Goal: Task Accomplishment & Management: Complete application form

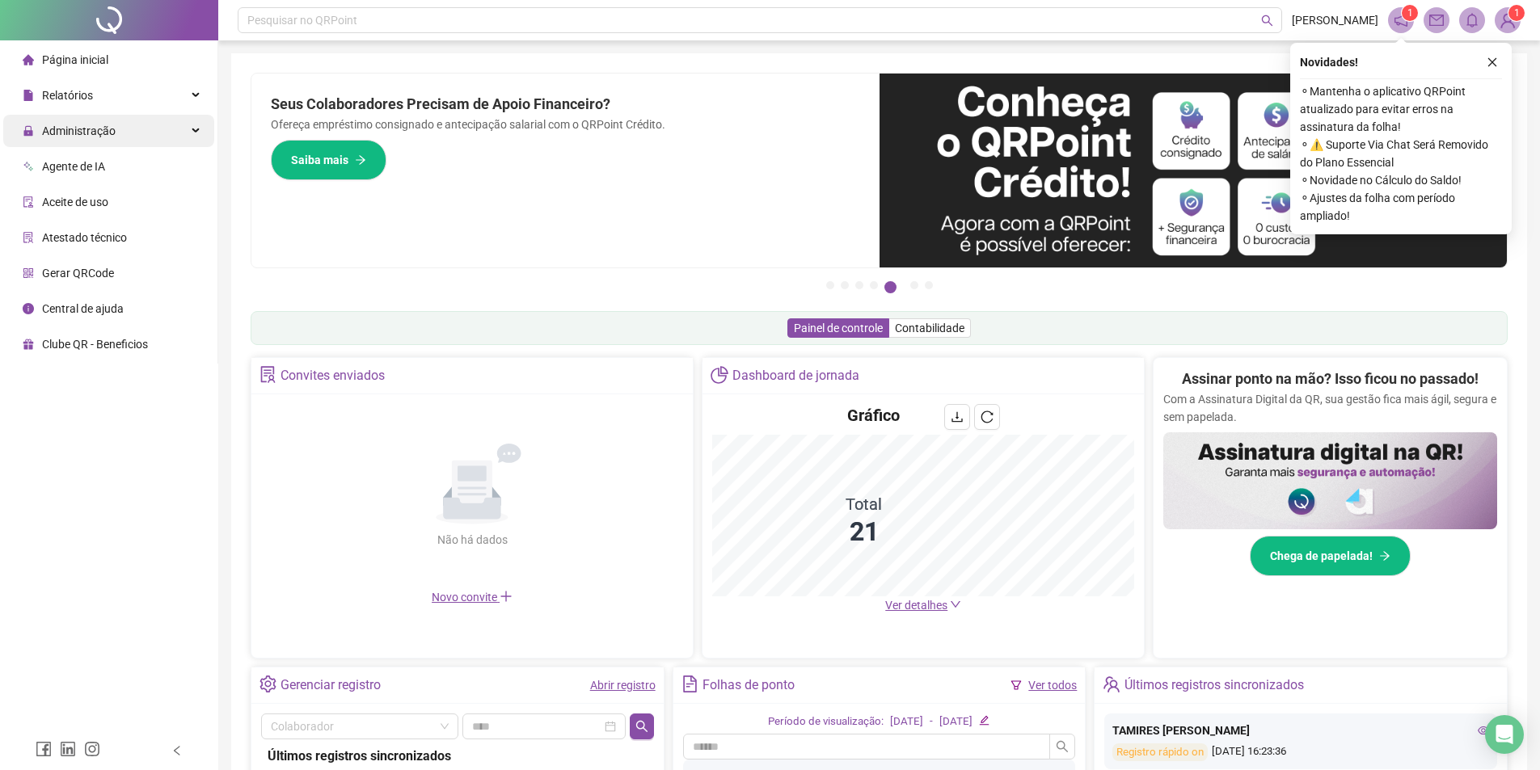
click at [137, 124] on div "Administração" at bounding box center [108, 131] width 211 height 32
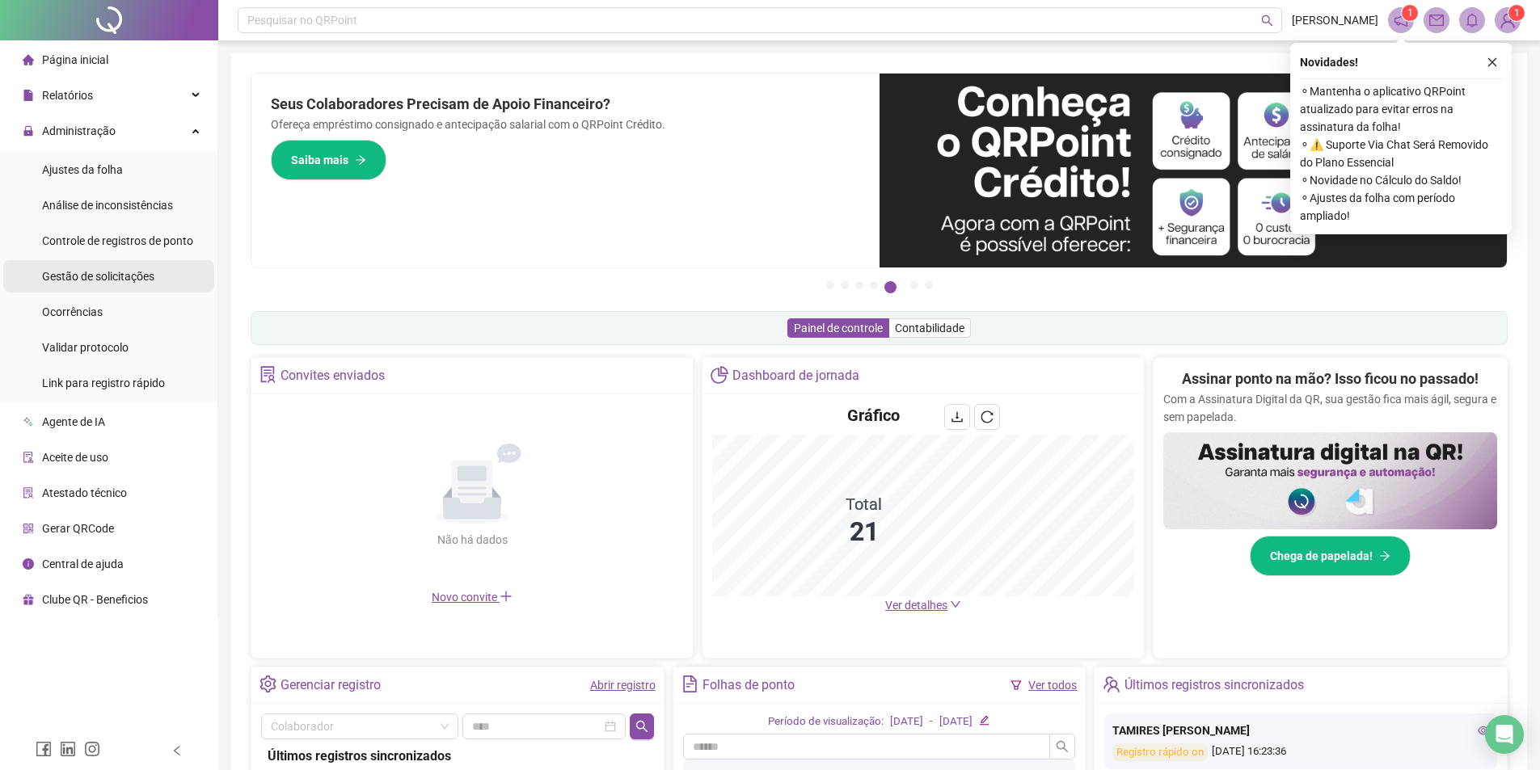
click at [125, 281] on span "Gestão de solicitações" at bounding box center [98, 276] width 112 height 13
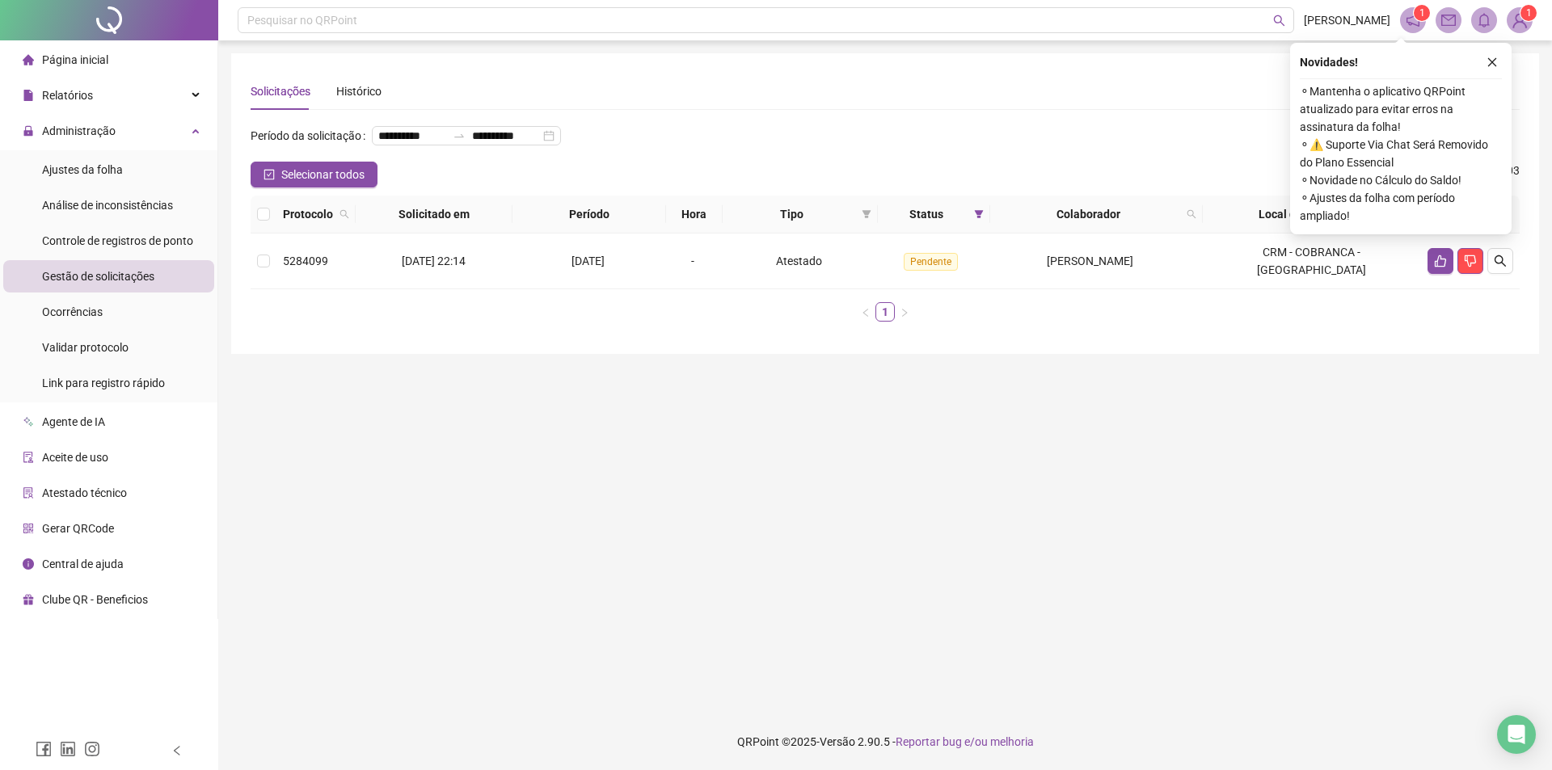
click at [681, 162] on div "**********" at bounding box center [885, 142] width 1269 height 39
click at [575, 450] on main "**********" at bounding box center [885, 377] width 1308 height 648
click at [133, 175] on li "Ajustes da folha" at bounding box center [108, 170] width 211 height 32
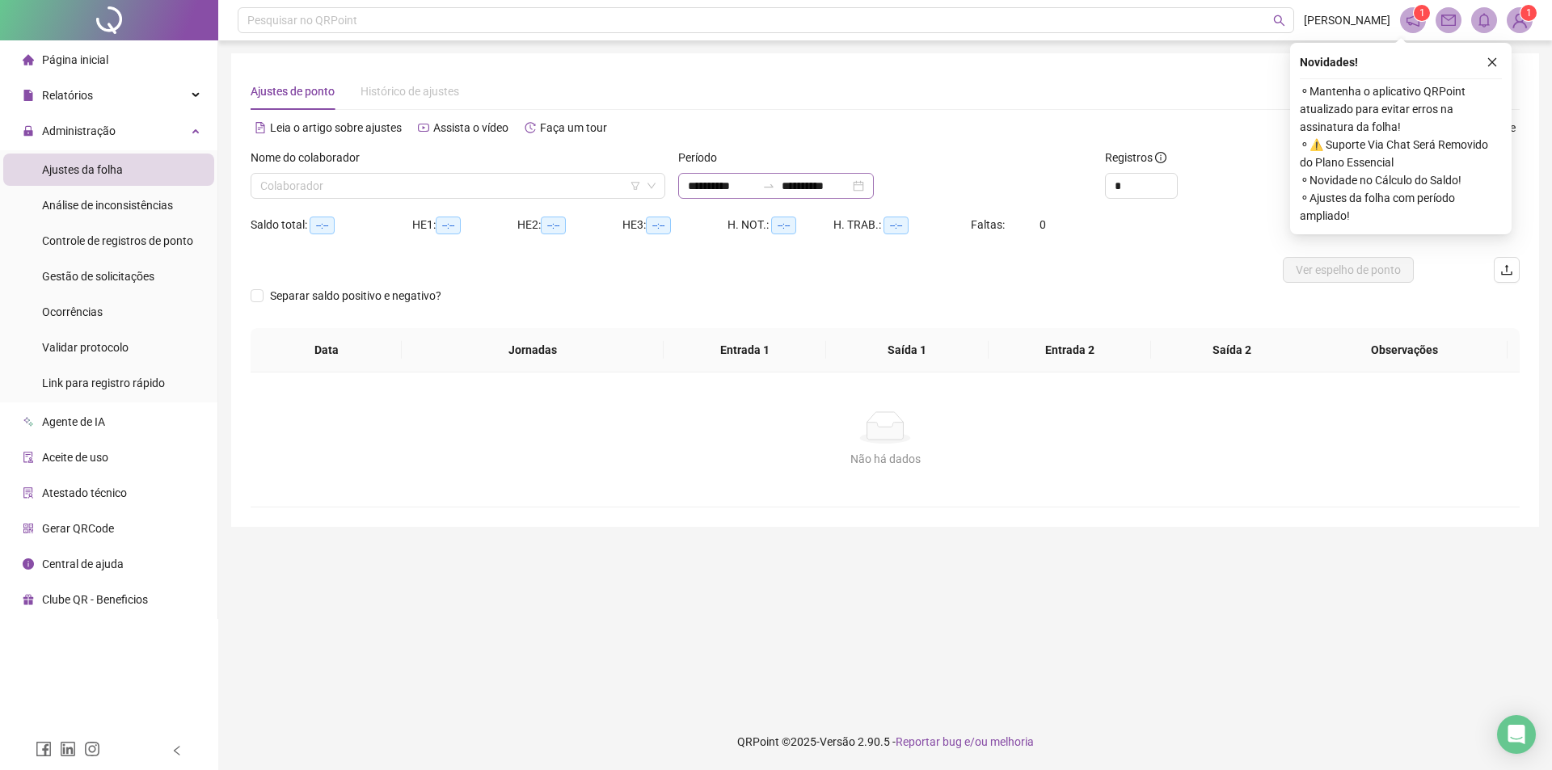
click at [695, 195] on div "**********" at bounding box center [776, 186] width 196 height 26
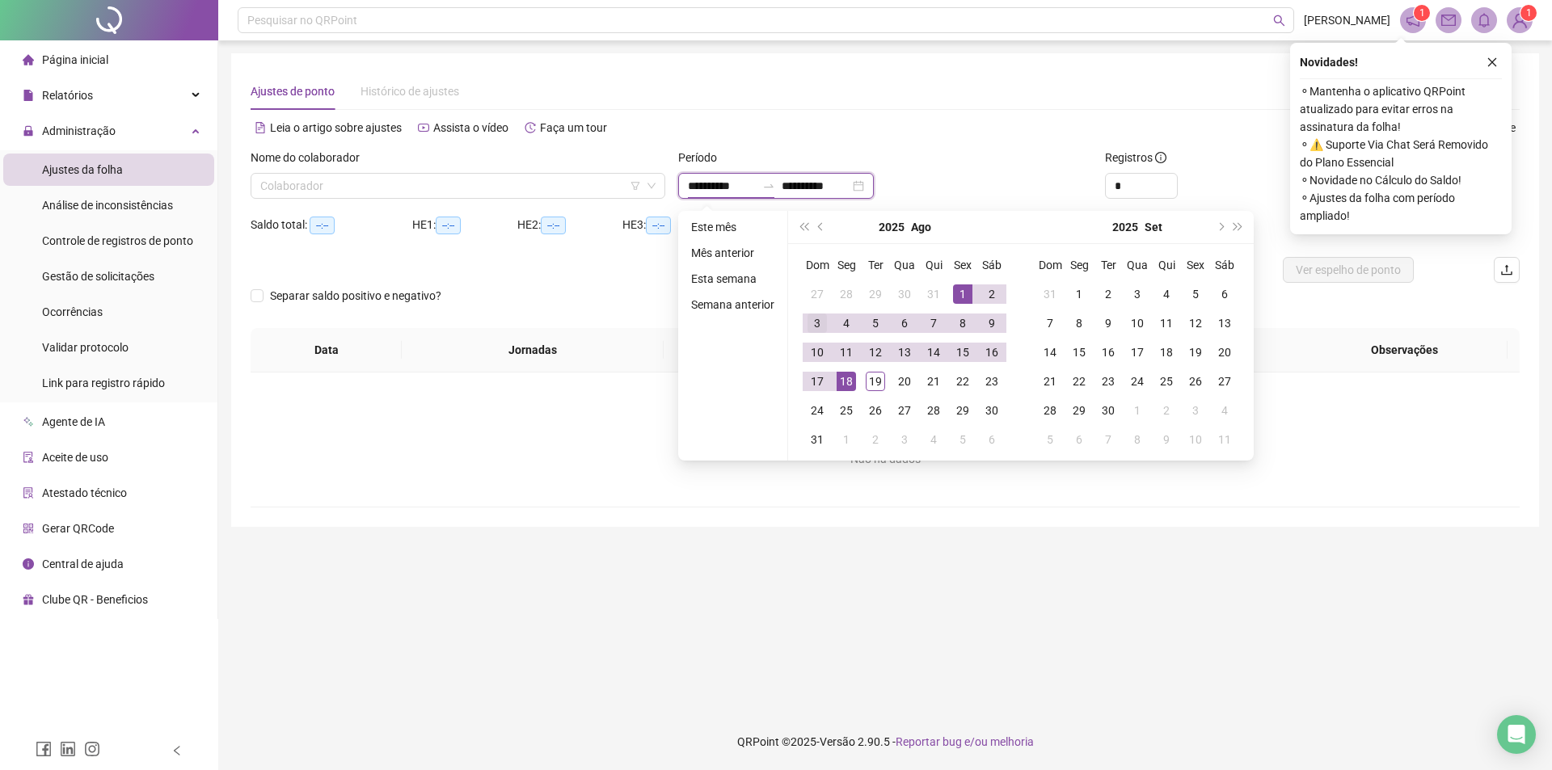
type input "**********"
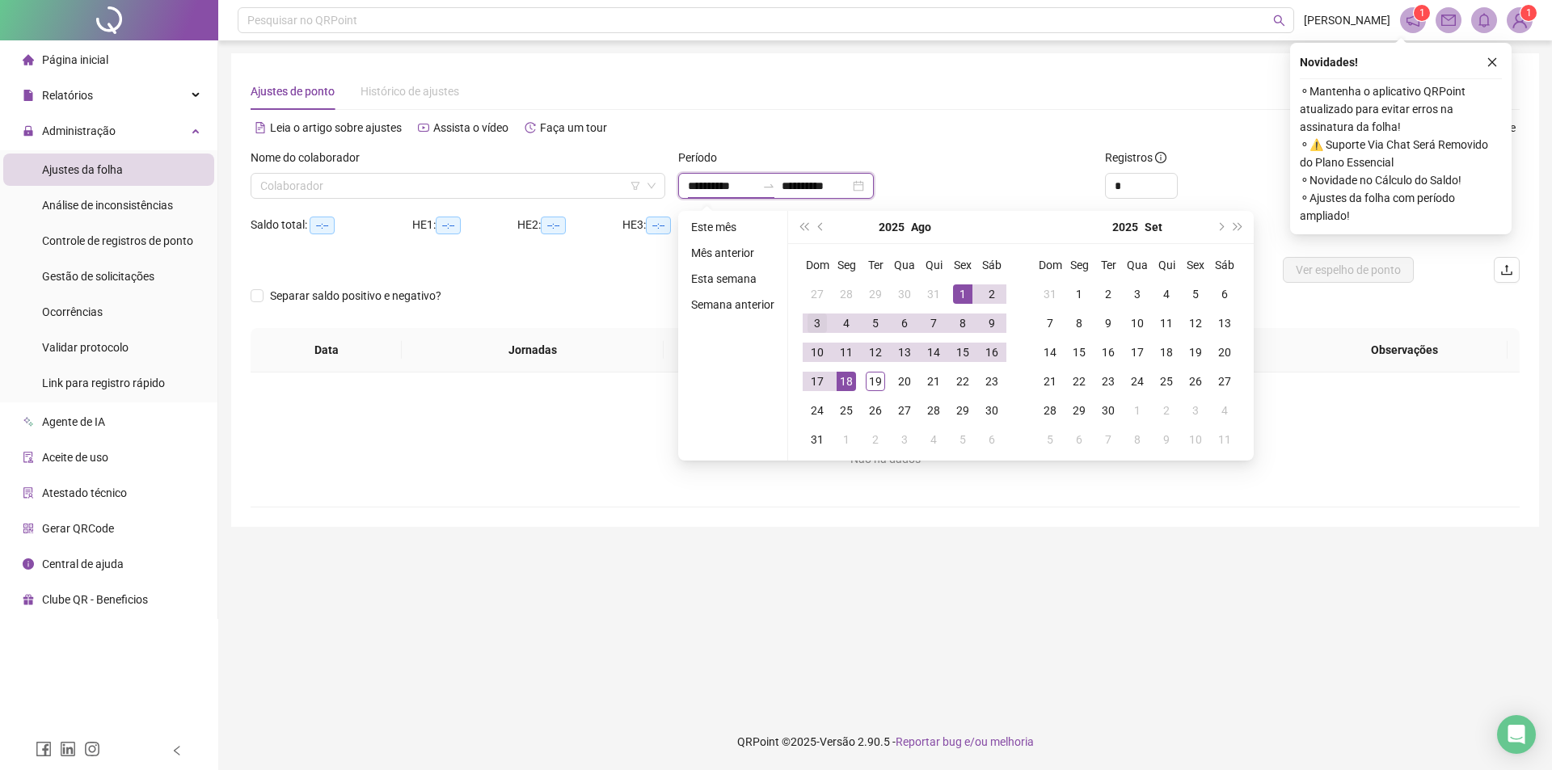
type input "**********"
click at [824, 223] on button "prev-year" at bounding box center [822, 227] width 18 height 32
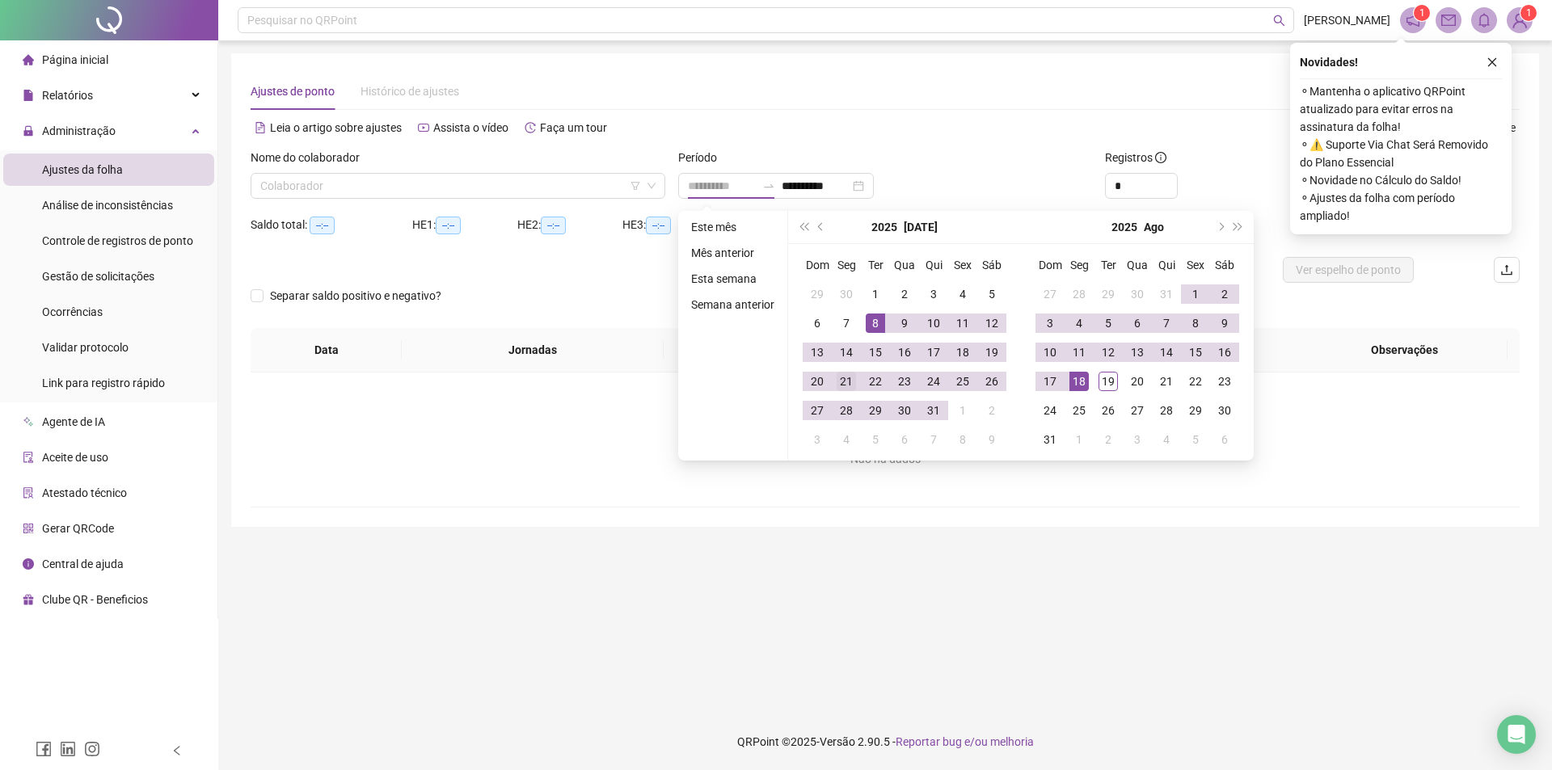
type input "**********"
click at [851, 382] on div "21" at bounding box center [846, 381] width 19 height 19
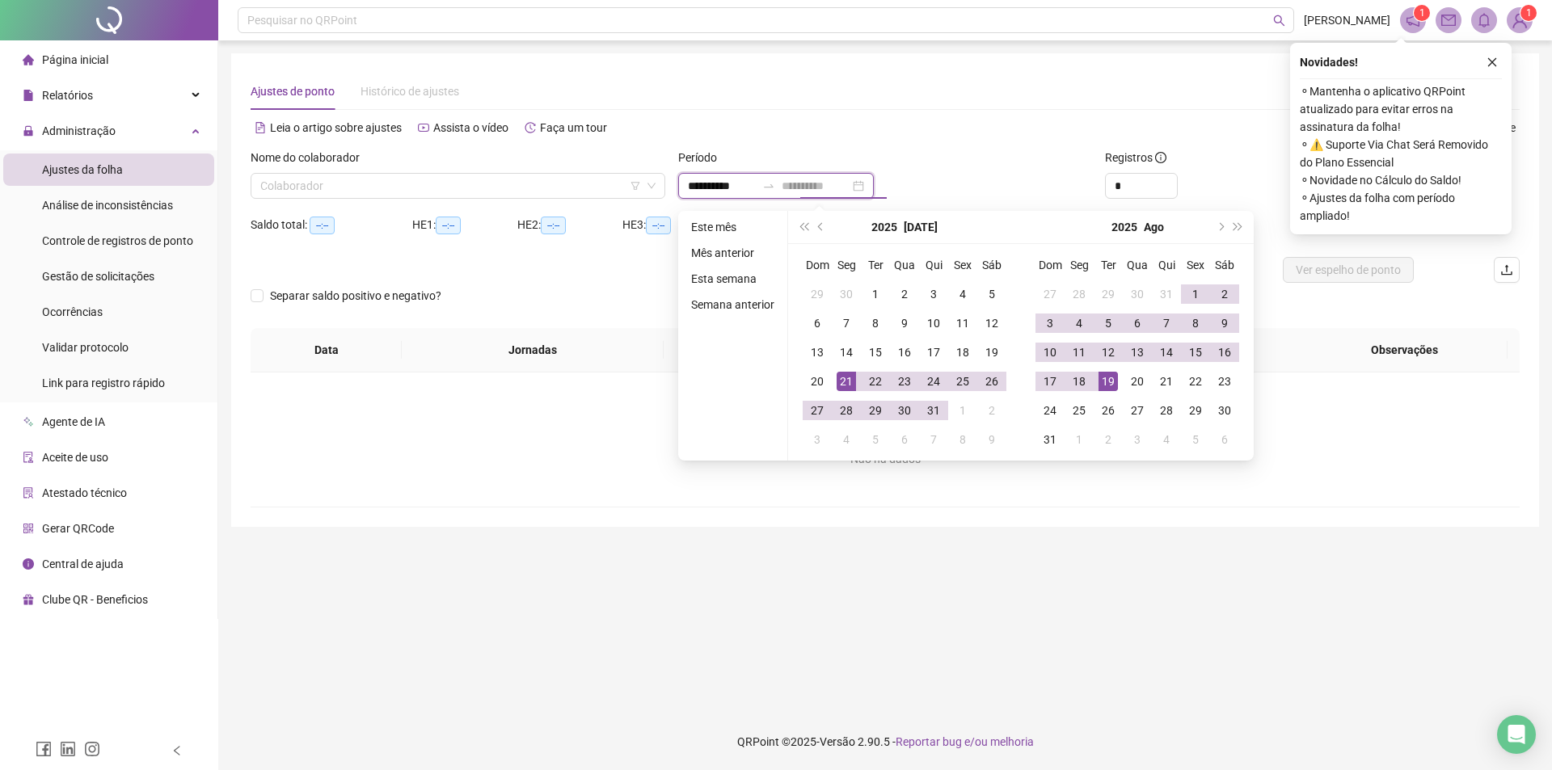
type input "**********"
click at [1111, 384] on div "19" at bounding box center [1108, 381] width 19 height 19
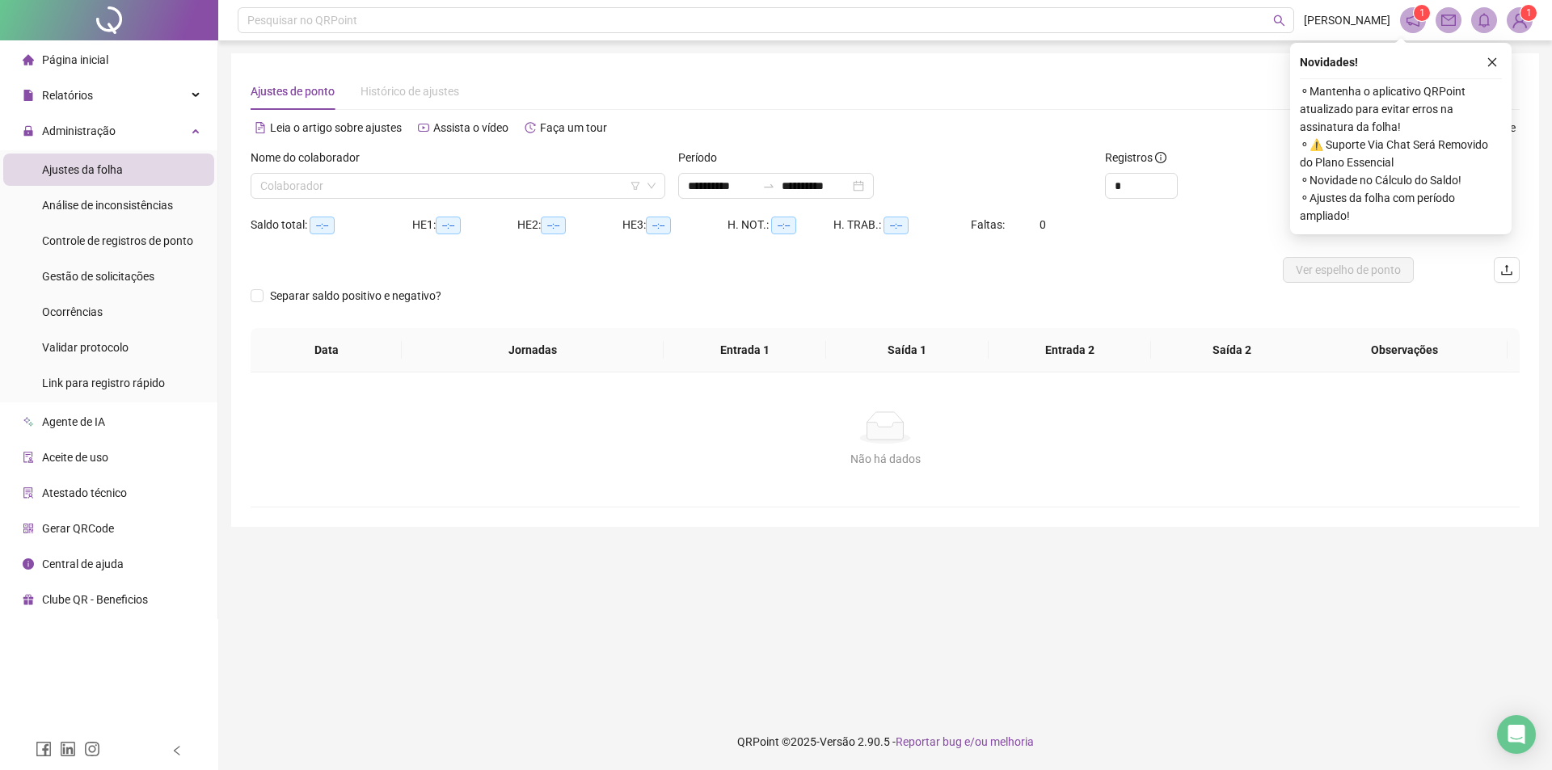
click at [1138, 208] on div "Registros *" at bounding box center [1205, 180] width 213 height 63
click at [1140, 183] on input "*" at bounding box center [1141, 186] width 71 height 24
click at [1140, 182] on input "*" at bounding box center [1141, 186] width 71 height 24
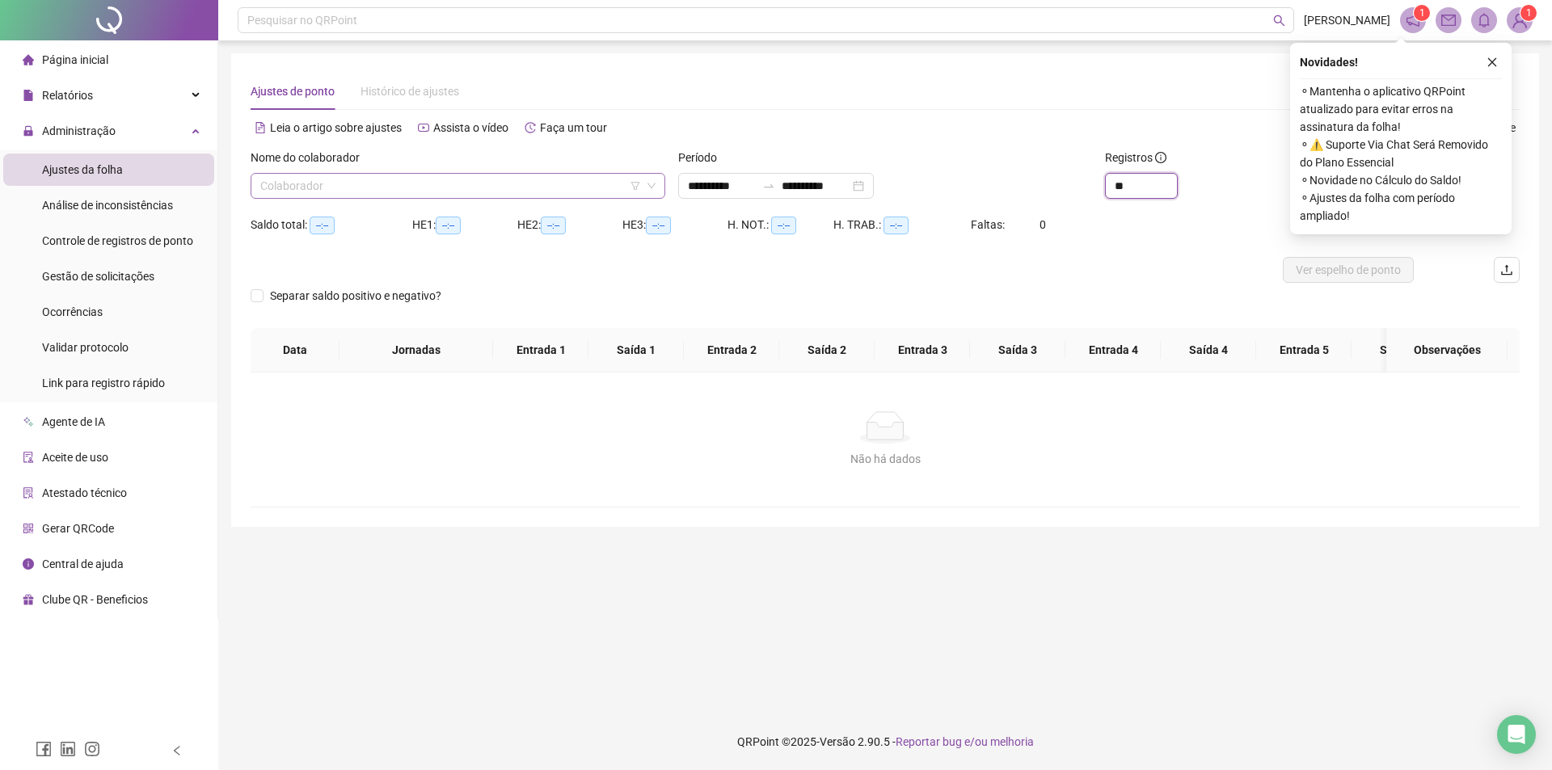
type input "**"
drag, startPoint x: 422, startPoint y: 178, endPoint x: 407, endPoint y: 181, distance: 14.9
click at [422, 179] on input "search" at bounding box center [450, 186] width 381 height 24
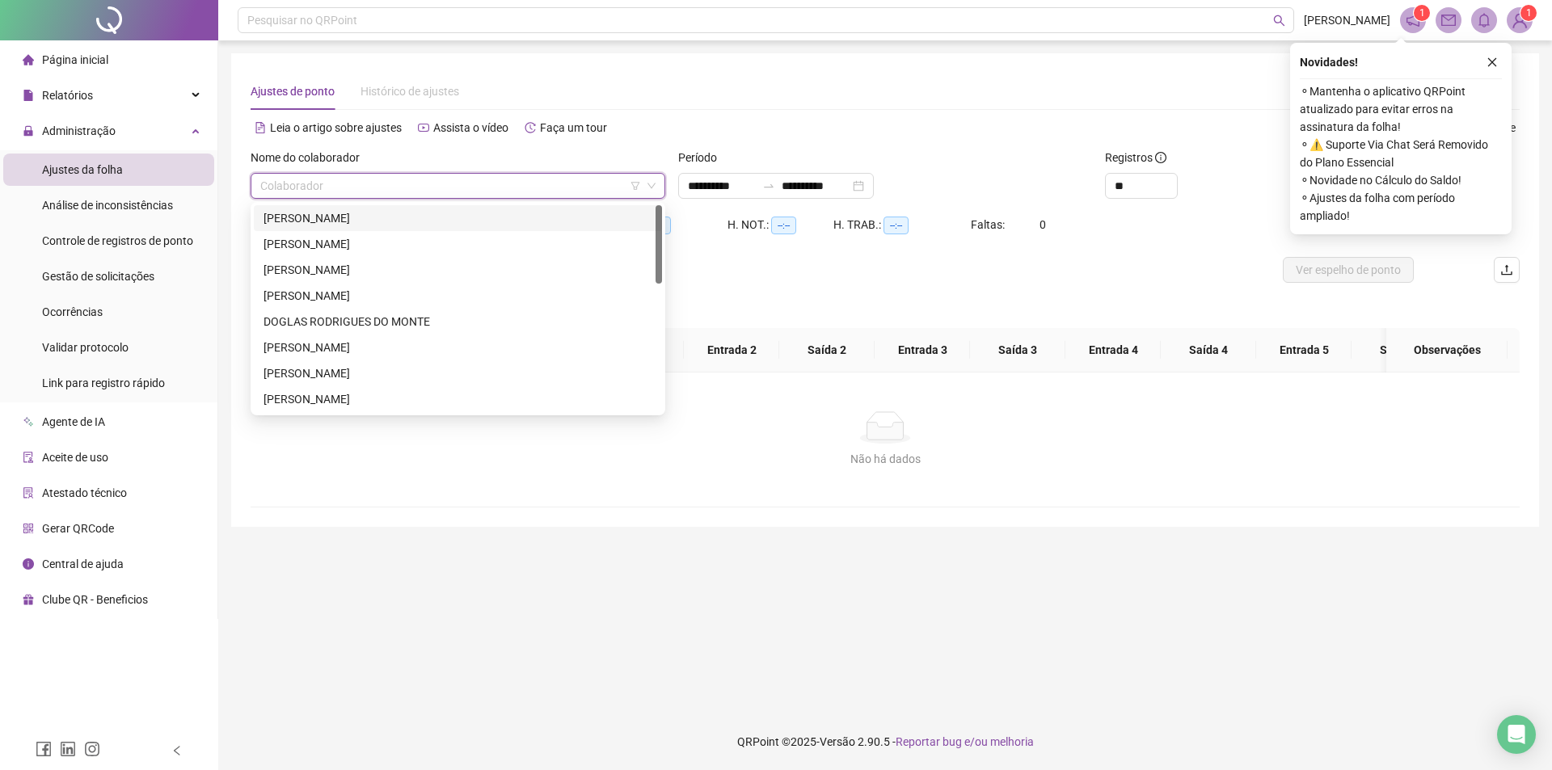
click at [289, 213] on div "[PERSON_NAME]" at bounding box center [458, 218] width 389 height 18
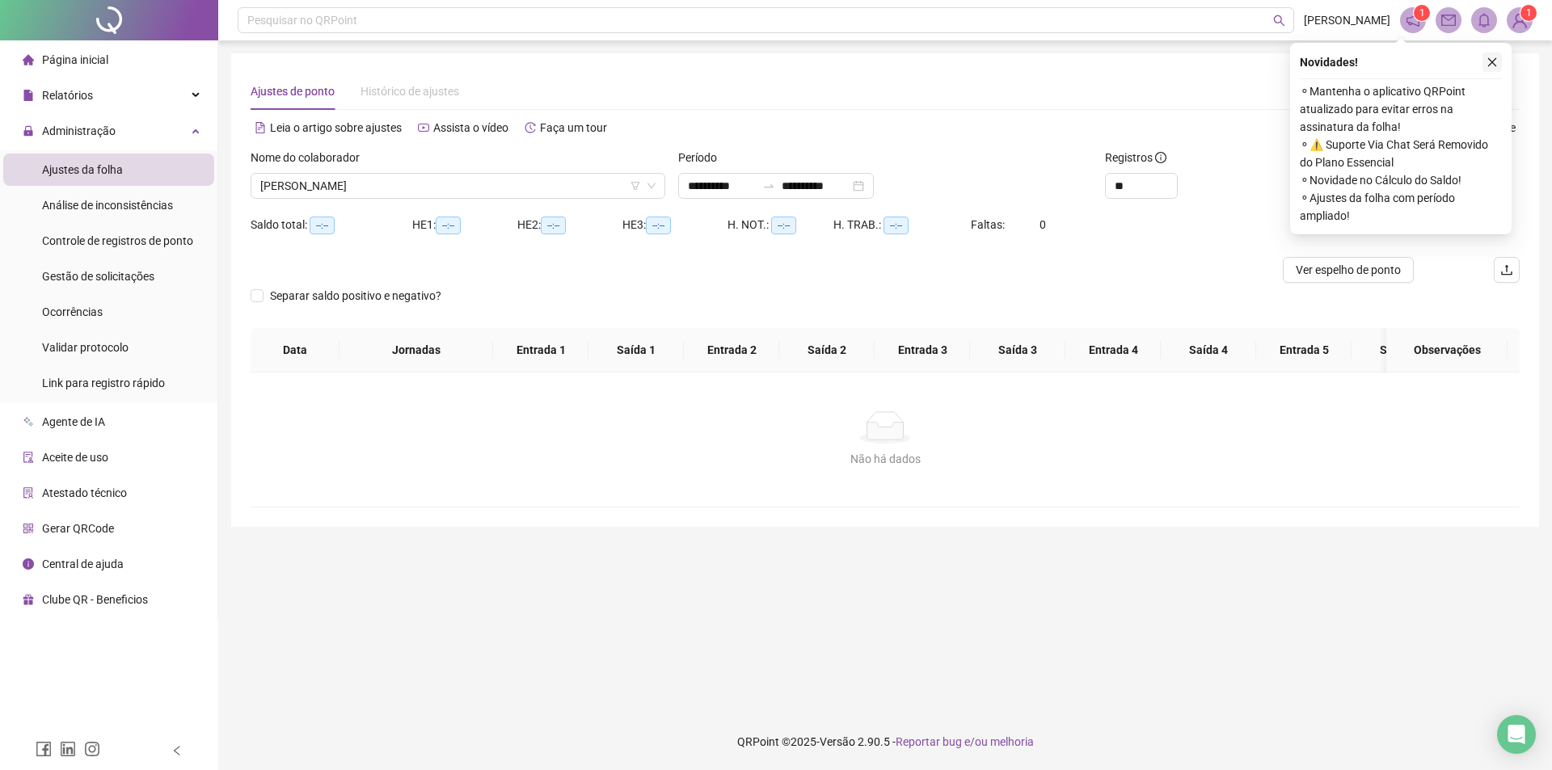
click at [1490, 66] on icon "close" at bounding box center [1492, 62] width 11 height 11
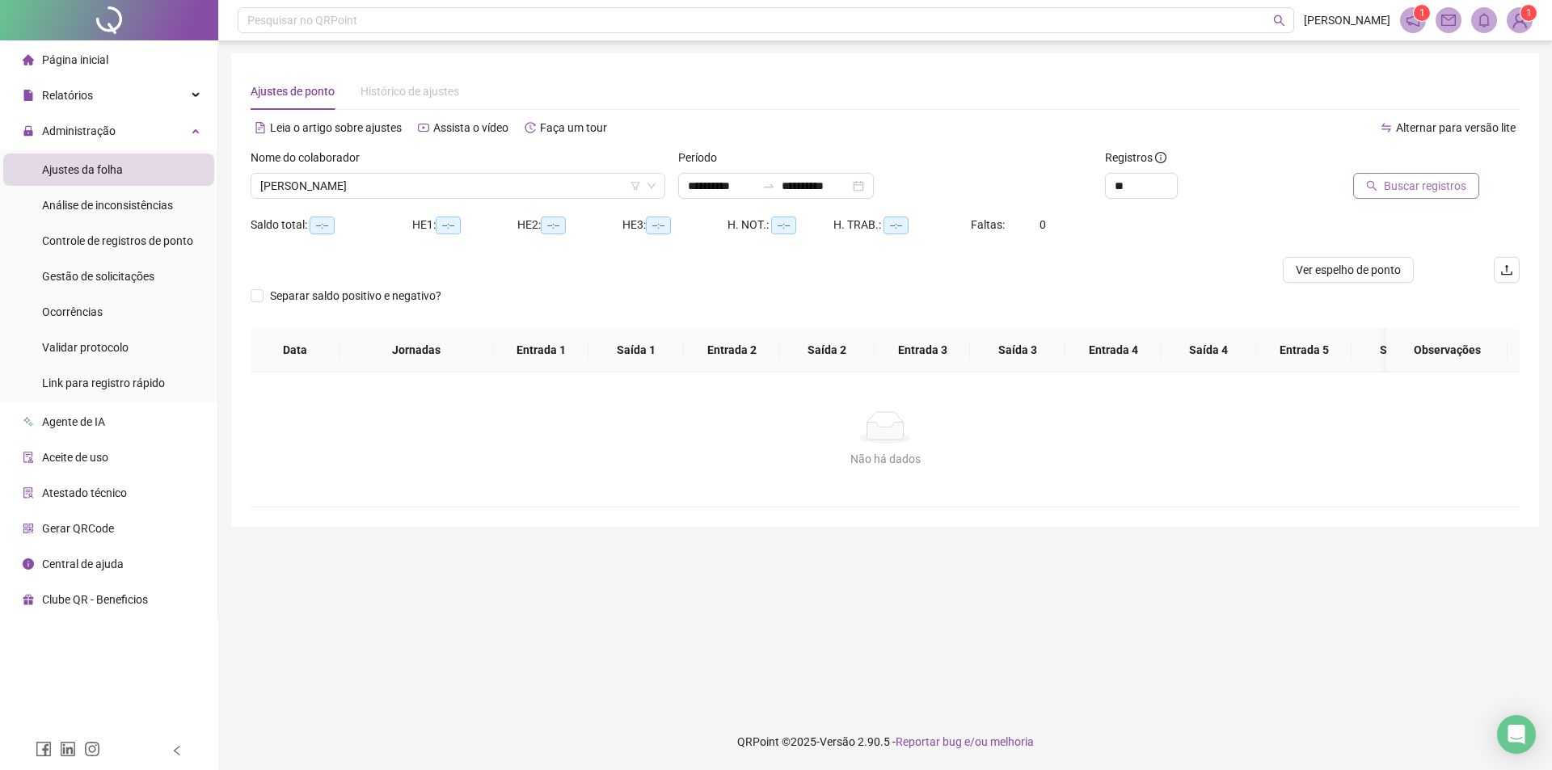
drag, startPoint x: 1417, startPoint y: 172, endPoint x: 1418, endPoint y: 181, distance: 8.9
click at [1418, 174] on div "Buscar registros" at bounding box center [1399, 174] width 160 height 50
click at [1420, 183] on span "Buscar registros" at bounding box center [1425, 186] width 82 height 18
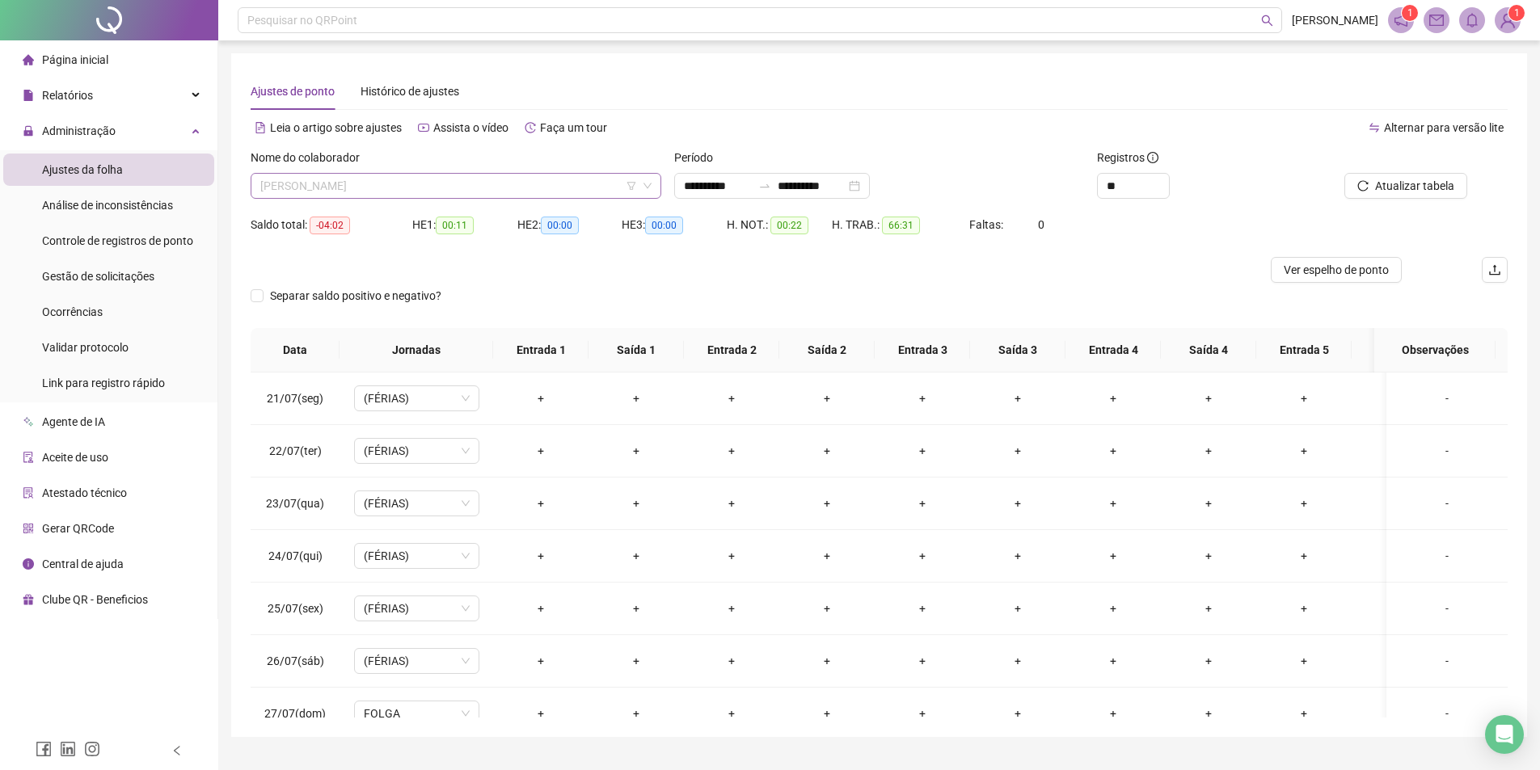
click at [413, 196] on span "[PERSON_NAME]" at bounding box center [455, 186] width 391 height 24
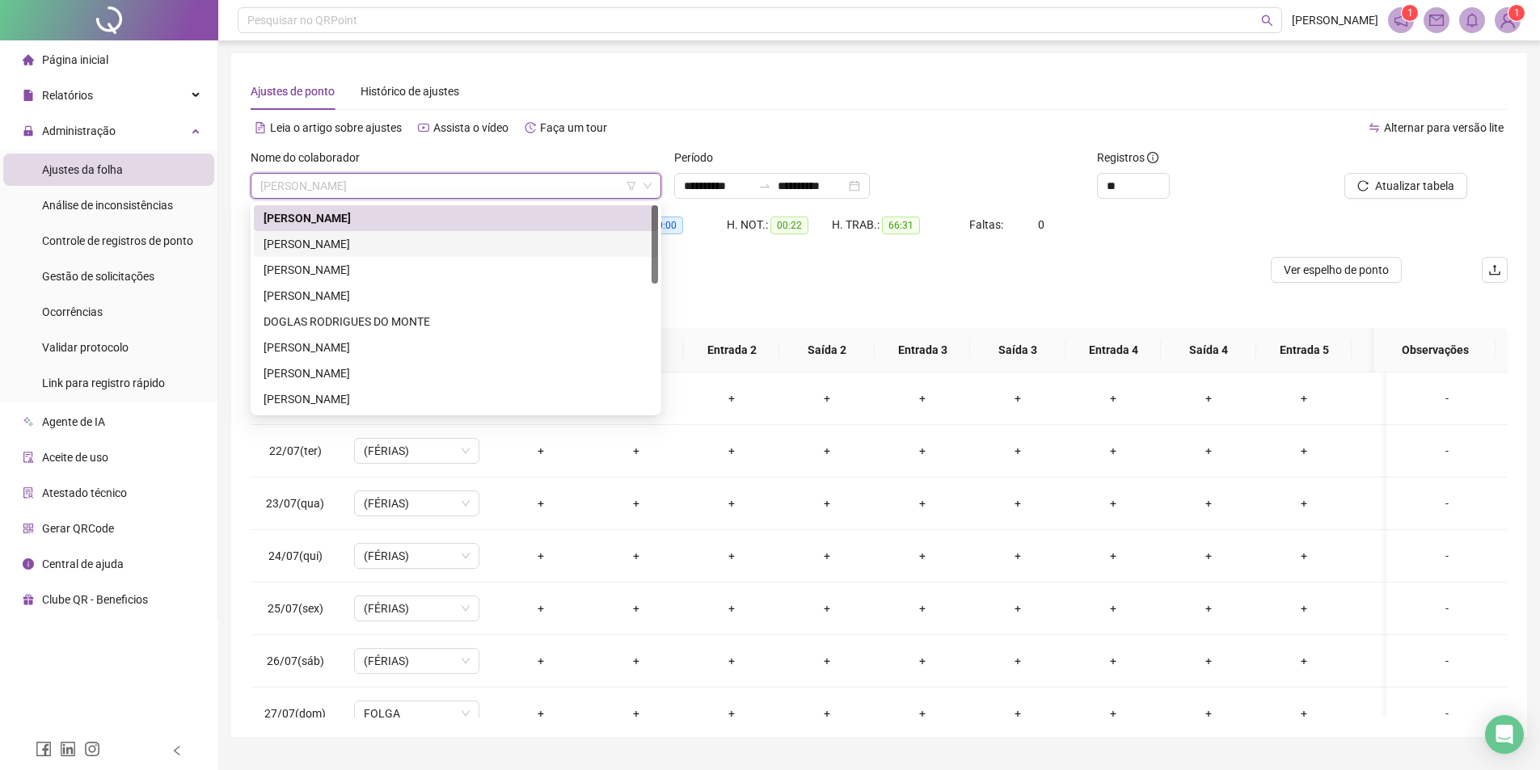
click at [388, 254] on div "[PERSON_NAME]" at bounding box center [456, 244] width 404 height 26
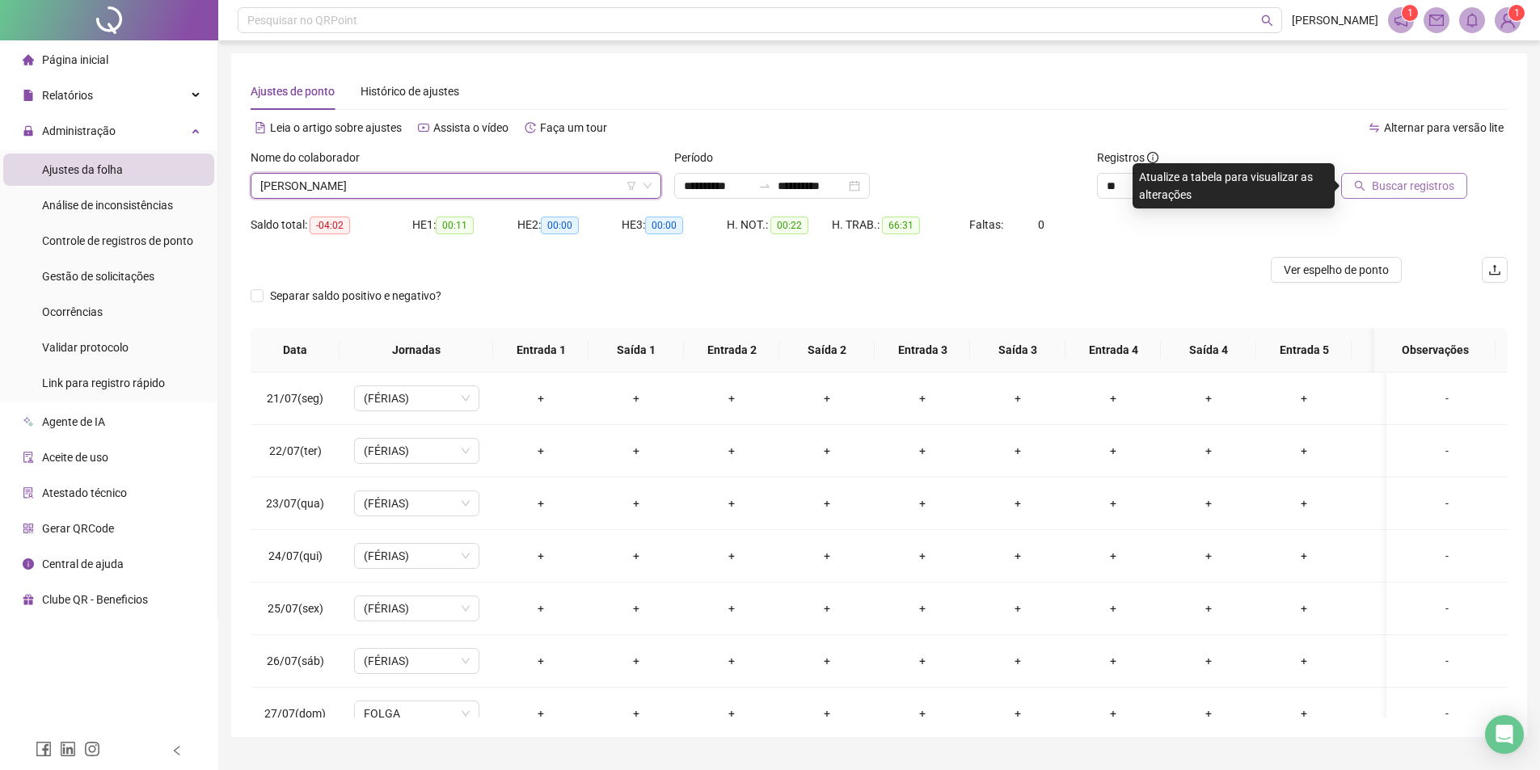
click at [1437, 196] on button "Buscar registros" at bounding box center [1404, 186] width 126 height 26
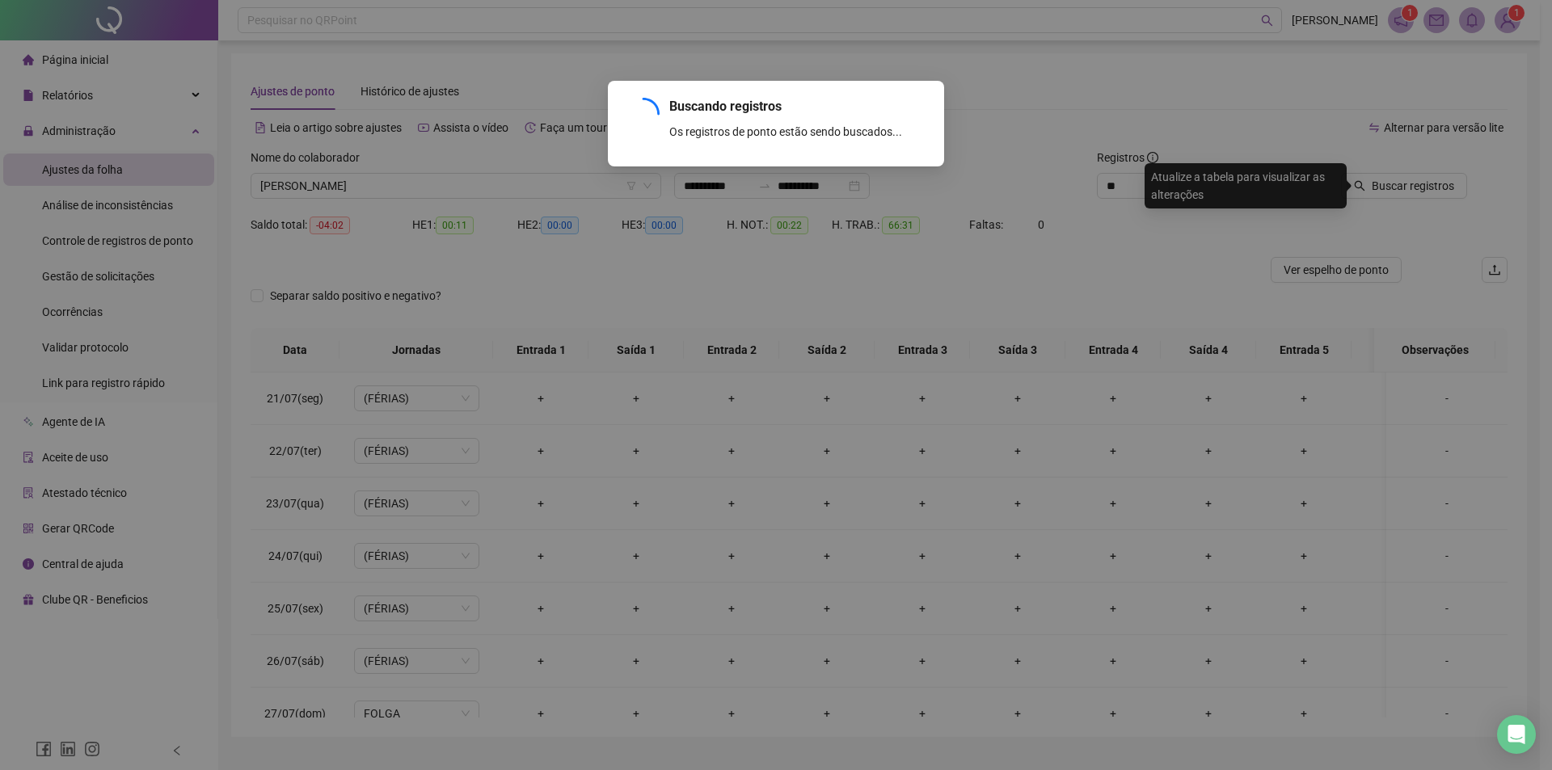
click at [1420, 192] on div "Buscando registros Os registros de ponto estão sendo buscados... OK" at bounding box center [776, 385] width 1552 height 770
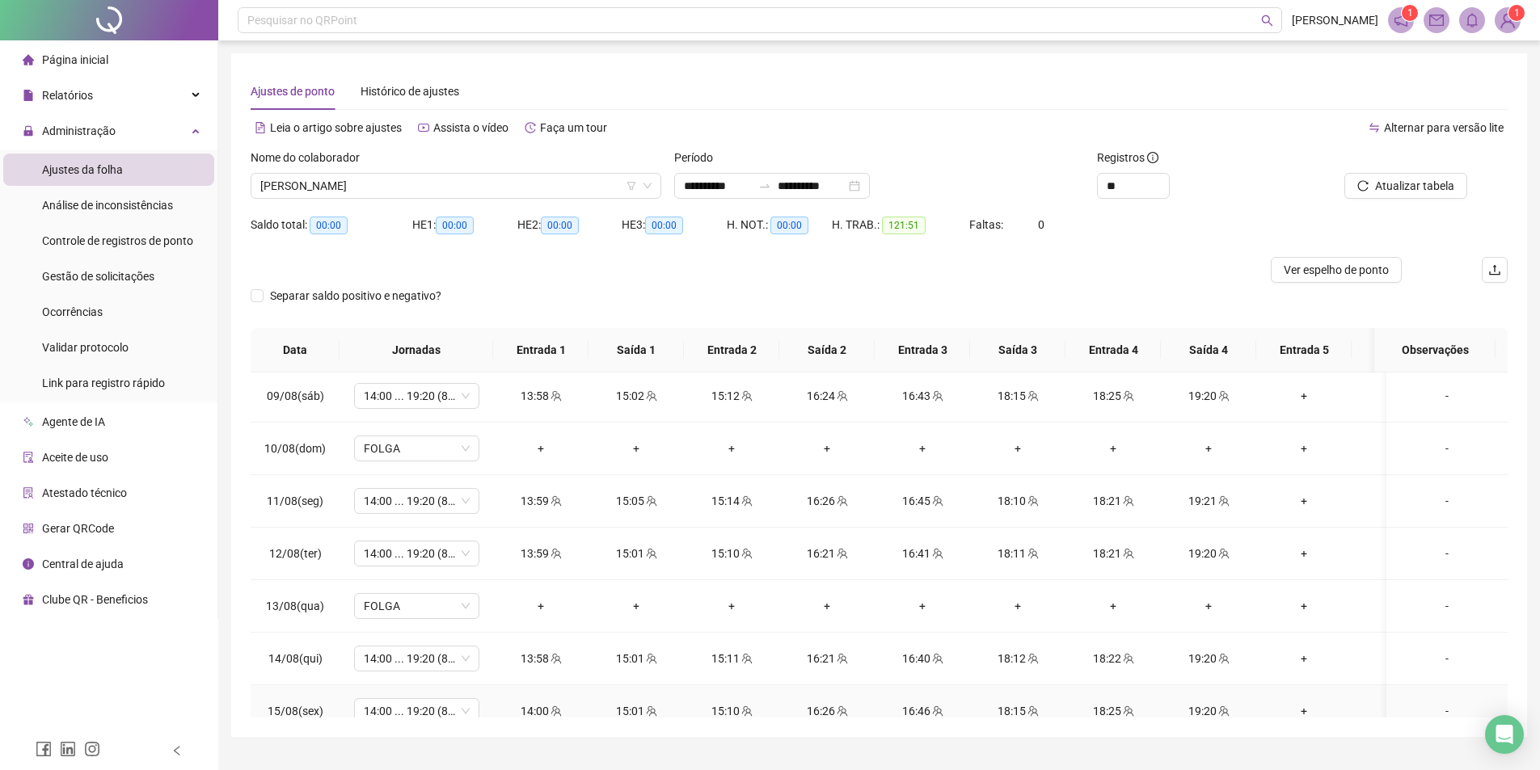
scroll to position [1243, 0]
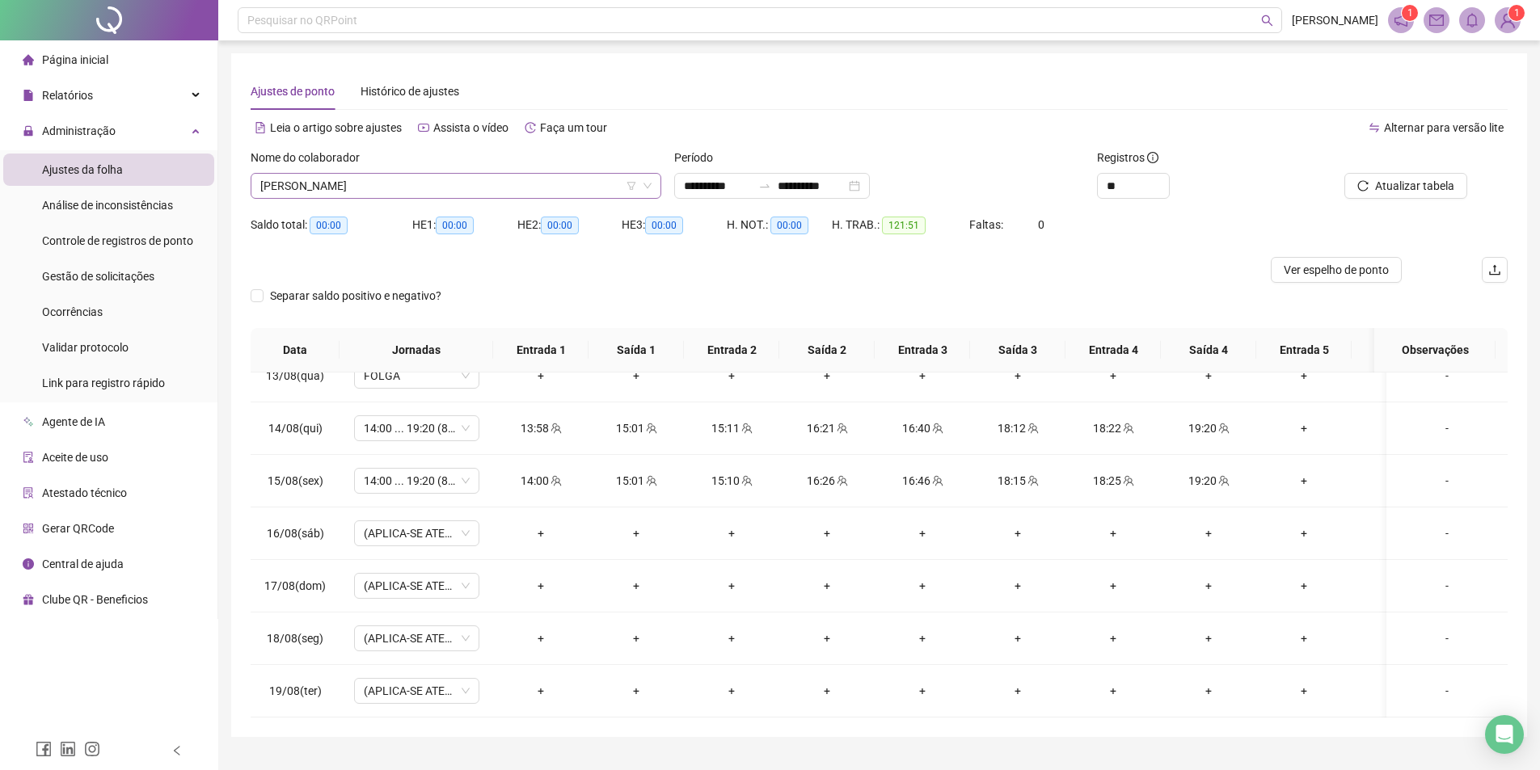
click at [359, 179] on span "[PERSON_NAME]" at bounding box center [455, 186] width 391 height 24
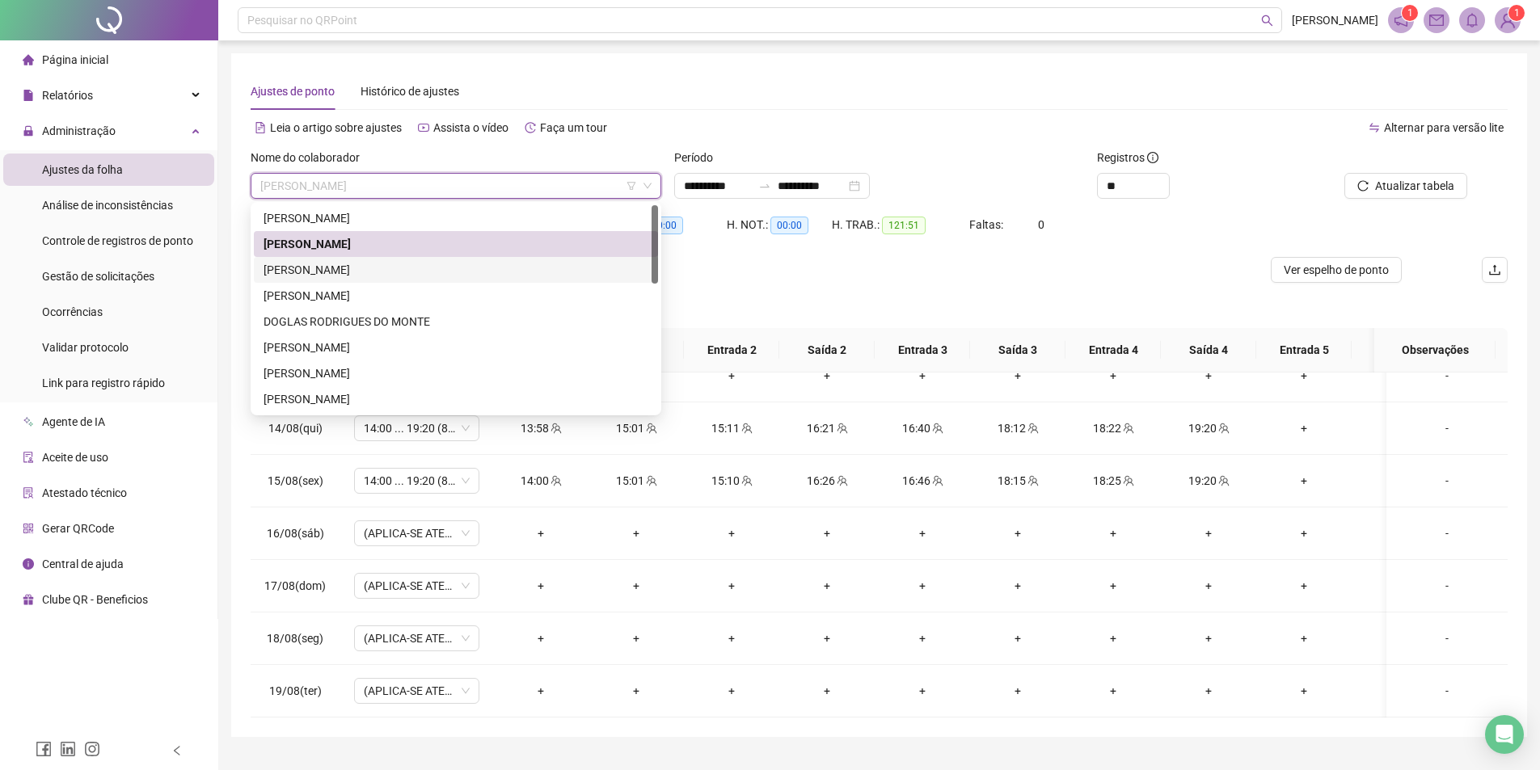
click at [319, 264] on div "[PERSON_NAME]" at bounding box center [456, 270] width 385 height 18
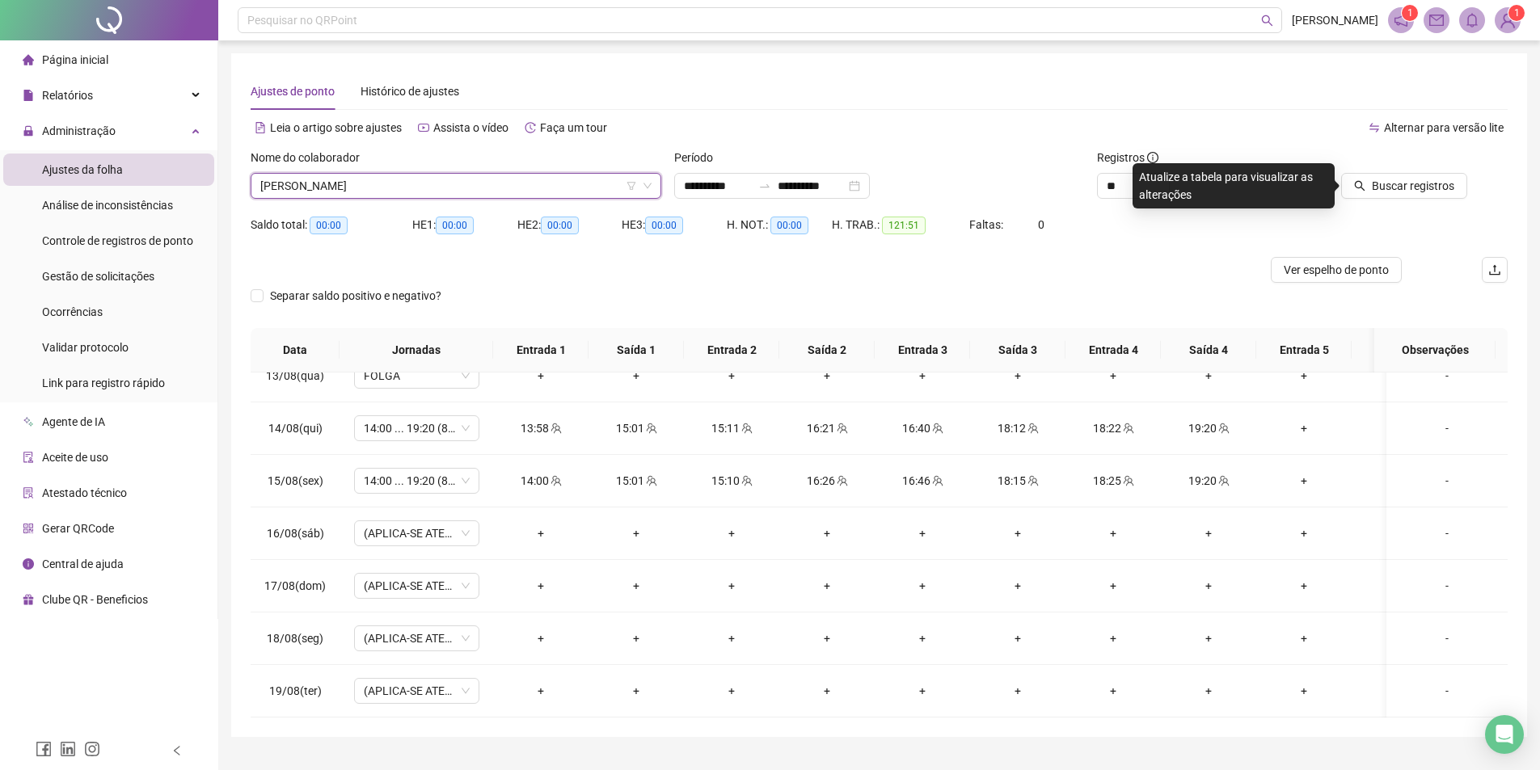
click at [1381, 206] on div "Buscar registros" at bounding box center [1408, 180] width 212 height 63
click at [1388, 193] on span "Buscar registros" at bounding box center [1413, 186] width 82 height 18
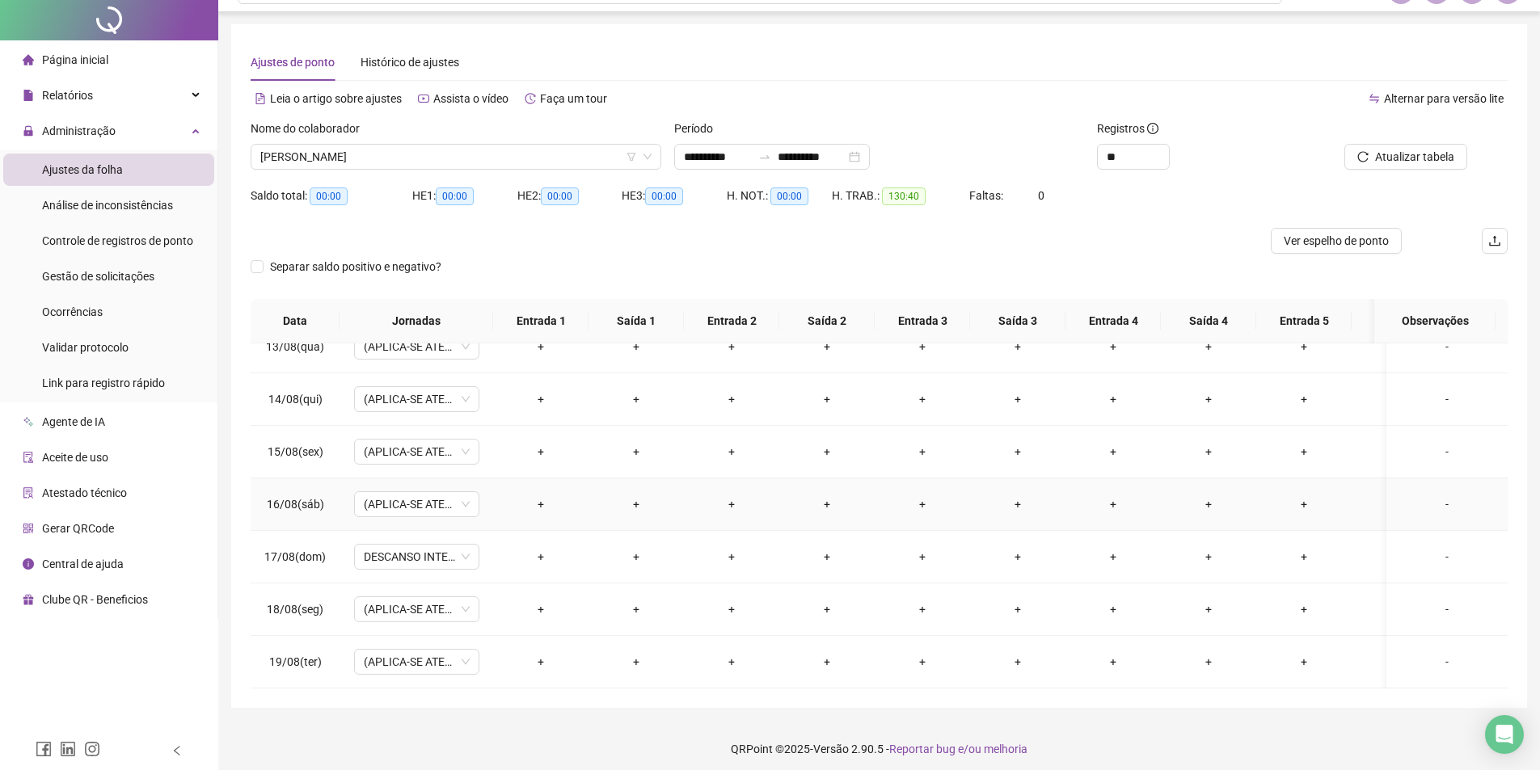
scroll to position [36, 0]
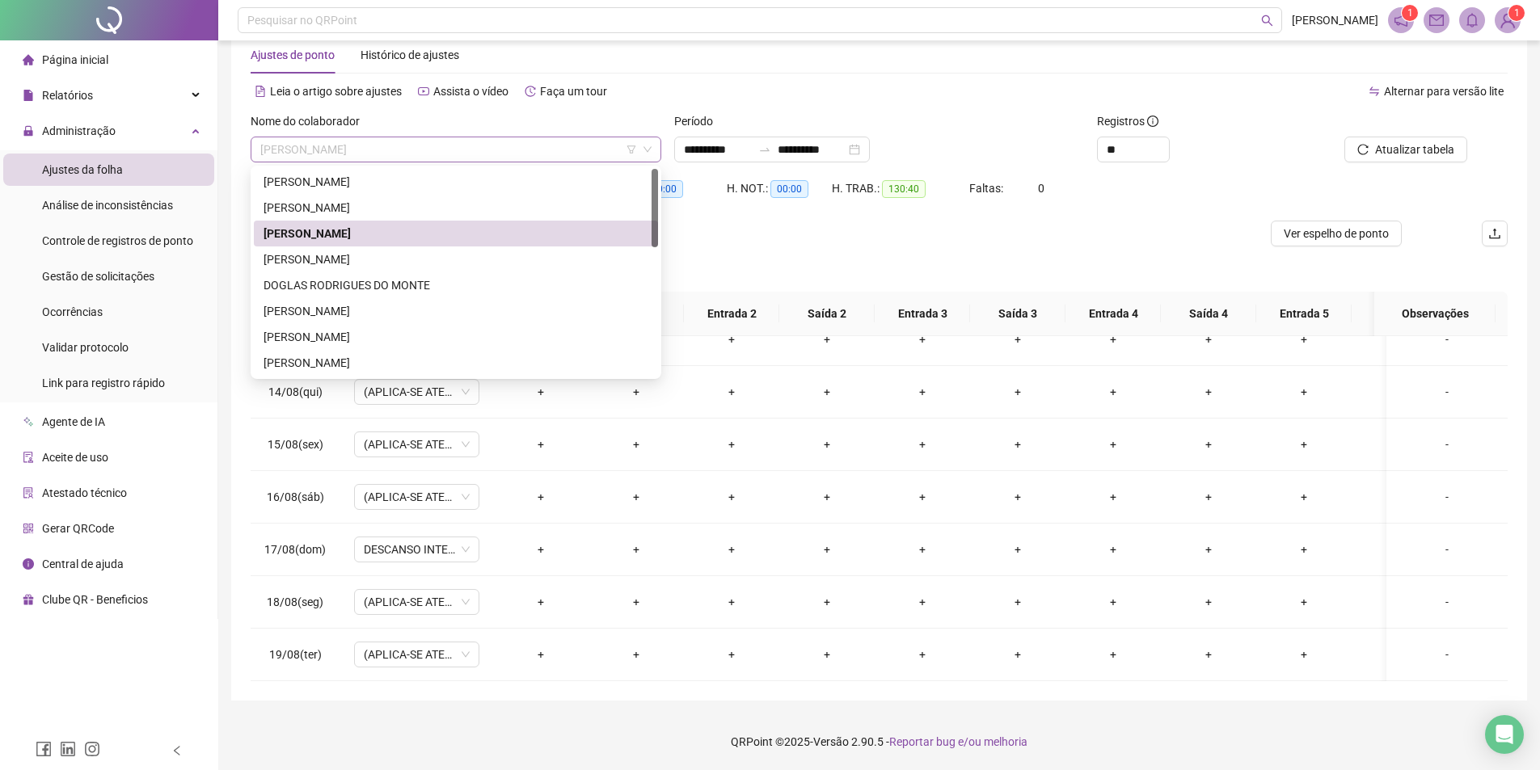
click at [398, 157] on span "[PERSON_NAME]" at bounding box center [455, 149] width 391 height 24
click at [338, 260] on div "[PERSON_NAME]" at bounding box center [456, 260] width 385 height 18
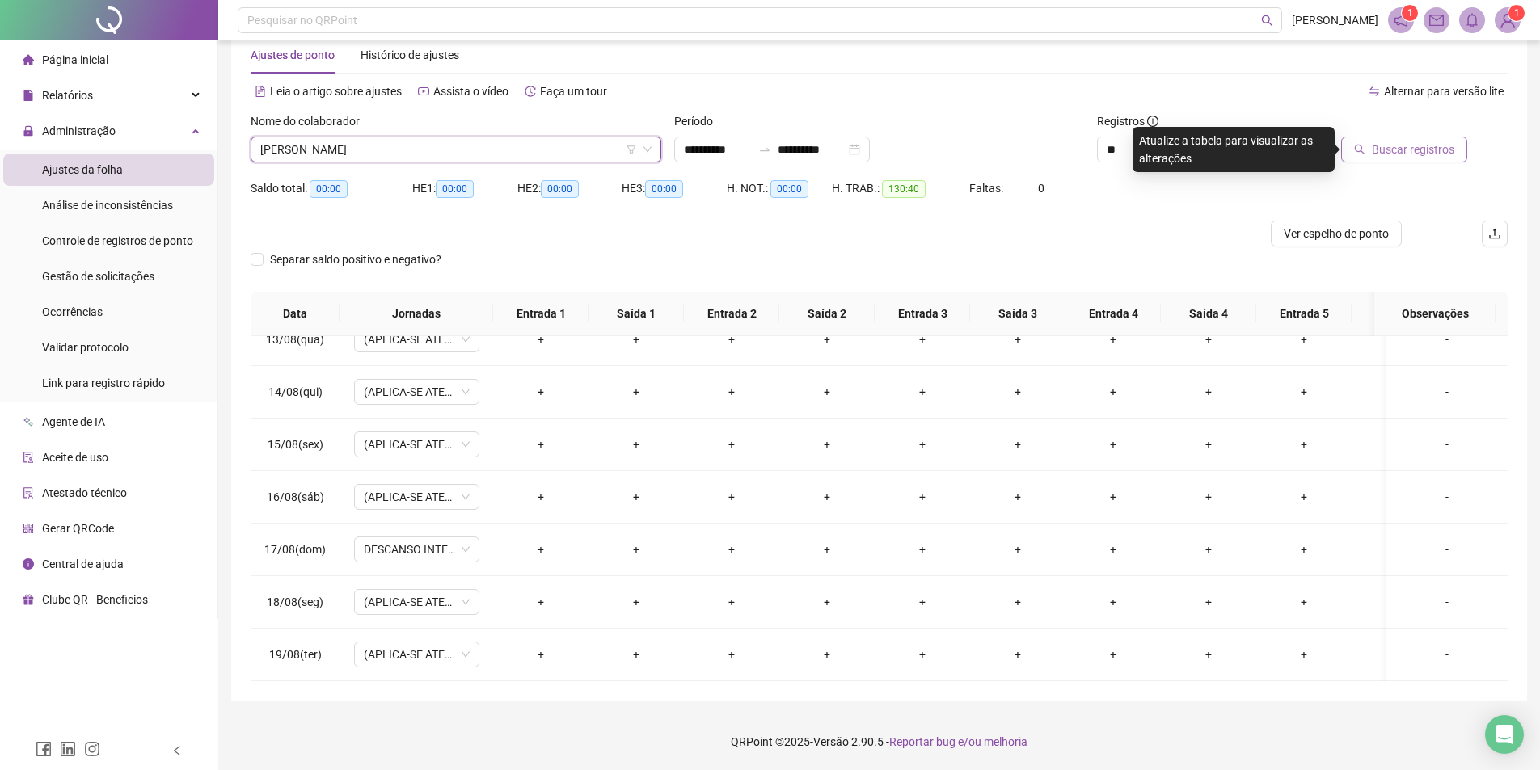
click at [1386, 152] on span "Buscar registros" at bounding box center [1413, 150] width 82 height 18
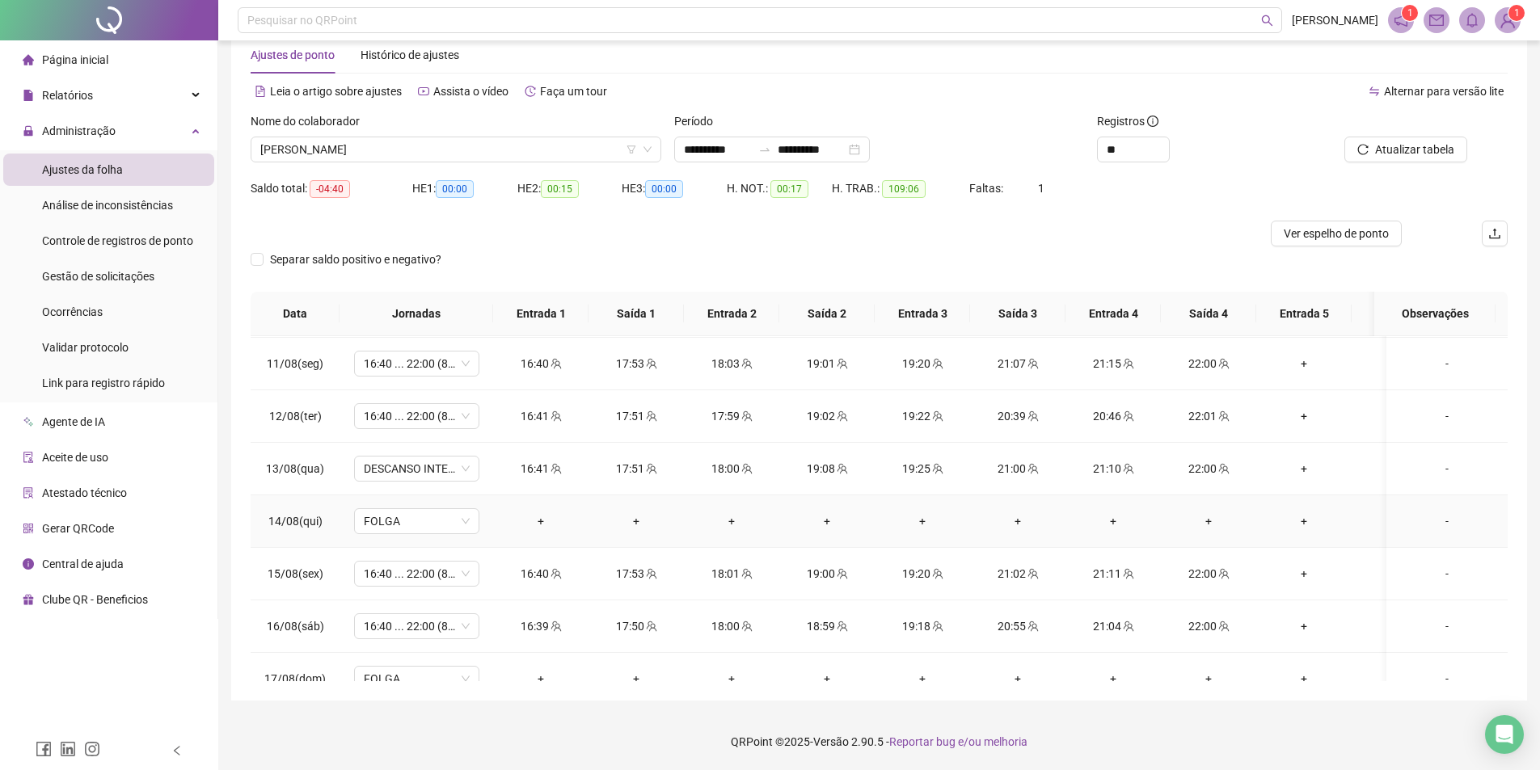
scroll to position [1243, 0]
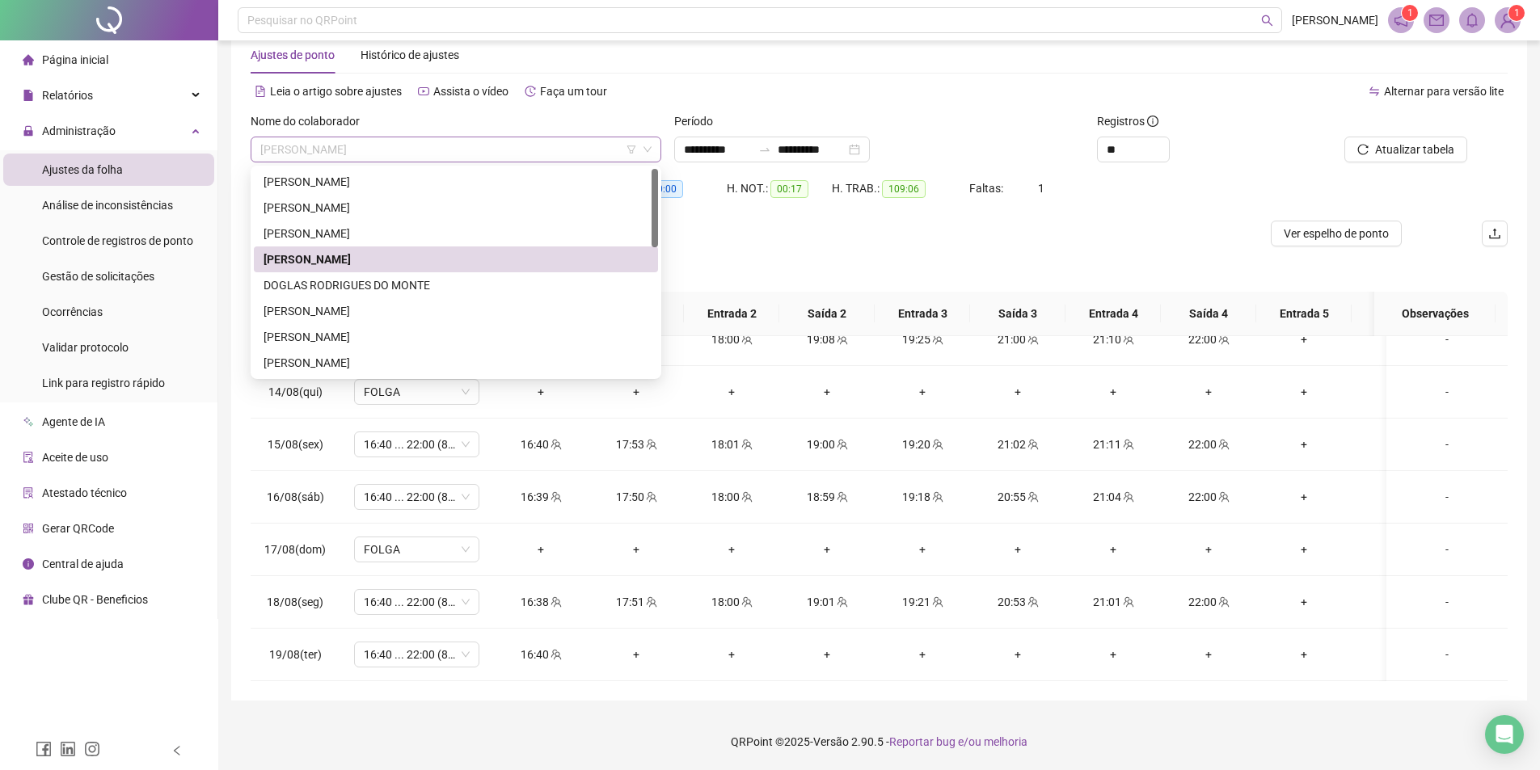
click at [404, 161] on span "[PERSON_NAME]" at bounding box center [455, 149] width 391 height 24
click at [359, 290] on div "DOGLAS RODRIGUES DO MONTE" at bounding box center [456, 285] width 385 height 18
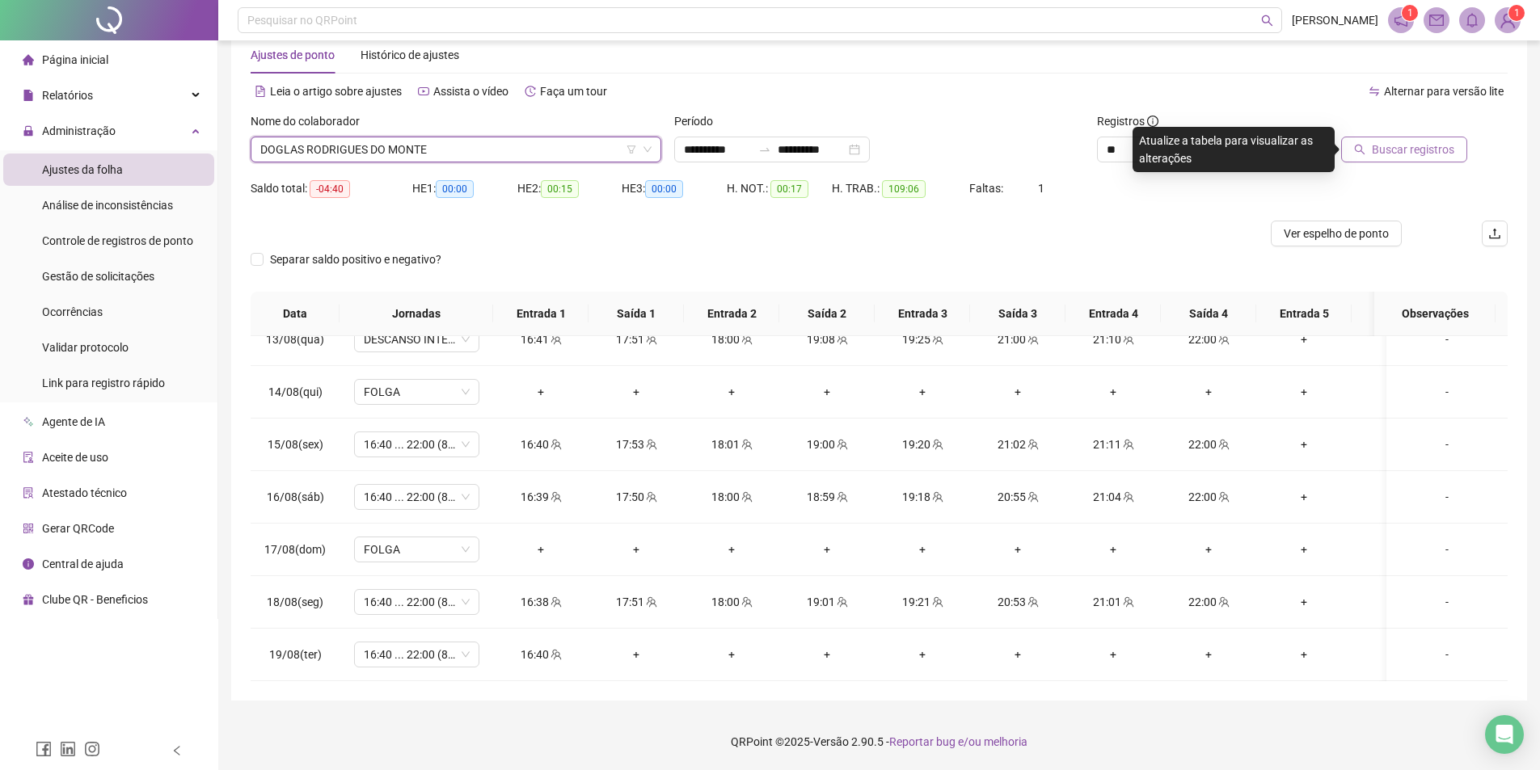
click at [1408, 151] on span "Buscar registros" at bounding box center [1413, 150] width 82 height 18
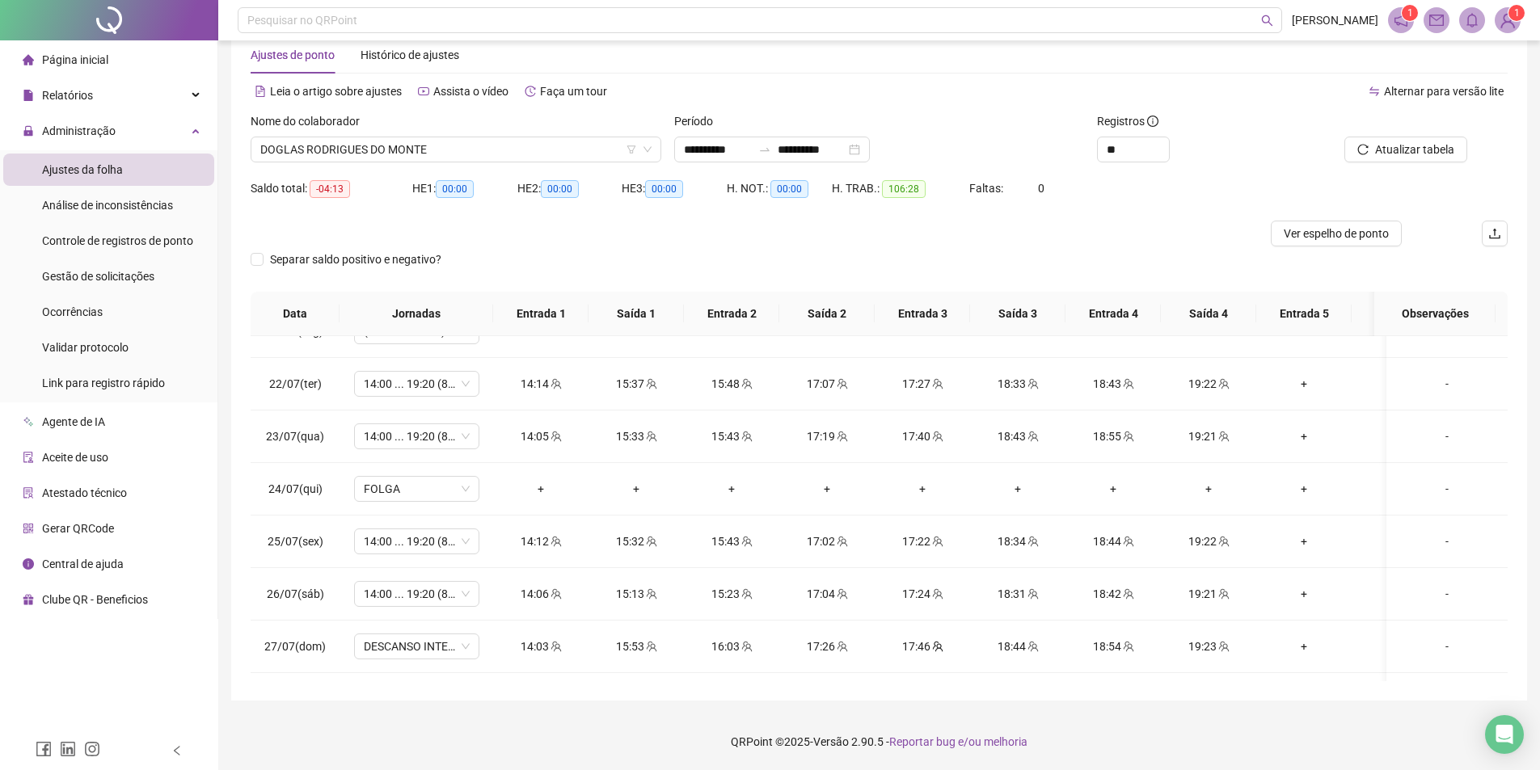
scroll to position [0, 0]
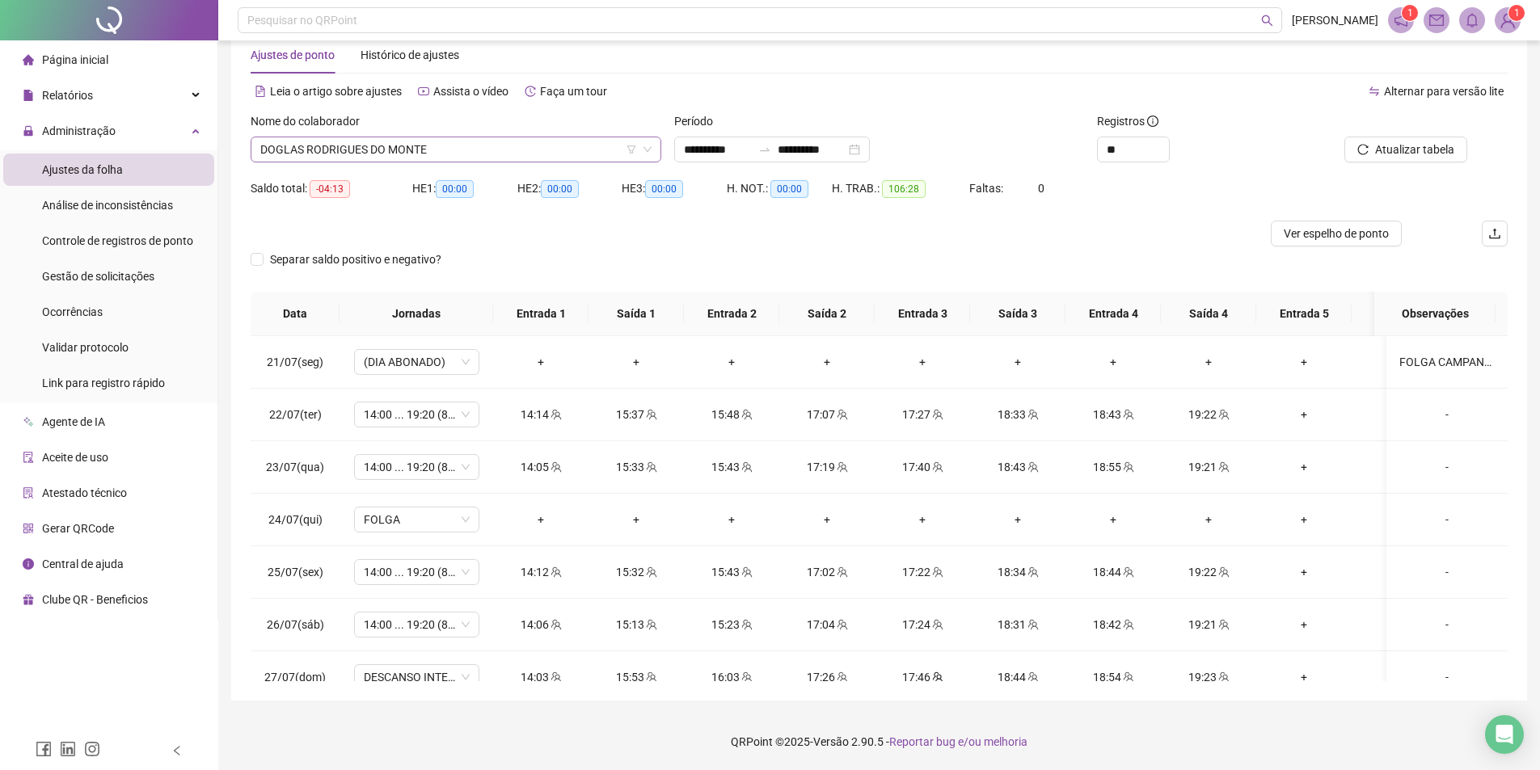
click at [327, 157] on span "DOGLAS RODRIGUES DO MONTE" at bounding box center [455, 149] width 391 height 24
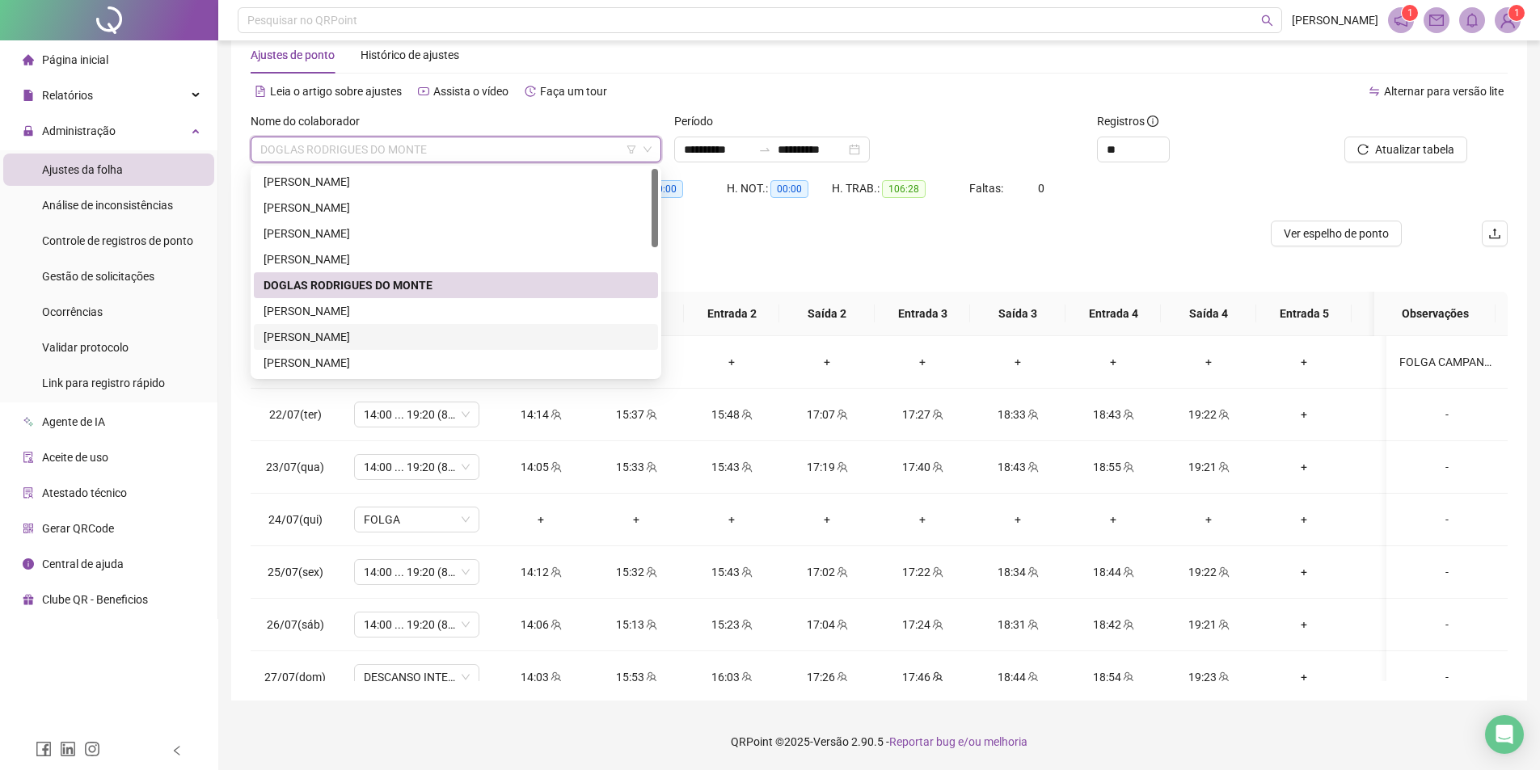
drag, startPoint x: 336, startPoint y: 336, endPoint x: 373, endPoint y: 329, distance: 37.9
click at [336, 336] on div "[PERSON_NAME]" at bounding box center [456, 337] width 385 height 18
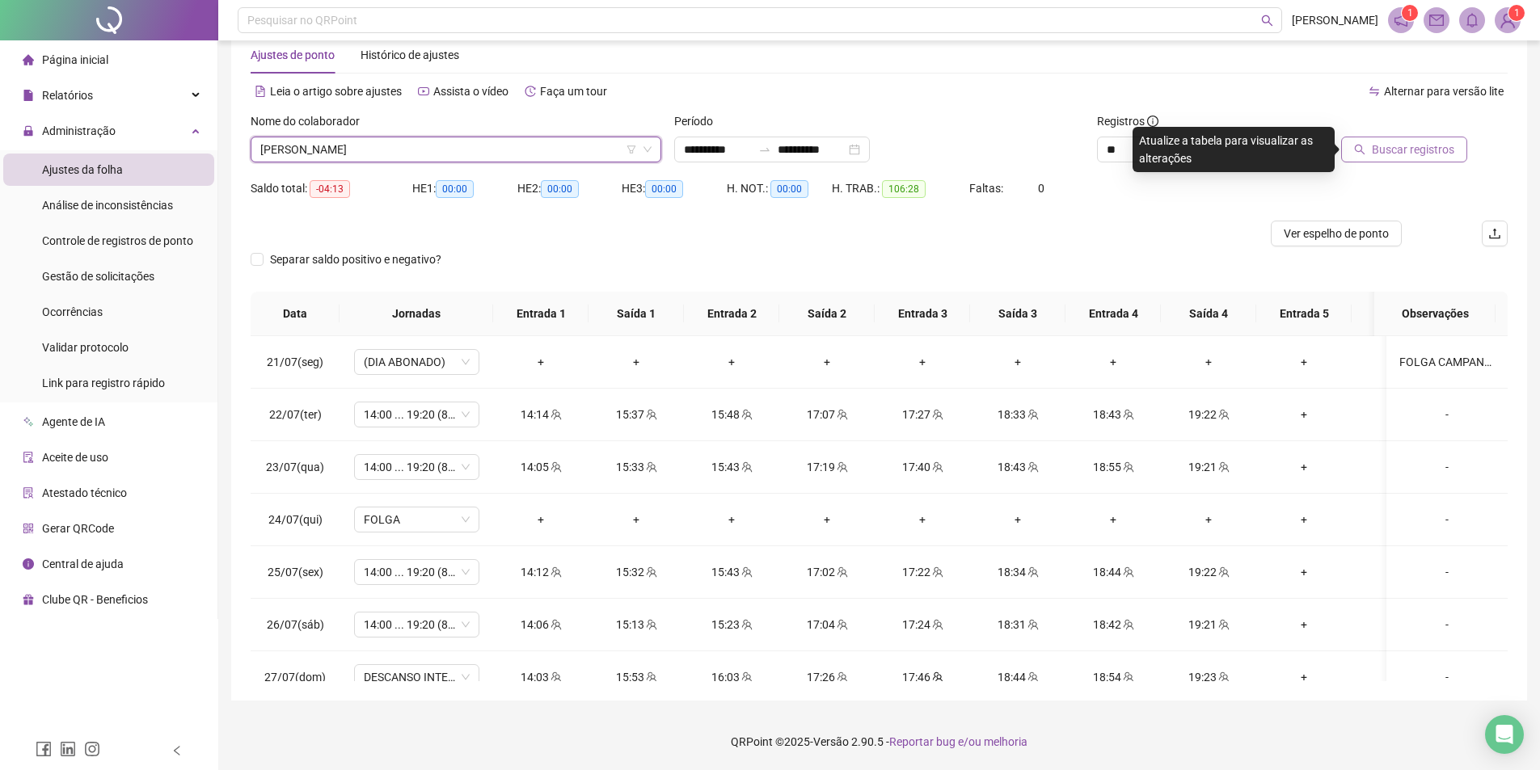
click at [1420, 150] on span "Buscar registros" at bounding box center [1413, 150] width 82 height 18
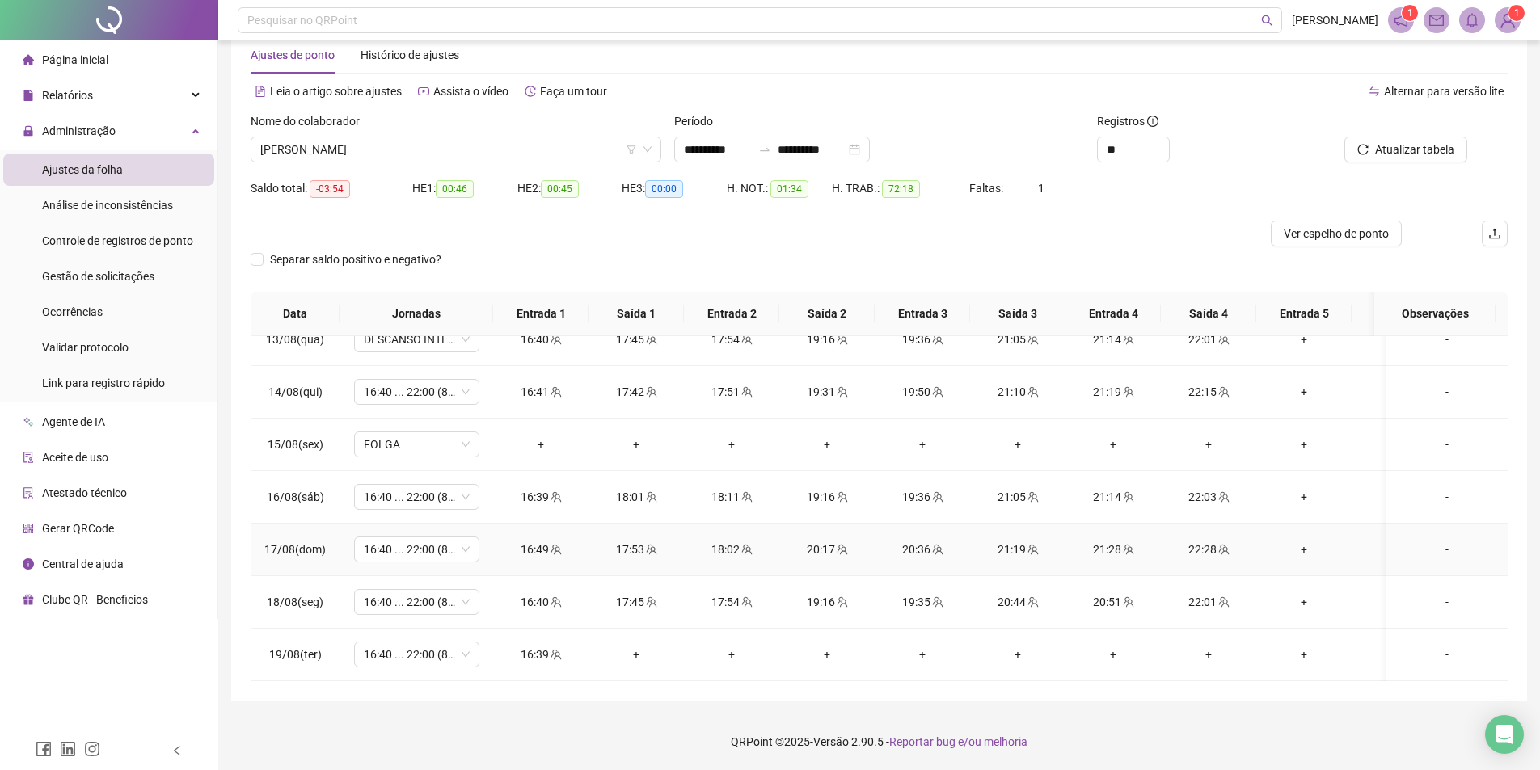
scroll to position [1243, 0]
click at [430, 128] on div "Nome do colaborador" at bounding box center [456, 124] width 411 height 24
click at [433, 150] on span "[PERSON_NAME]" at bounding box center [455, 149] width 391 height 24
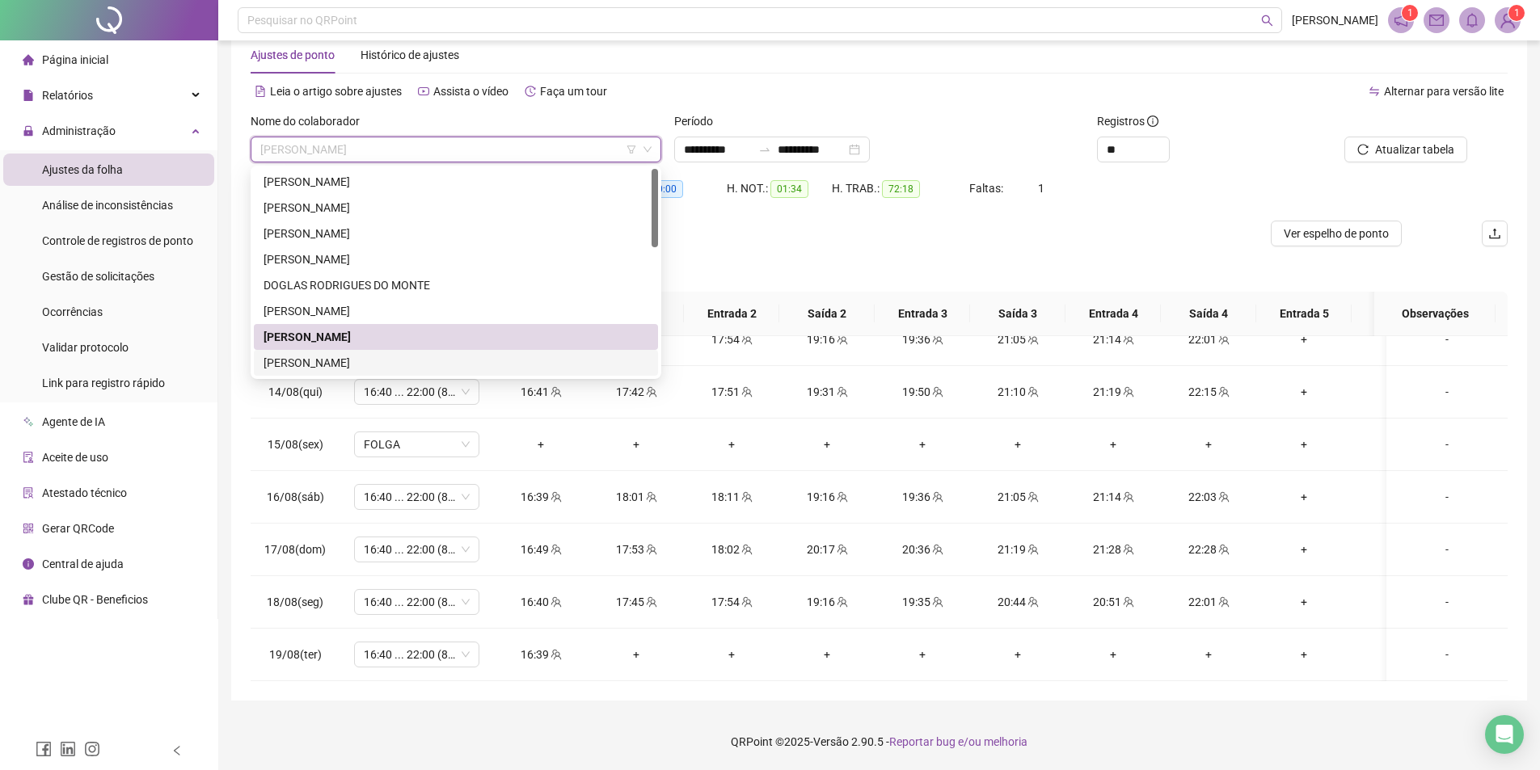
click at [340, 352] on div "[PERSON_NAME]" at bounding box center [456, 363] width 404 height 26
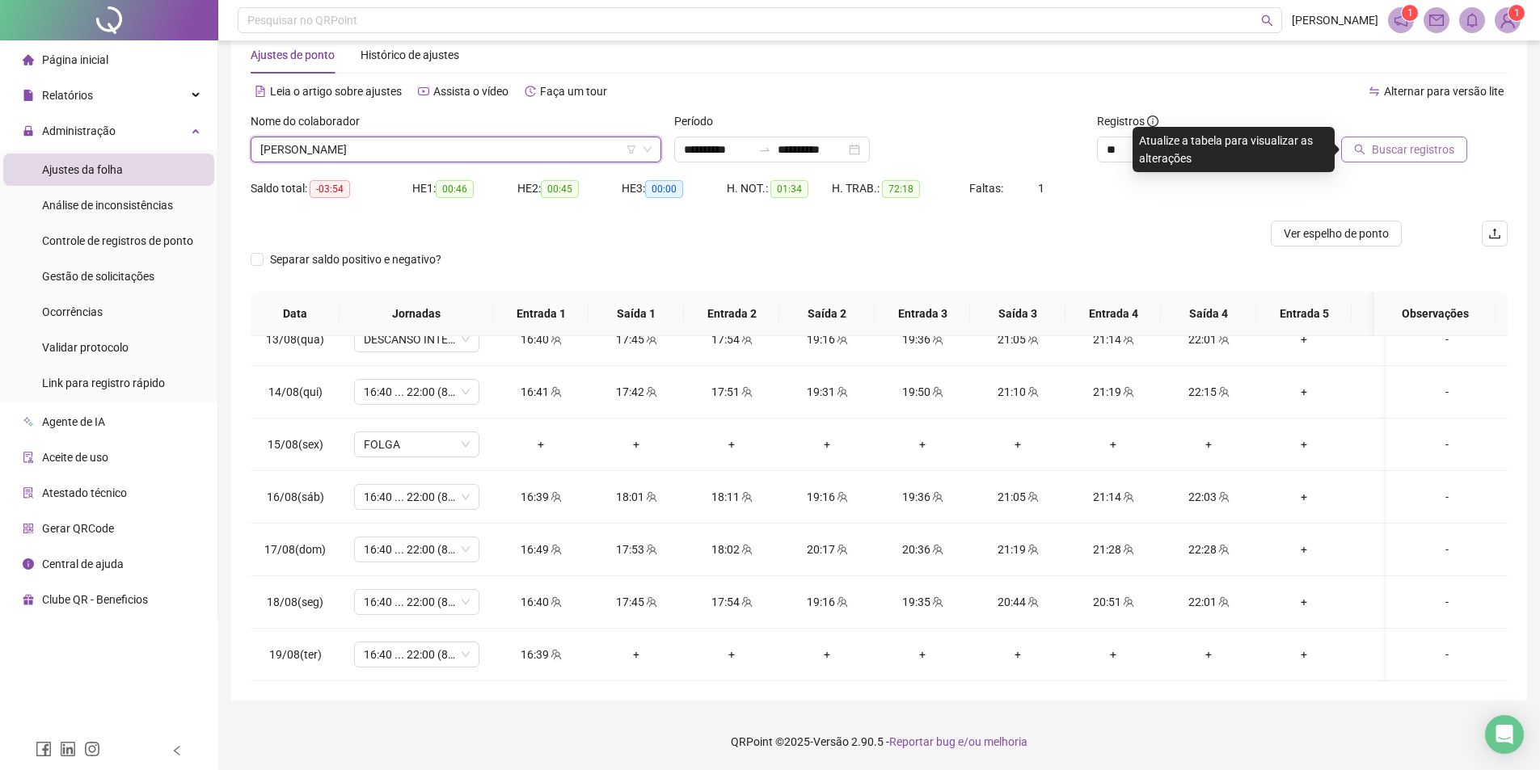
click at [1425, 150] on span "Buscar registros" at bounding box center [1413, 150] width 82 height 18
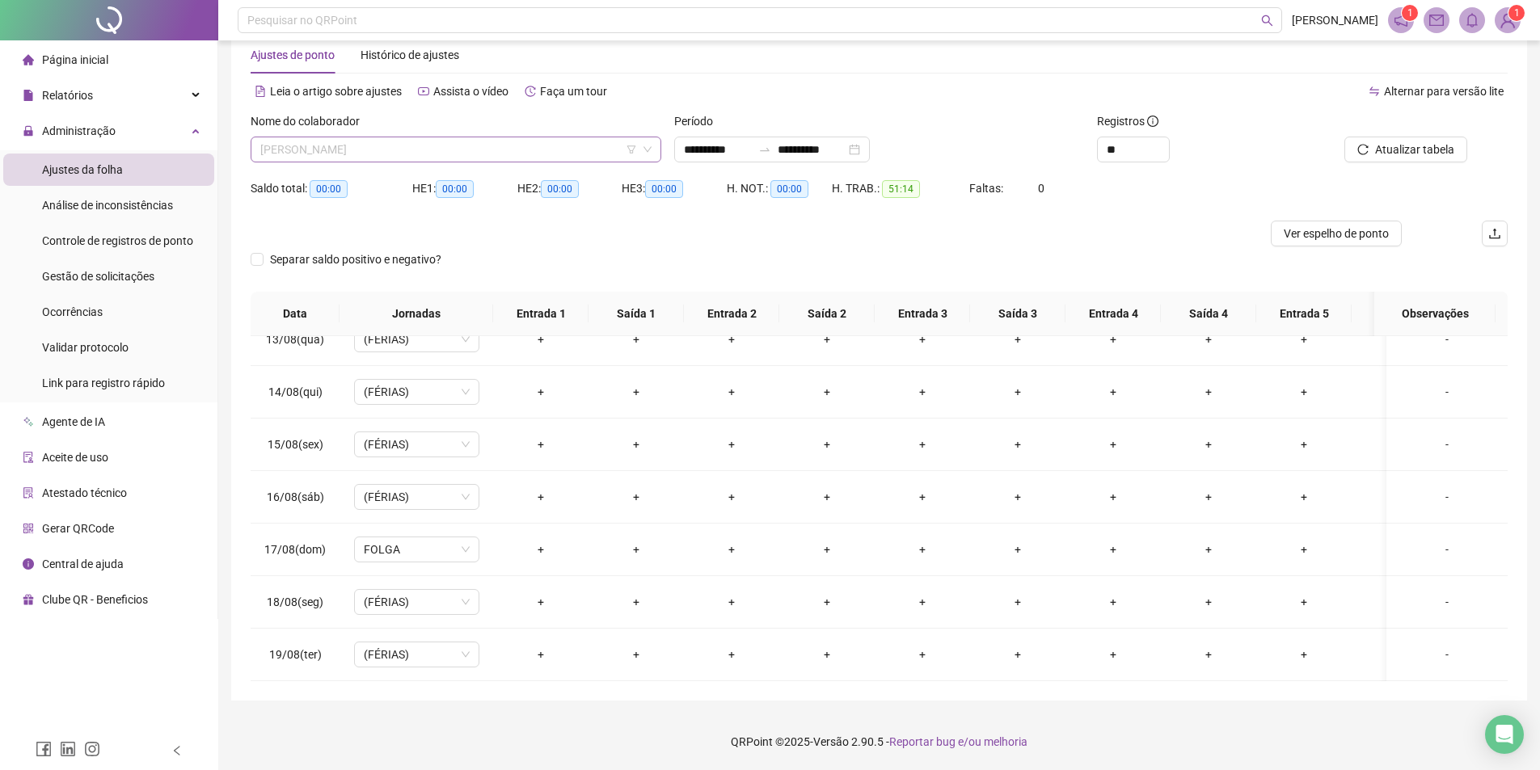
click at [374, 137] on div "[PERSON_NAME]" at bounding box center [456, 150] width 411 height 26
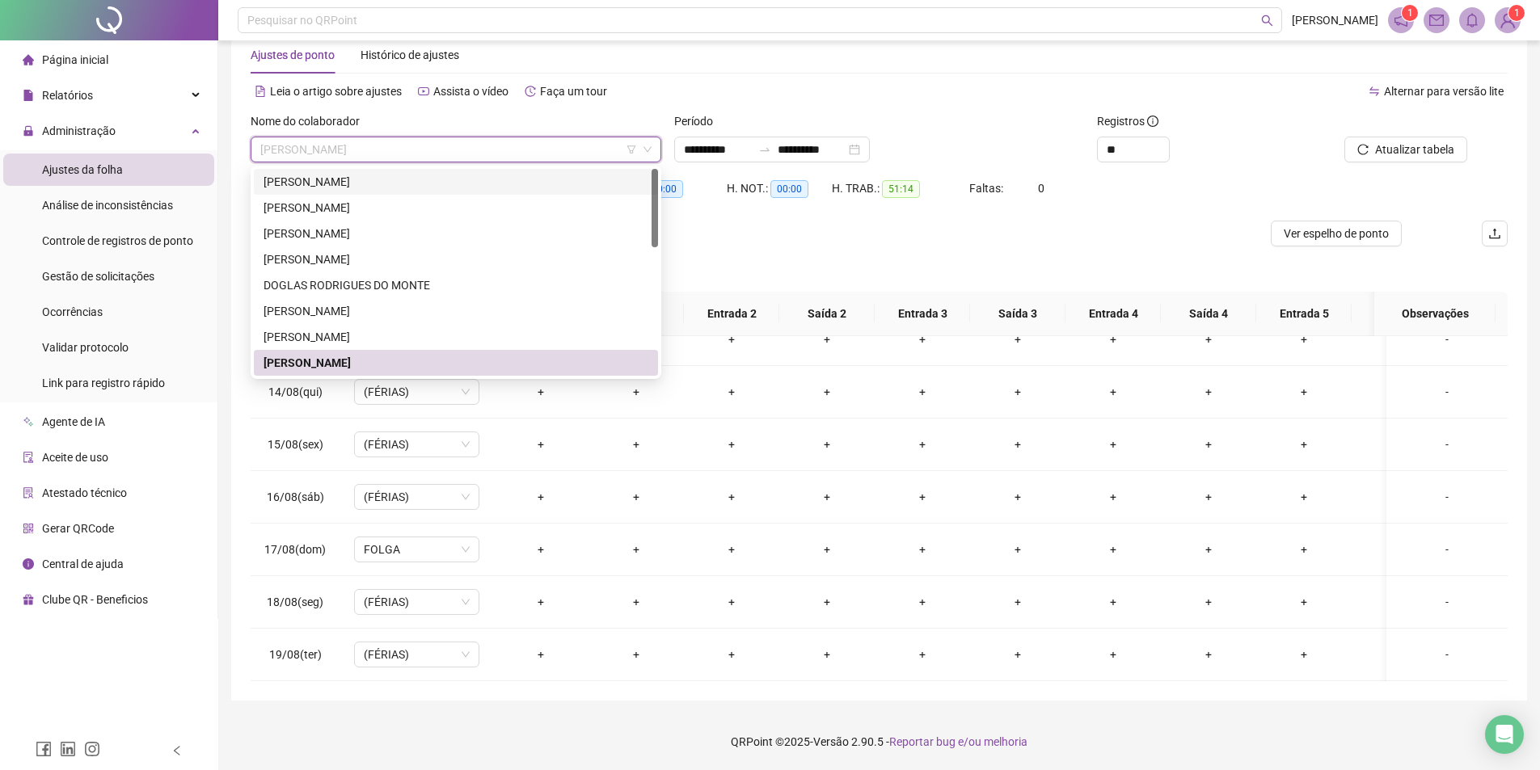
scroll to position [162, 0]
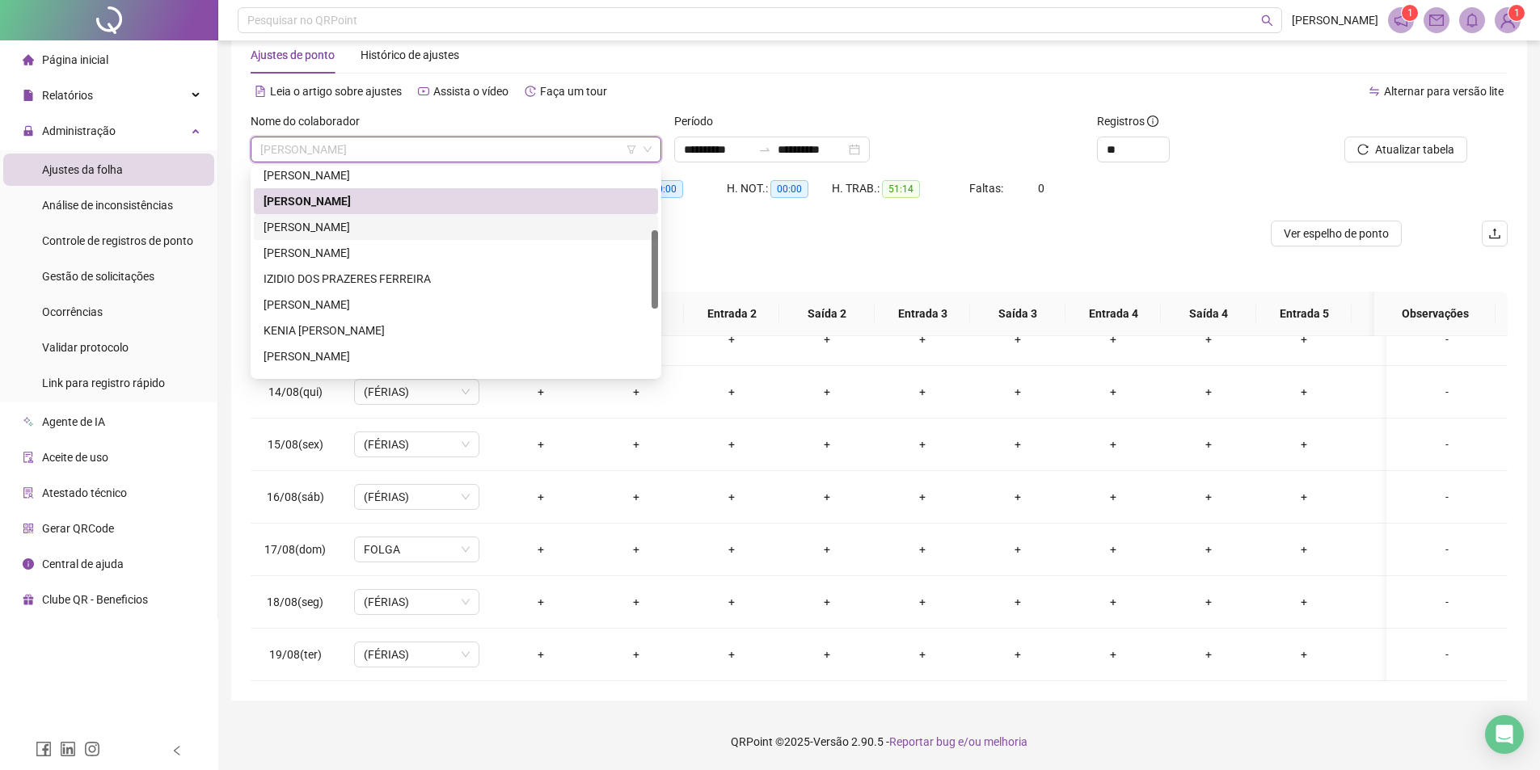
click at [324, 234] on div "[PERSON_NAME]" at bounding box center [456, 227] width 385 height 18
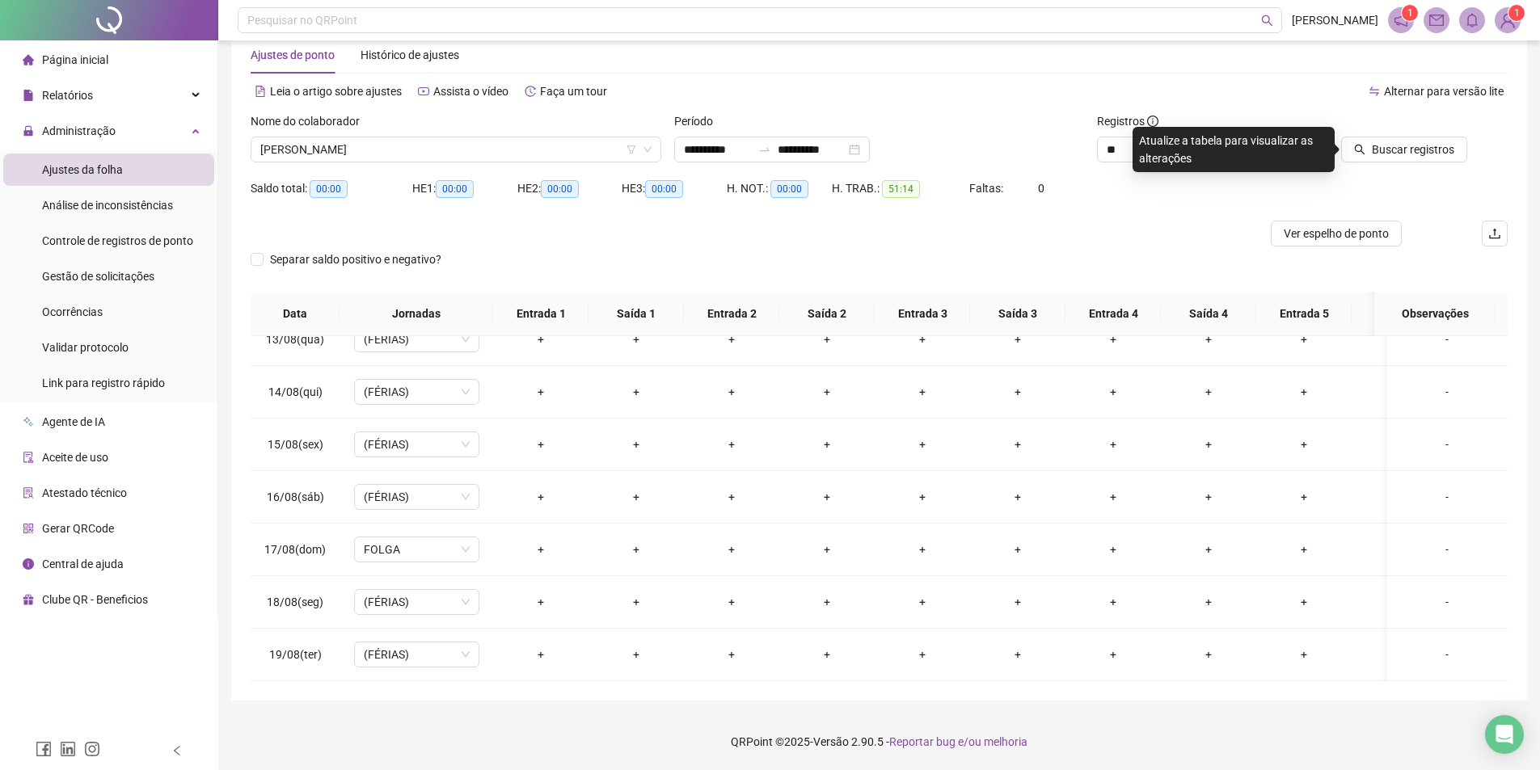
click at [1381, 167] on div "Buscar registros" at bounding box center [1408, 143] width 212 height 63
click at [1383, 158] on span "Buscar registros" at bounding box center [1413, 150] width 82 height 18
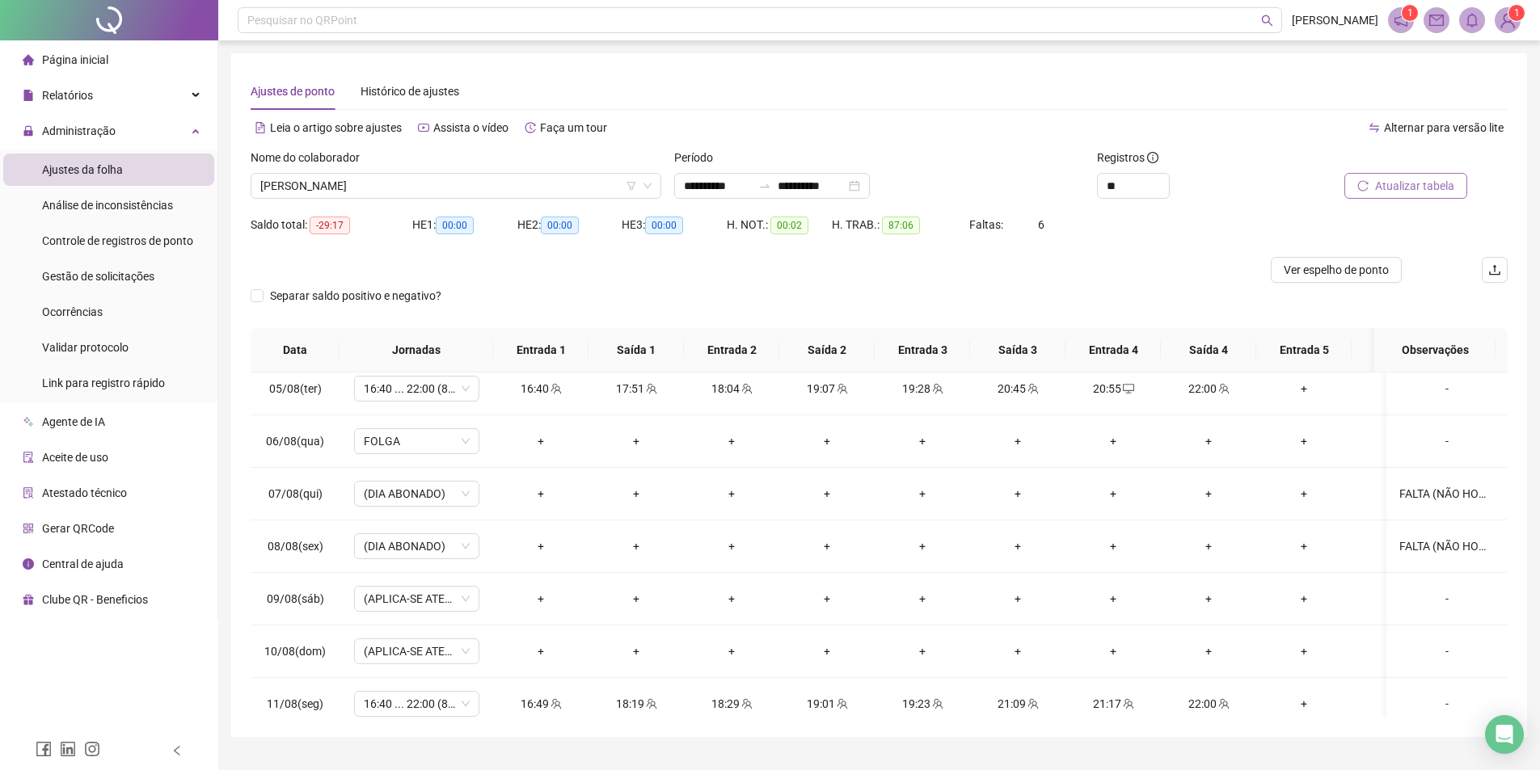
scroll to position [808, 0]
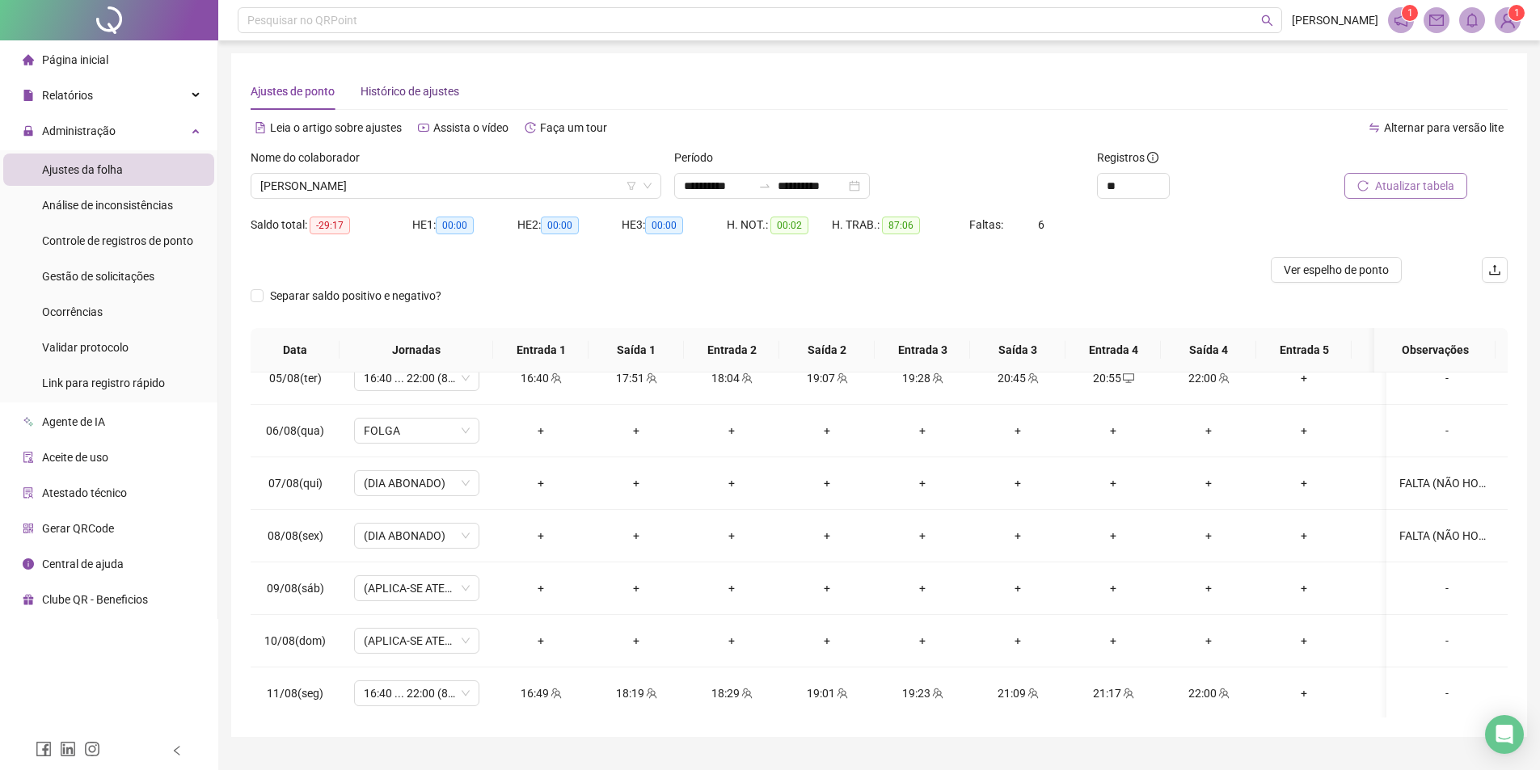
click at [408, 86] on span "Histórico de ajustes" at bounding box center [410, 91] width 99 height 13
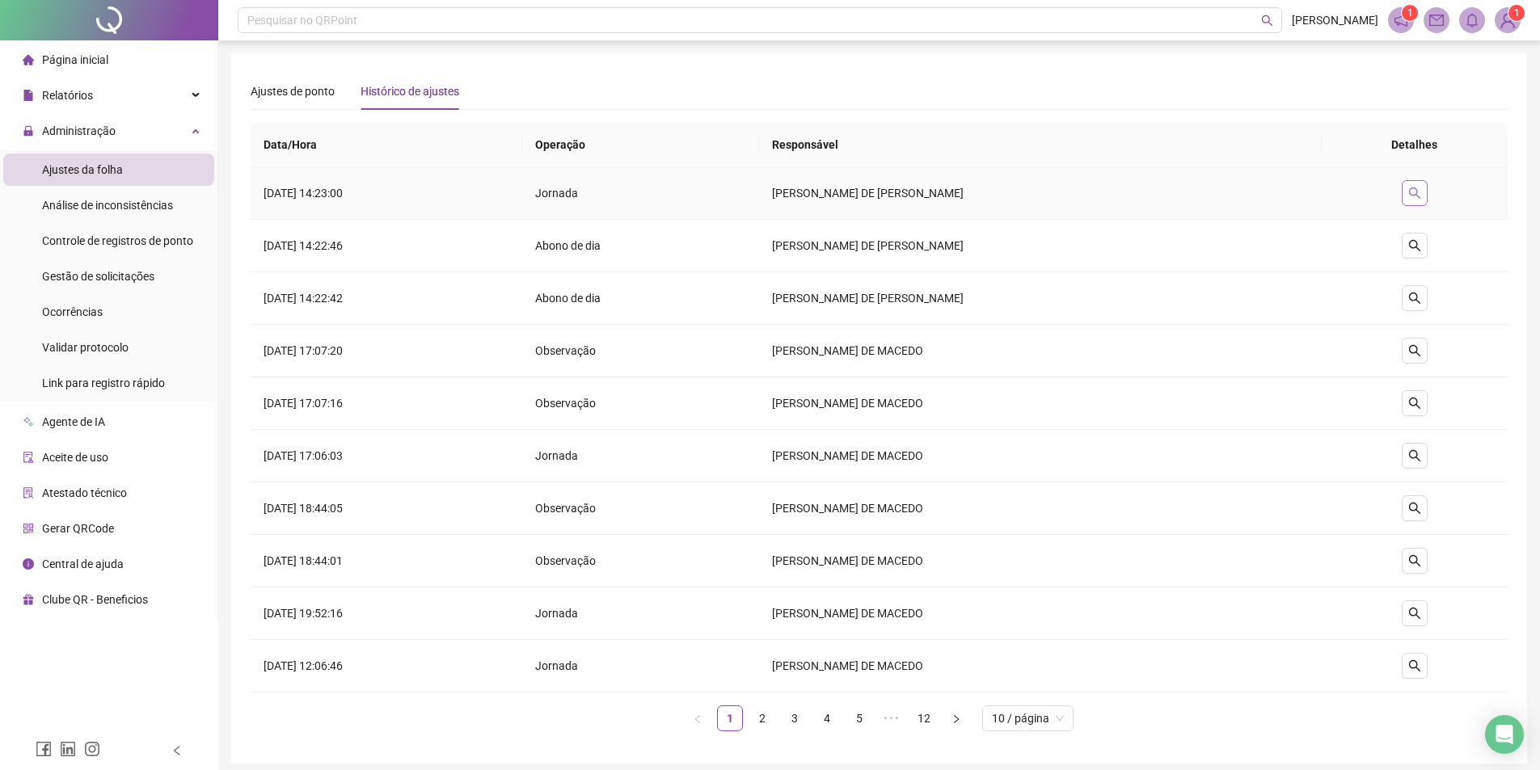
click at [1426, 200] on button "button" at bounding box center [1415, 193] width 26 height 26
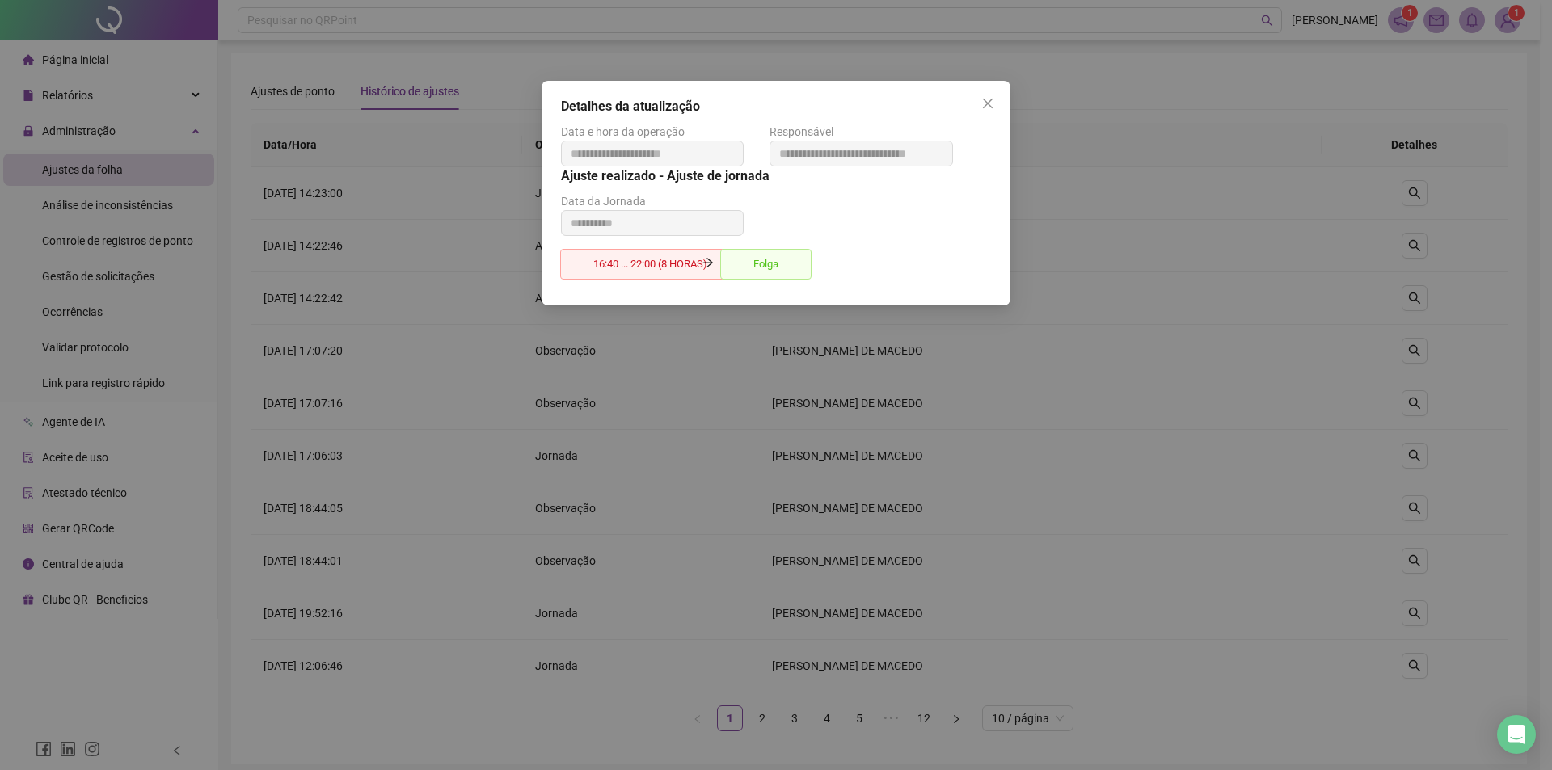
click at [1233, 251] on div "**********" at bounding box center [776, 385] width 1552 height 770
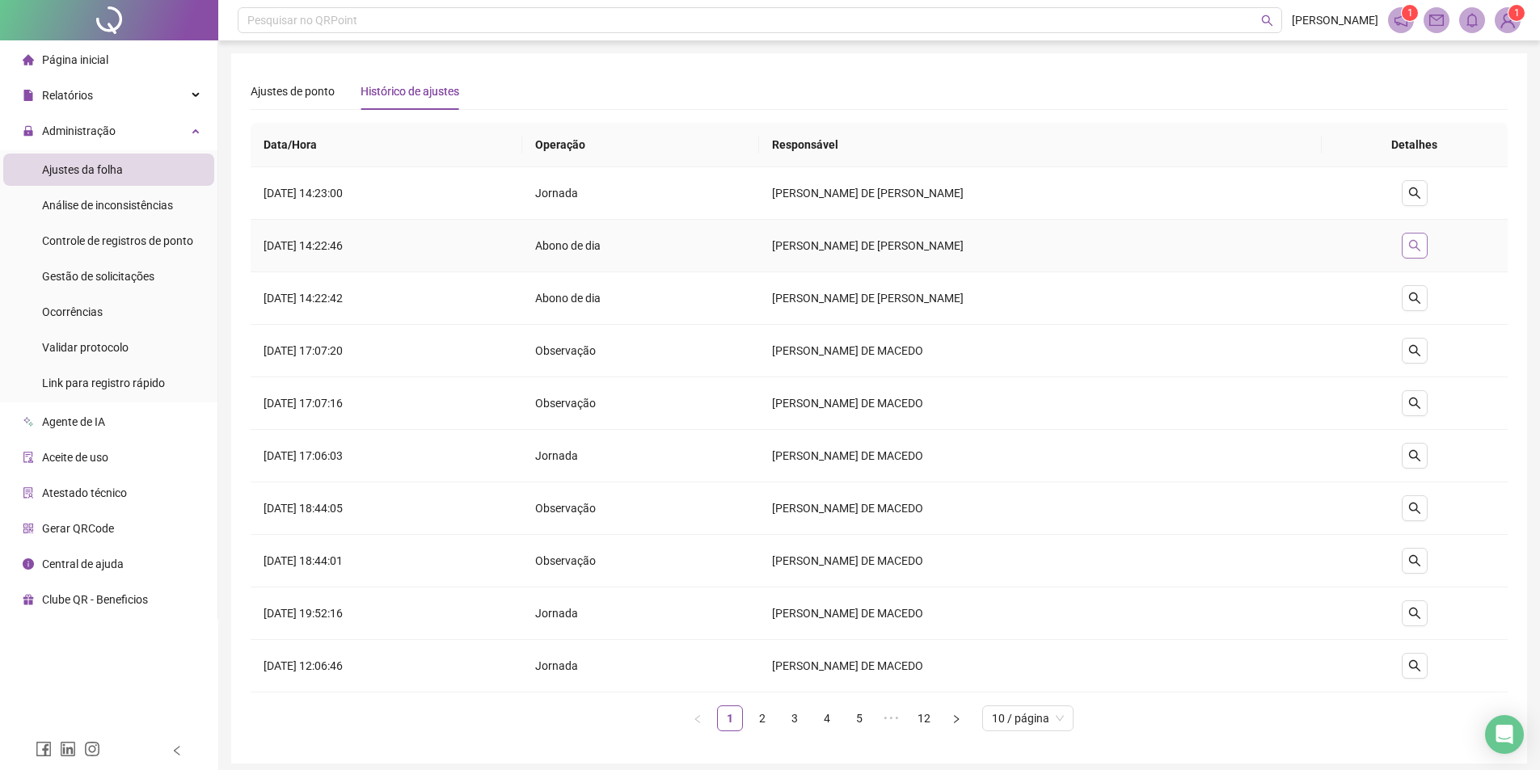
click at [1410, 247] on button "button" at bounding box center [1415, 246] width 26 height 26
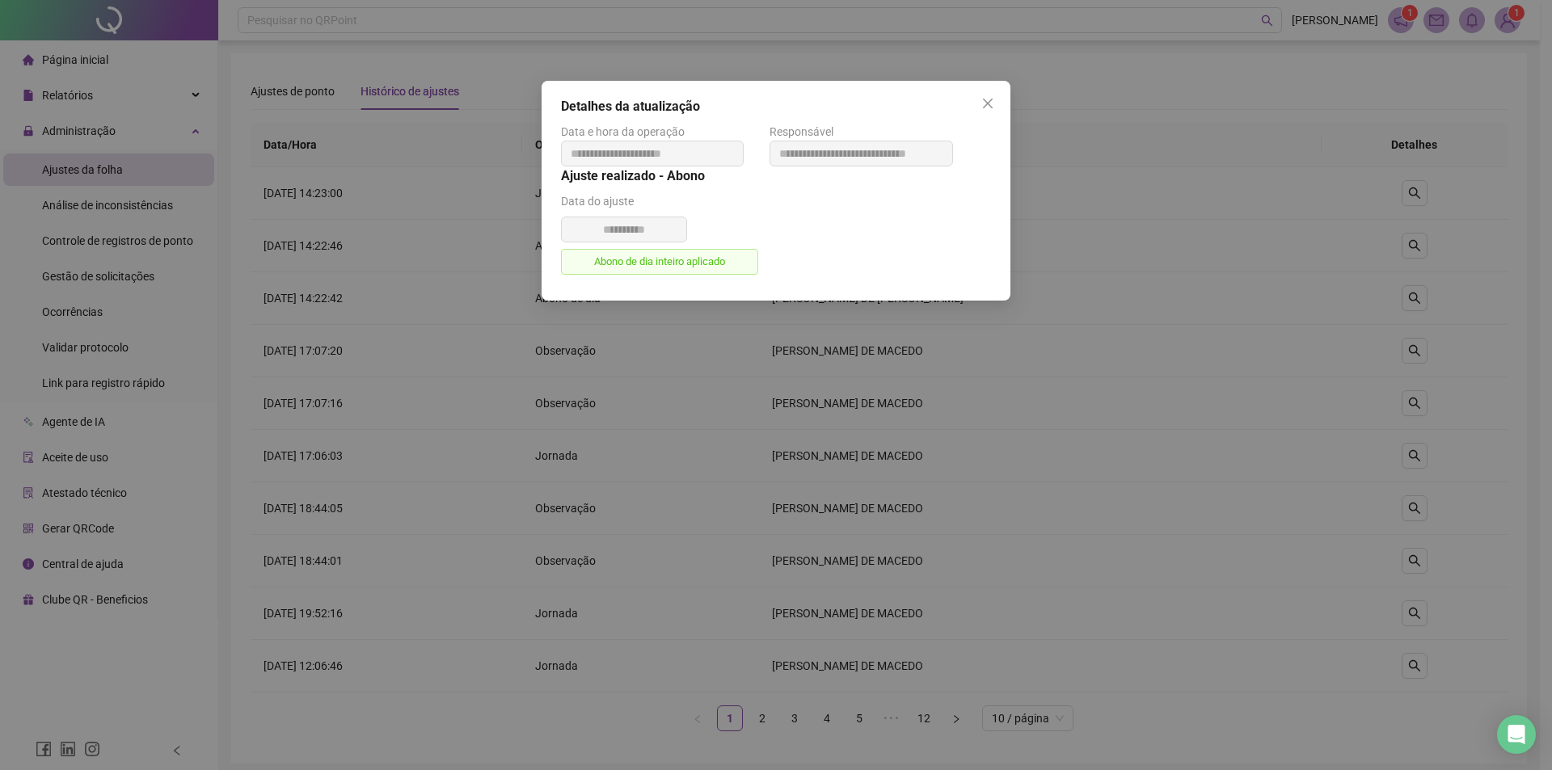
click at [1301, 271] on div "**********" at bounding box center [776, 385] width 1552 height 770
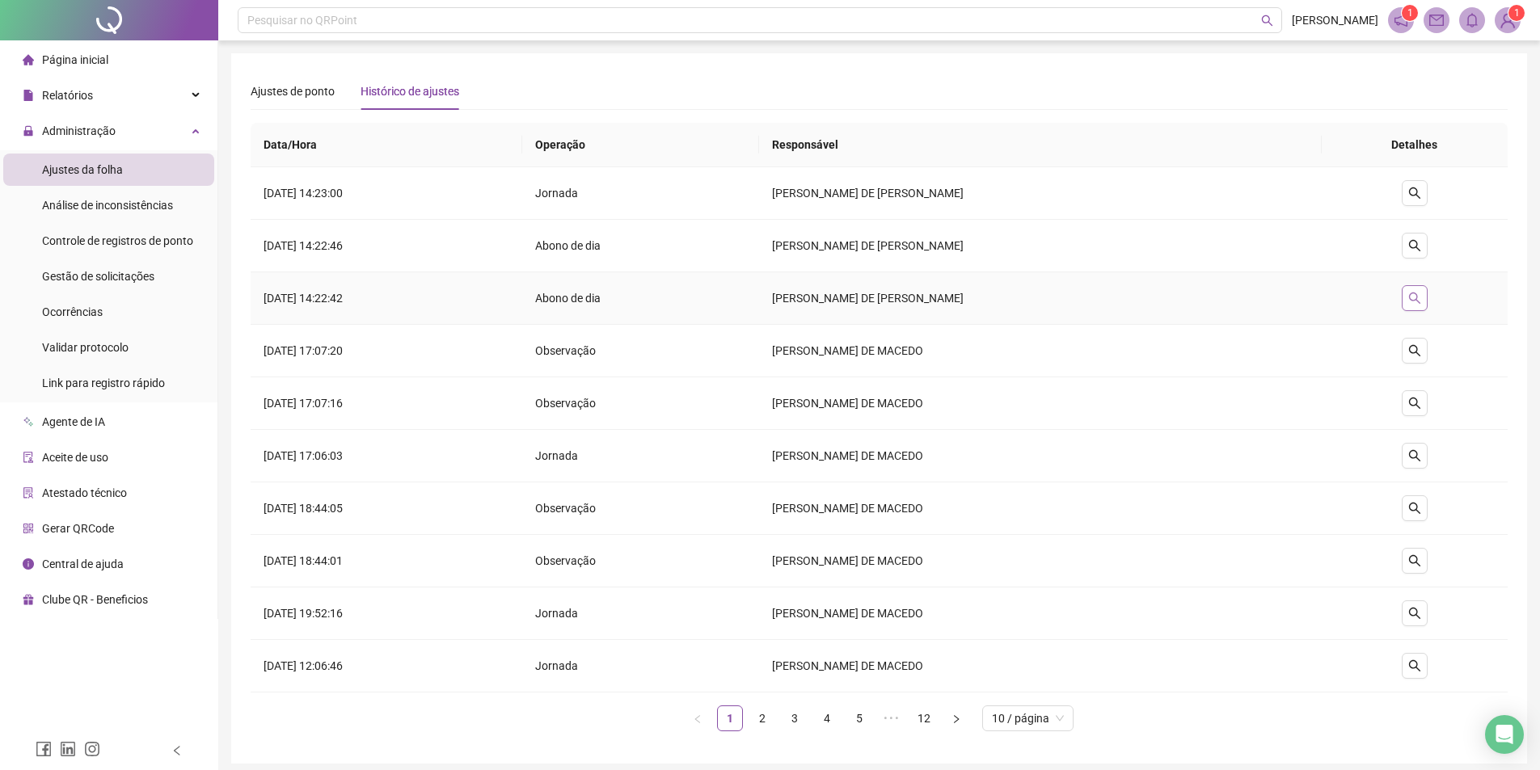
click at [1421, 299] on icon "search" at bounding box center [1414, 298] width 13 height 13
type input "**********"
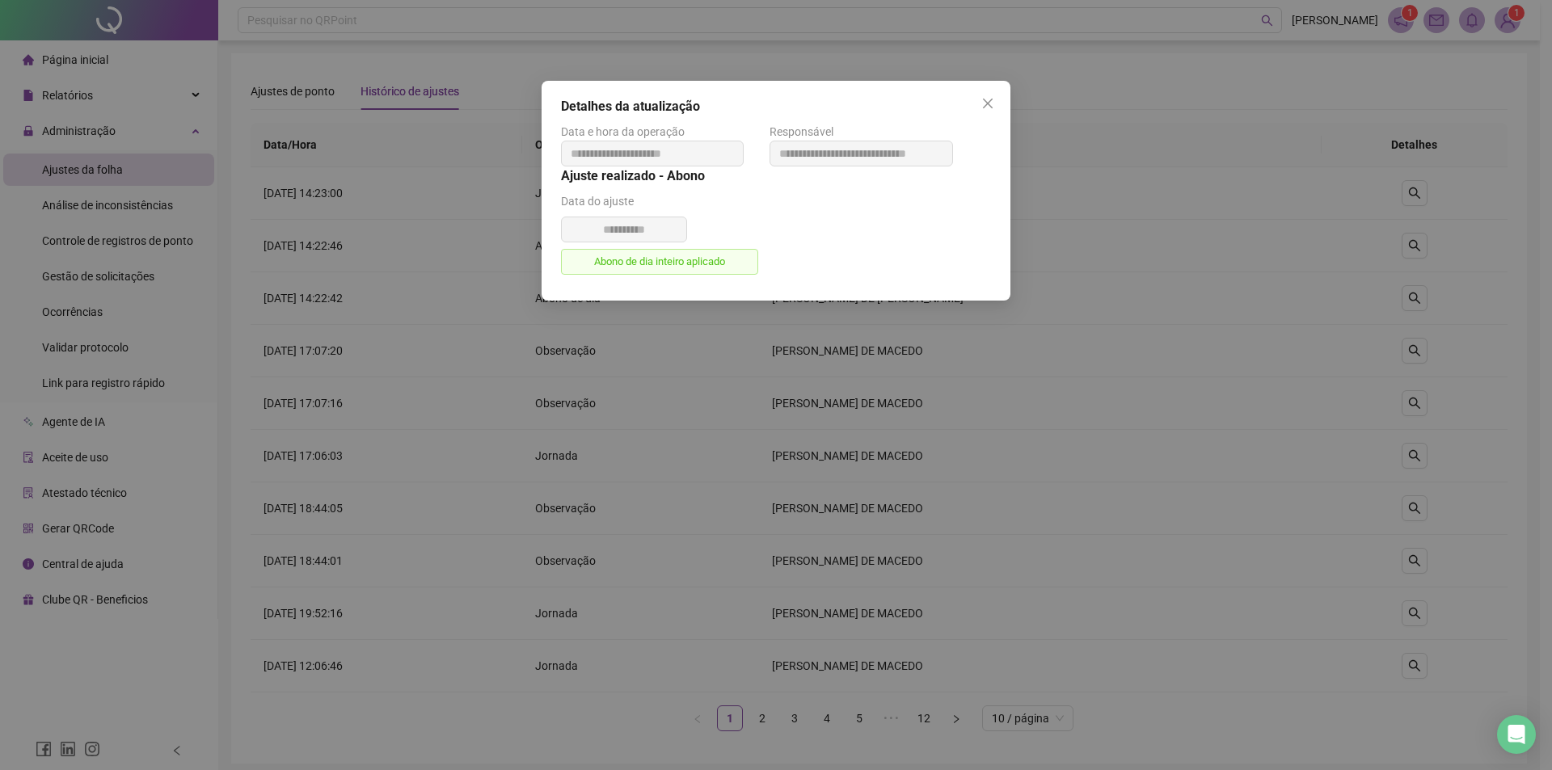
click at [1234, 315] on div "**********" at bounding box center [776, 385] width 1552 height 770
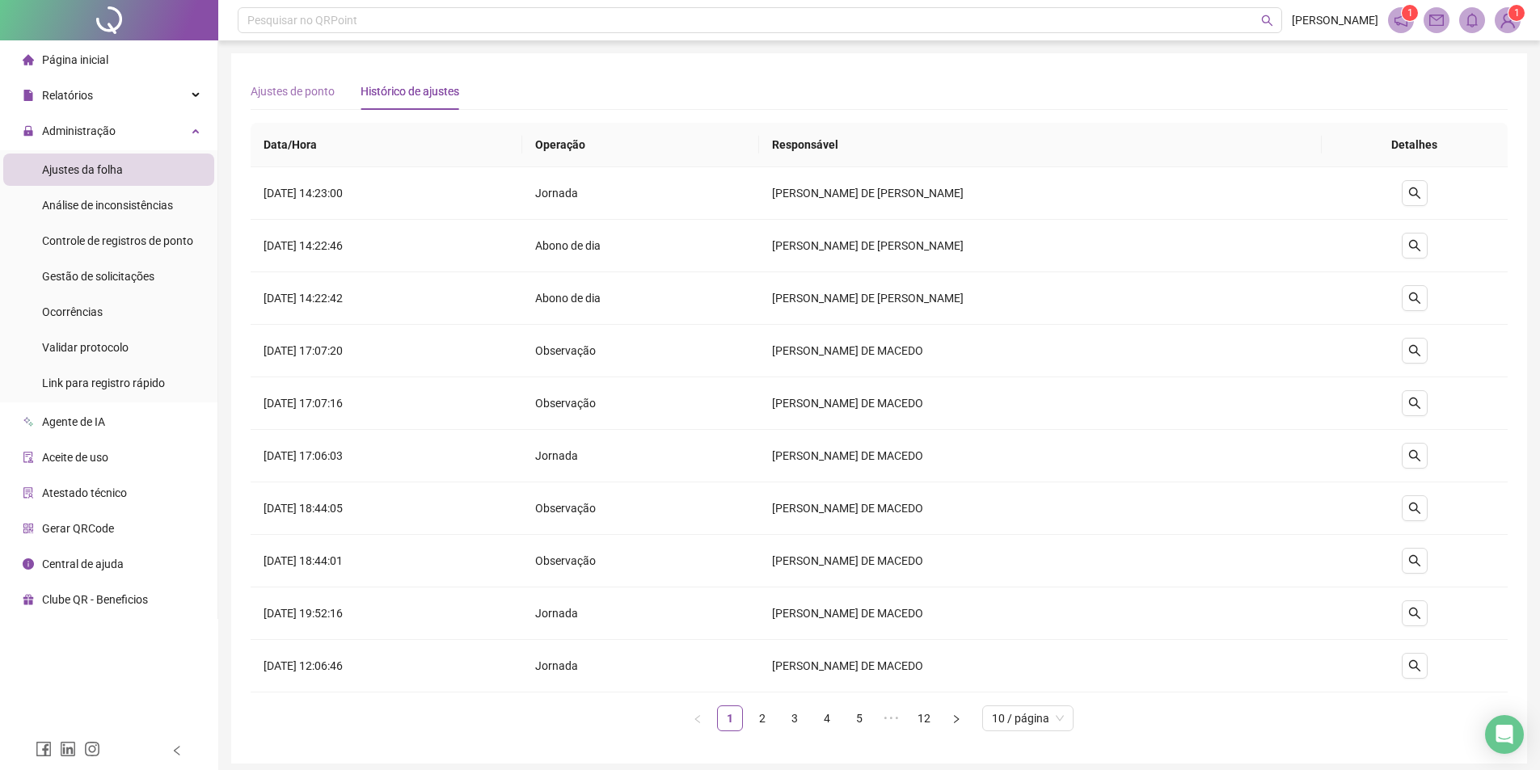
click at [279, 108] on div "Ajustes de ponto" at bounding box center [293, 91] width 84 height 37
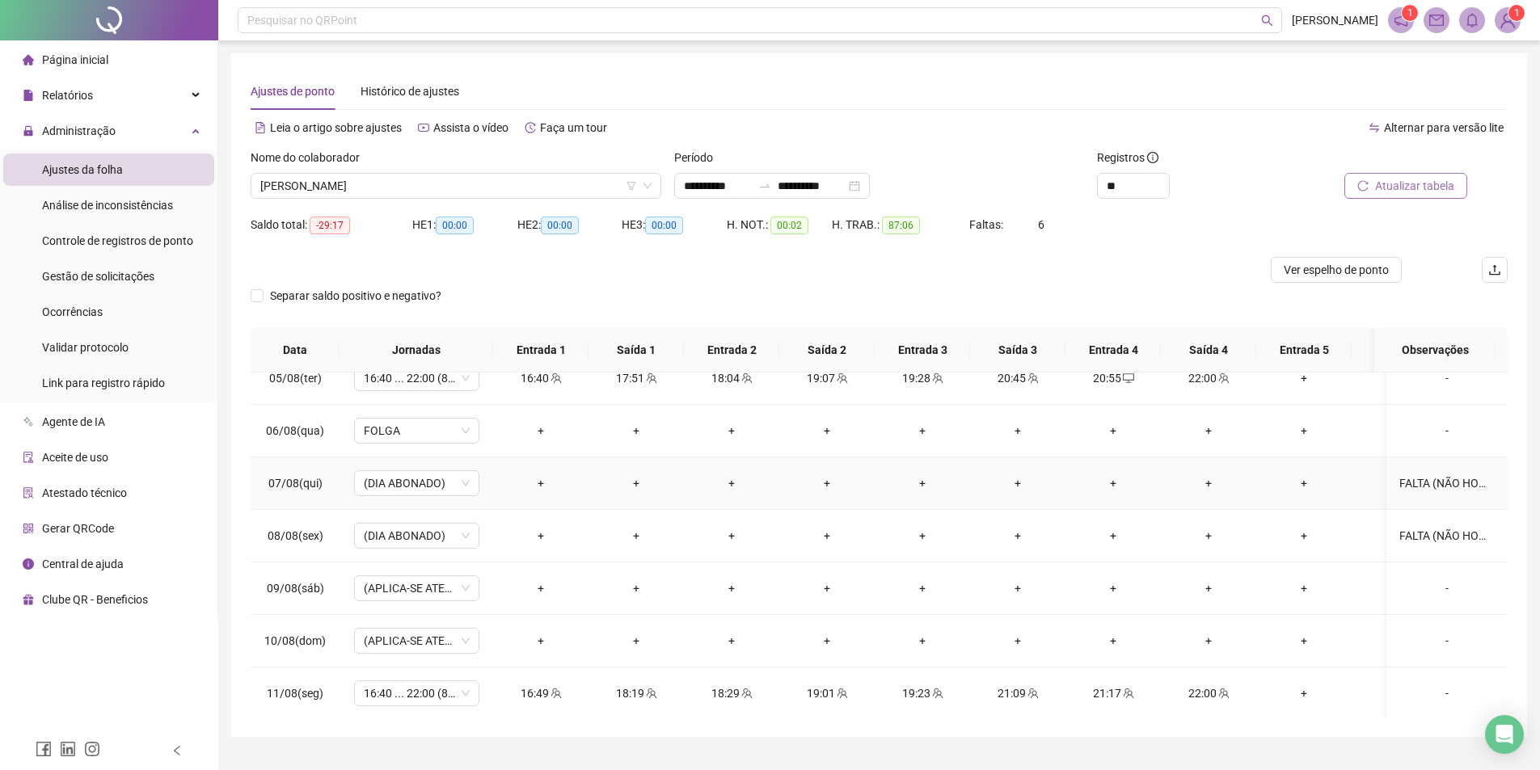
click at [1433, 481] on div "FALTA (NÃO HOMOLOGOU ATESTADO NO PRAZO)" at bounding box center [1446, 484] width 95 height 18
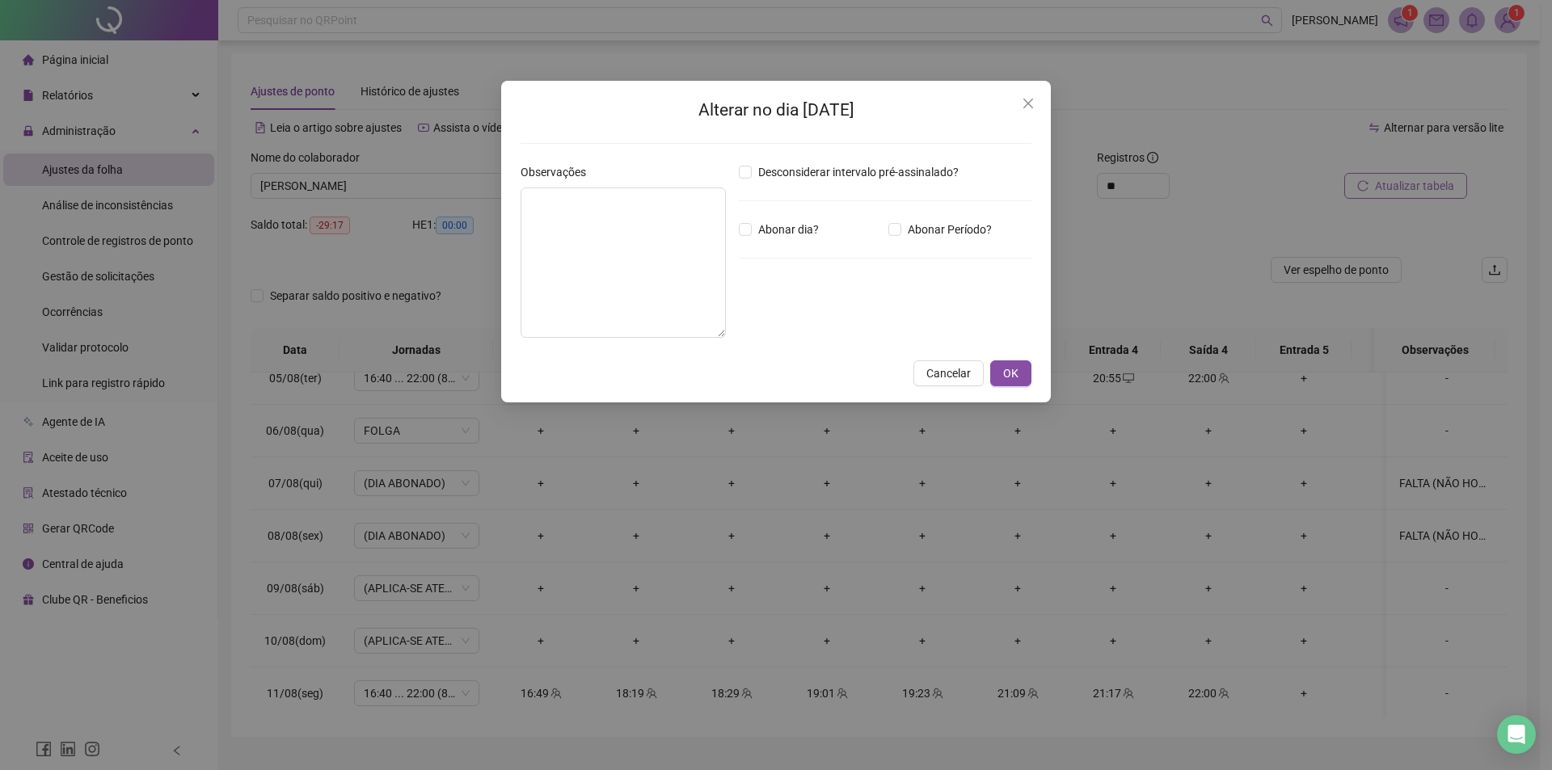
type textarea "**********"
click at [1027, 112] on button "Close" at bounding box center [1028, 104] width 26 height 26
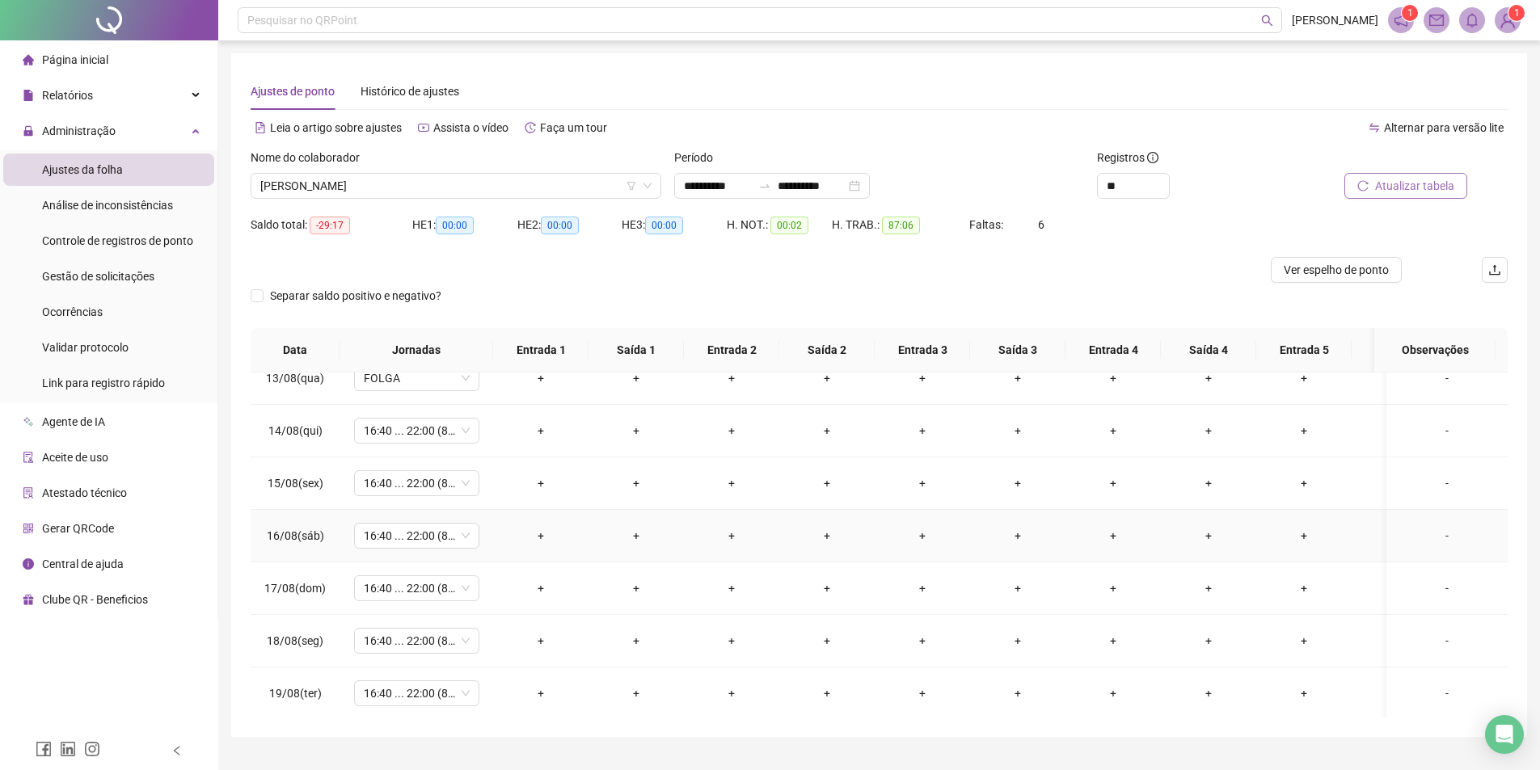
scroll to position [1243, 0]
click at [1438, 420] on div "-" at bounding box center [1446, 429] width 95 height 18
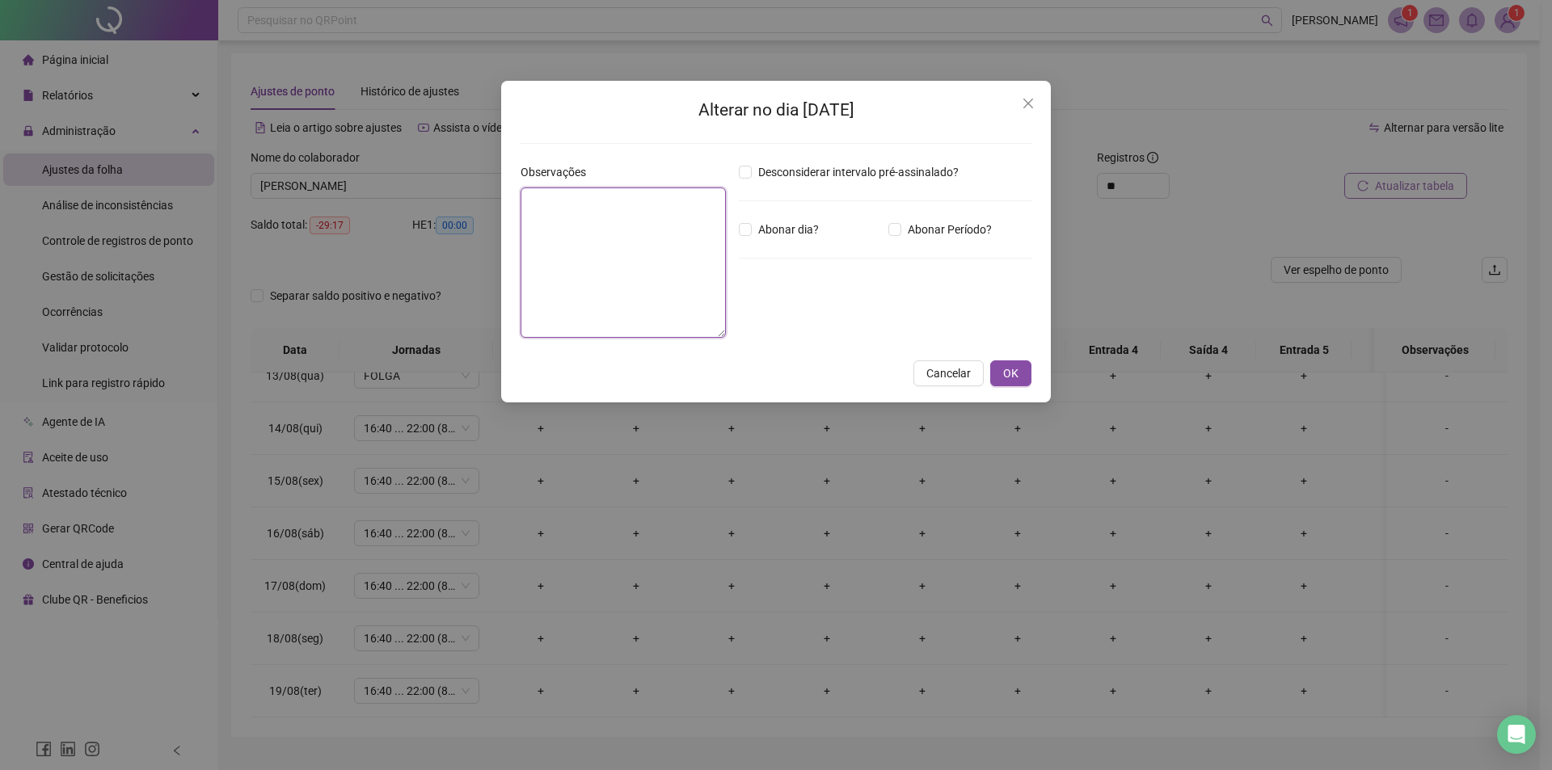
click at [614, 254] on textarea at bounding box center [623, 263] width 205 height 150
click at [677, 238] on textarea "**********" at bounding box center [623, 263] width 205 height 150
drag, startPoint x: 706, startPoint y: 238, endPoint x: 521, endPoint y: 172, distance: 195.9
click at [521, 172] on div "**********" at bounding box center [623, 250] width 205 height 175
type textarea "**********"
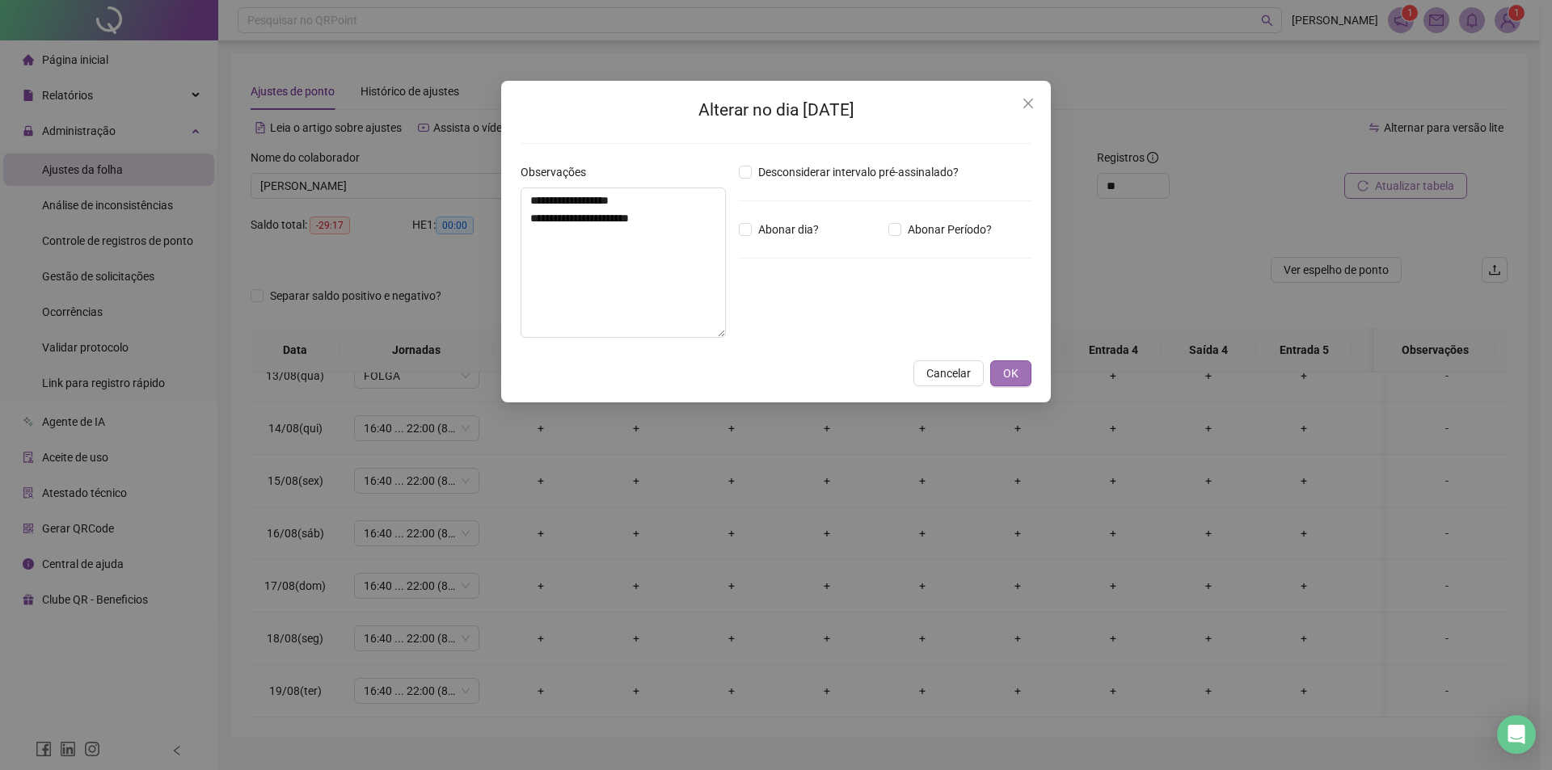
click at [1017, 384] on button "OK" at bounding box center [1010, 374] width 41 height 26
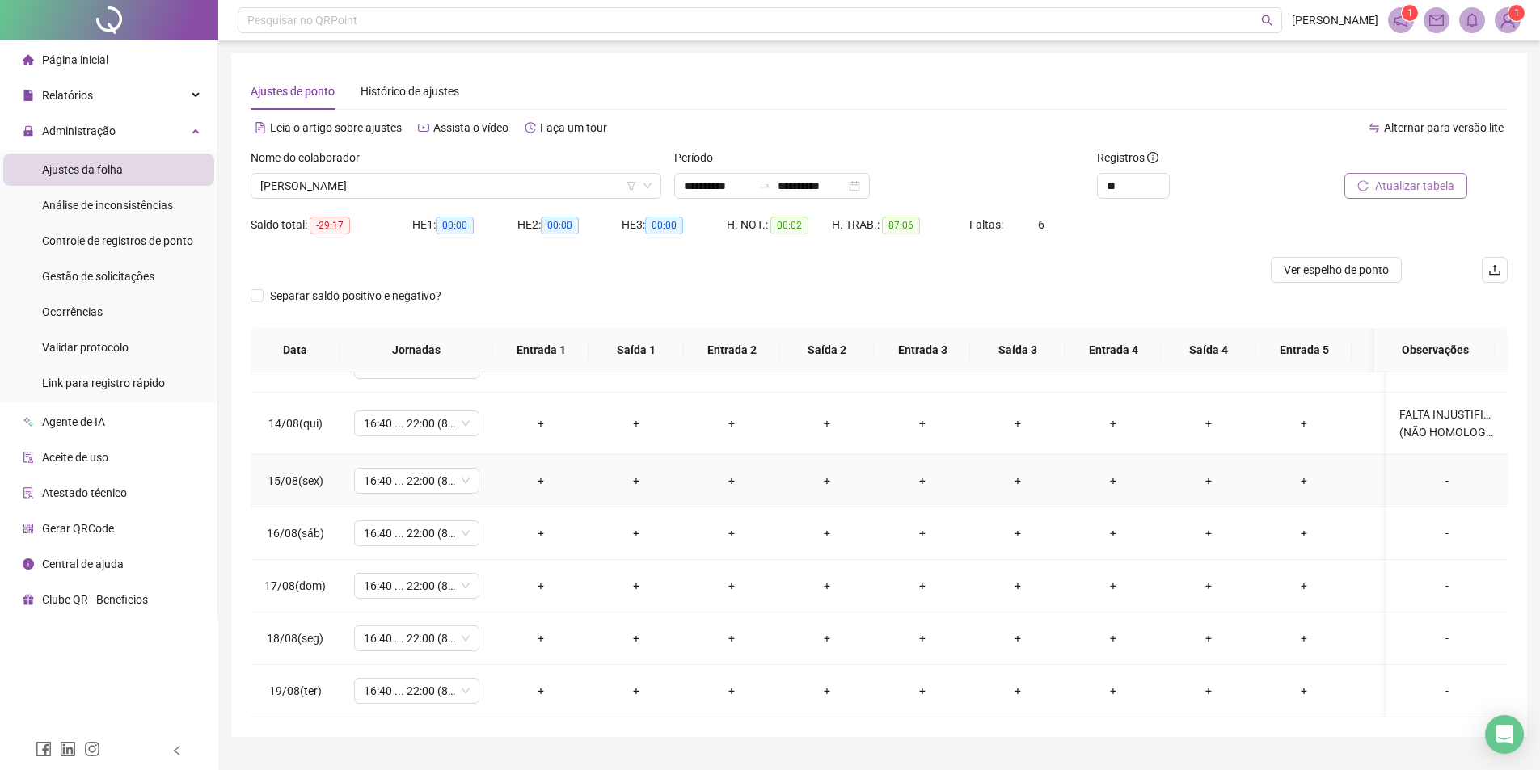
click at [1441, 472] on div "-" at bounding box center [1446, 481] width 95 height 18
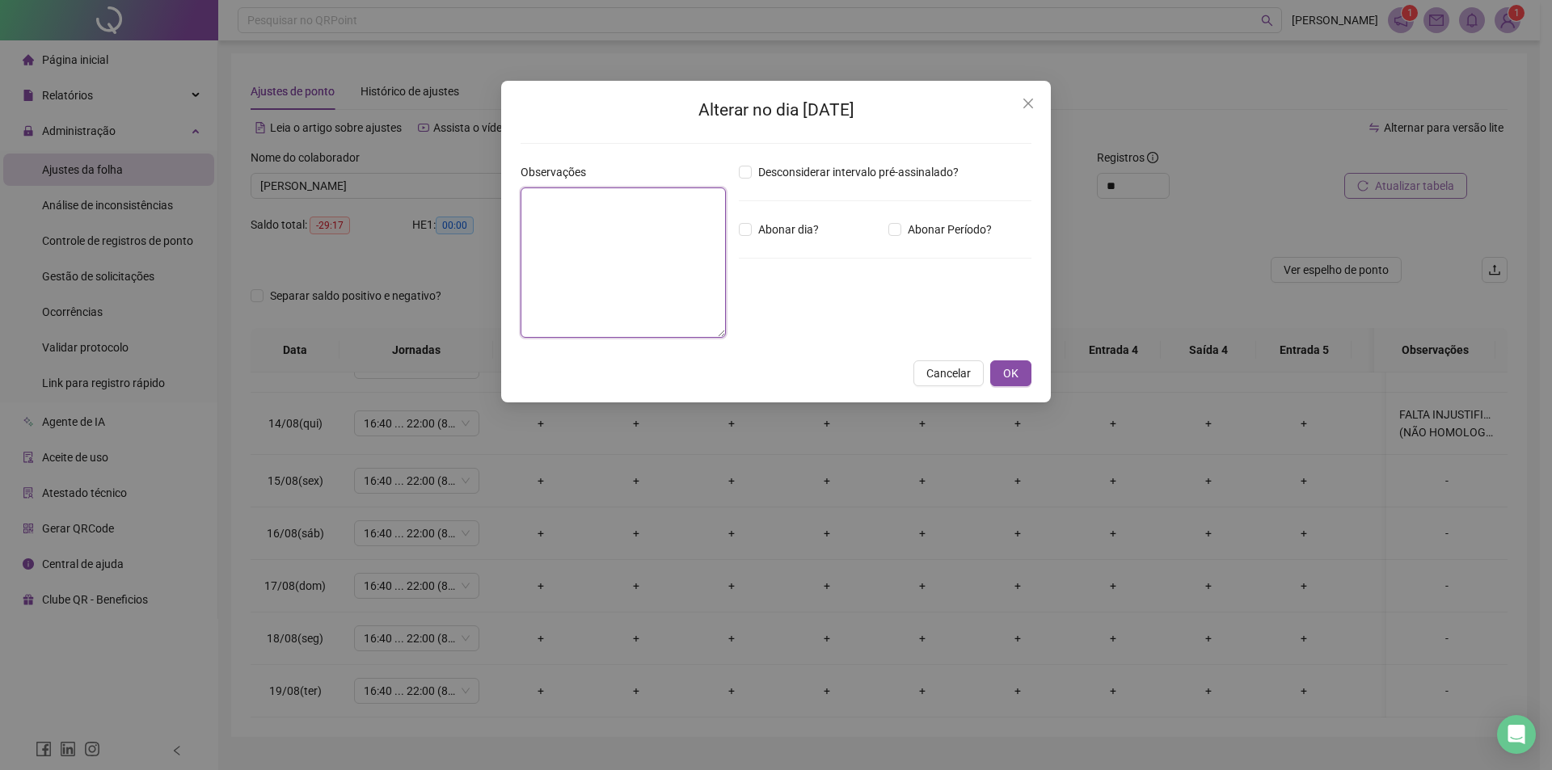
click at [585, 333] on textarea at bounding box center [623, 263] width 205 height 150
drag, startPoint x: 588, startPoint y: 303, endPoint x: 651, endPoint y: 322, distance: 65.7
click at [588, 302] on textarea at bounding box center [623, 263] width 205 height 150
paste textarea "**********"
type textarea "**********"
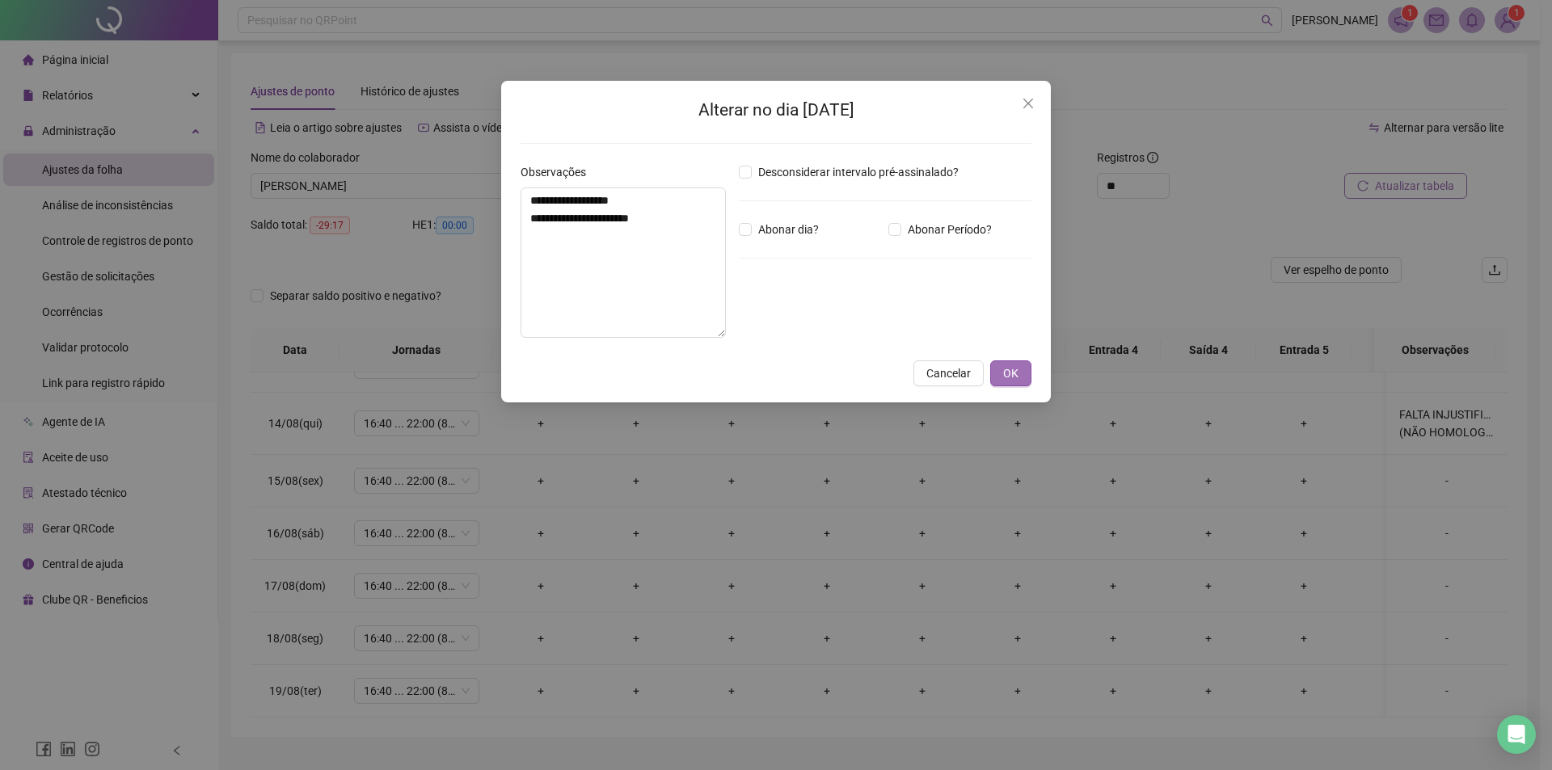
click at [1006, 361] on button "OK" at bounding box center [1010, 374] width 41 height 26
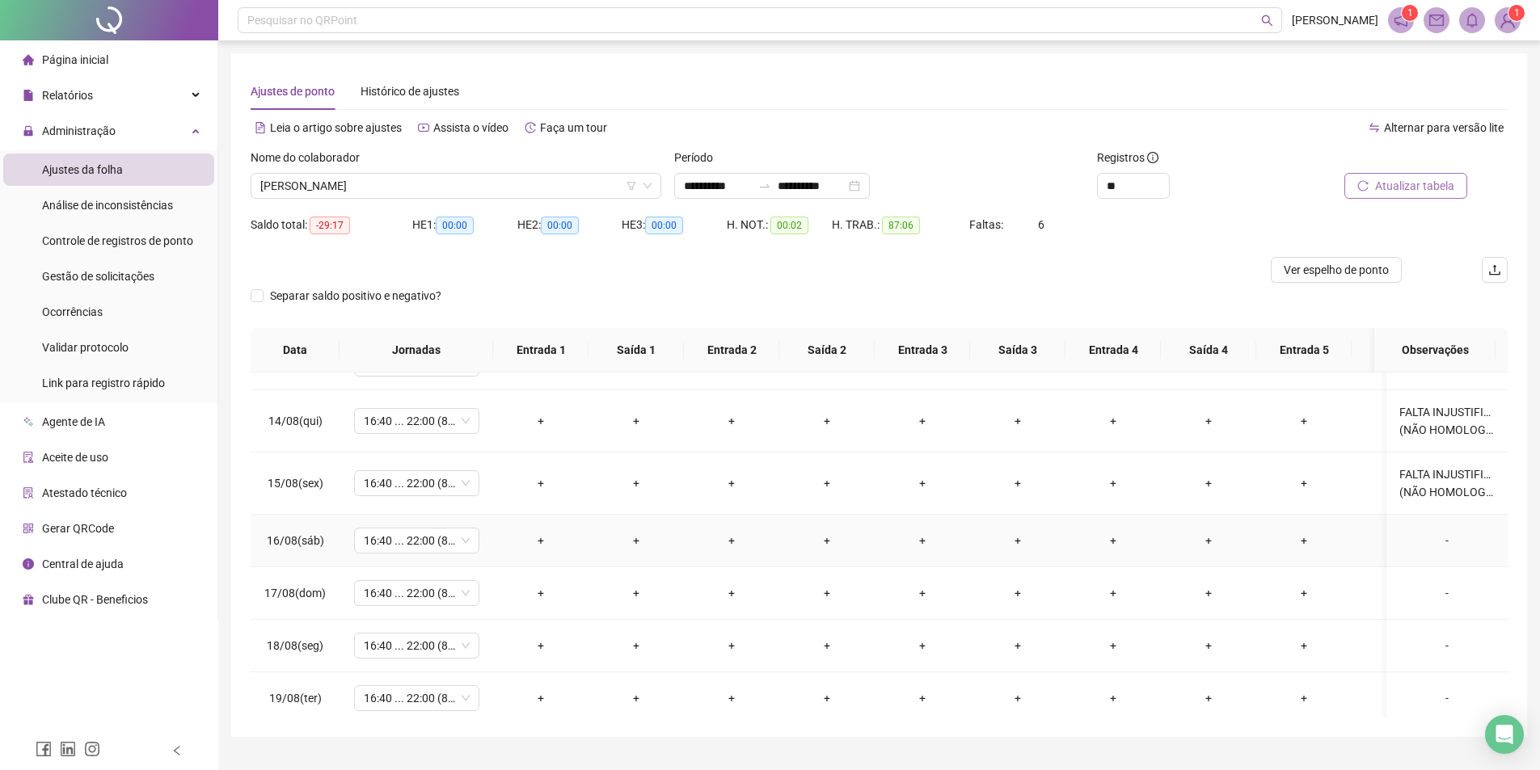
click at [1427, 538] on div "-" at bounding box center [1446, 541] width 95 height 18
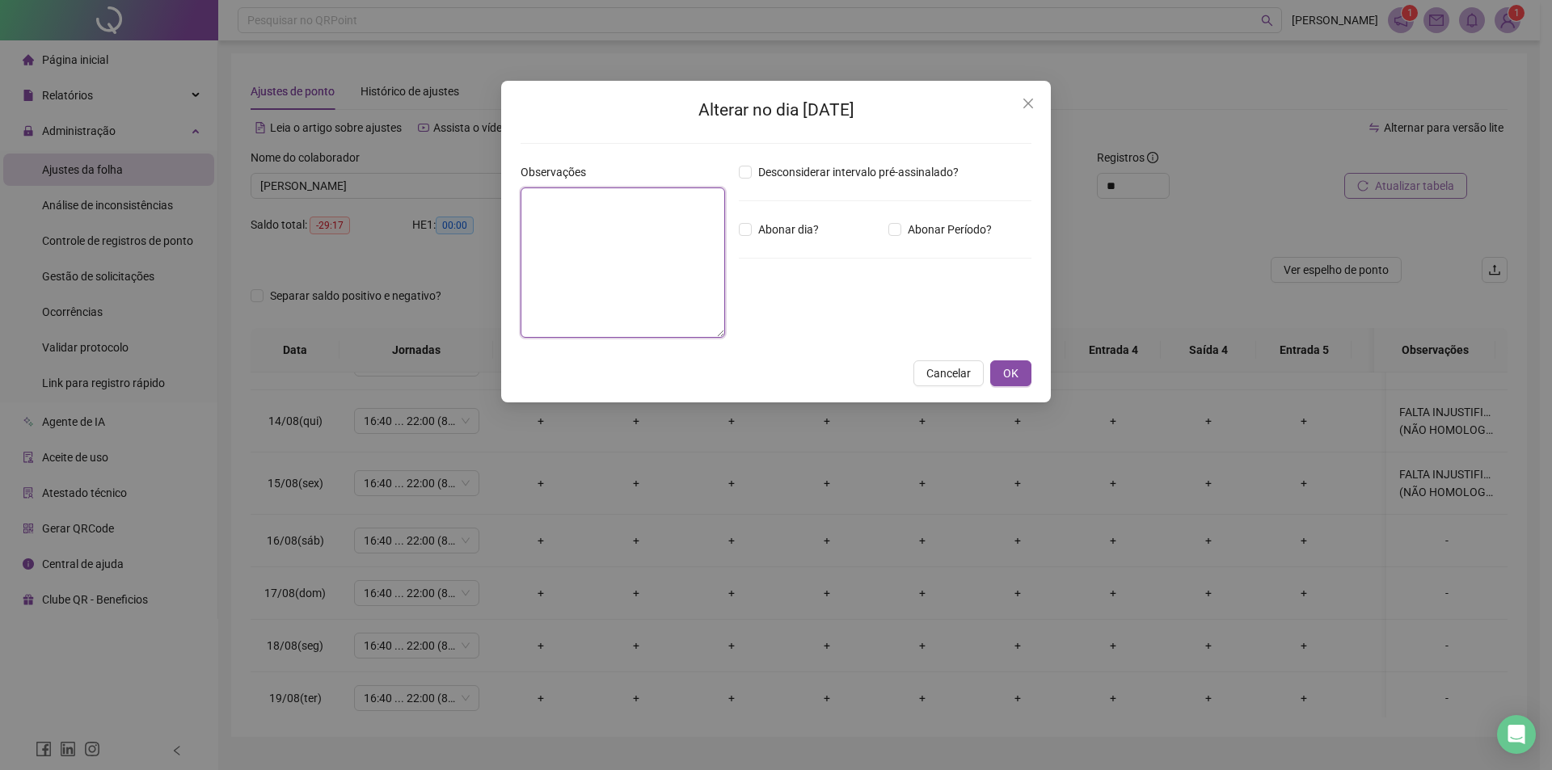
click at [659, 289] on textarea at bounding box center [623, 263] width 205 height 150
paste textarea "**********"
type textarea "**********"
click at [1015, 370] on span "OK" at bounding box center [1010, 374] width 15 height 18
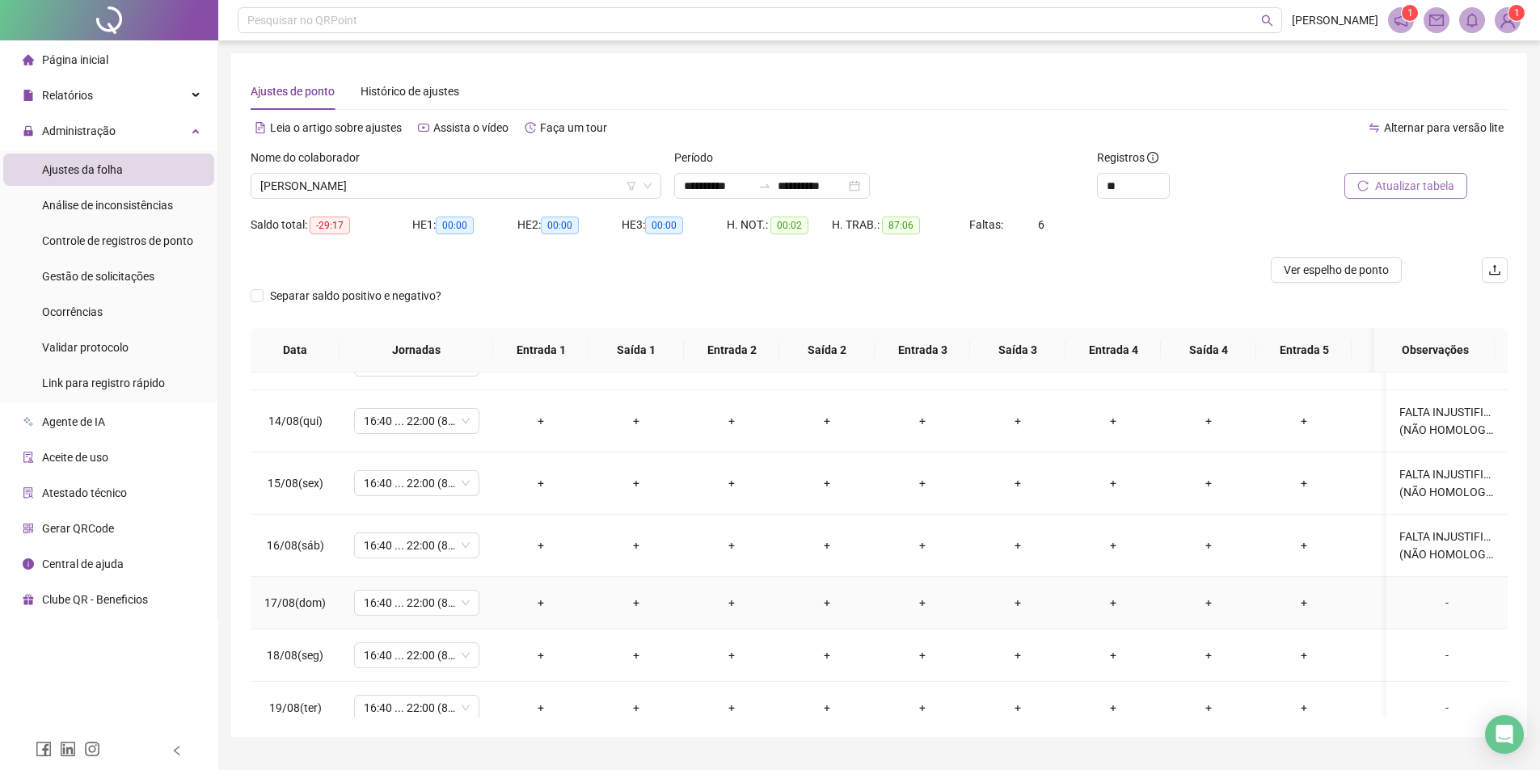
click at [1433, 591] on td "-" at bounding box center [1447, 603] width 121 height 53
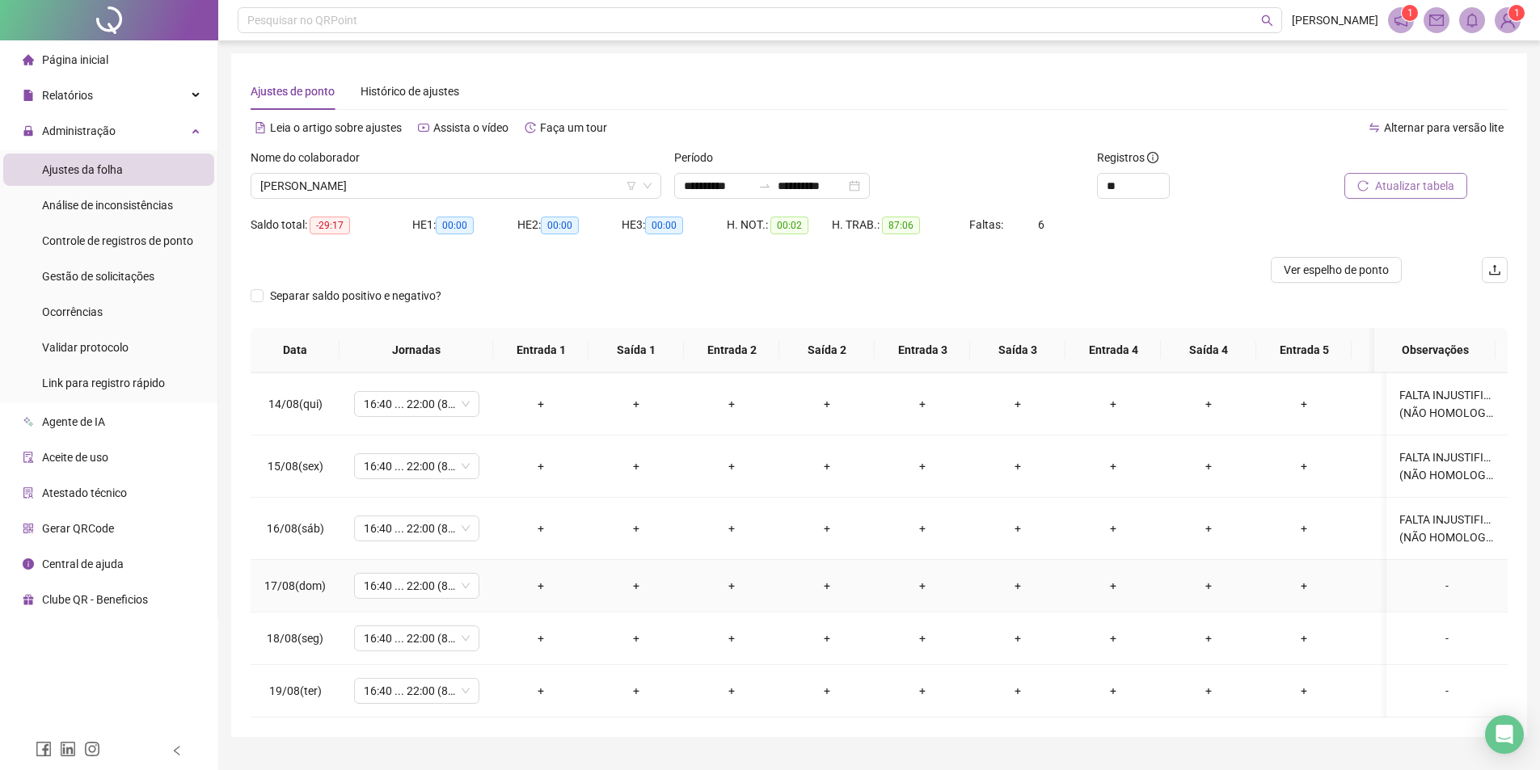
click at [1432, 577] on div "-" at bounding box center [1446, 586] width 95 height 18
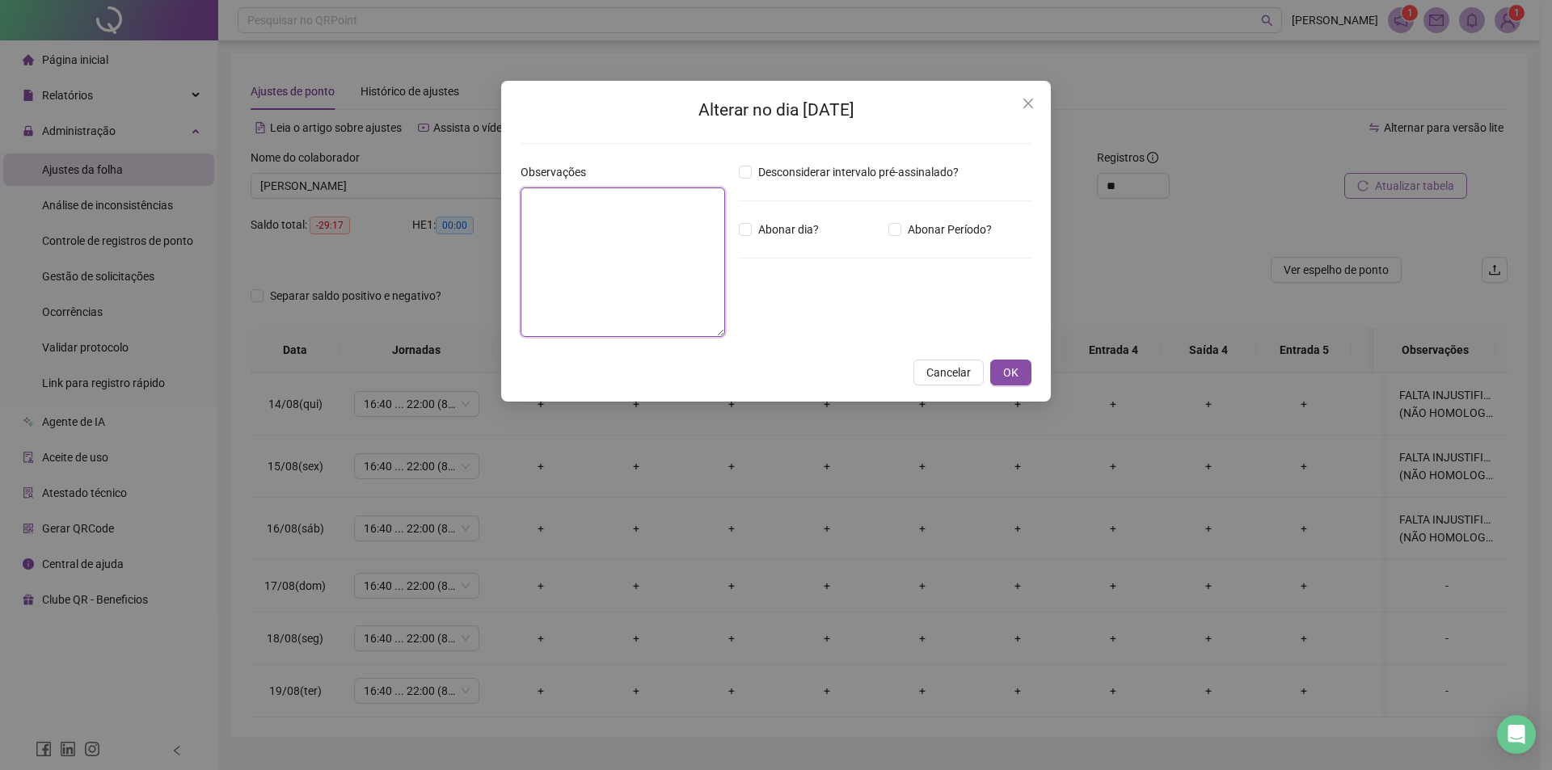
click at [600, 319] on textarea at bounding box center [623, 263] width 205 height 150
paste textarea "**********"
type textarea "**********"
click at [1016, 378] on span "OK" at bounding box center [1010, 374] width 15 height 18
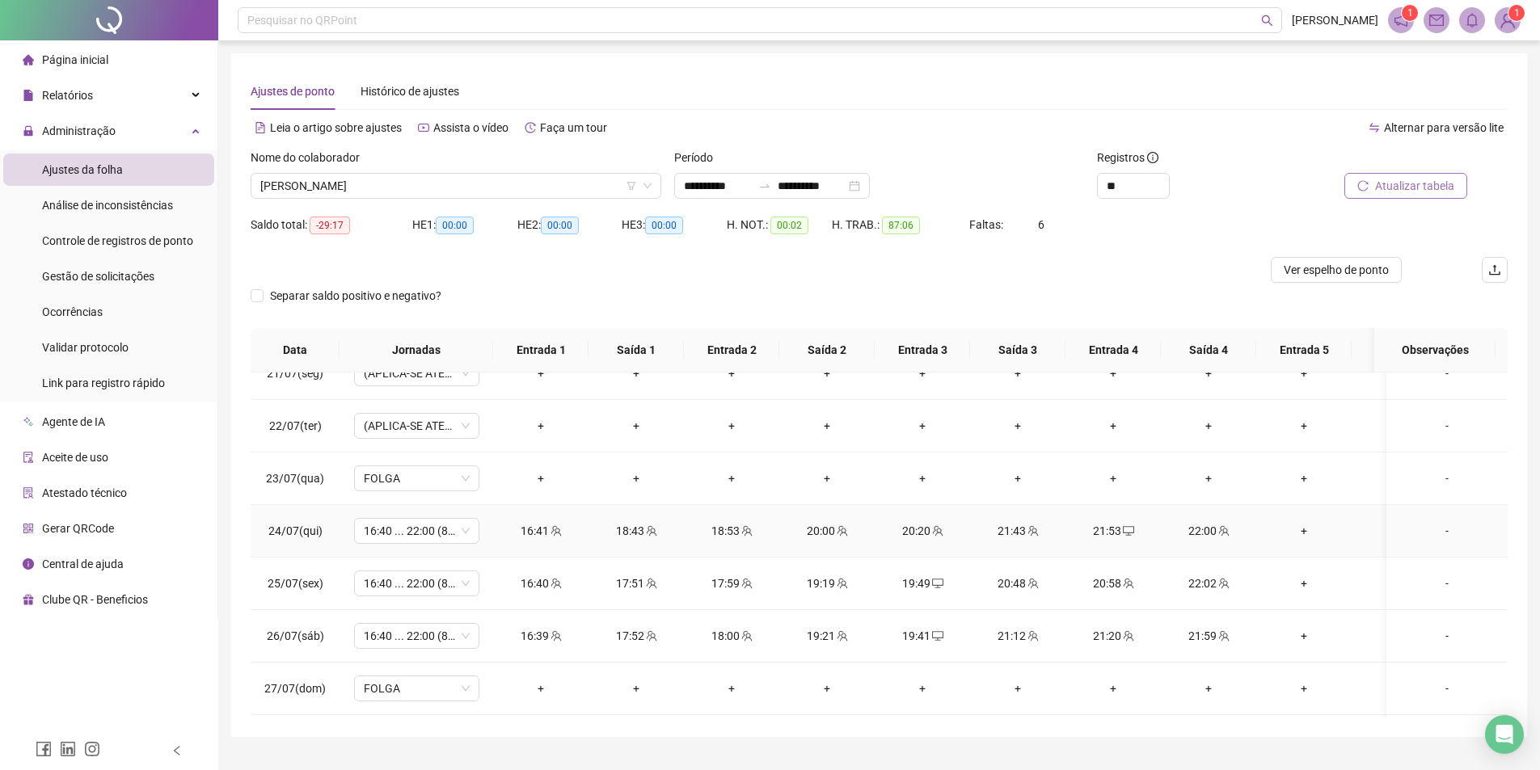
scroll to position [0, 0]
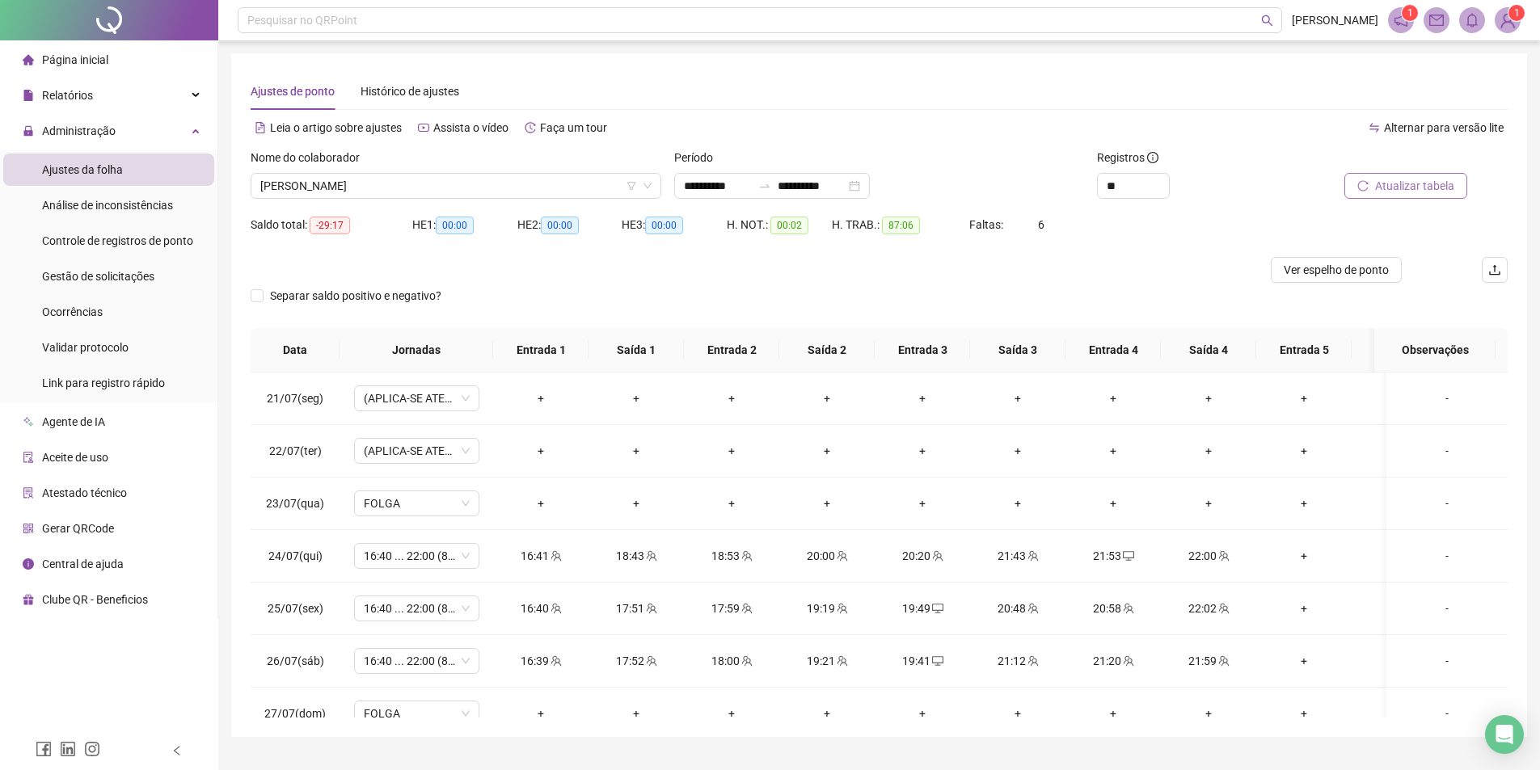
click at [429, 208] on div "Nome do colaborador [PERSON_NAME]" at bounding box center [456, 180] width 424 height 63
click at [419, 188] on span "[PERSON_NAME]" at bounding box center [455, 186] width 391 height 24
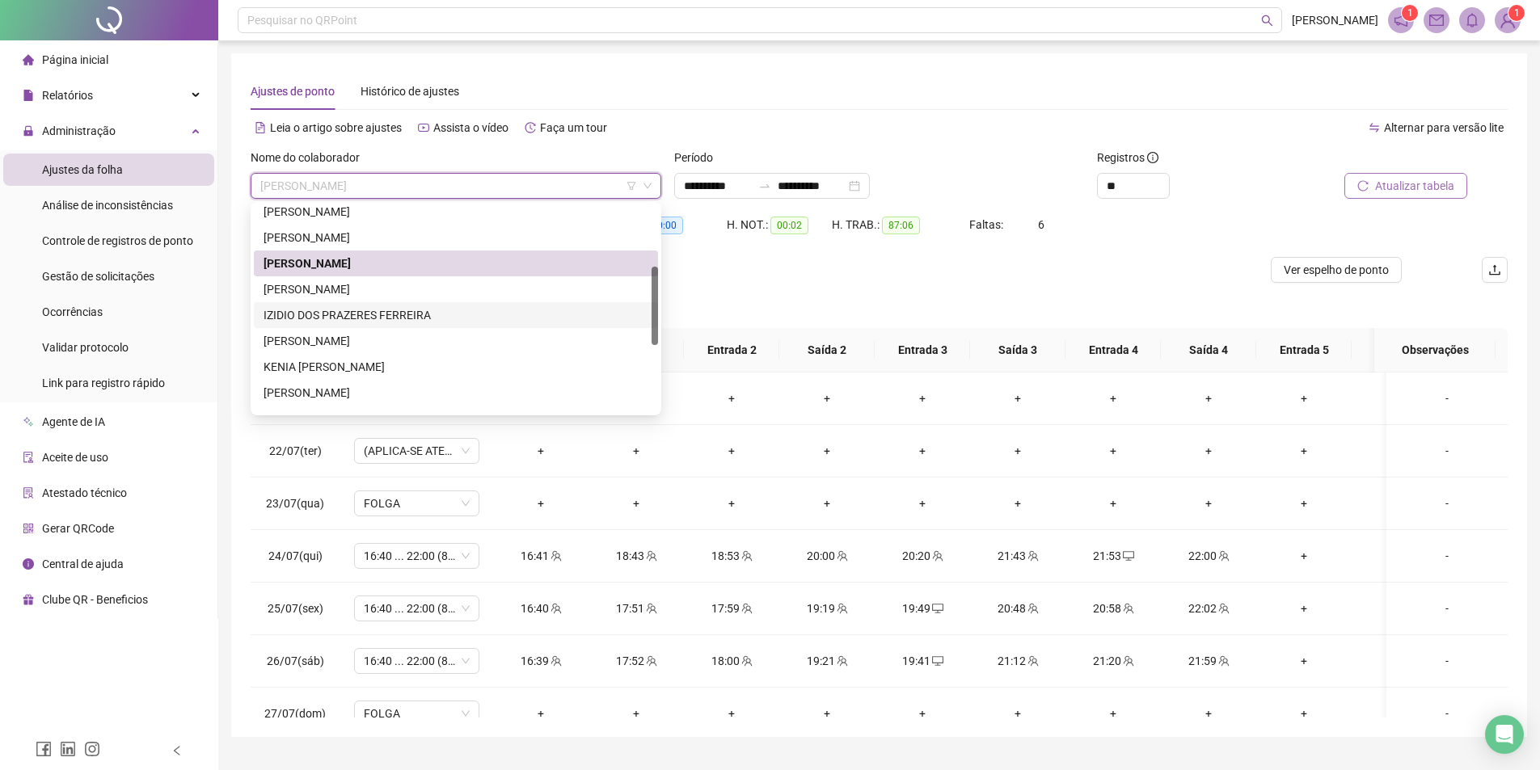
click at [327, 313] on div "IZIDIO DOS PRAZERES FERREIRA" at bounding box center [456, 315] width 385 height 18
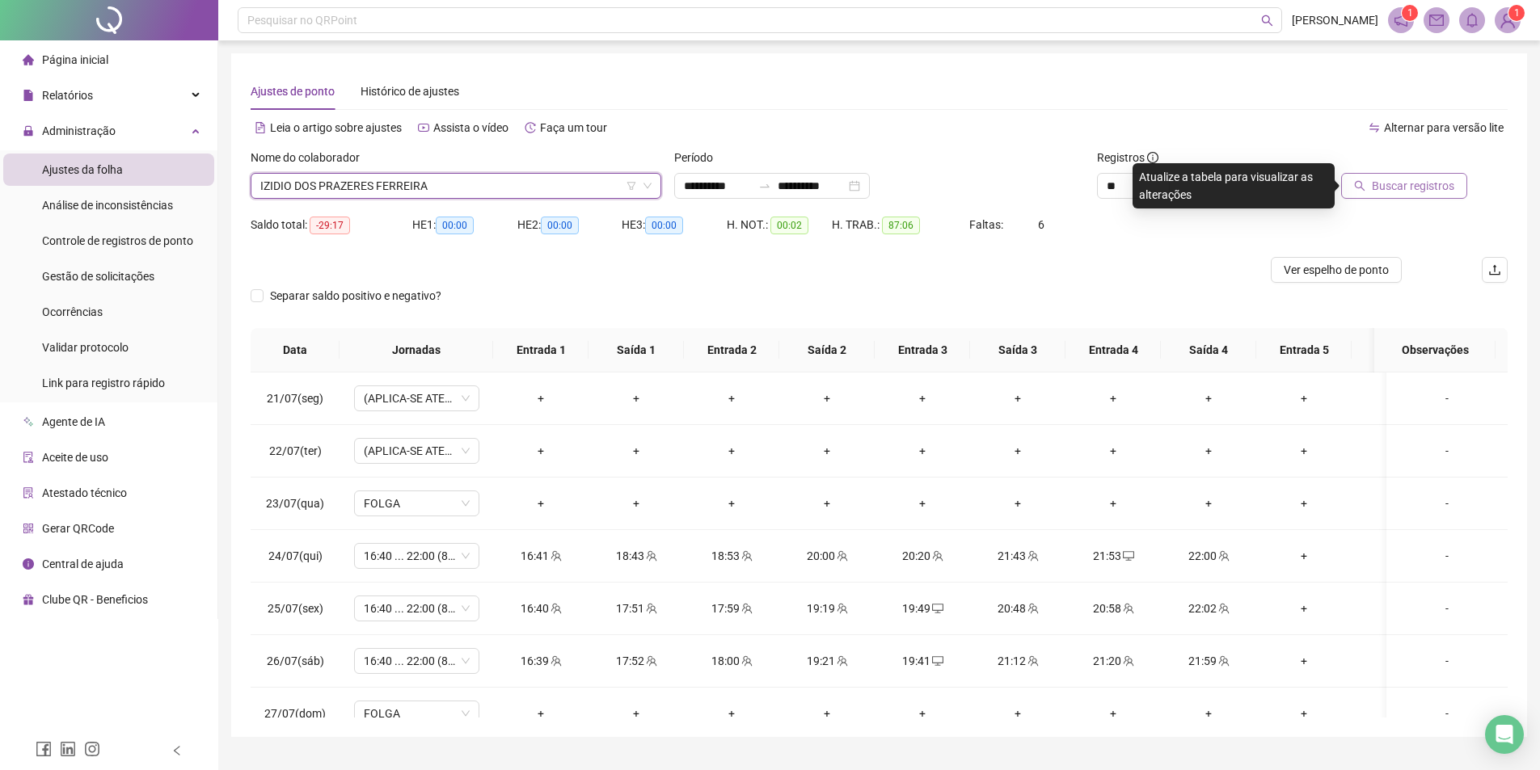
click at [1412, 187] on span "Buscar registros" at bounding box center [1413, 186] width 82 height 18
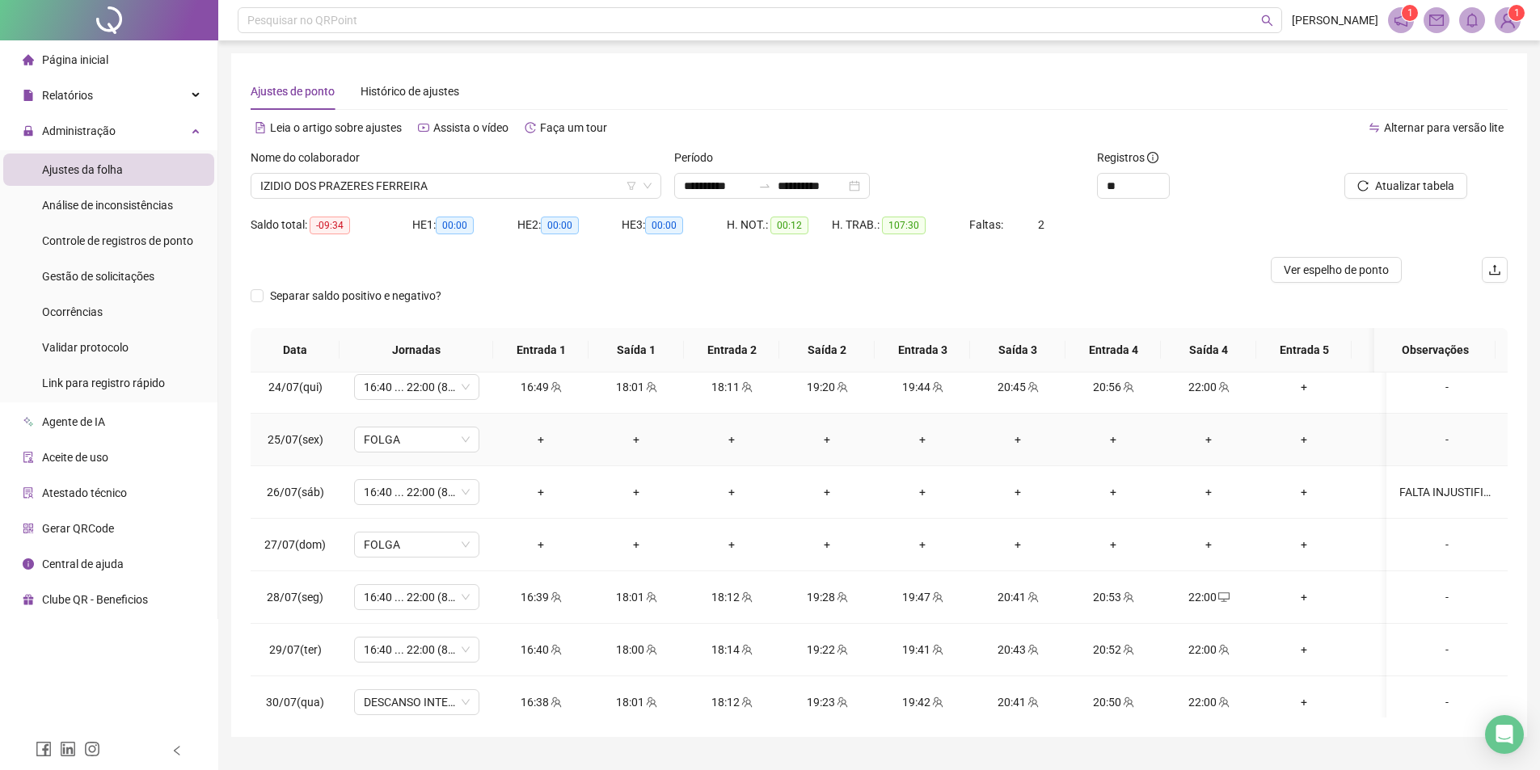
scroll to position [243, 0]
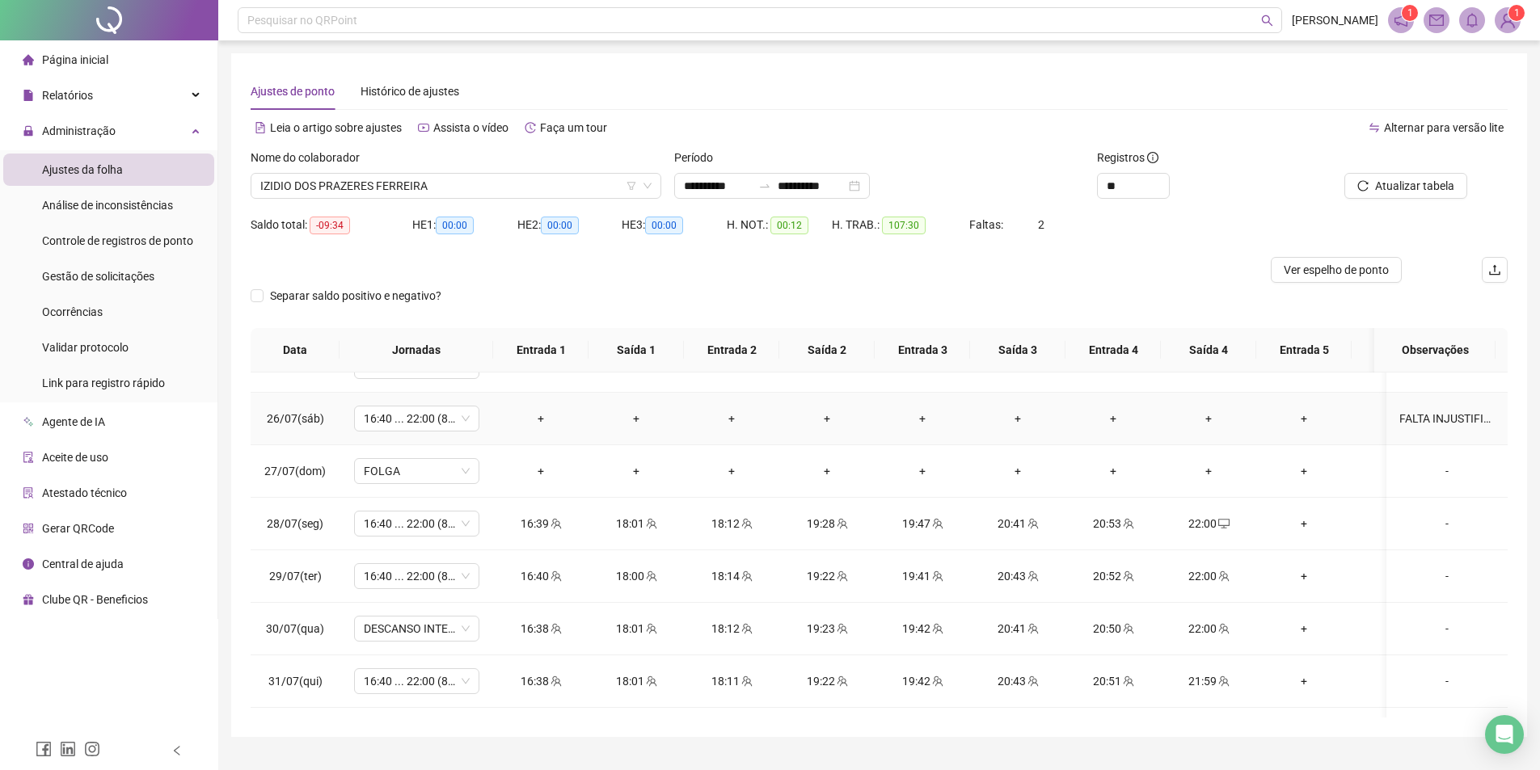
click at [1451, 424] on div "FALTA INJUSTIFICADA" at bounding box center [1446, 419] width 95 height 18
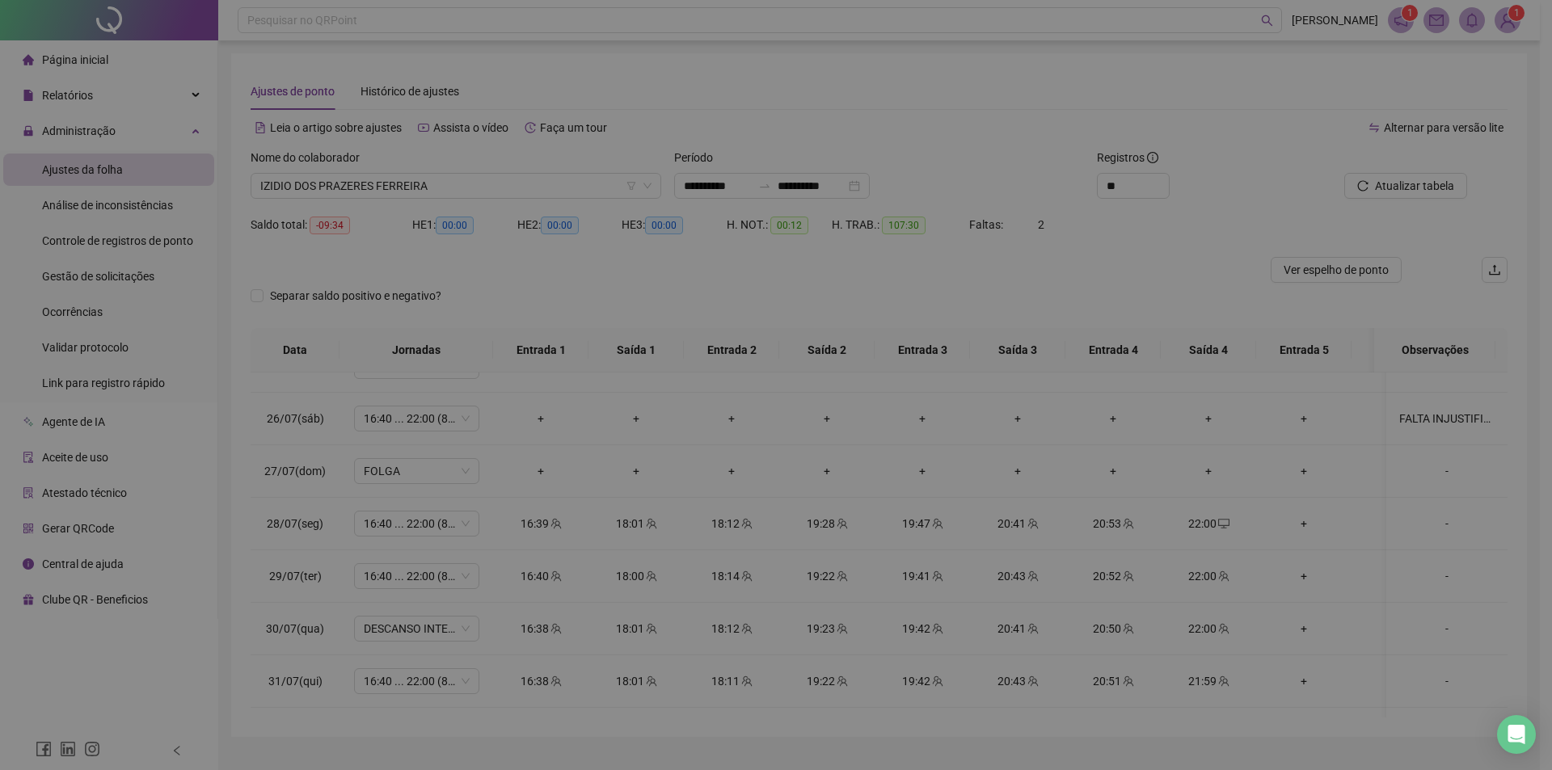
type textarea "**********"
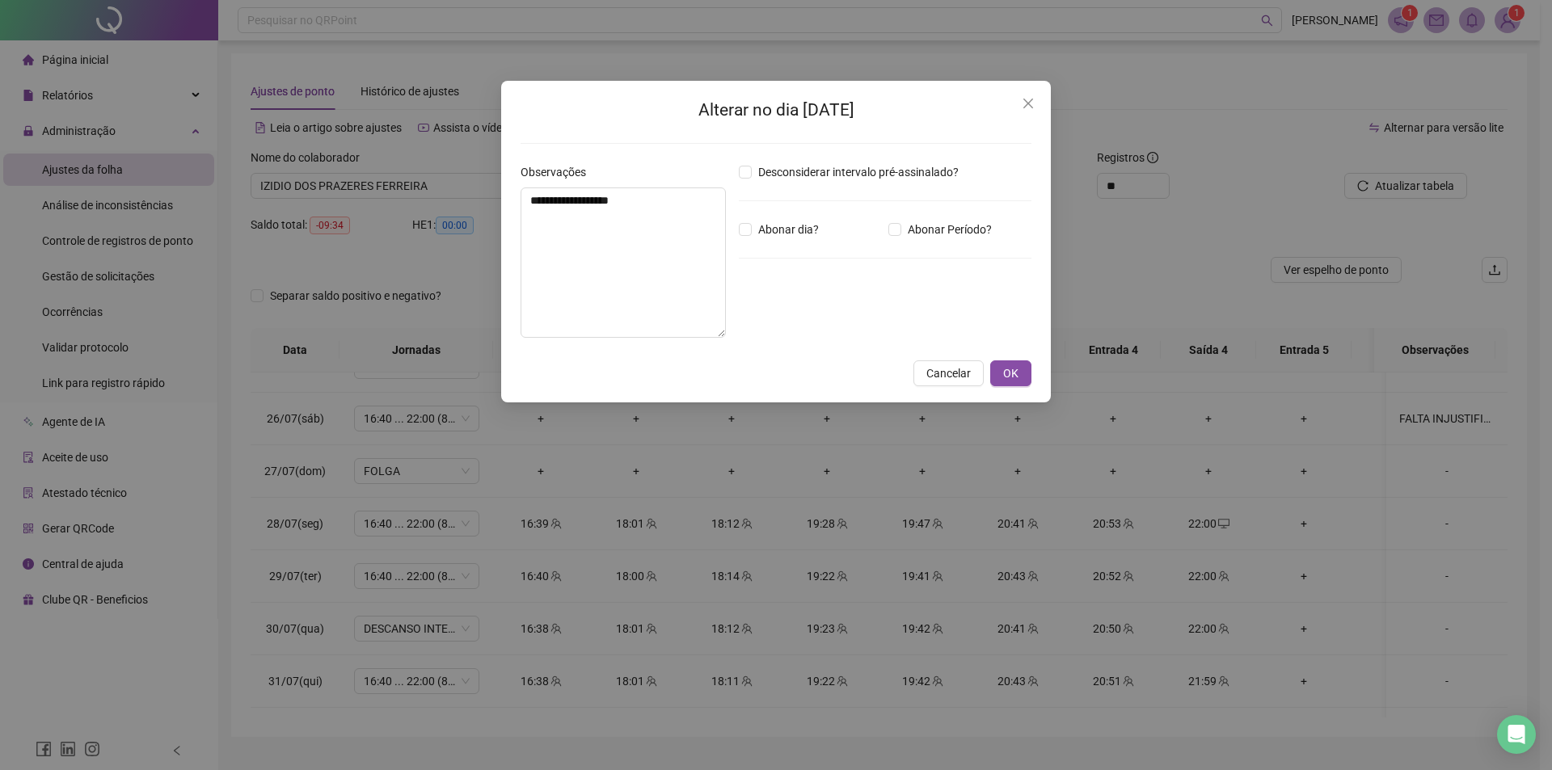
click at [1219, 268] on div "**********" at bounding box center [776, 385] width 1552 height 770
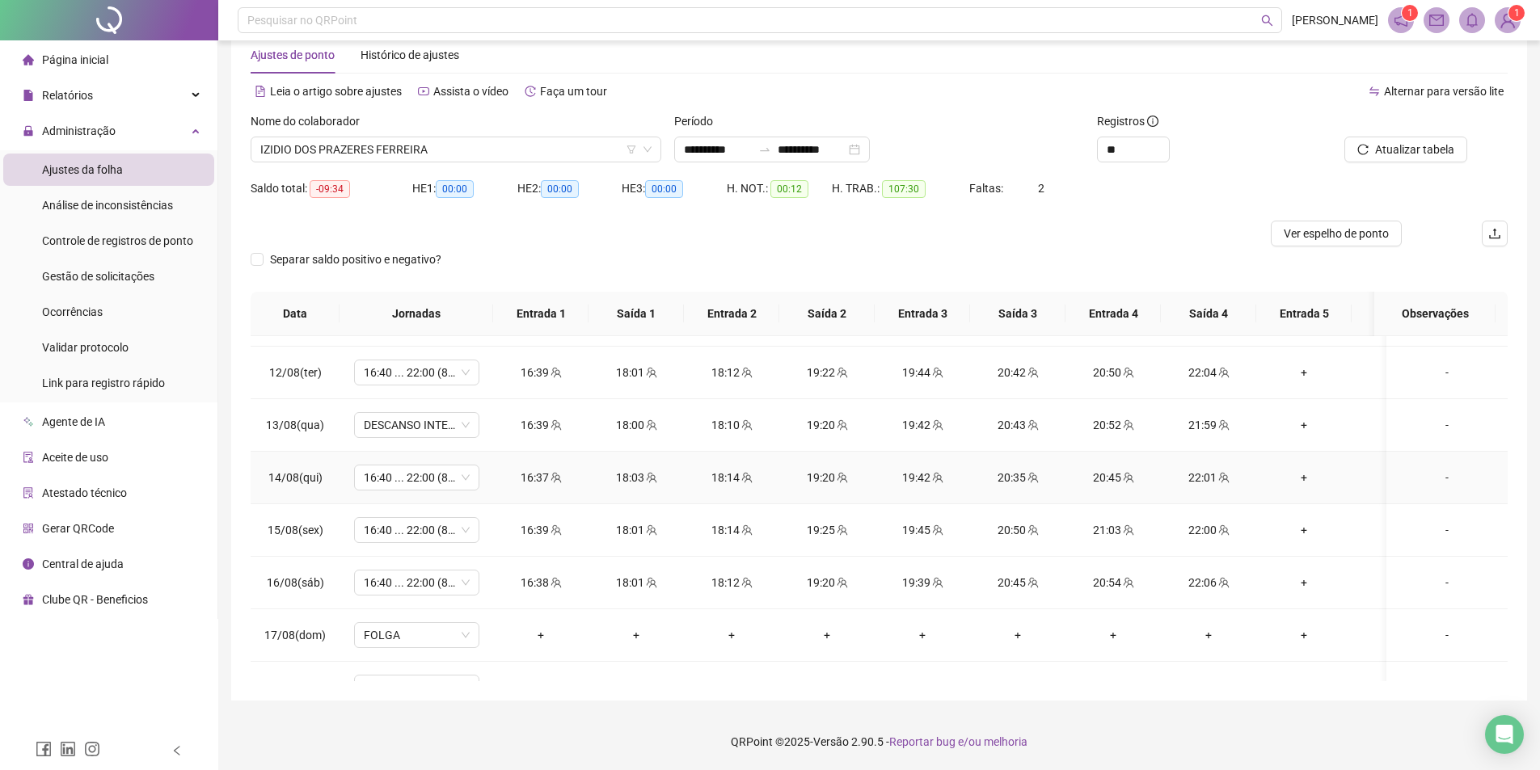
scroll to position [1243, 0]
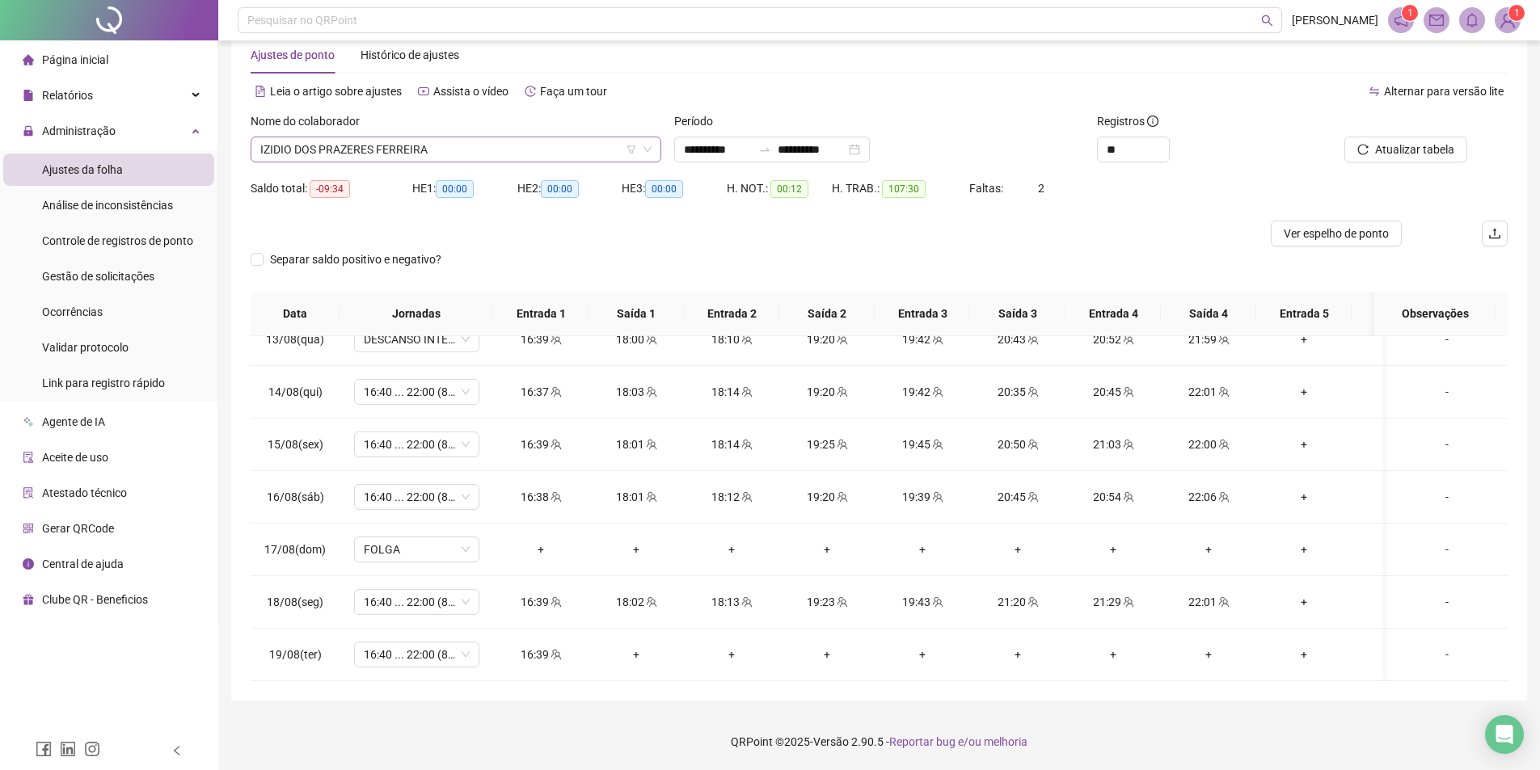
click at [473, 152] on span "IZIDIO DOS PRAZERES FERREIRA" at bounding box center [455, 149] width 391 height 24
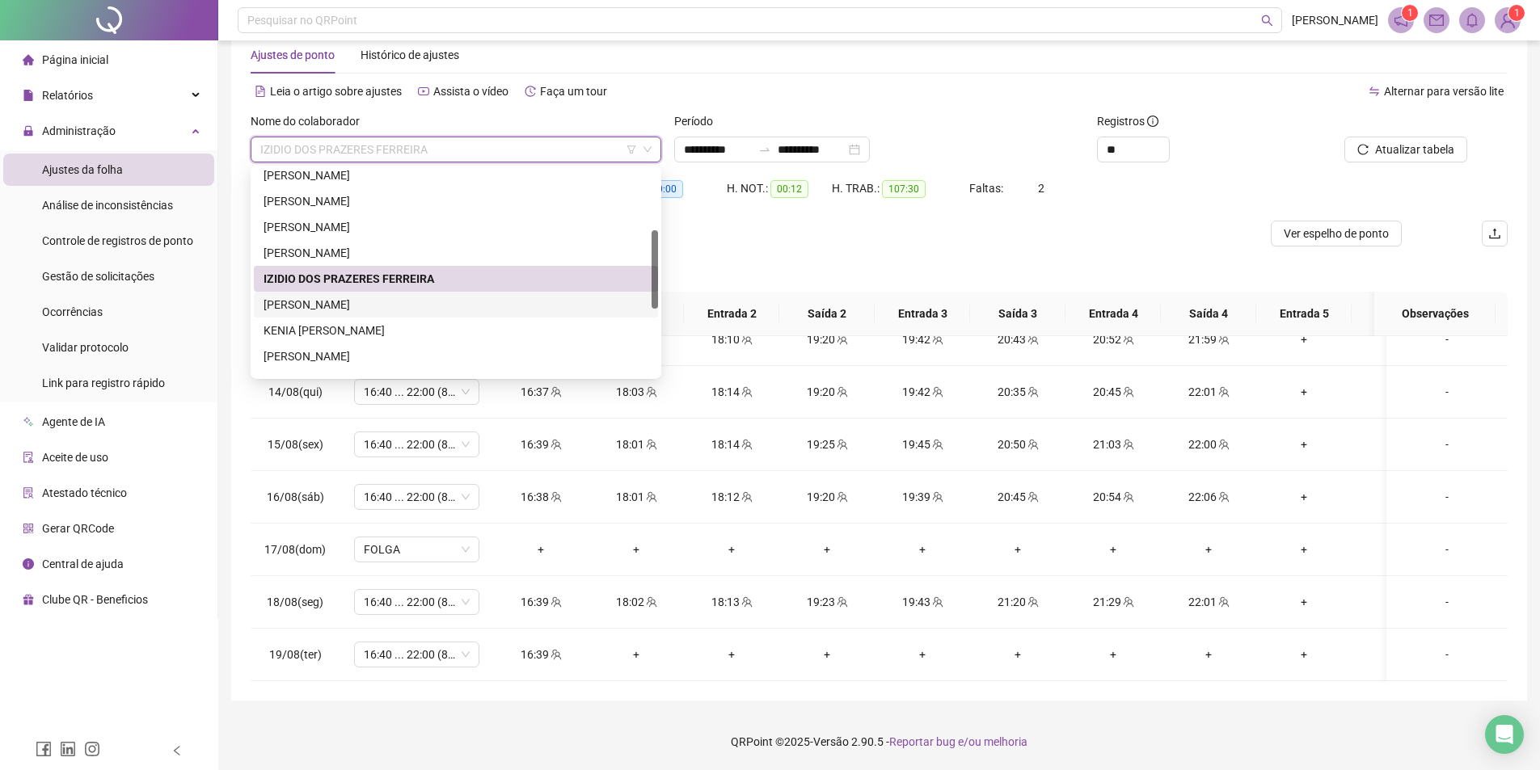
click at [373, 306] on div "[PERSON_NAME]" at bounding box center [456, 305] width 385 height 18
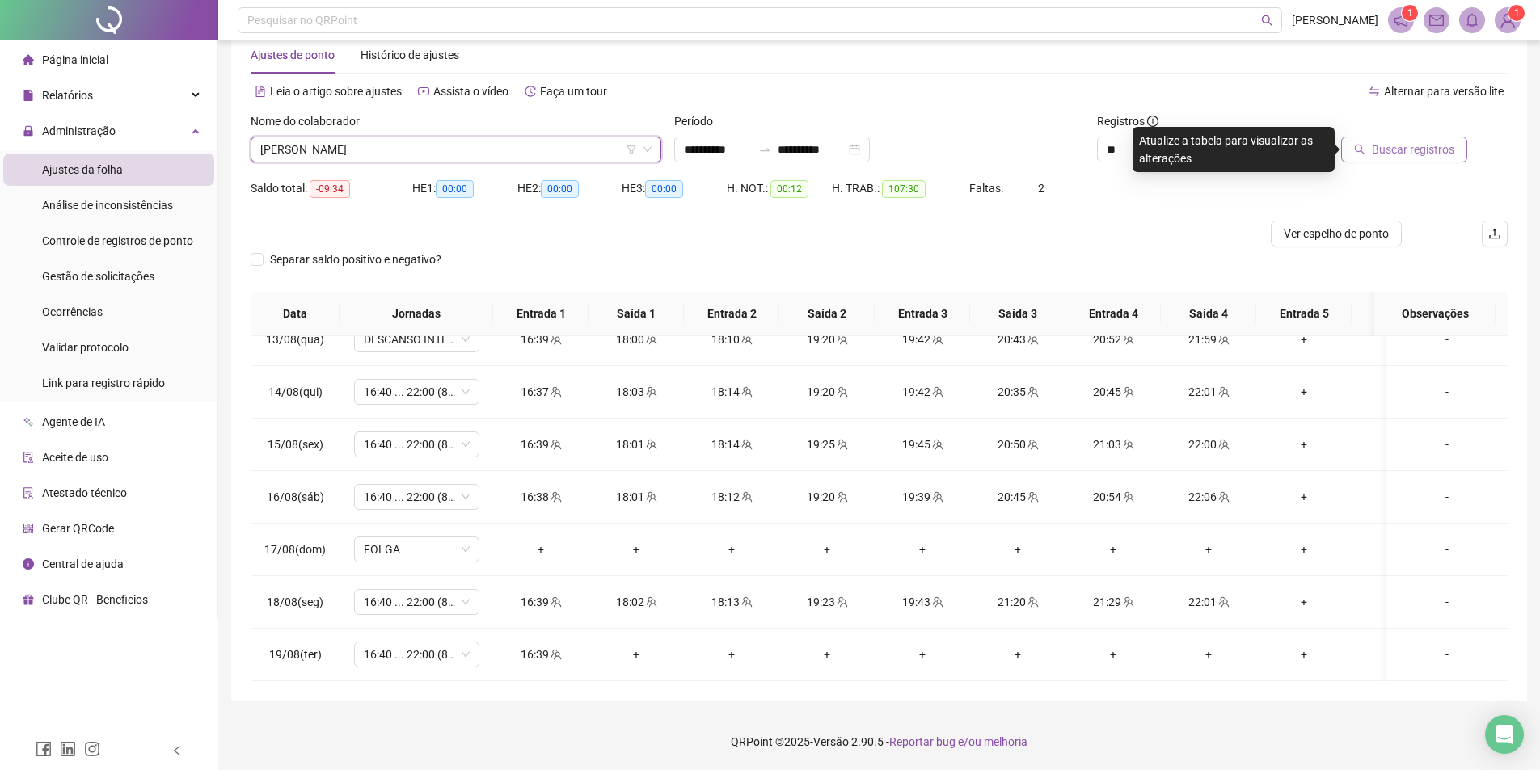
click at [1403, 137] on button "Buscar registros" at bounding box center [1404, 150] width 126 height 26
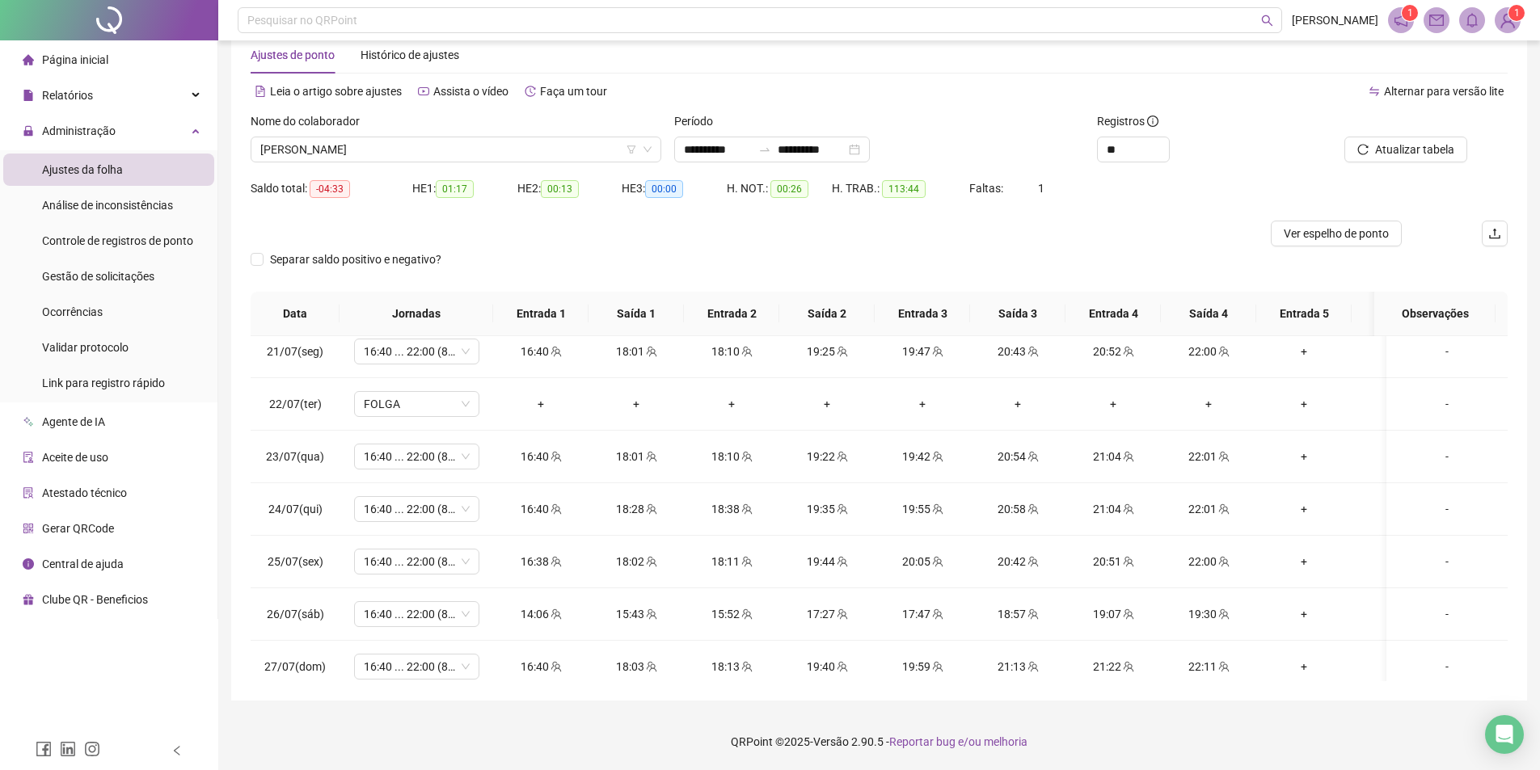
scroll to position [0, 0]
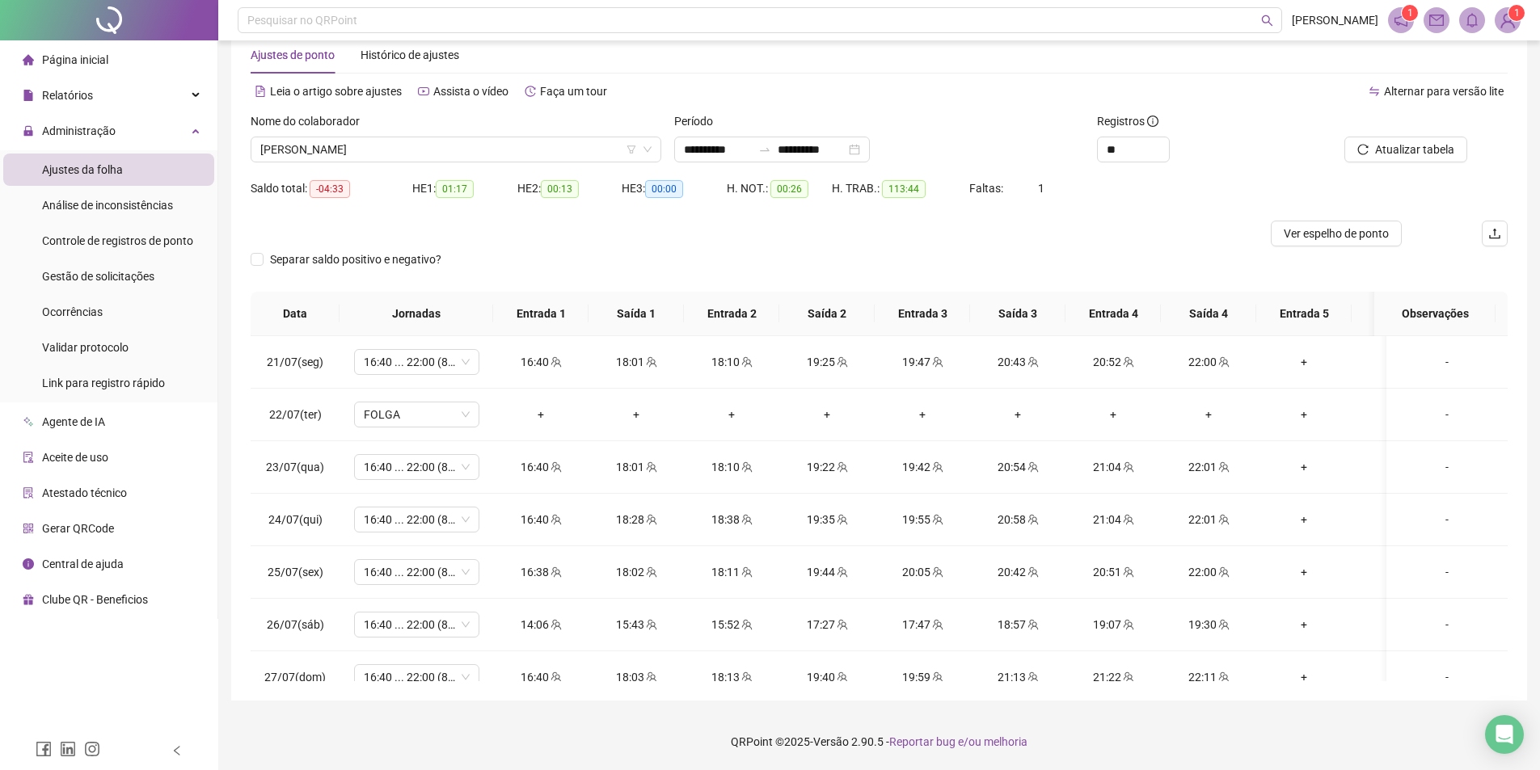
click at [456, 133] on div "Nome do colaborador" at bounding box center [456, 124] width 411 height 24
click at [455, 146] on span "[PERSON_NAME]" at bounding box center [455, 149] width 391 height 24
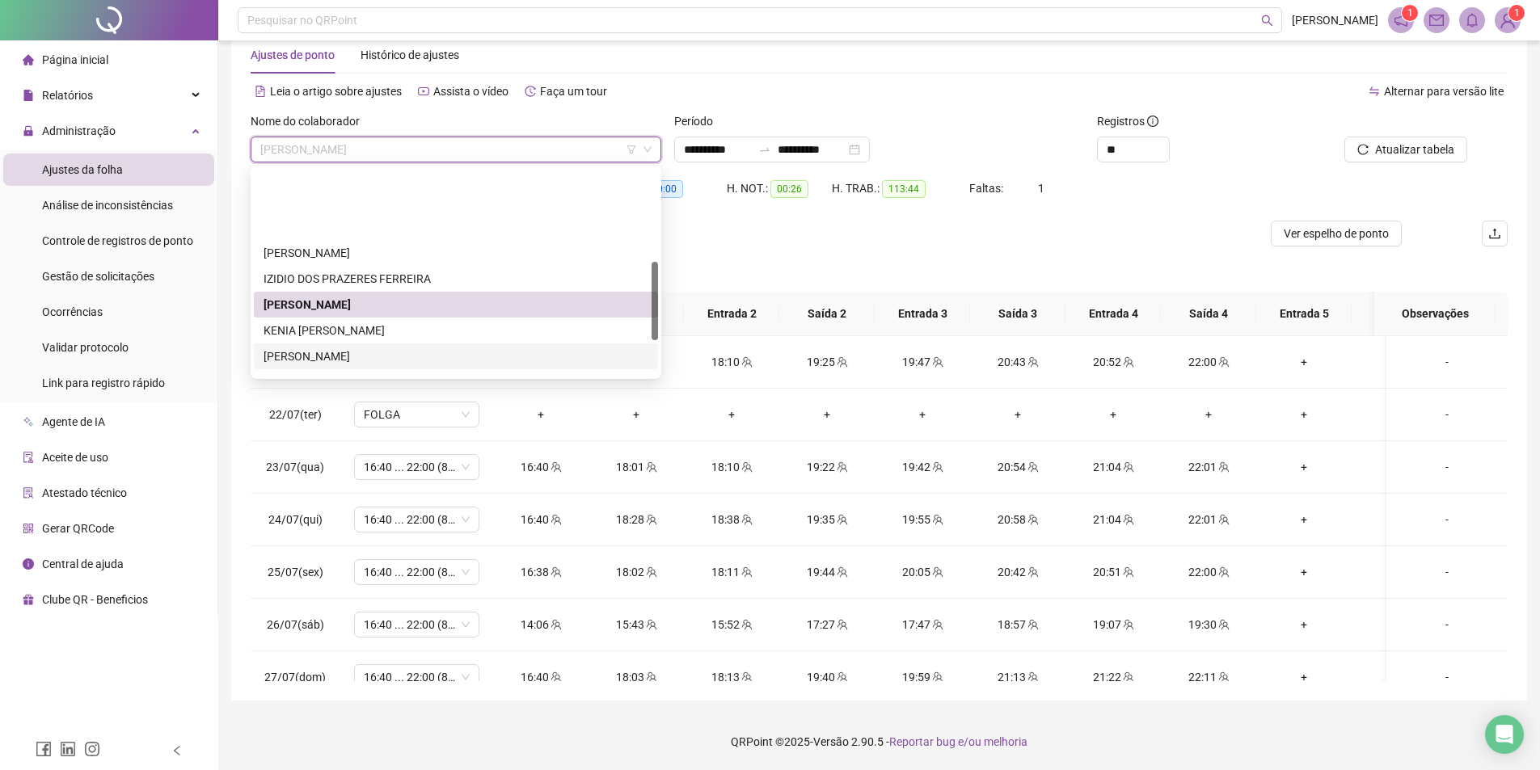
scroll to position [243, 0]
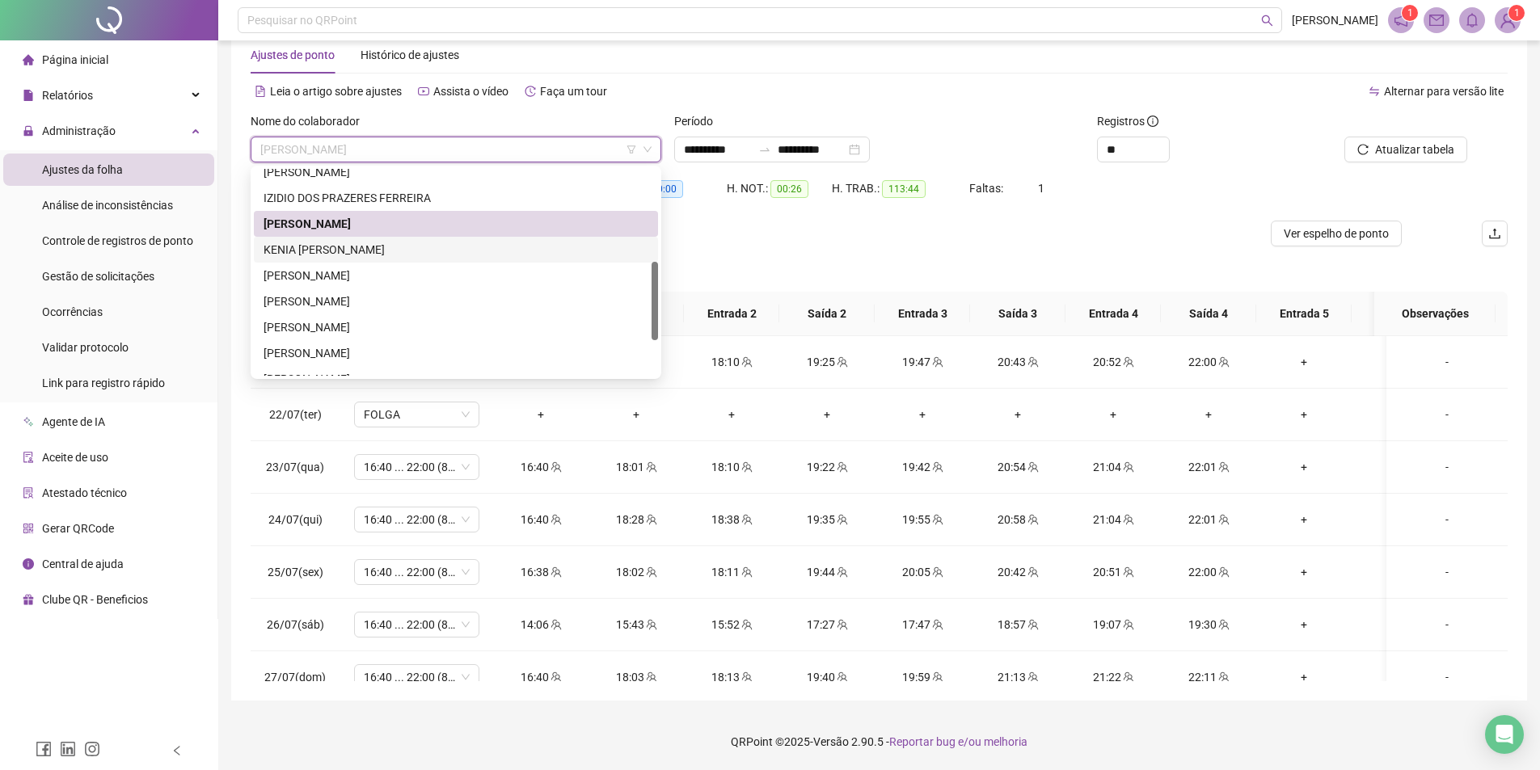
click at [338, 248] on div "KENIA [PERSON_NAME]" at bounding box center [456, 250] width 385 height 18
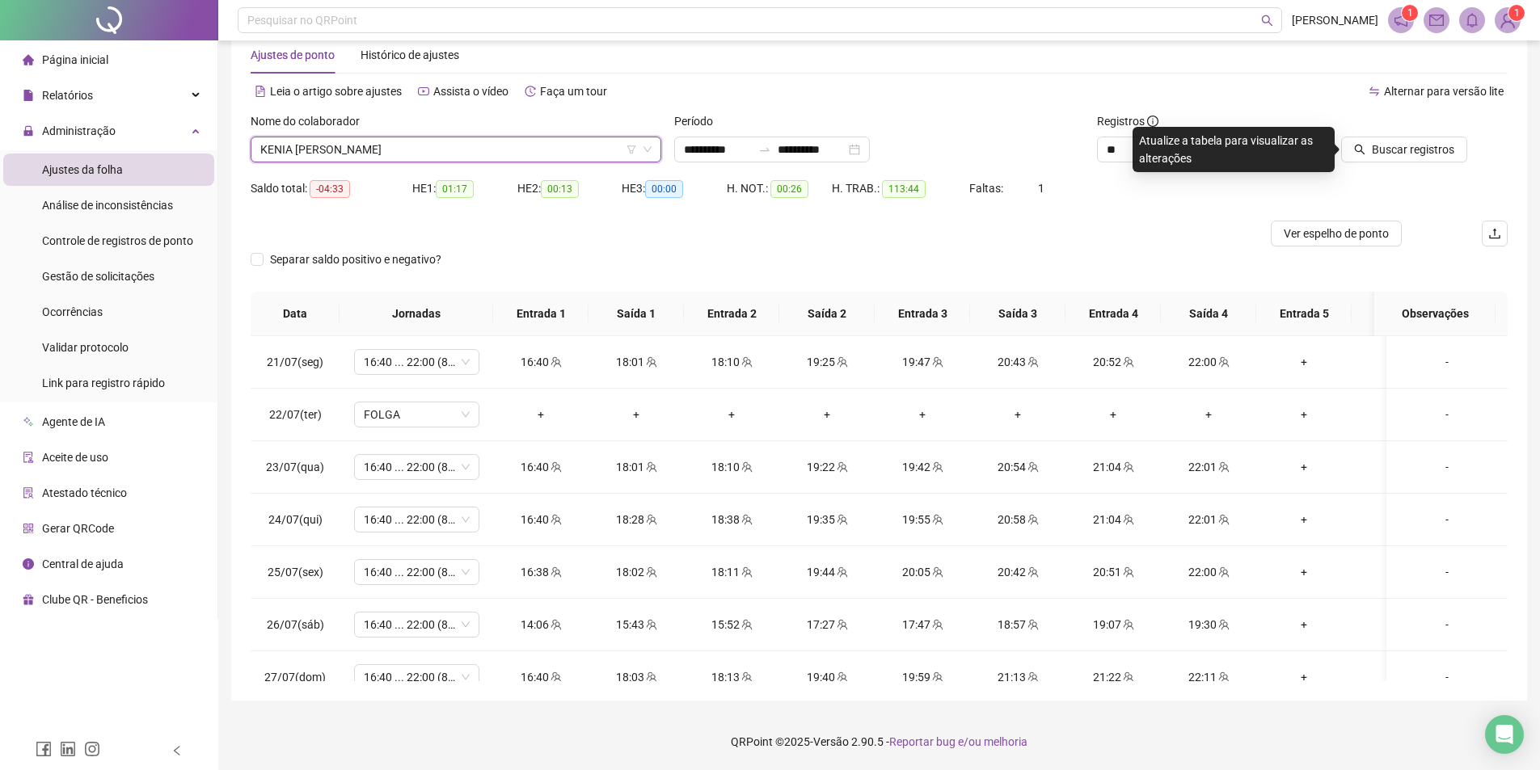
drag, startPoint x: 1389, startPoint y: 158, endPoint x: 1209, endPoint y: 204, distance: 185.3
click at [1389, 157] on button "Buscar registros" at bounding box center [1404, 150] width 126 height 26
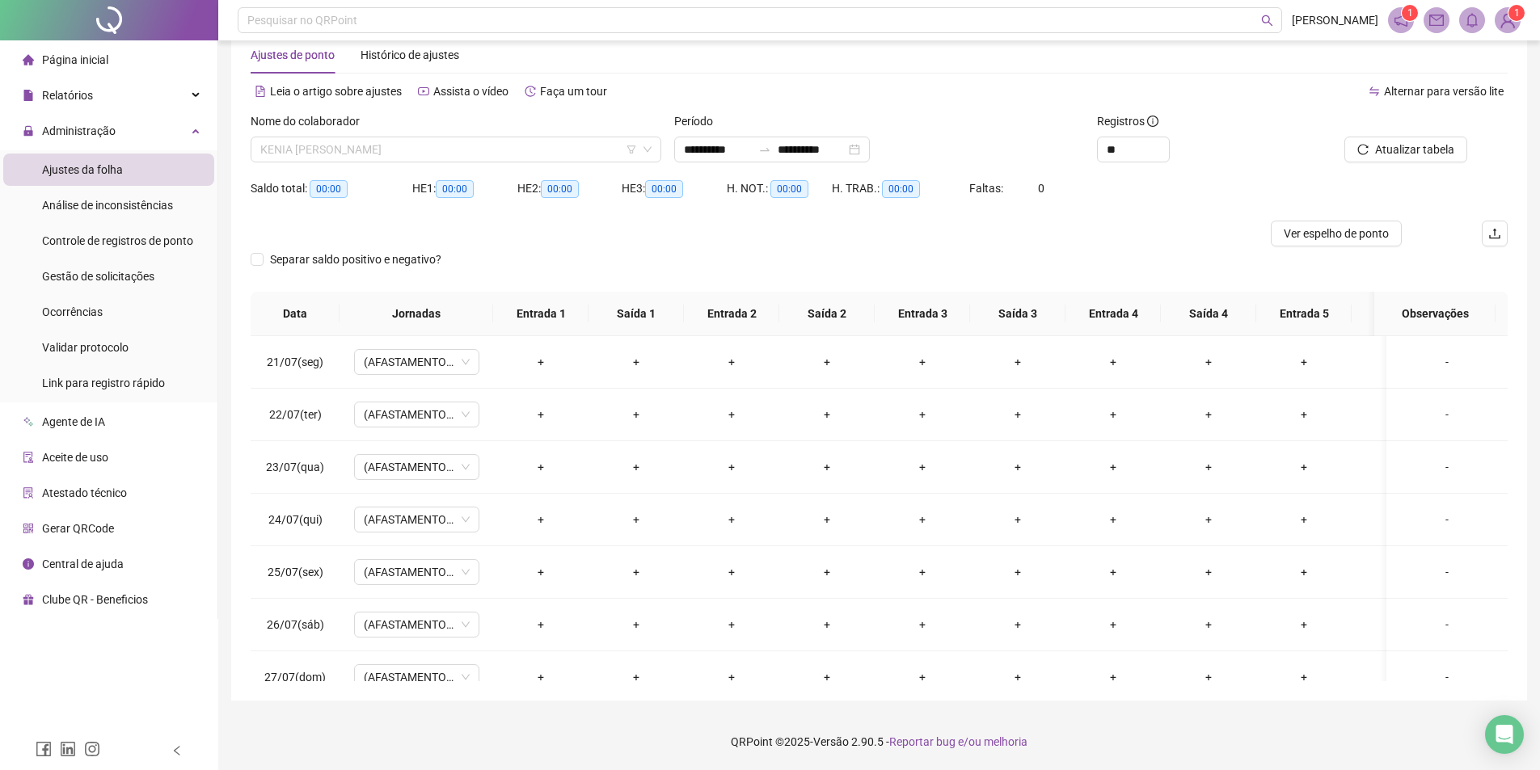
click at [495, 150] on span "KENIA [PERSON_NAME]" at bounding box center [455, 149] width 391 height 24
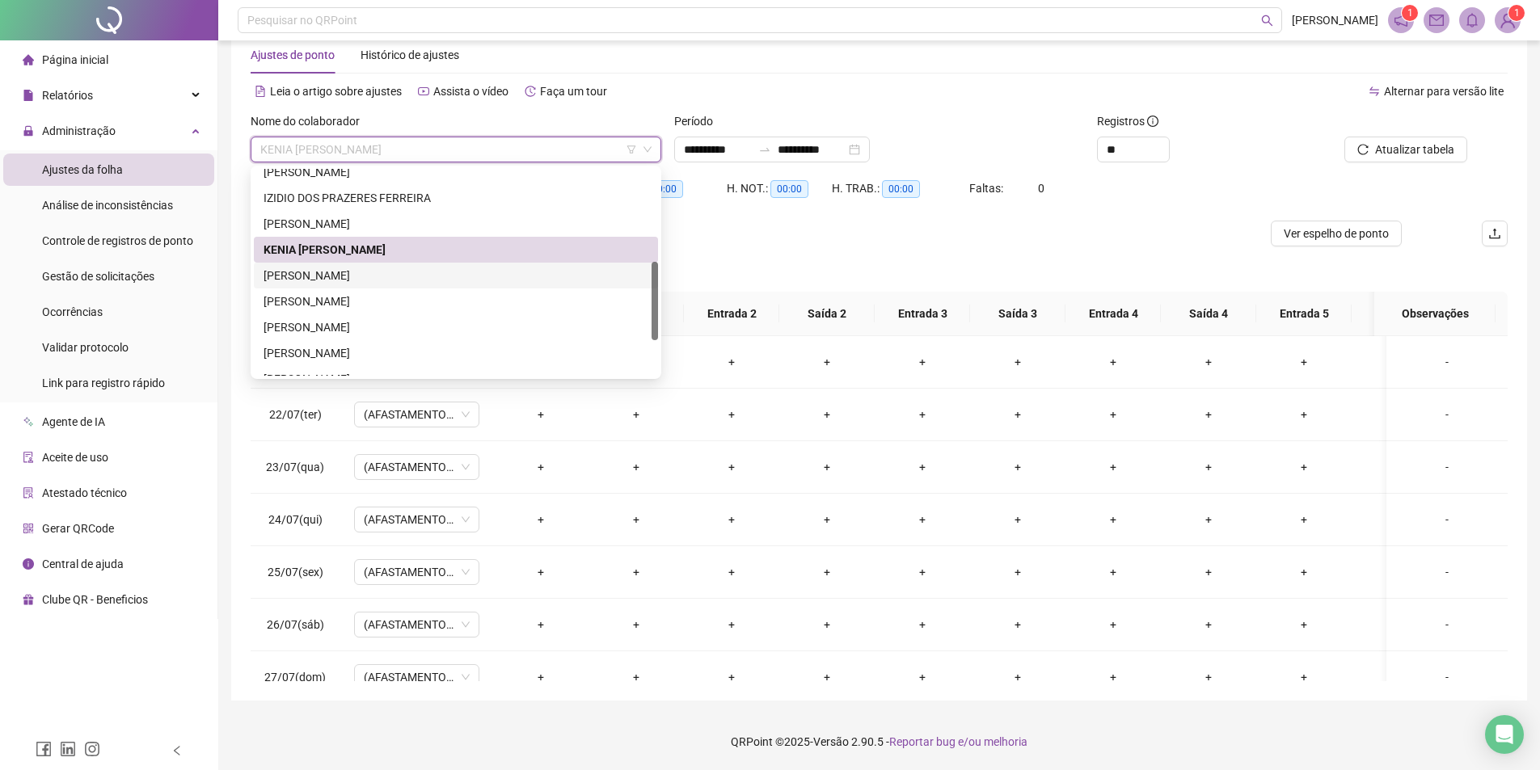
click at [362, 274] on div "[PERSON_NAME]" at bounding box center [456, 276] width 385 height 18
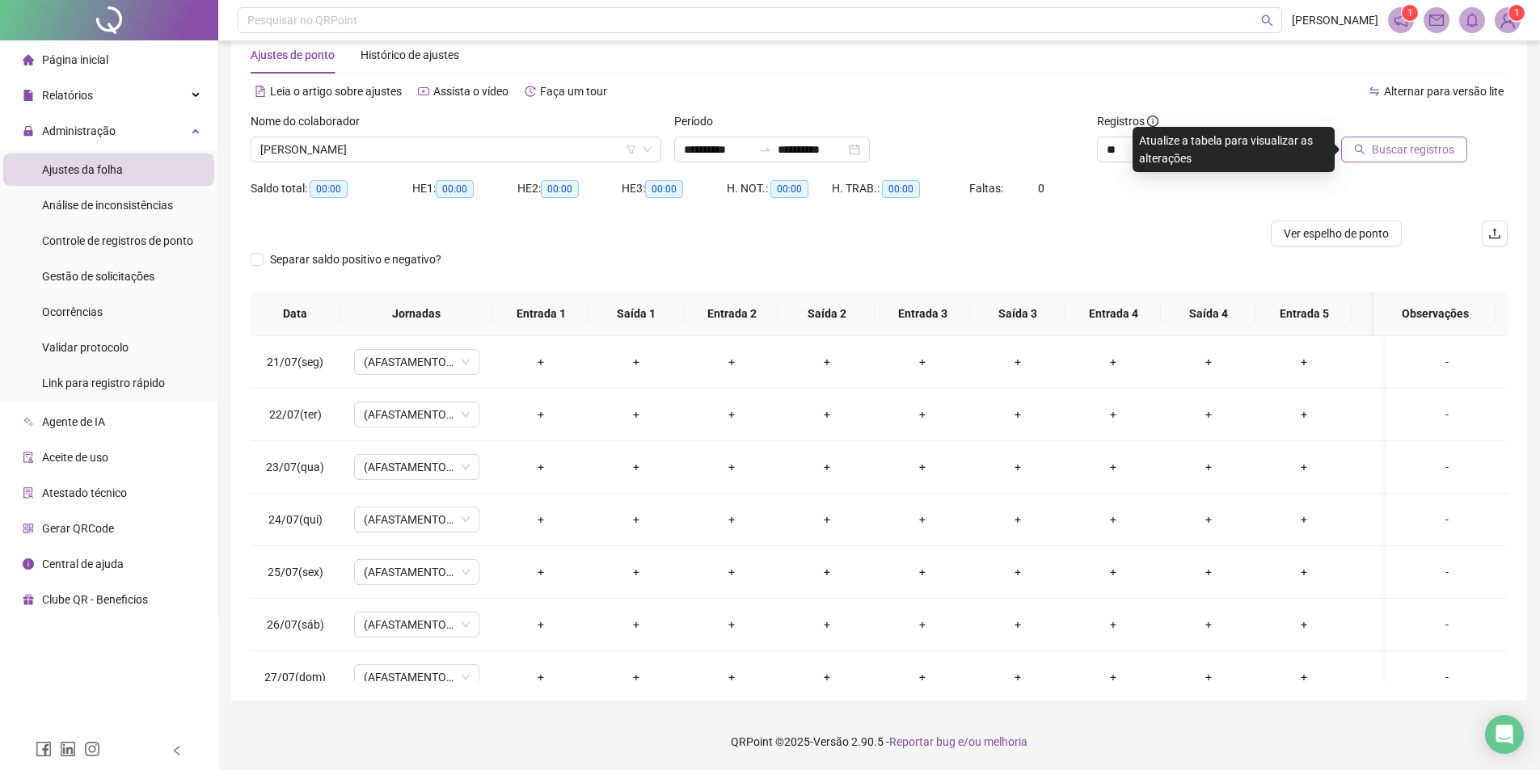
click at [1379, 154] on span "Buscar registros" at bounding box center [1413, 150] width 82 height 18
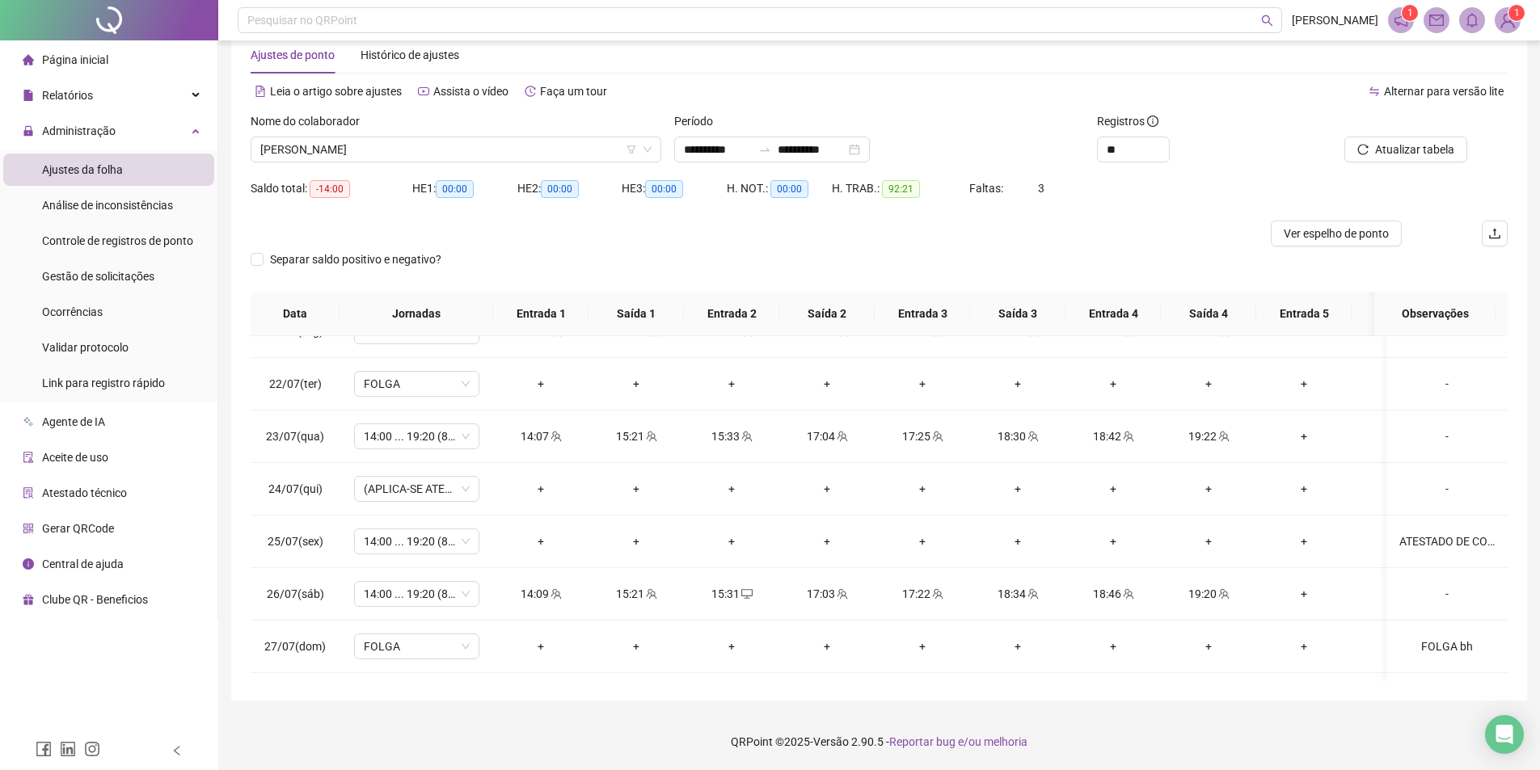
scroll to position [0, 0]
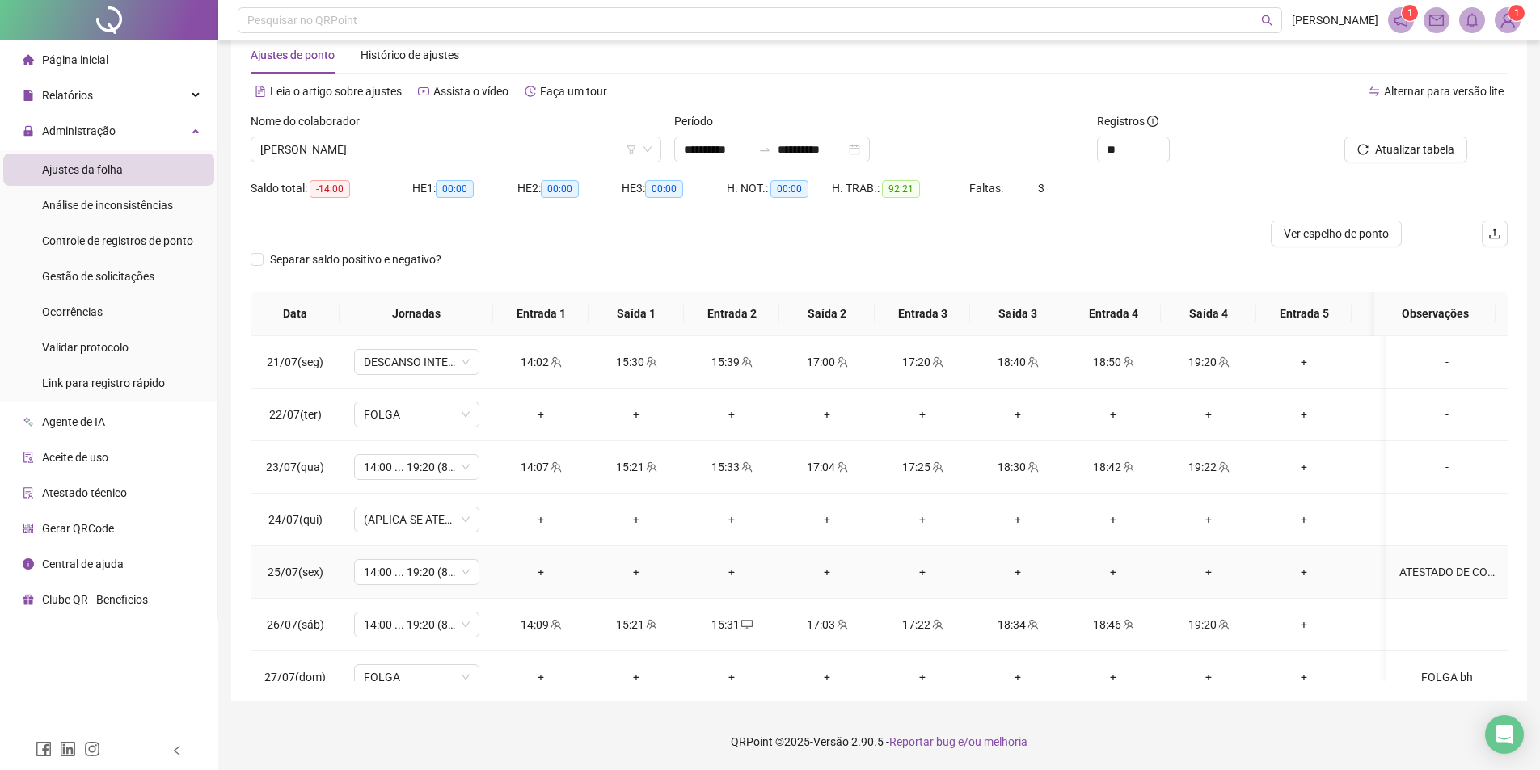
click at [1406, 566] on div "ATESTADO DE COMPARECIMENTO (NÃO PAGOU HORAS, FALTA)" at bounding box center [1446, 572] width 95 height 18
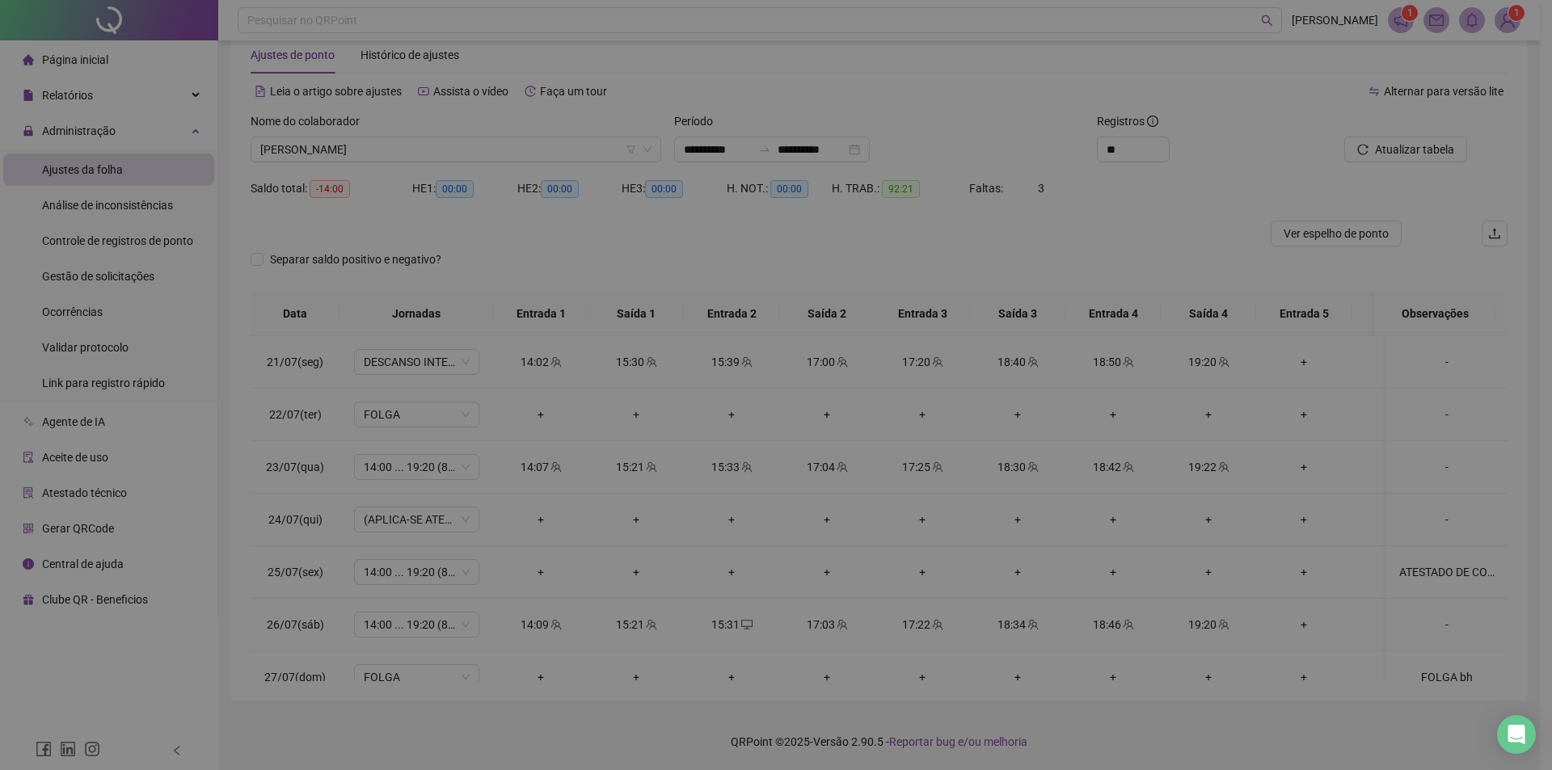
type textarea "**********"
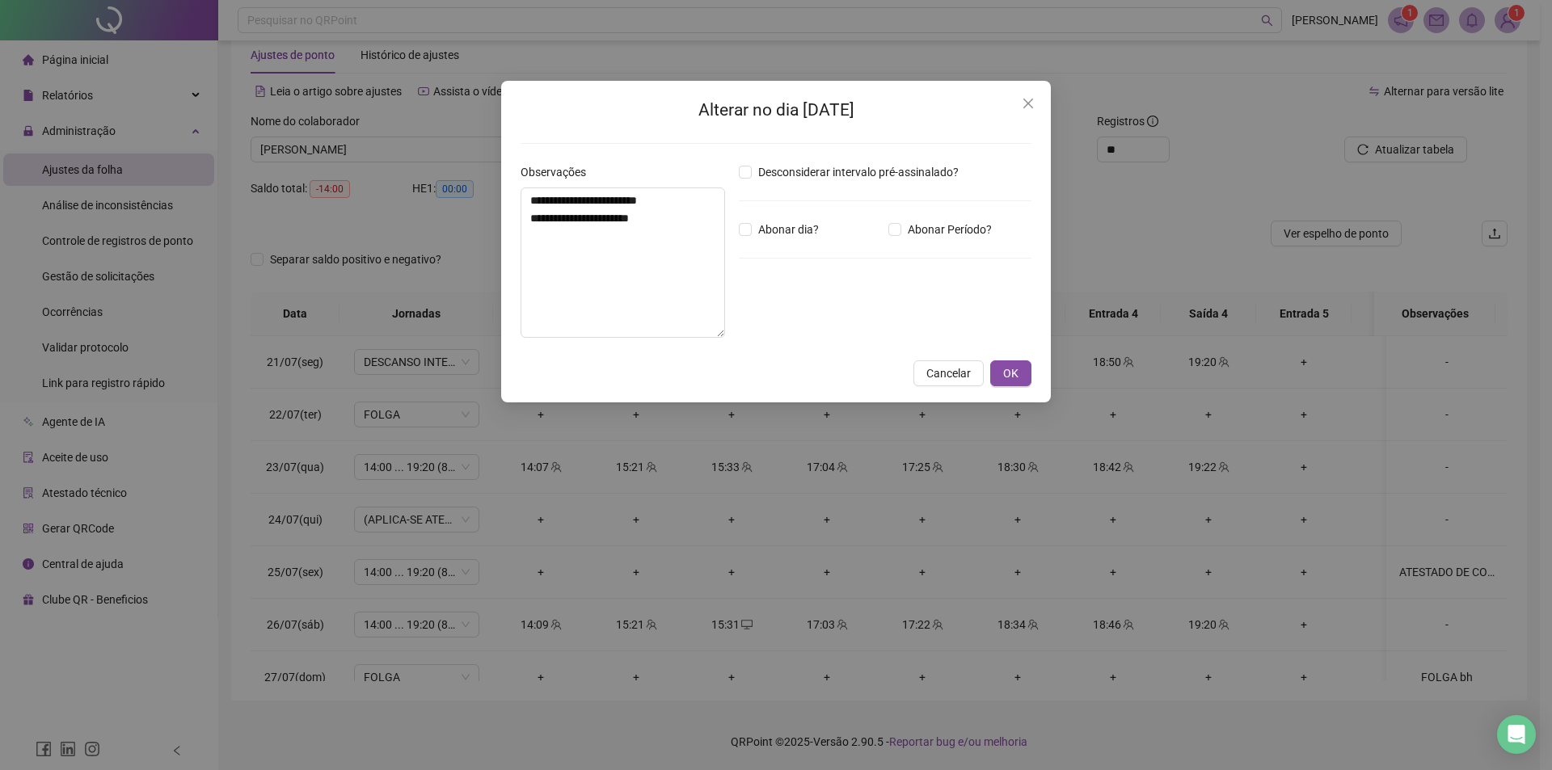
click at [1256, 264] on div "**********" at bounding box center [776, 385] width 1552 height 770
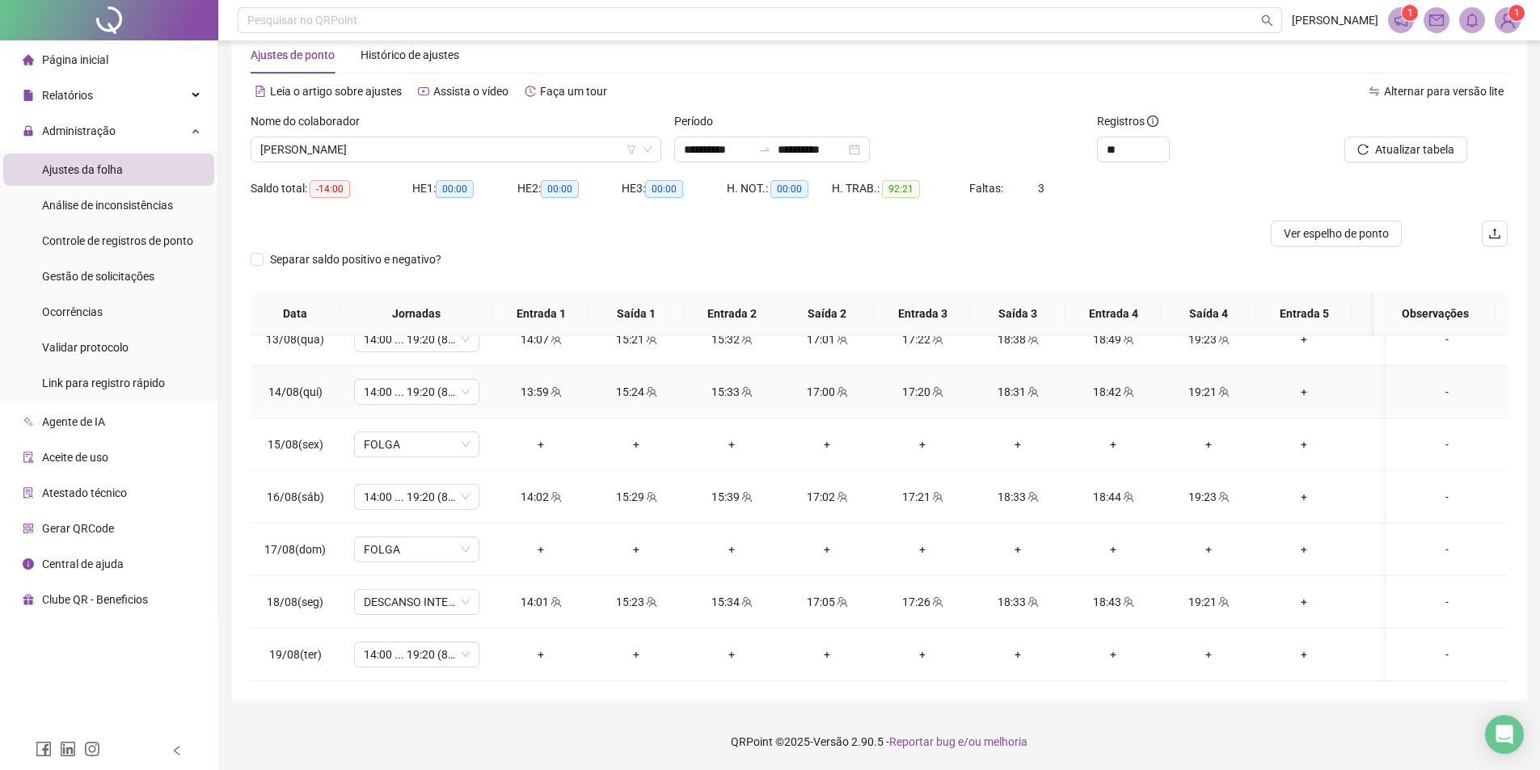
scroll to position [1243, 0]
click at [501, 131] on div "Nome do colaborador" at bounding box center [456, 124] width 411 height 24
click at [487, 147] on span "[PERSON_NAME]" at bounding box center [455, 149] width 391 height 24
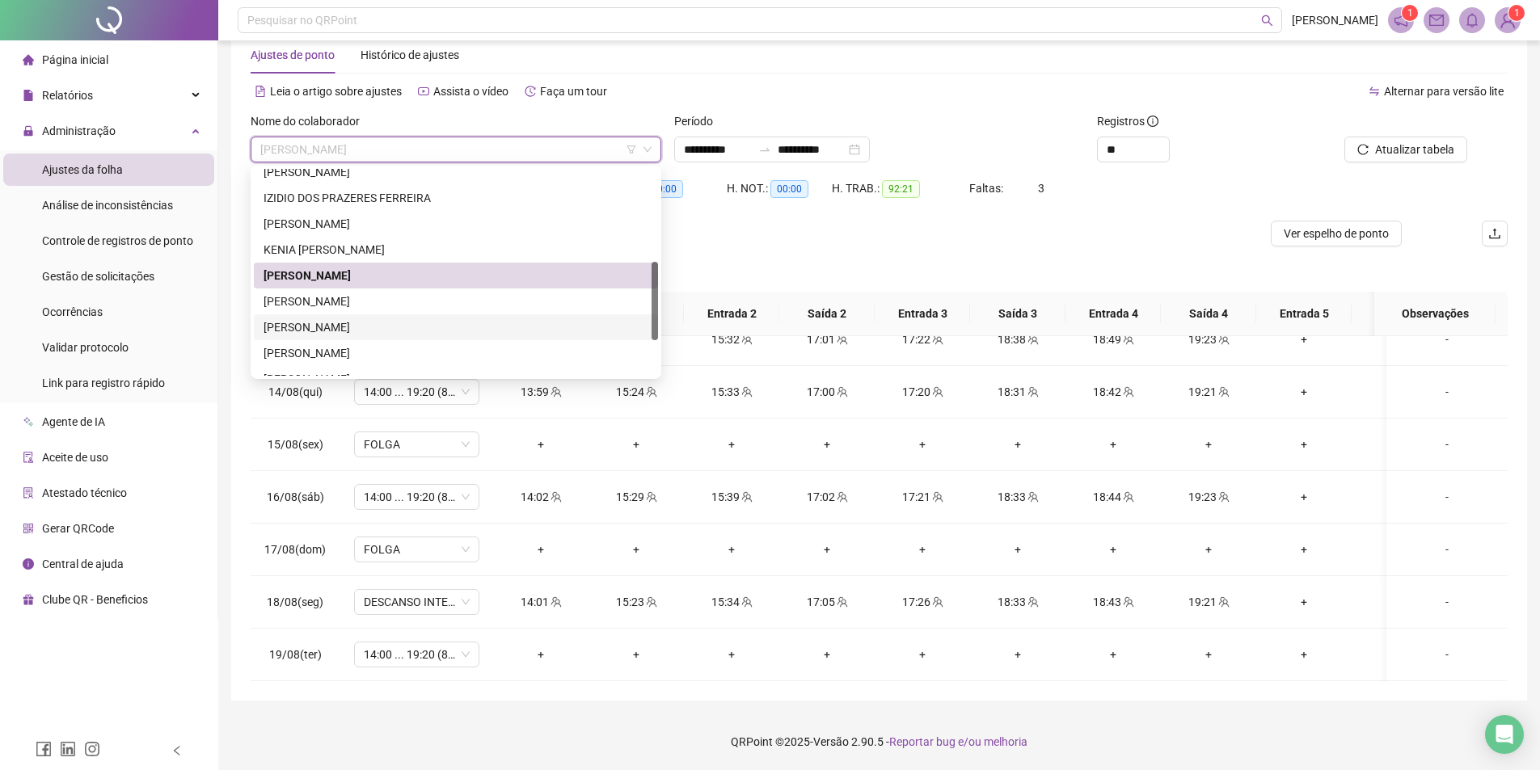
drag, startPoint x: 359, startPoint y: 323, endPoint x: 931, endPoint y: 215, distance: 581.8
click at [359, 323] on div "[PERSON_NAME]" at bounding box center [456, 328] width 385 height 18
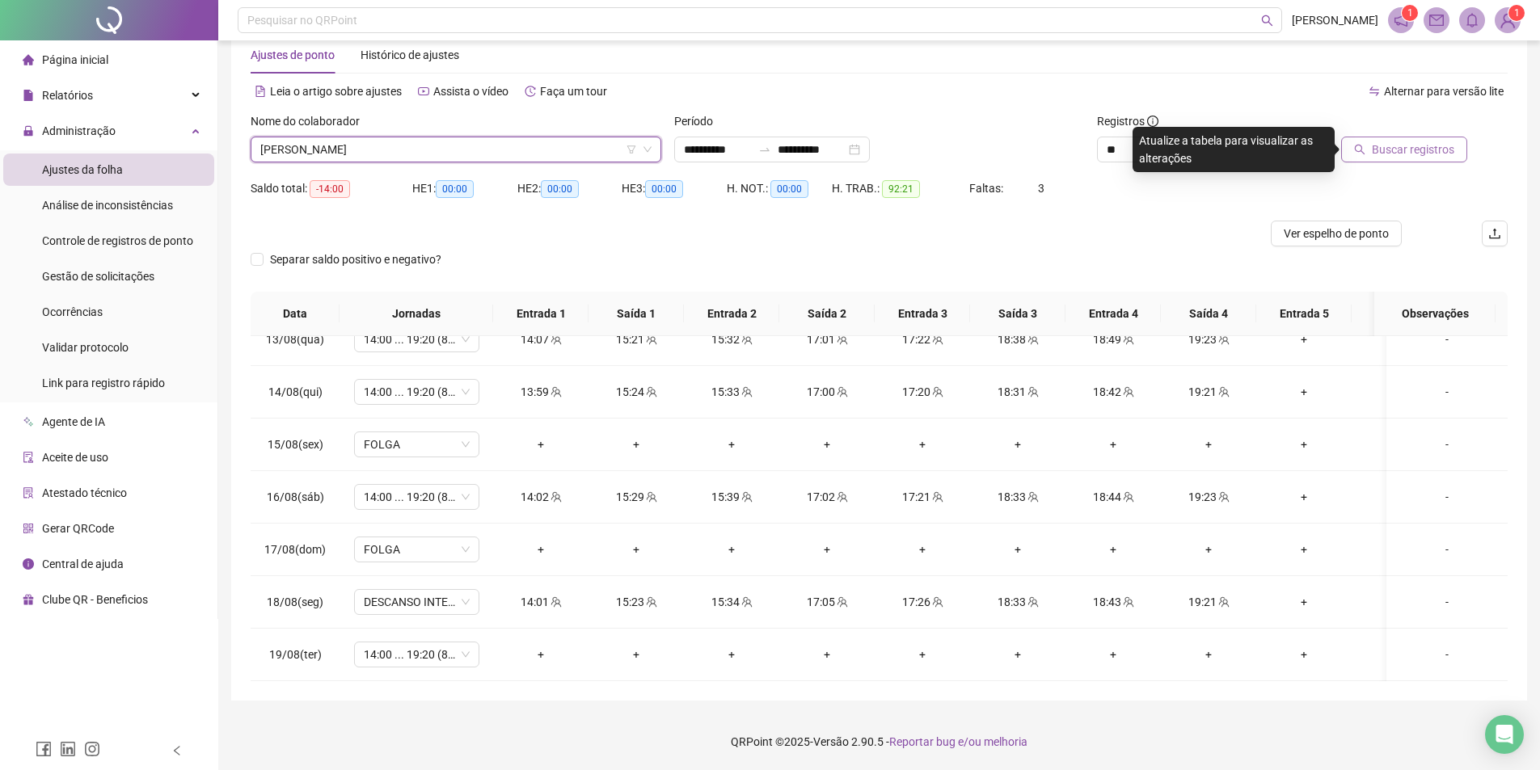
click at [1416, 153] on span "Buscar registros" at bounding box center [1413, 150] width 82 height 18
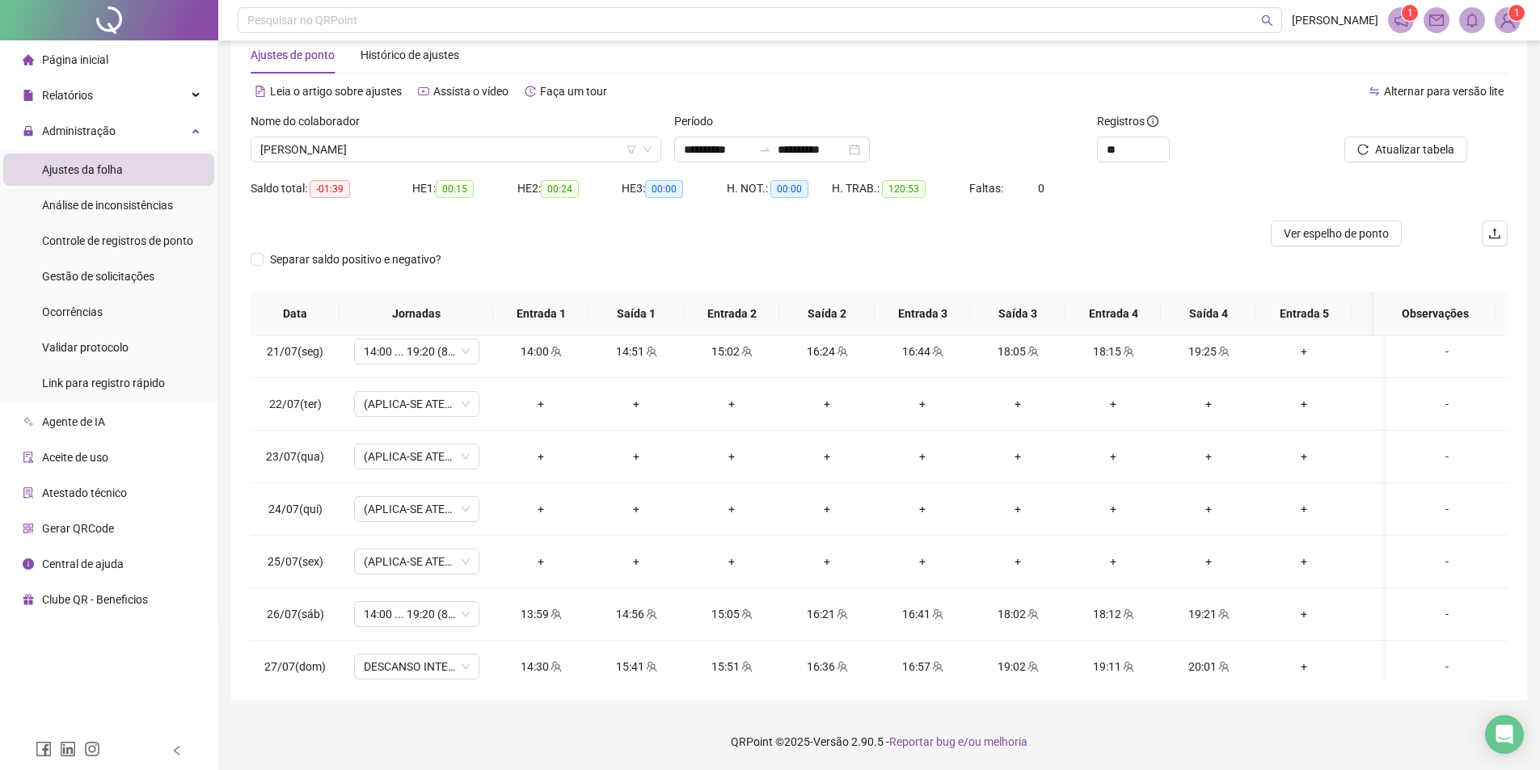
scroll to position [0, 0]
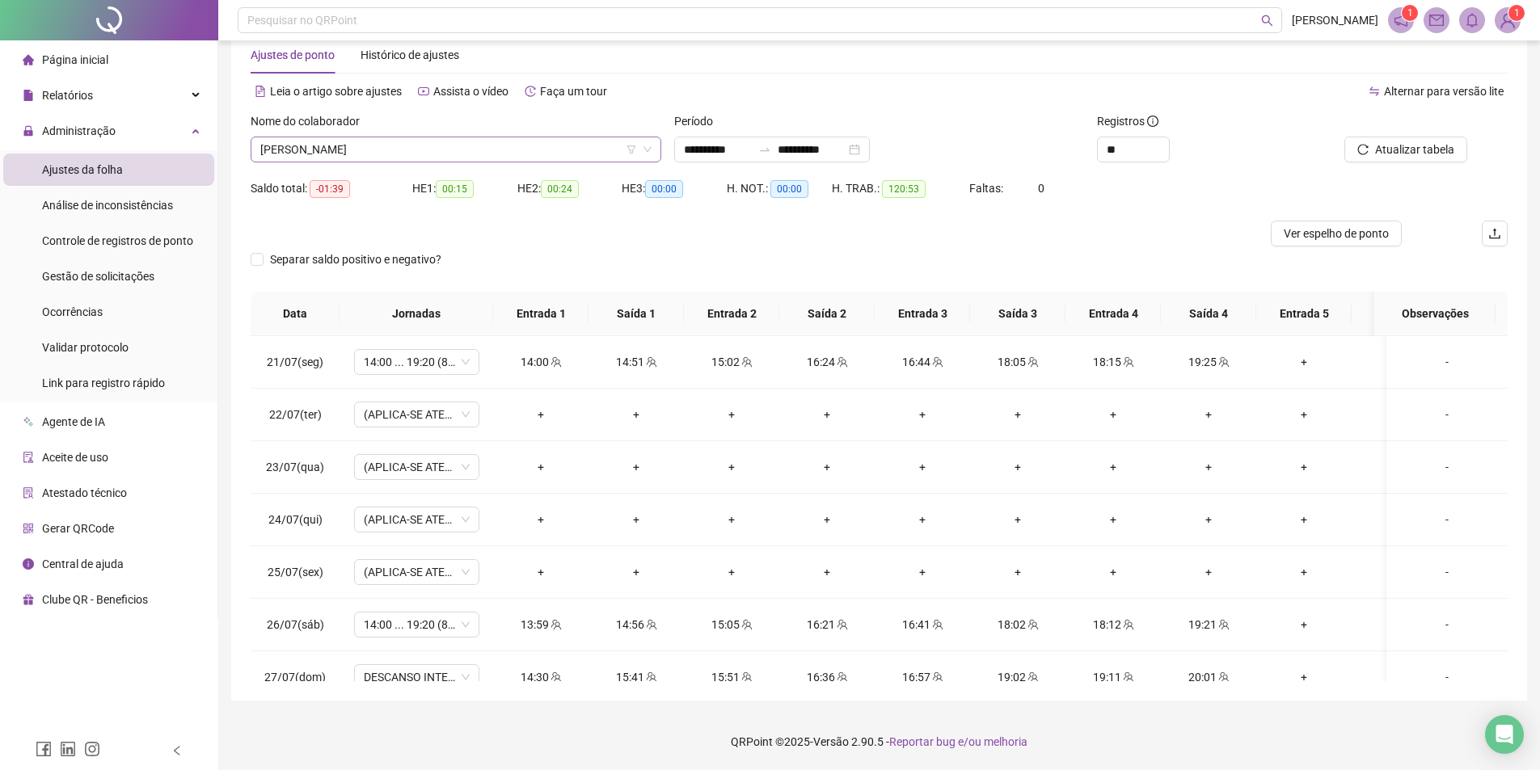
click at [504, 153] on span "[PERSON_NAME]" at bounding box center [455, 149] width 391 height 24
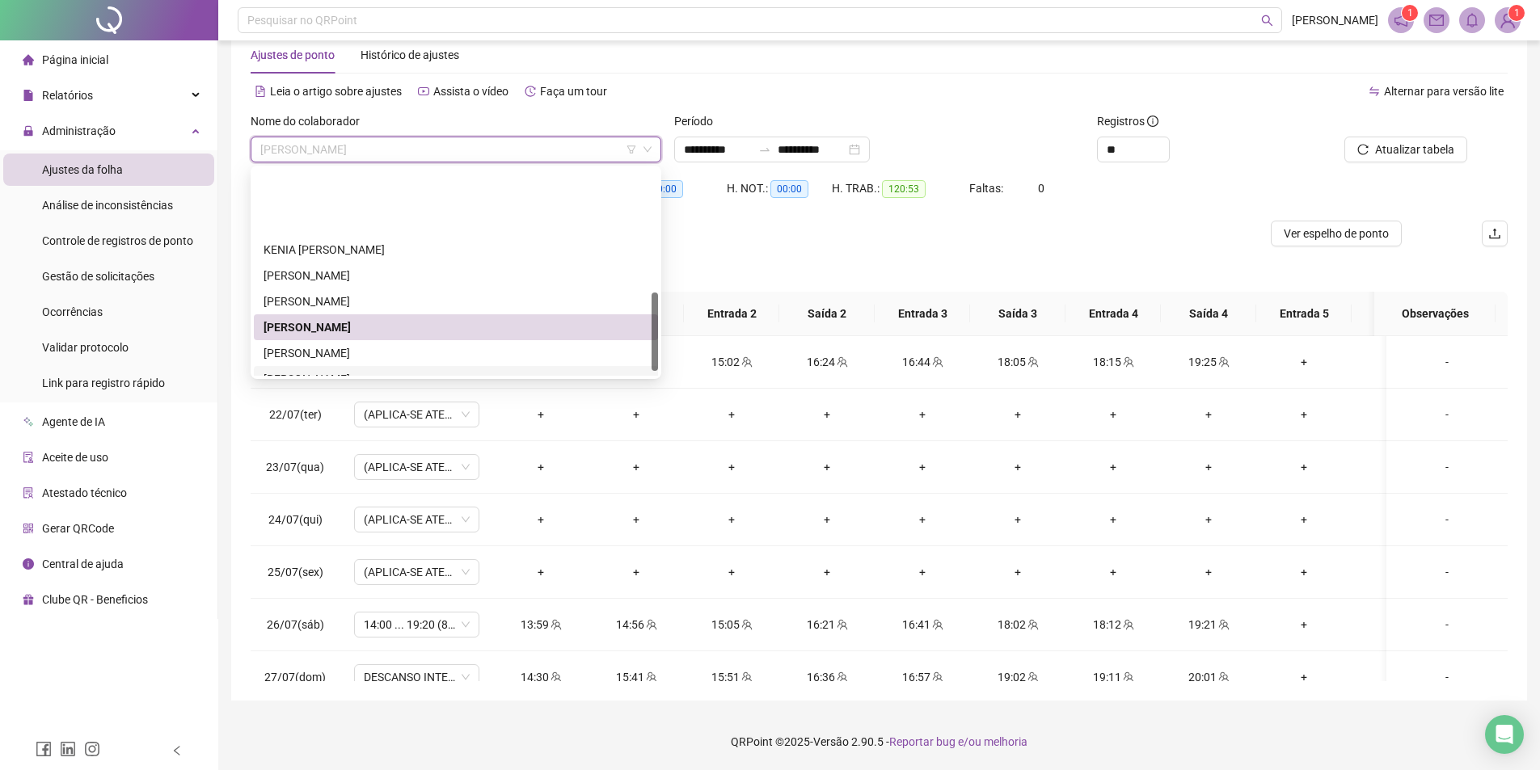
scroll to position [323, 0]
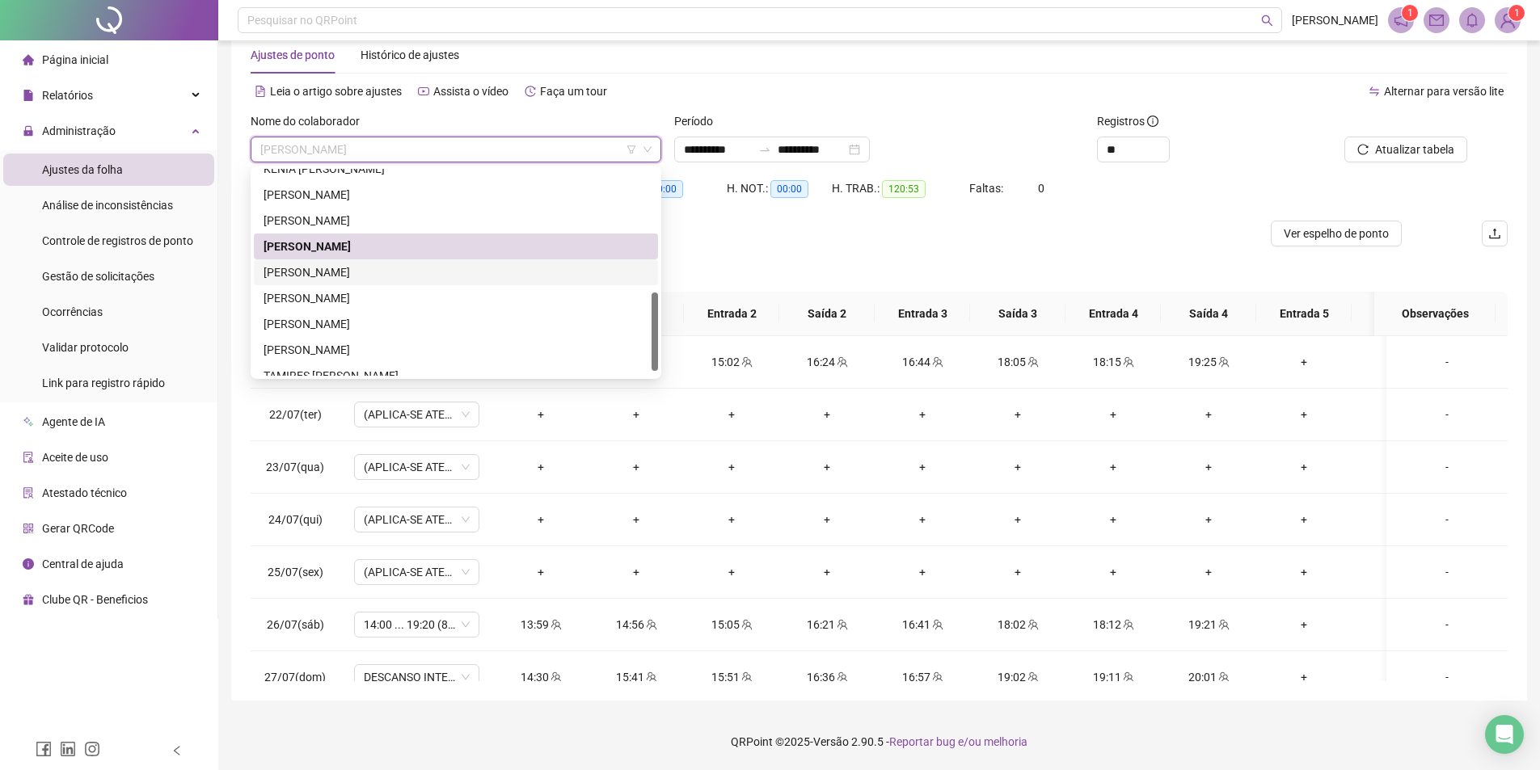
click at [378, 284] on div "[PERSON_NAME]" at bounding box center [456, 273] width 404 height 26
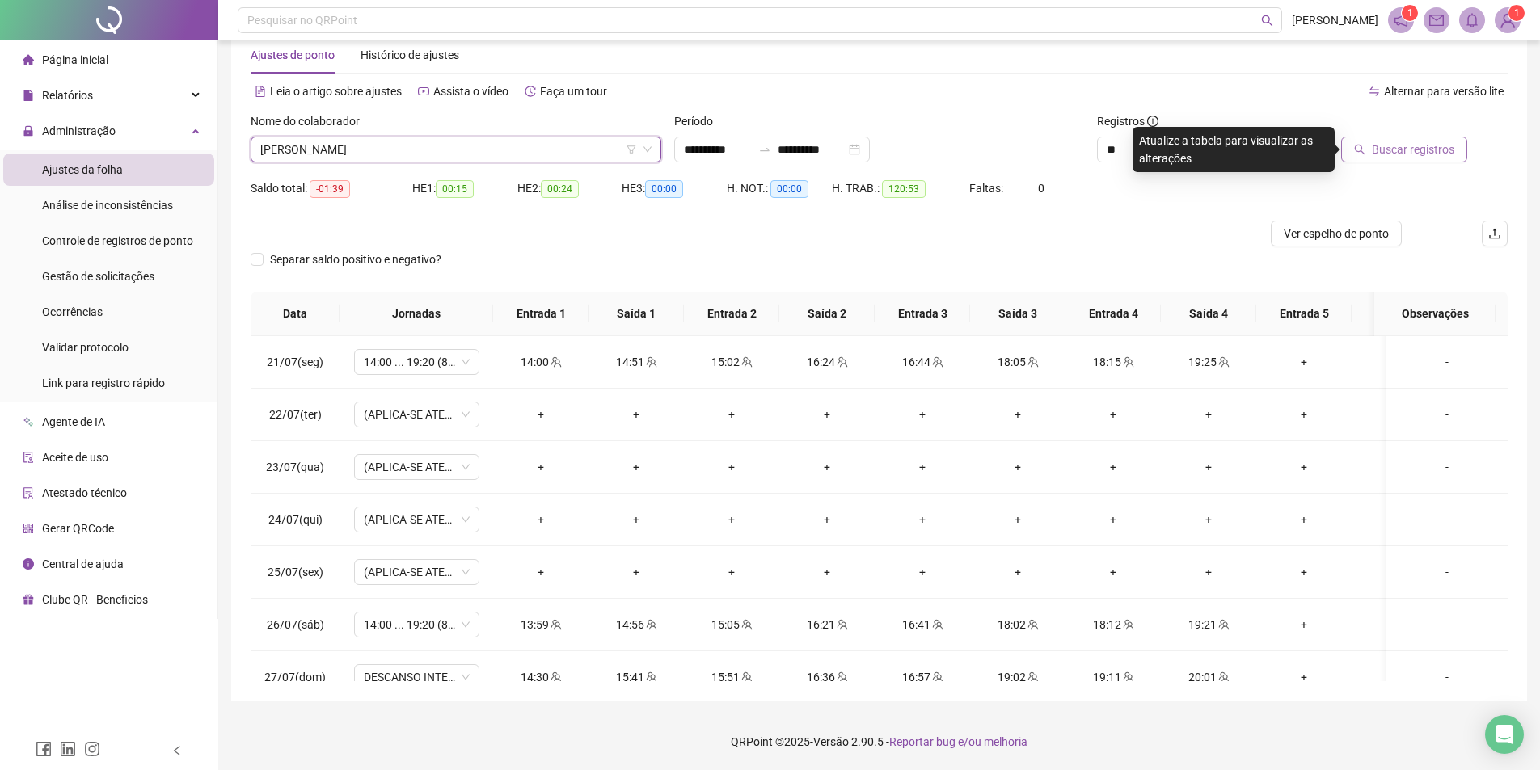
click at [1402, 154] on span "Buscar registros" at bounding box center [1413, 150] width 82 height 18
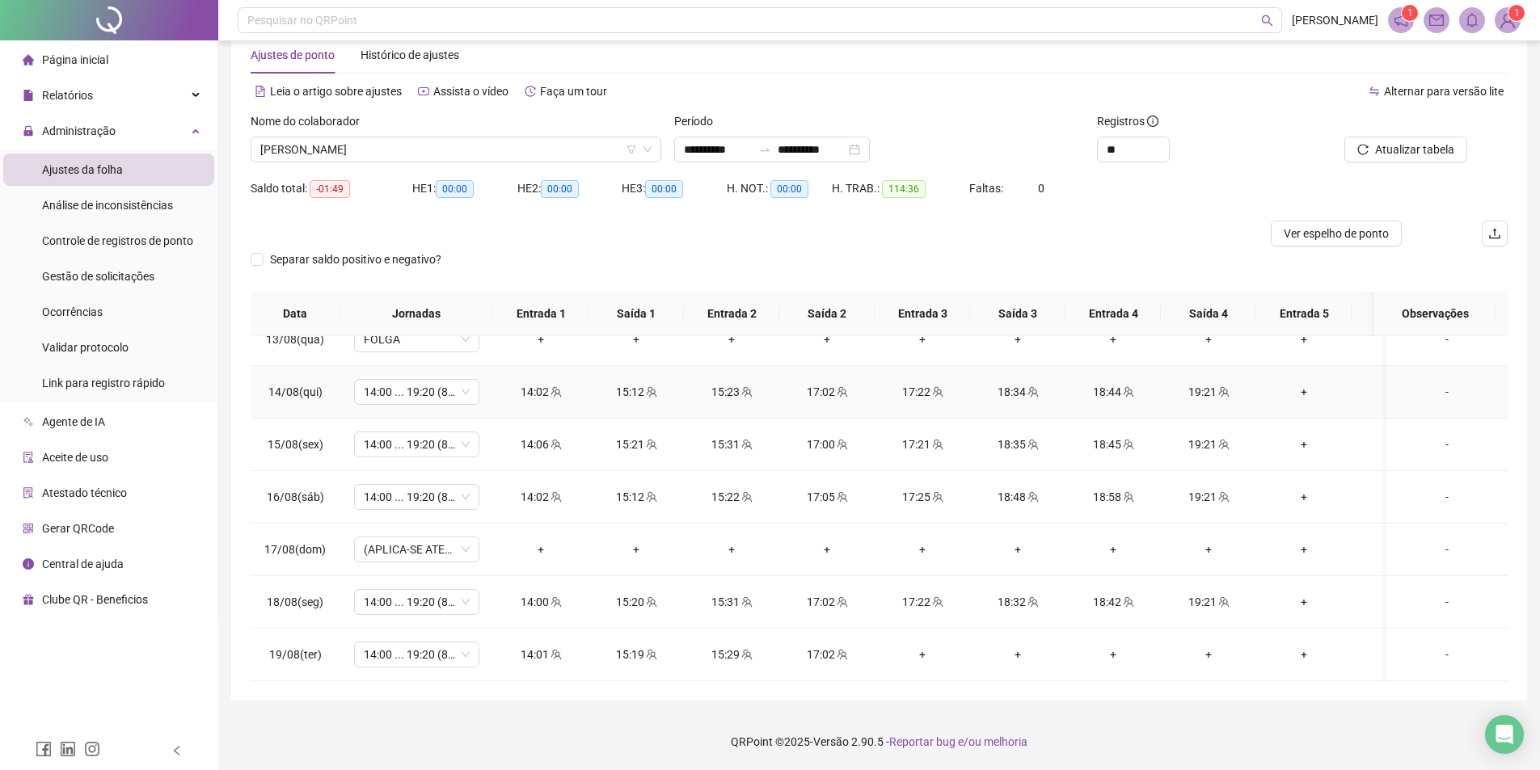
scroll to position [1243, 0]
click at [517, 163] on div "Nome do colaborador [PERSON_NAME]" at bounding box center [456, 143] width 424 height 63
click at [402, 153] on span "[PERSON_NAME]" at bounding box center [455, 149] width 391 height 24
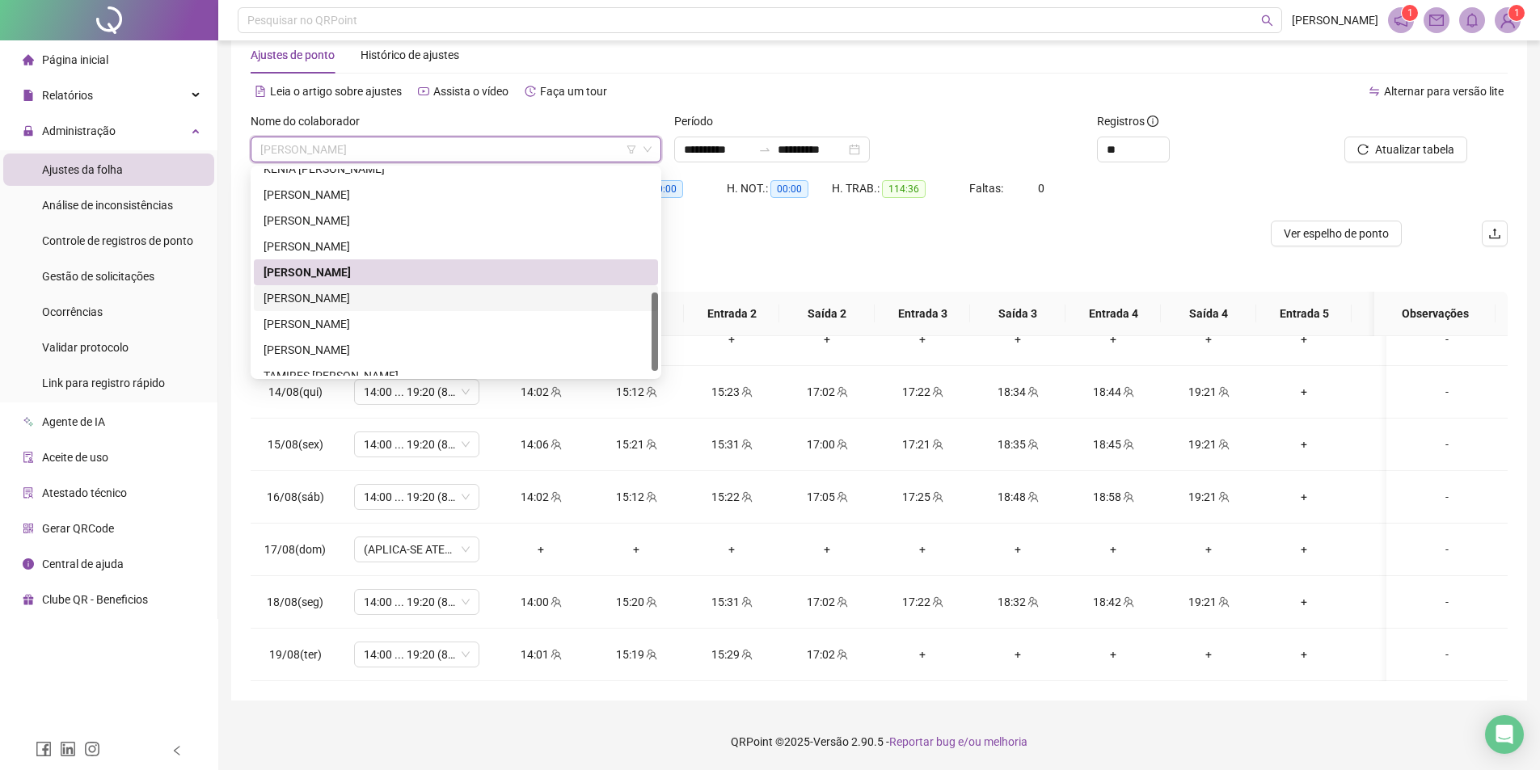
drag, startPoint x: 348, startPoint y: 304, endPoint x: 936, endPoint y: 251, distance: 591.0
click at [348, 303] on div "[PERSON_NAME]" at bounding box center [456, 298] width 385 height 18
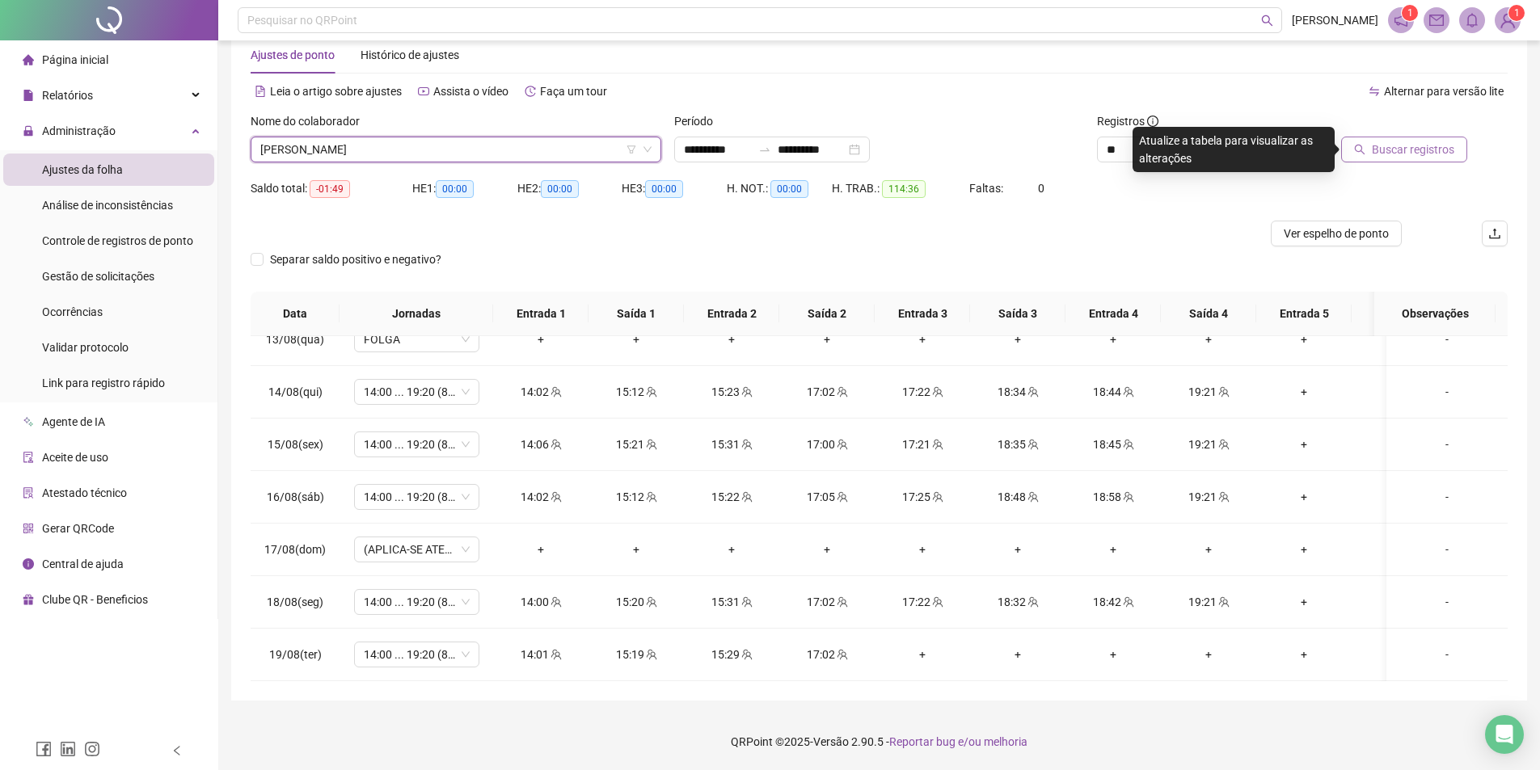
click at [1365, 147] on icon "search" at bounding box center [1359, 149] width 11 height 11
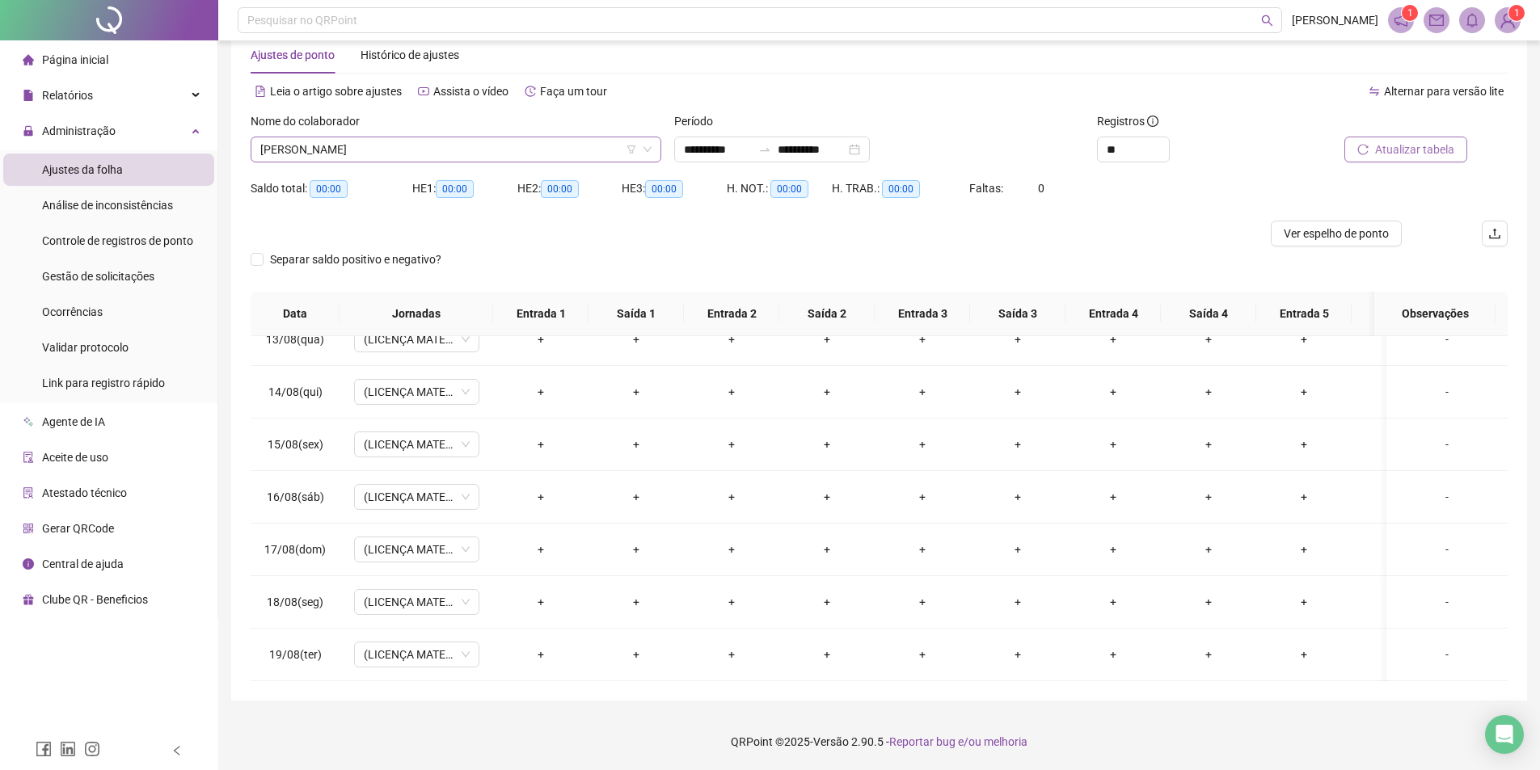
click at [460, 150] on span "[PERSON_NAME]" at bounding box center [455, 149] width 391 height 24
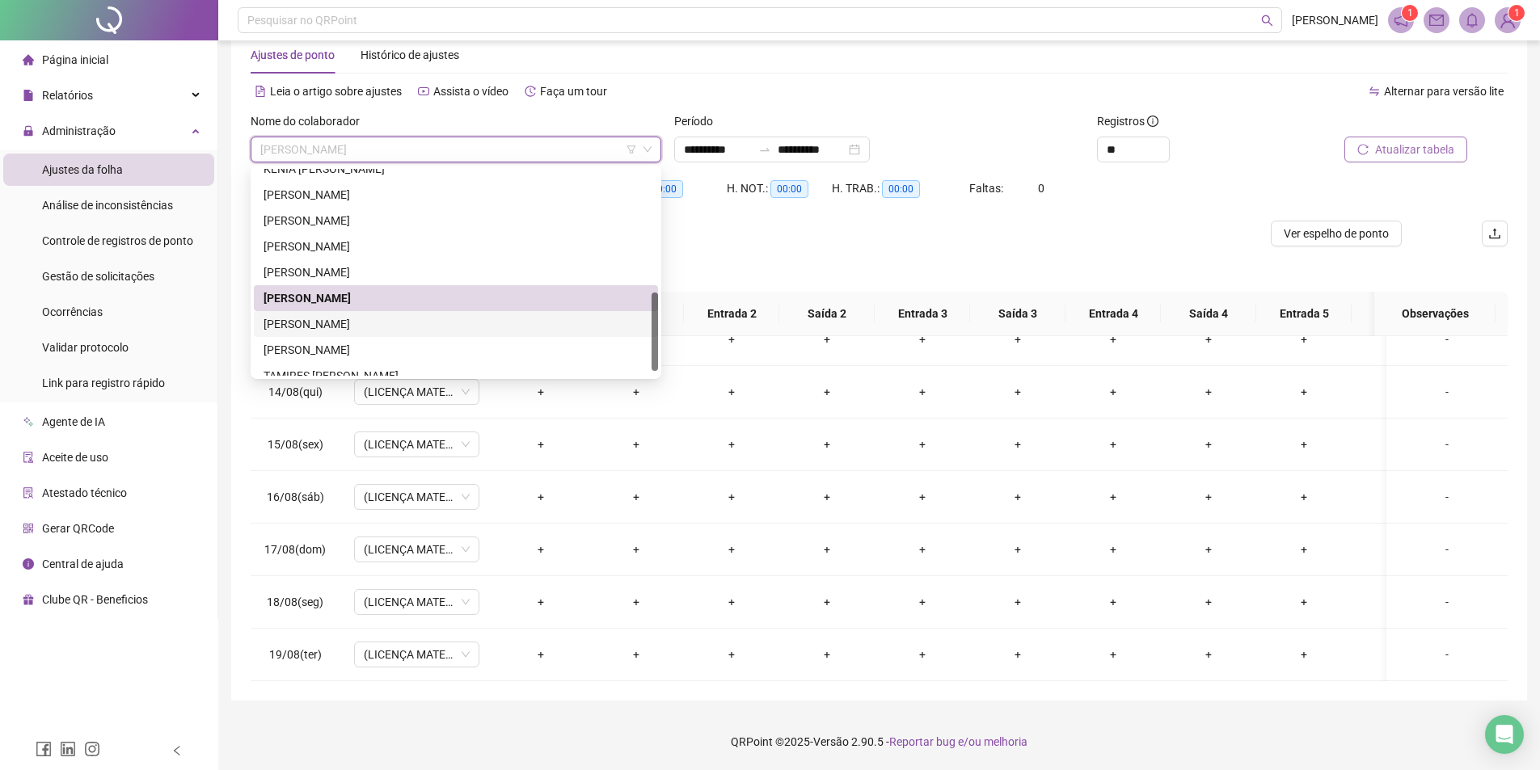
click at [345, 317] on div "[PERSON_NAME]" at bounding box center [456, 324] width 385 height 18
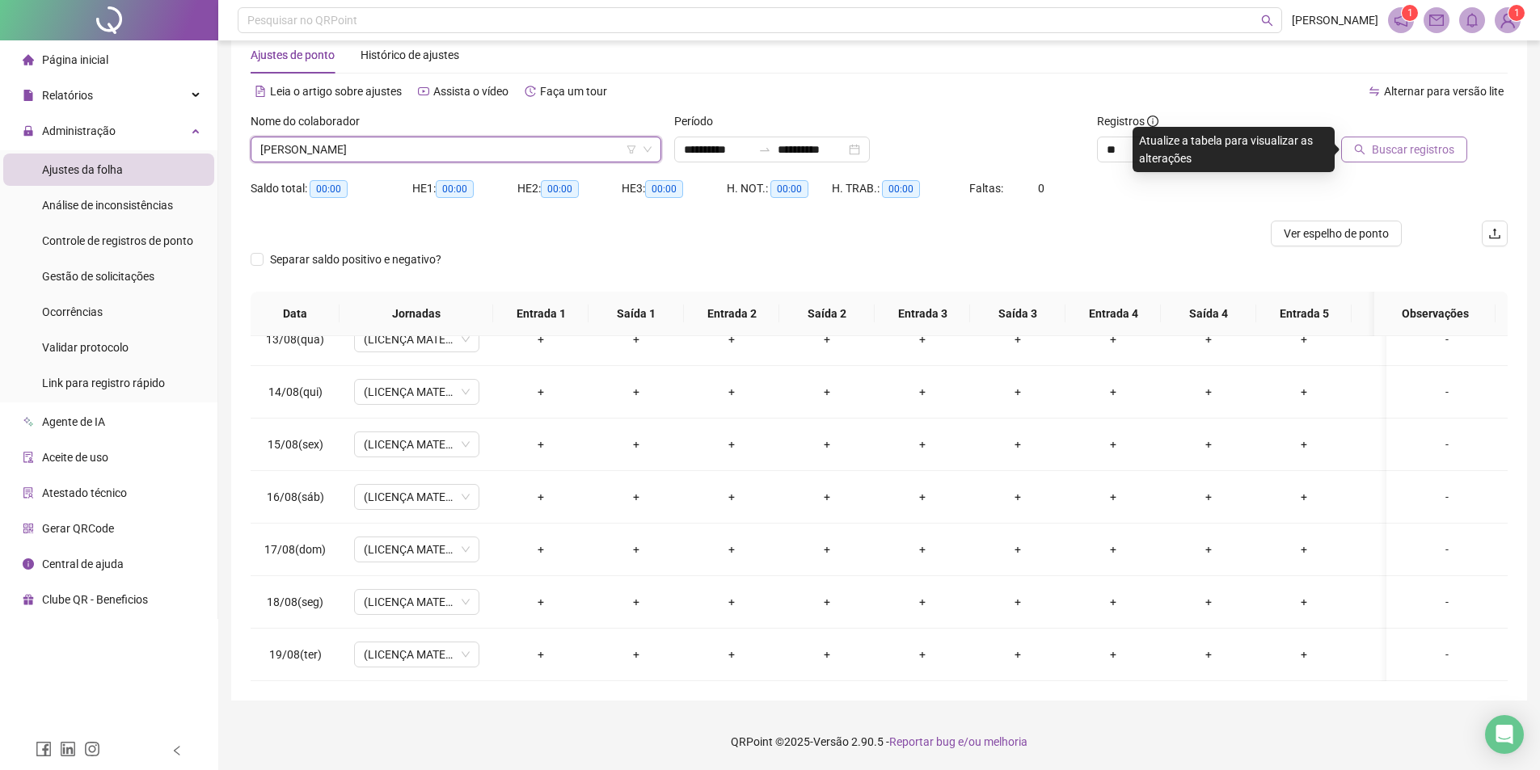
click at [1416, 148] on span "Buscar registros" at bounding box center [1413, 150] width 82 height 18
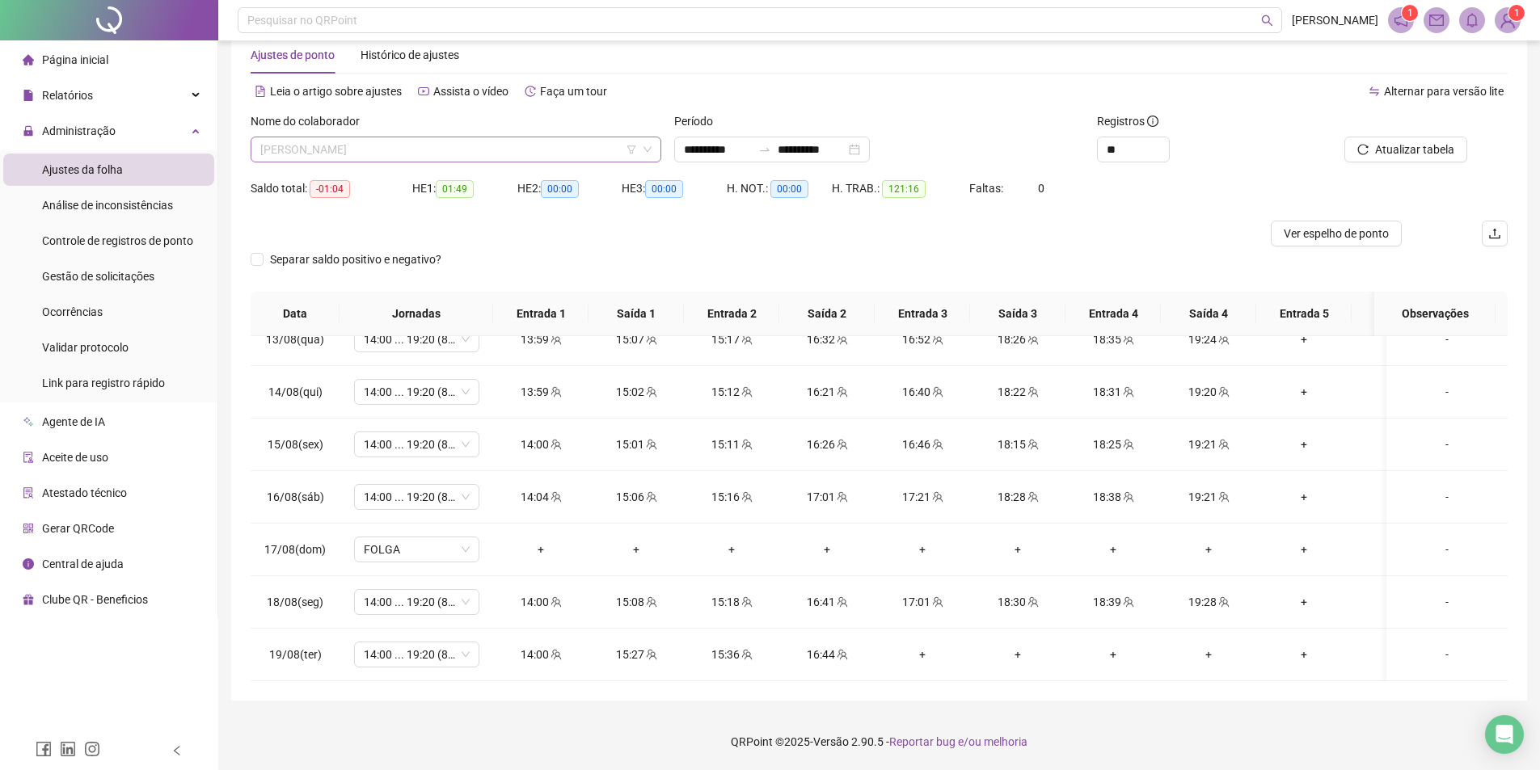
click at [390, 151] on span "[PERSON_NAME]" at bounding box center [455, 149] width 391 height 24
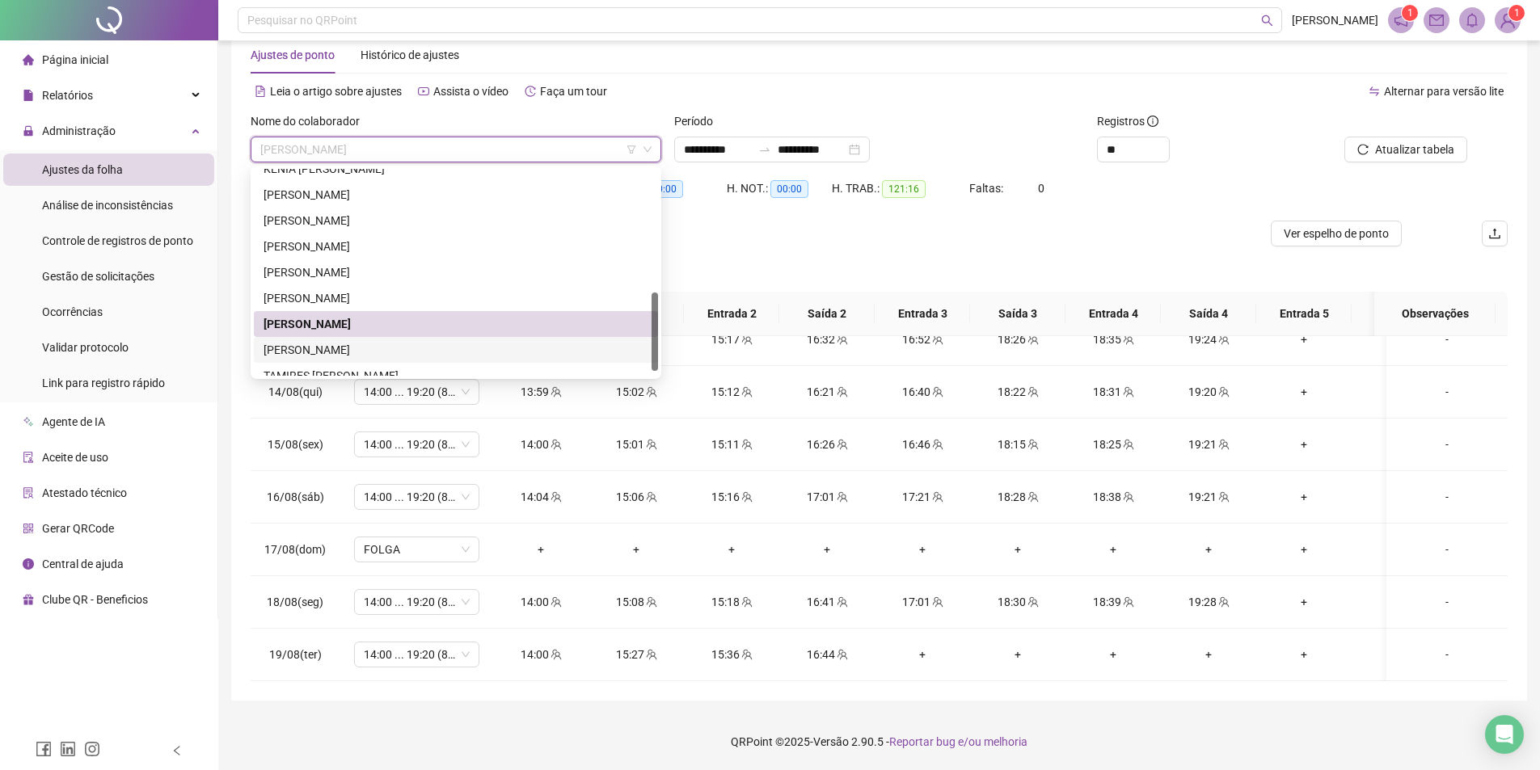
click at [361, 361] on div "[PERSON_NAME]" at bounding box center [456, 350] width 404 height 26
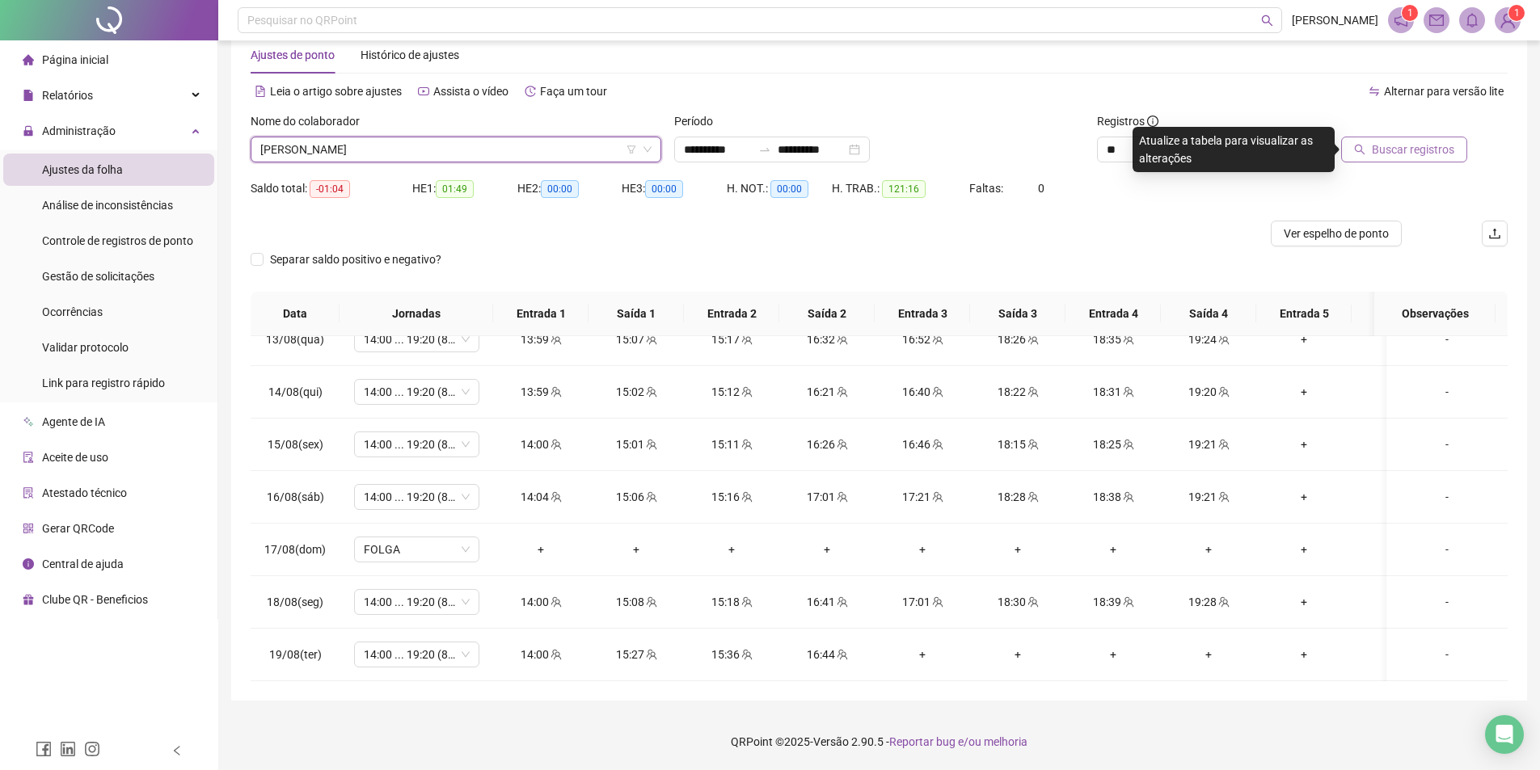
click at [1396, 138] on button "Buscar registros" at bounding box center [1404, 150] width 126 height 26
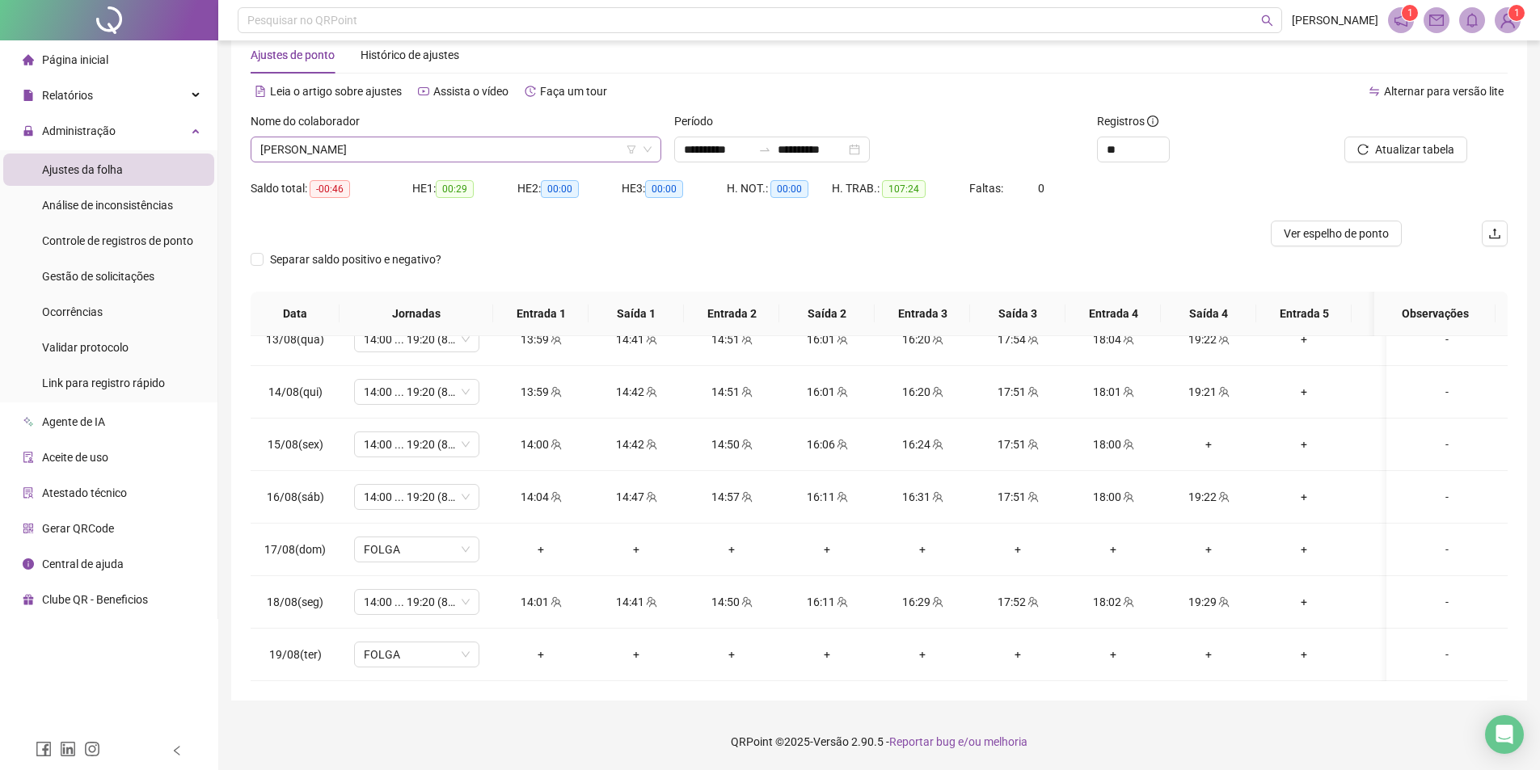
click at [331, 144] on span "[PERSON_NAME]" at bounding box center [455, 149] width 391 height 24
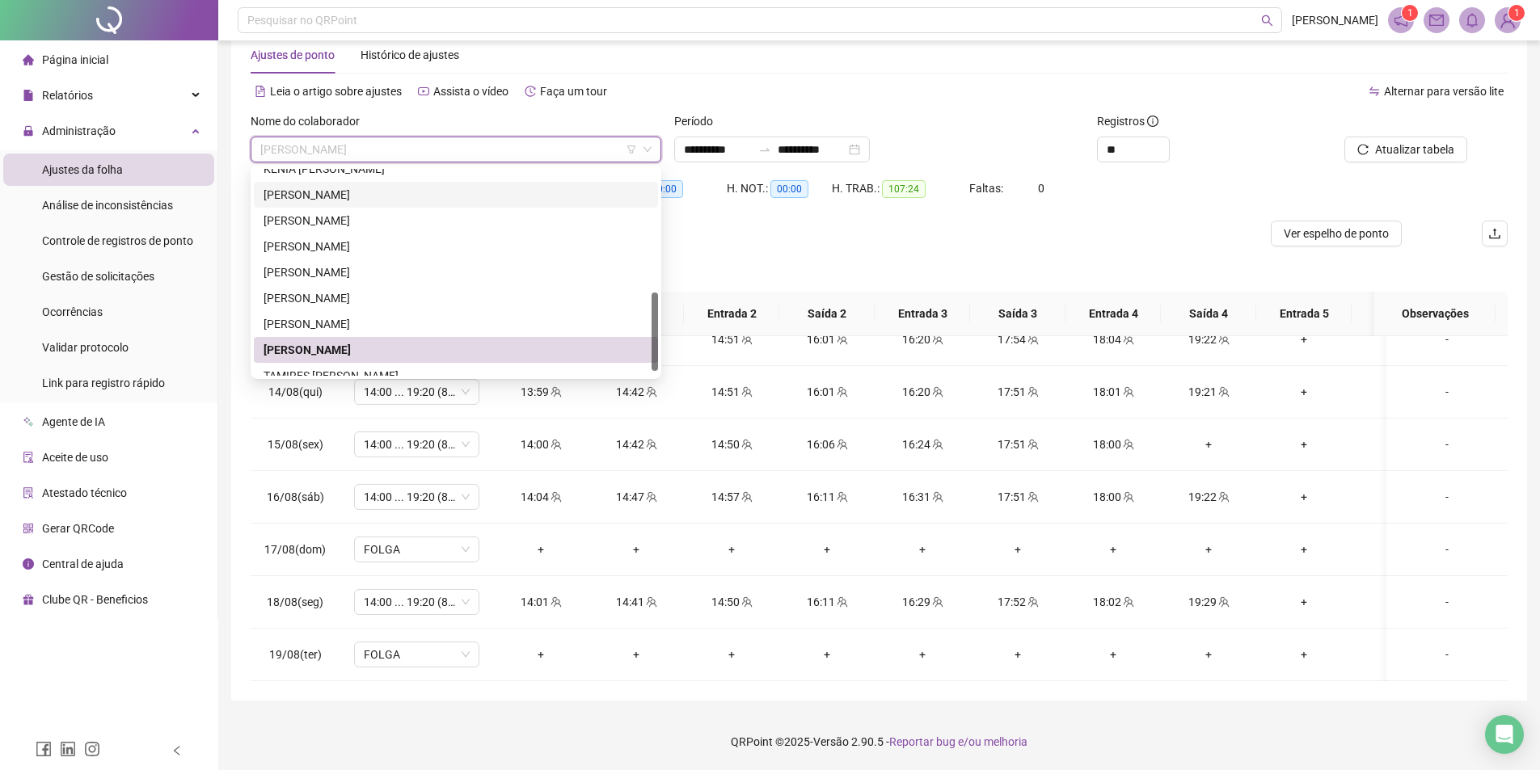
scroll to position [336, 0]
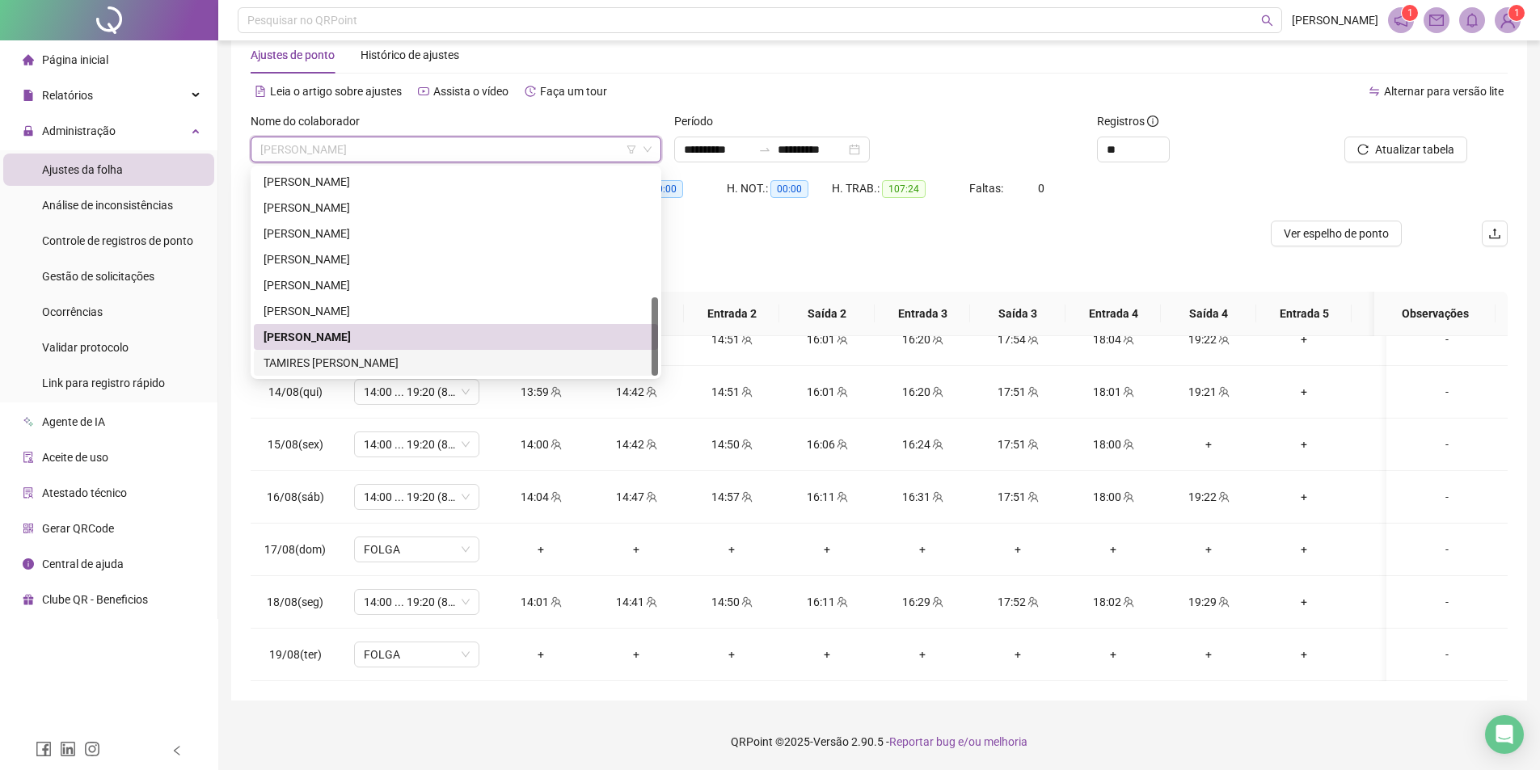
click at [385, 355] on div "TAMIRES [PERSON_NAME]" at bounding box center [456, 363] width 385 height 18
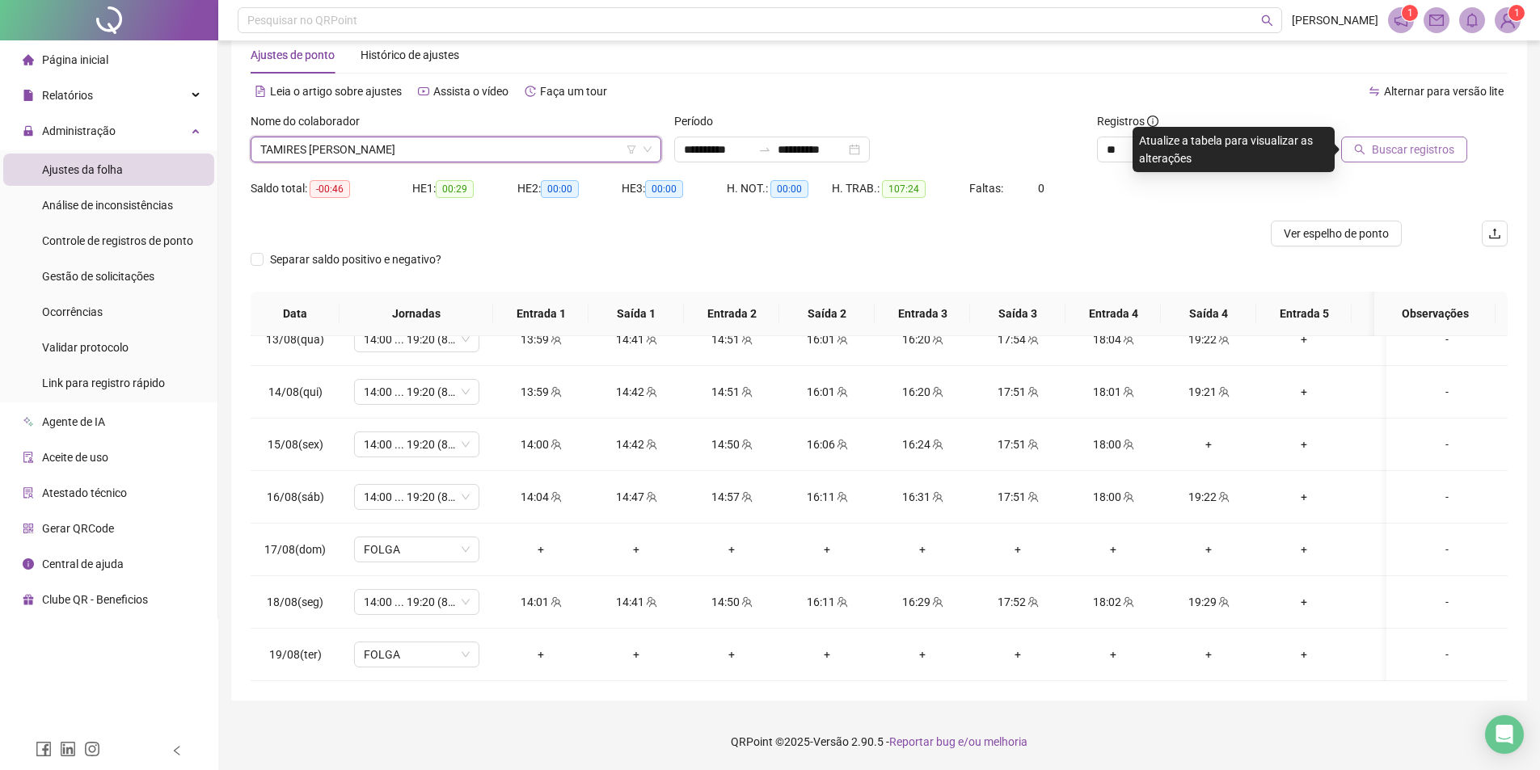
click at [1392, 143] on span "Buscar registros" at bounding box center [1413, 150] width 82 height 18
click at [1374, 160] on div "Buscando registros Os registros de ponto estão sendo buscados... OK" at bounding box center [770, 385] width 1540 height 770
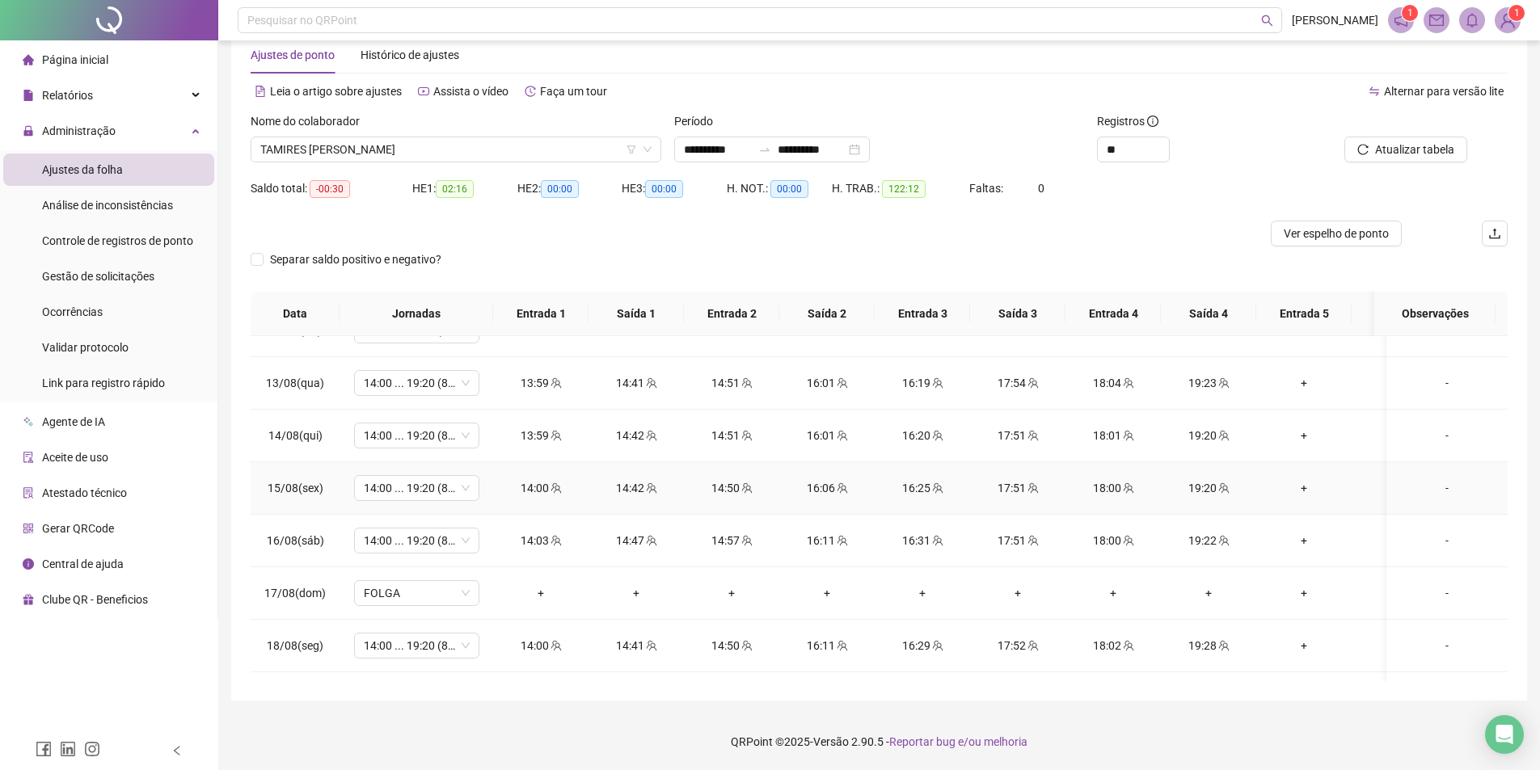
scroll to position [1243, 0]
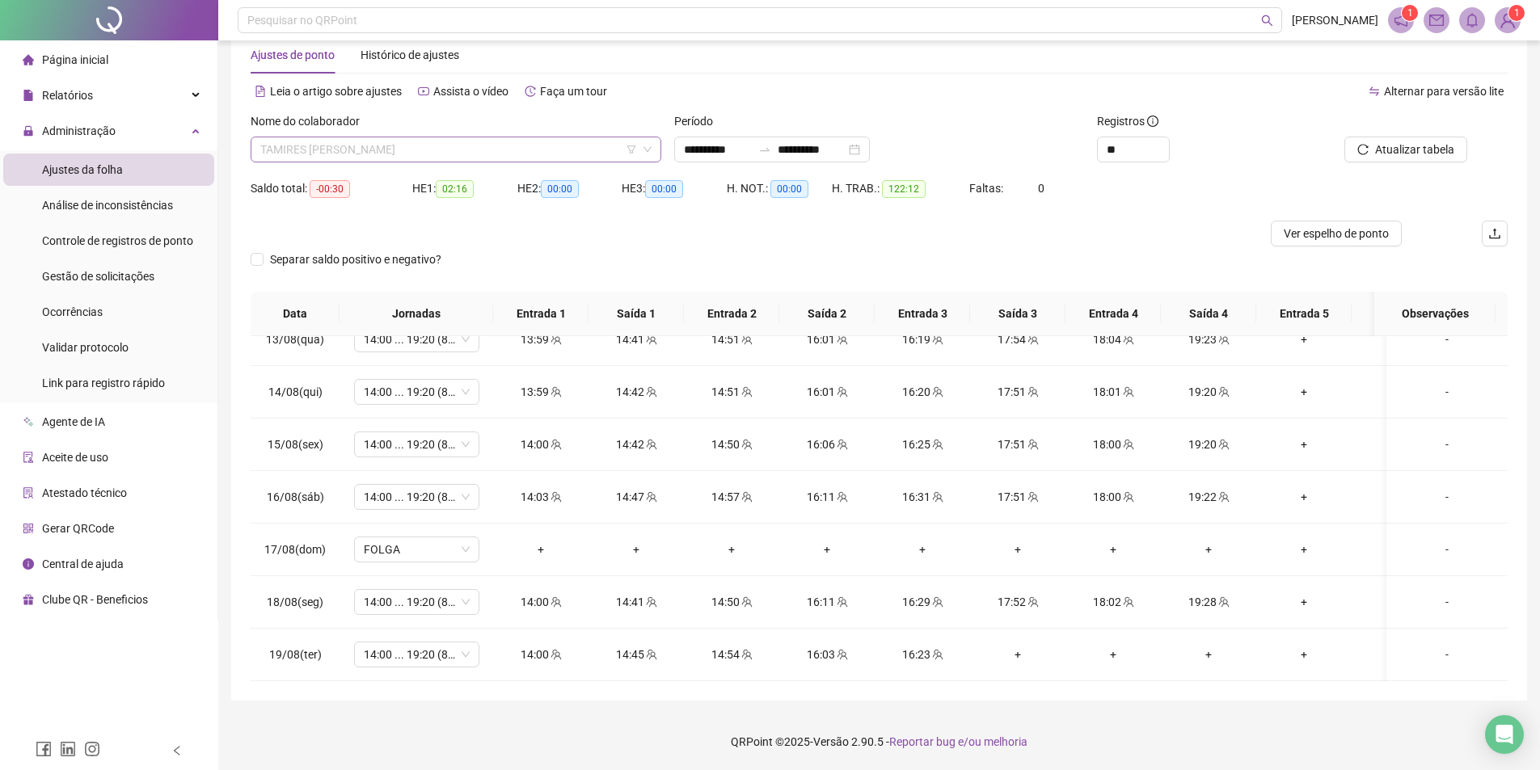
click at [437, 160] on span "TAMIRES [PERSON_NAME]" at bounding box center [455, 149] width 391 height 24
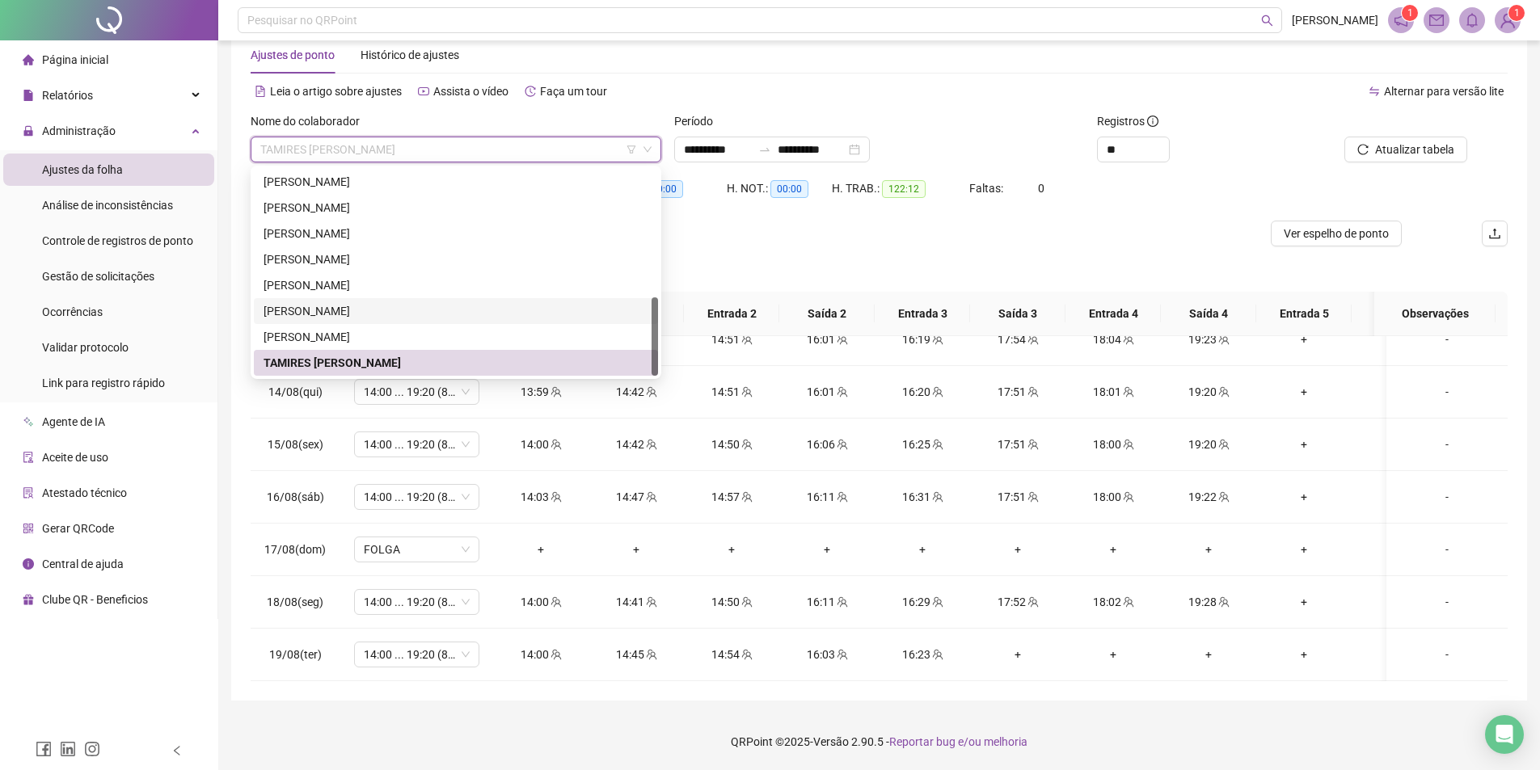
click at [348, 319] on div "[PERSON_NAME]" at bounding box center [456, 311] width 385 height 18
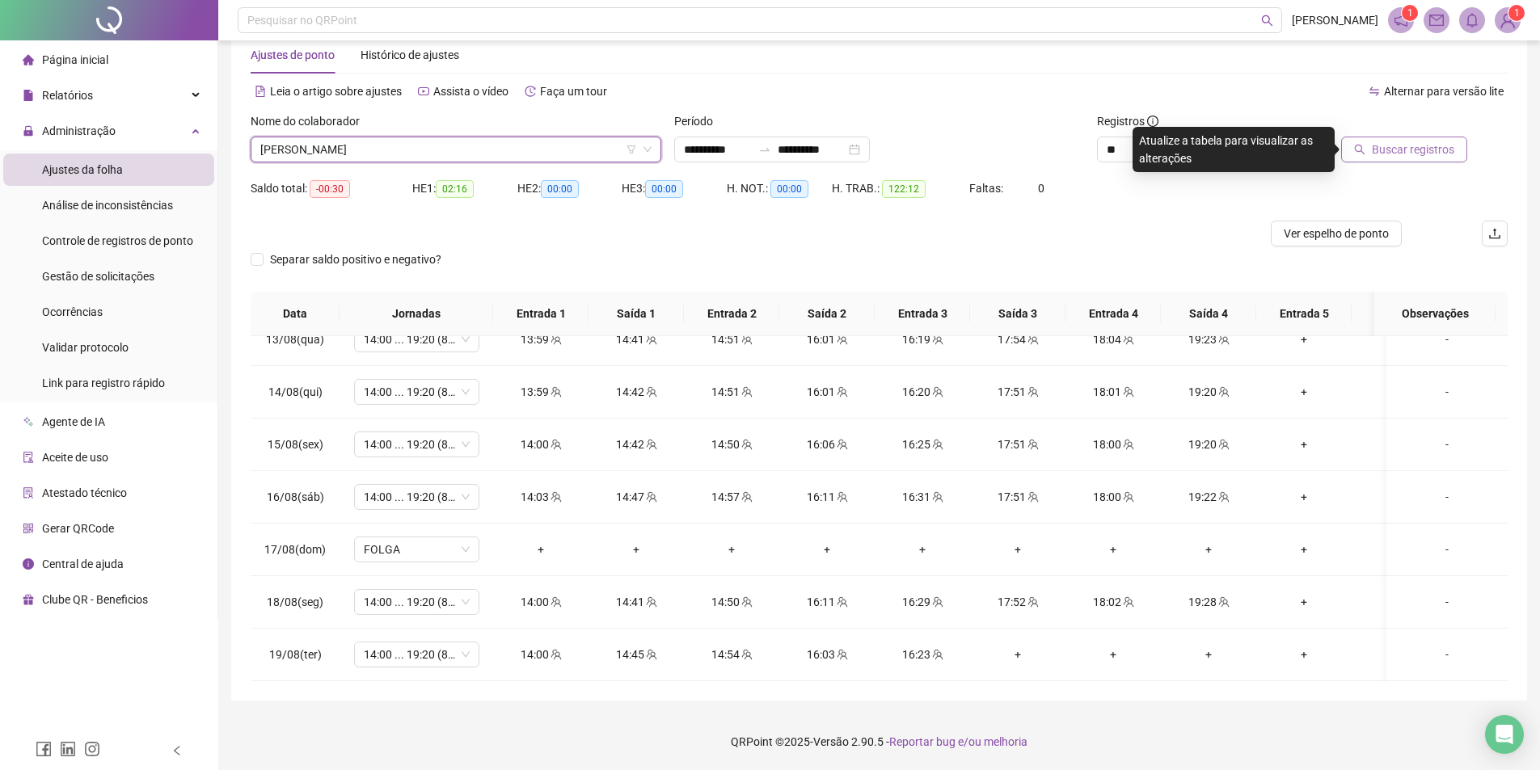
click at [1453, 150] on span "Buscar registros" at bounding box center [1413, 150] width 82 height 18
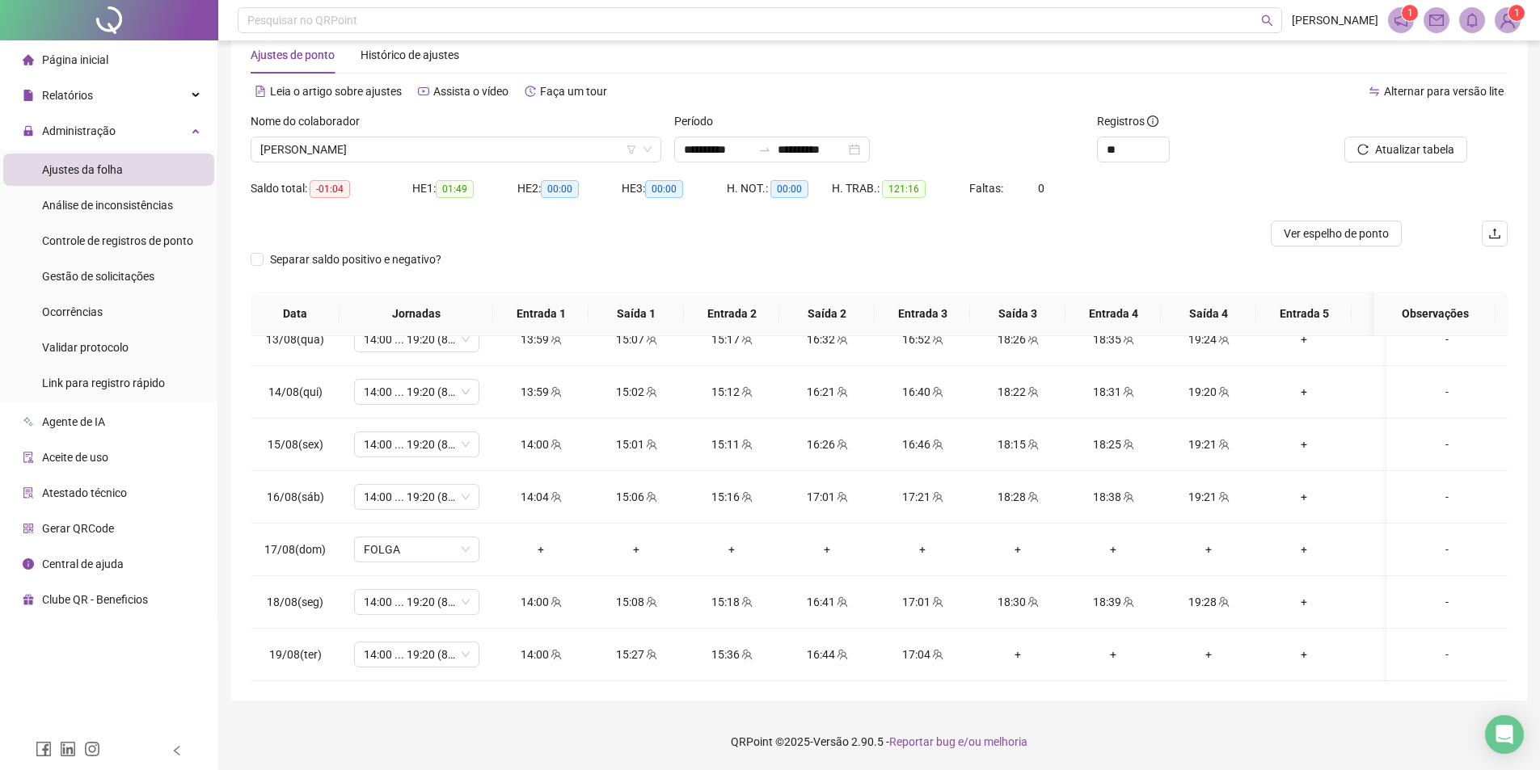
click at [1112, 122] on span "Registros" at bounding box center [1127, 121] width 61 height 18
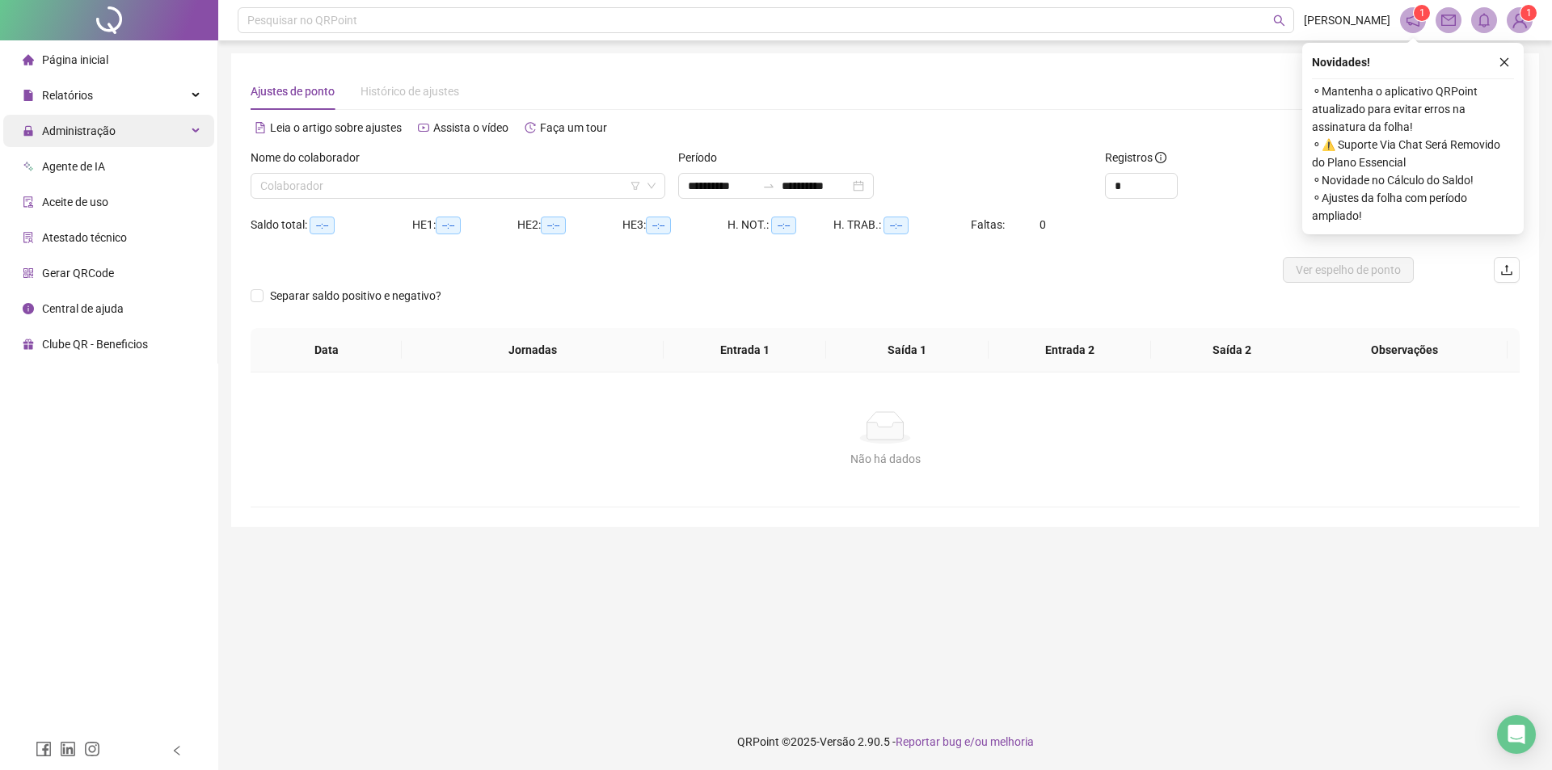
click at [125, 133] on div "Administração" at bounding box center [108, 131] width 211 height 32
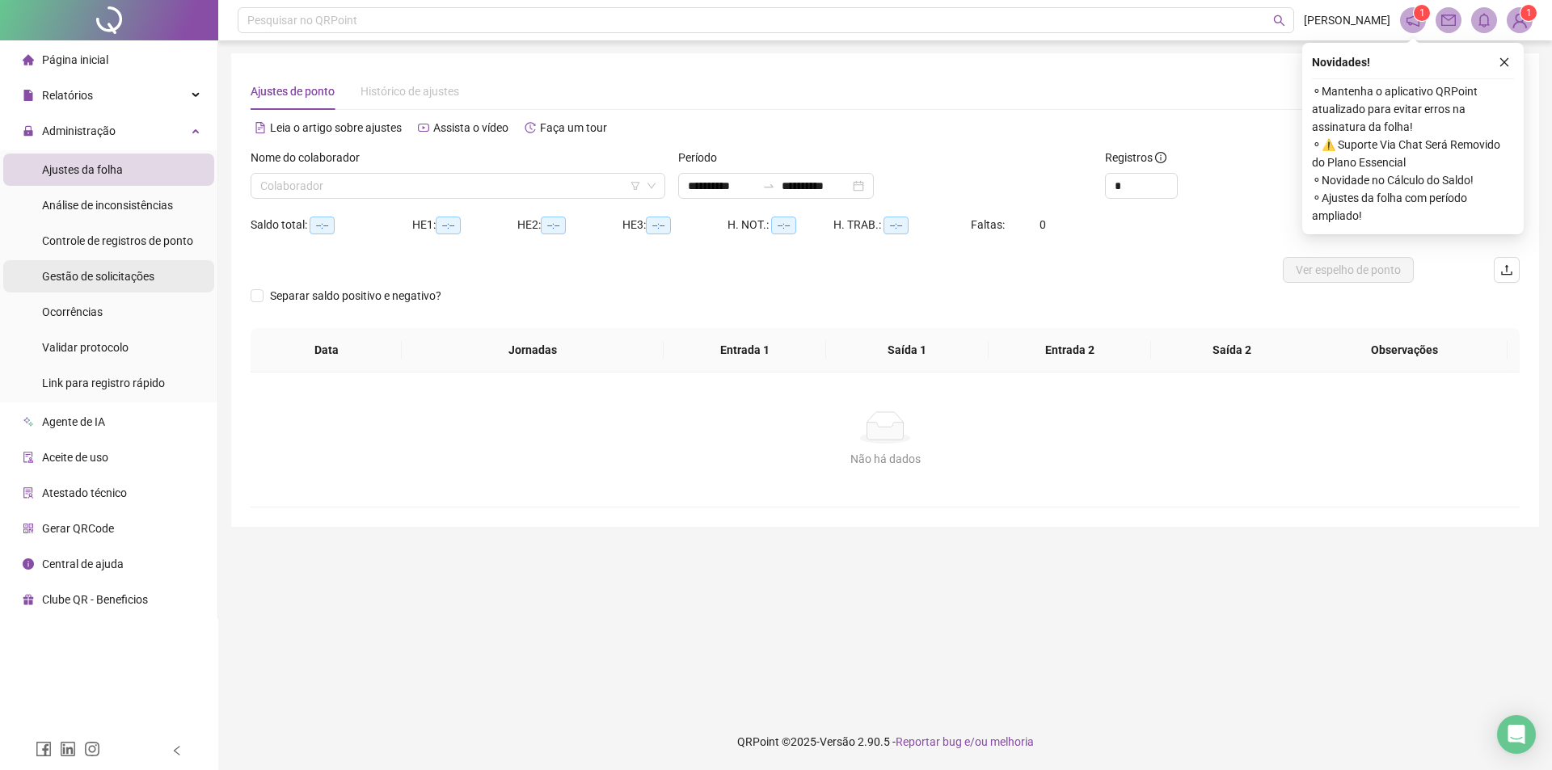
click at [140, 285] on div "Gestão de solicitações" at bounding box center [98, 276] width 112 height 32
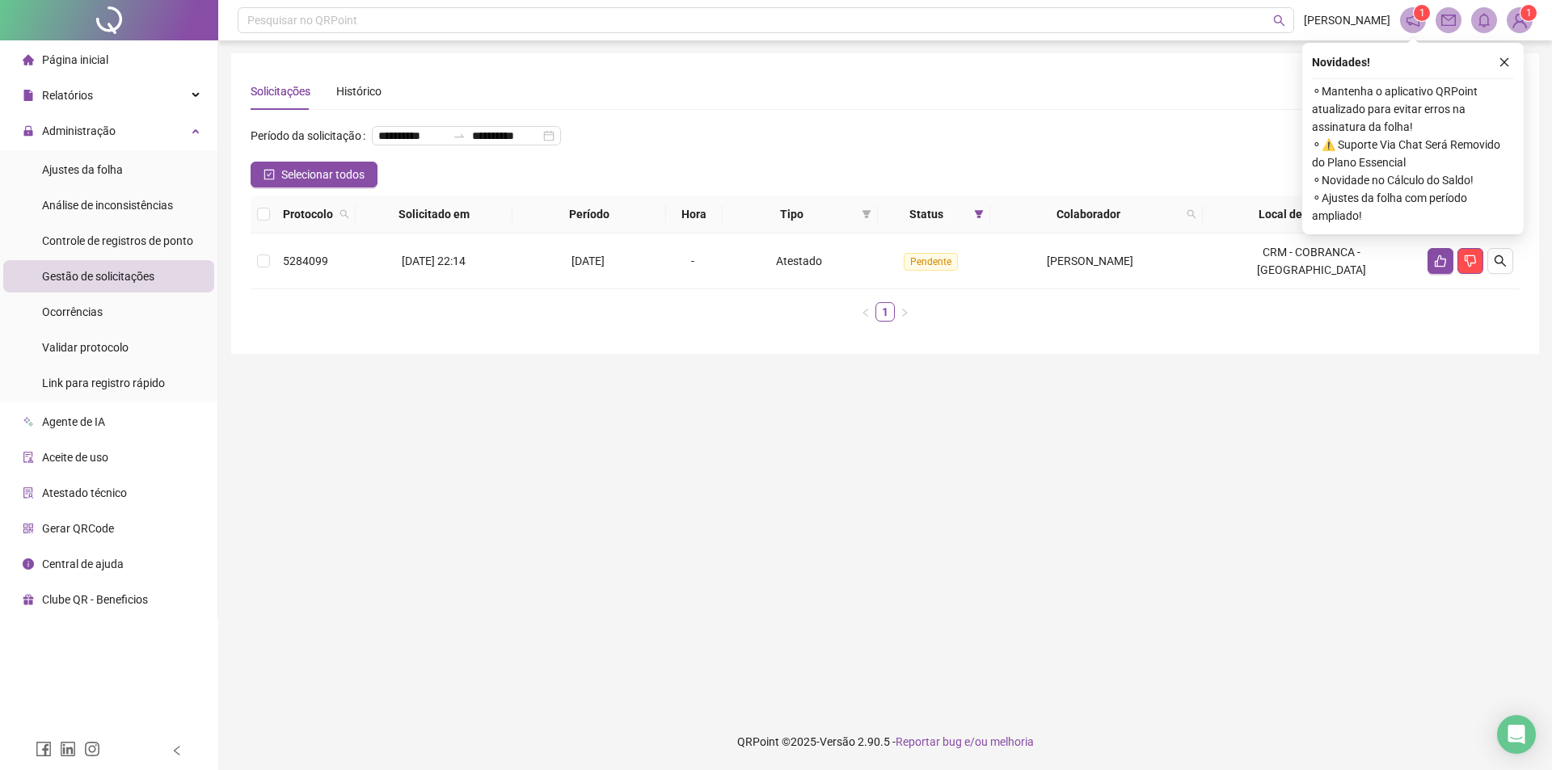
click at [956, 223] on span "Status" at bounding box center [925, 214] width 83 height 18
click at [975, 218] on icon "filter" at bounding box center [979, 214] width 9 height 8
click at [924, 296] on span "Pendente" at bounding box center [932, 299] width 54 height 18
click at [928, 269] on span "Recusada" at bounding box center [933, 273] width 56 height 18
click at [1509, 62] on icon "close" at bounding box center [1504, 62] width 11 height 11
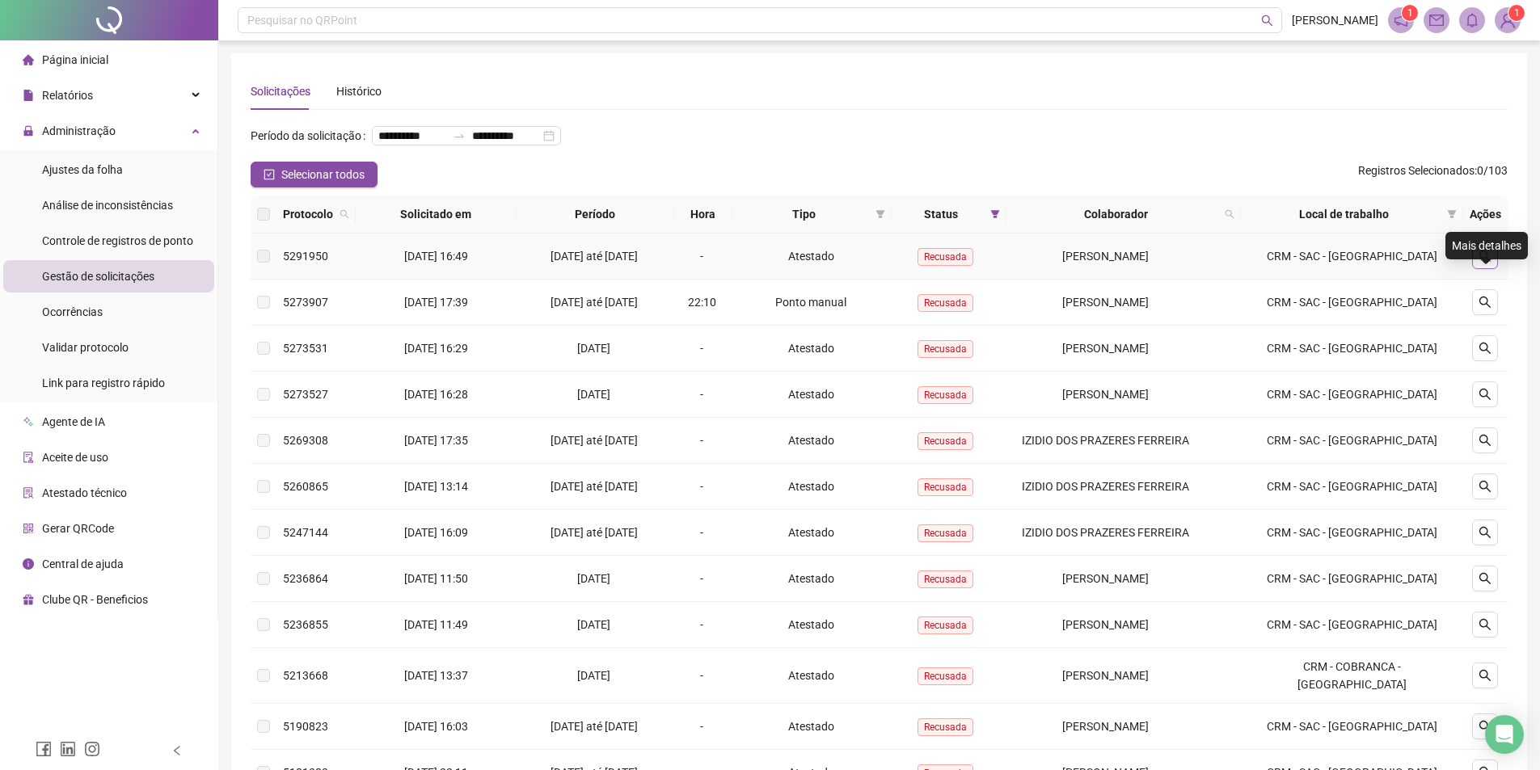
click at [1492, 269] on button "button" at bounding box center [1485, 256] width 26 height 26
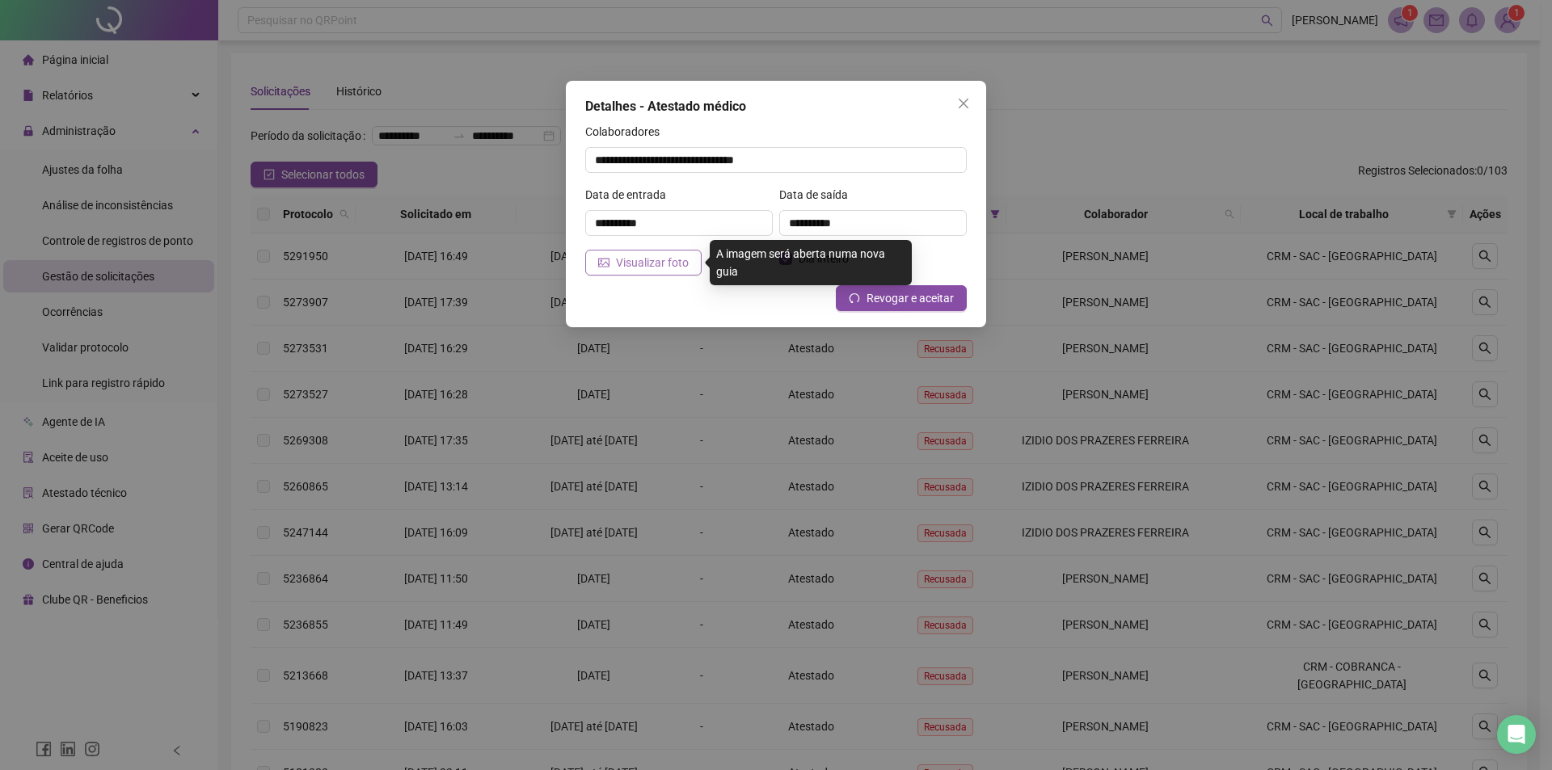
click at [680, 261] on span "Visualizar foto" at bounding box center [652, 263] width 73 height 18
click at [659, 264] on span "Visualizar foto" at bounding box center [652, 263] width 73 height 18
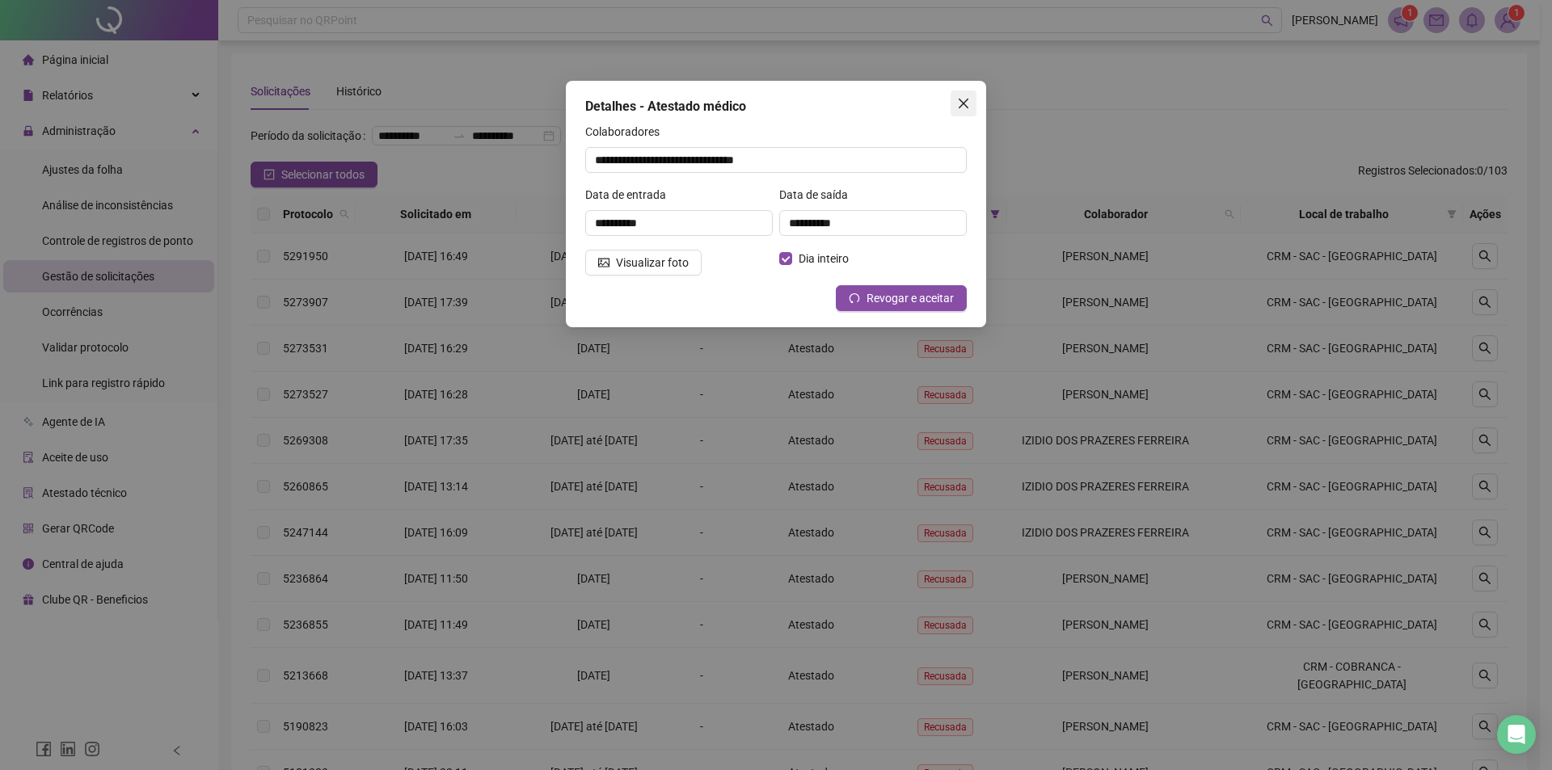
click at [964, 103] on icon "close" at bounding box center [964, 104] width 10 height 10
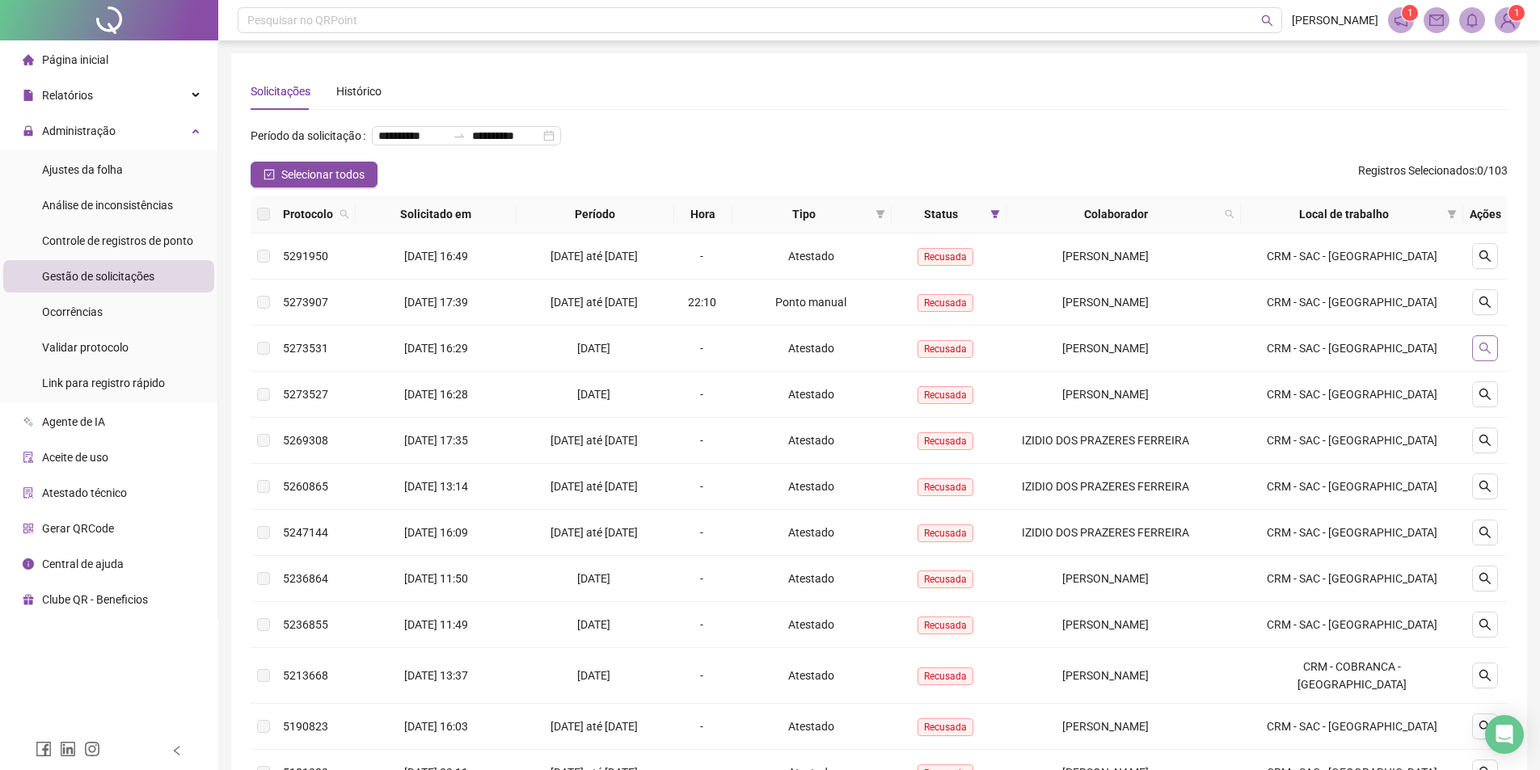
click at [1495, 361] on button "button" at bounding box center [1485, 349] width 26 height 26
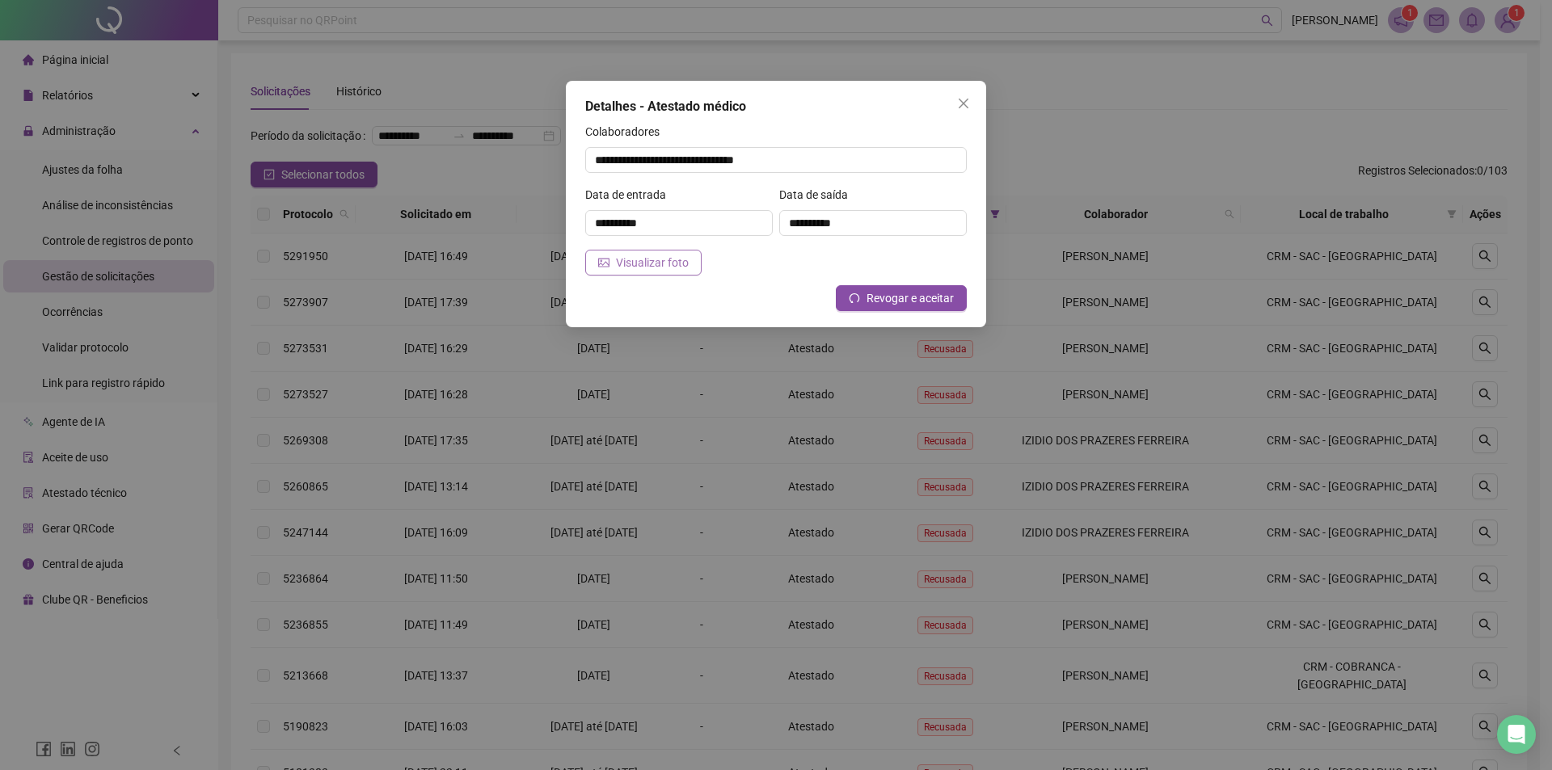
click at [639, 264] on span "Visualizar foto" at bounding box center [652, 263] width 73 height 18
click at [966, 107] on icon "close" at bounding box center [964, 104] width 10 height 10
